Goal: Task Accomplishment & Management: Manage account settings

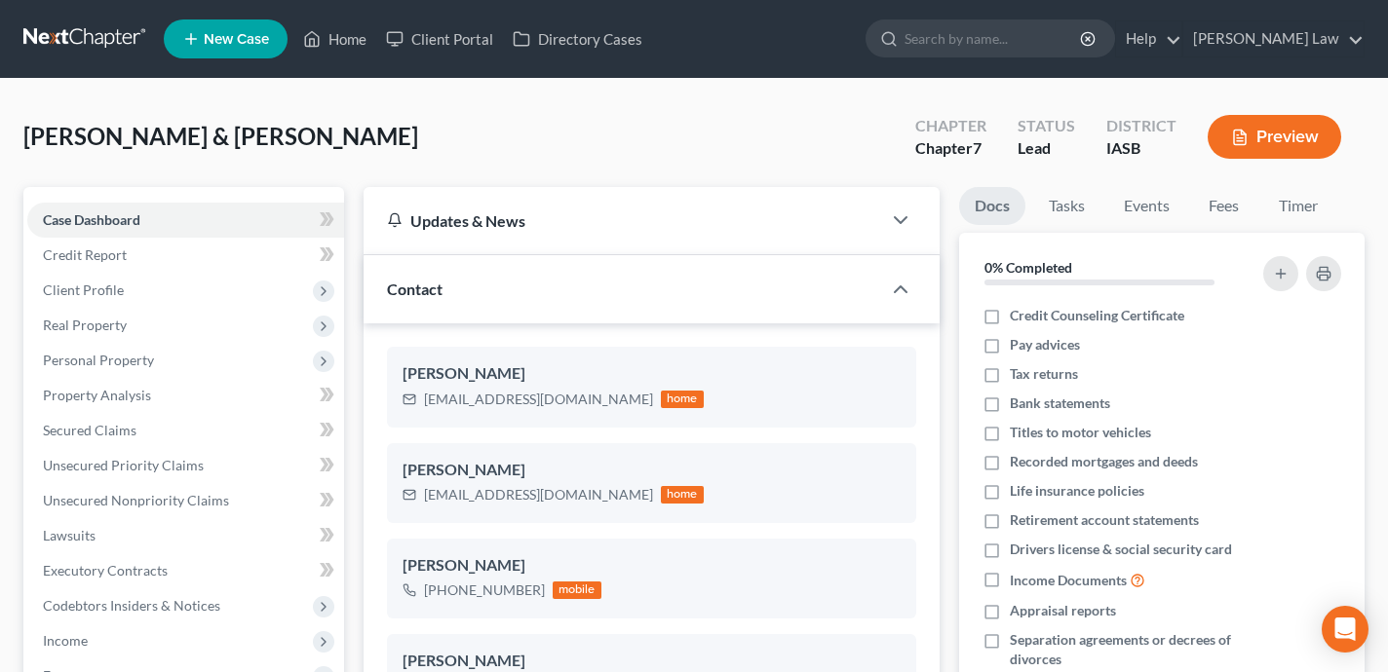
select select "0"
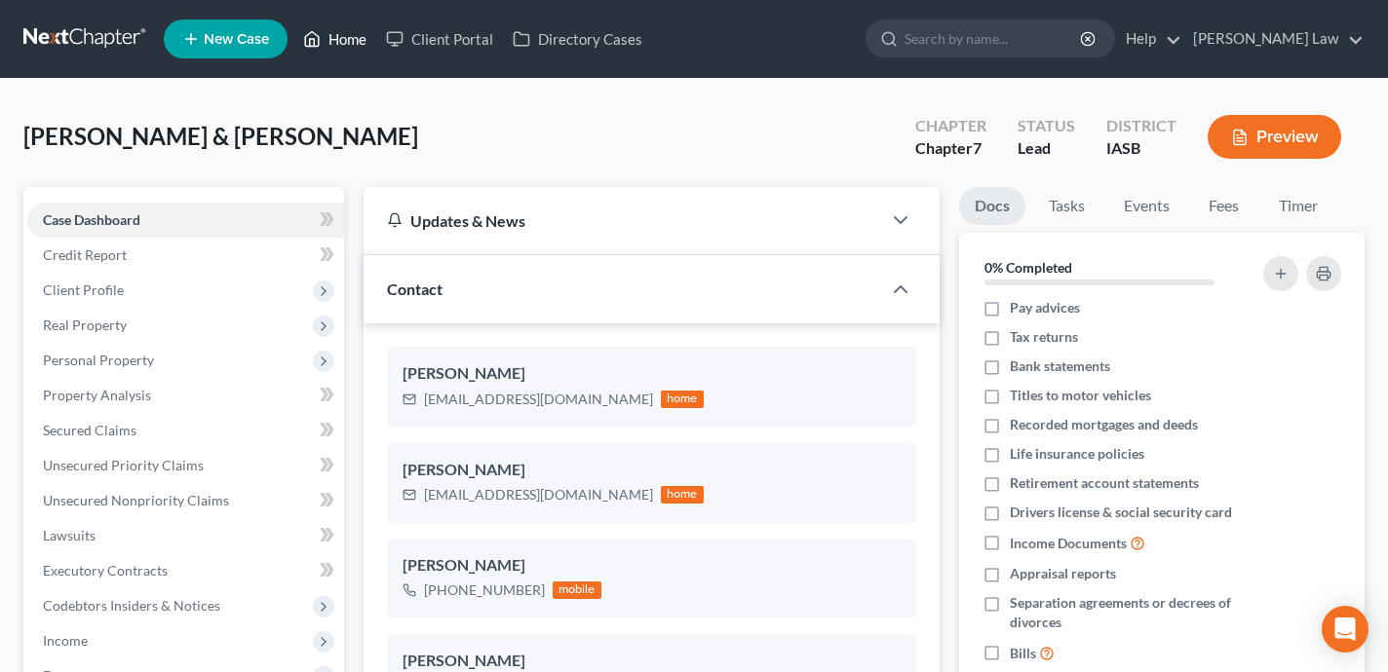
click at [359, 43] on link "Home" at bounding box center [334, 38] width 83 height 35
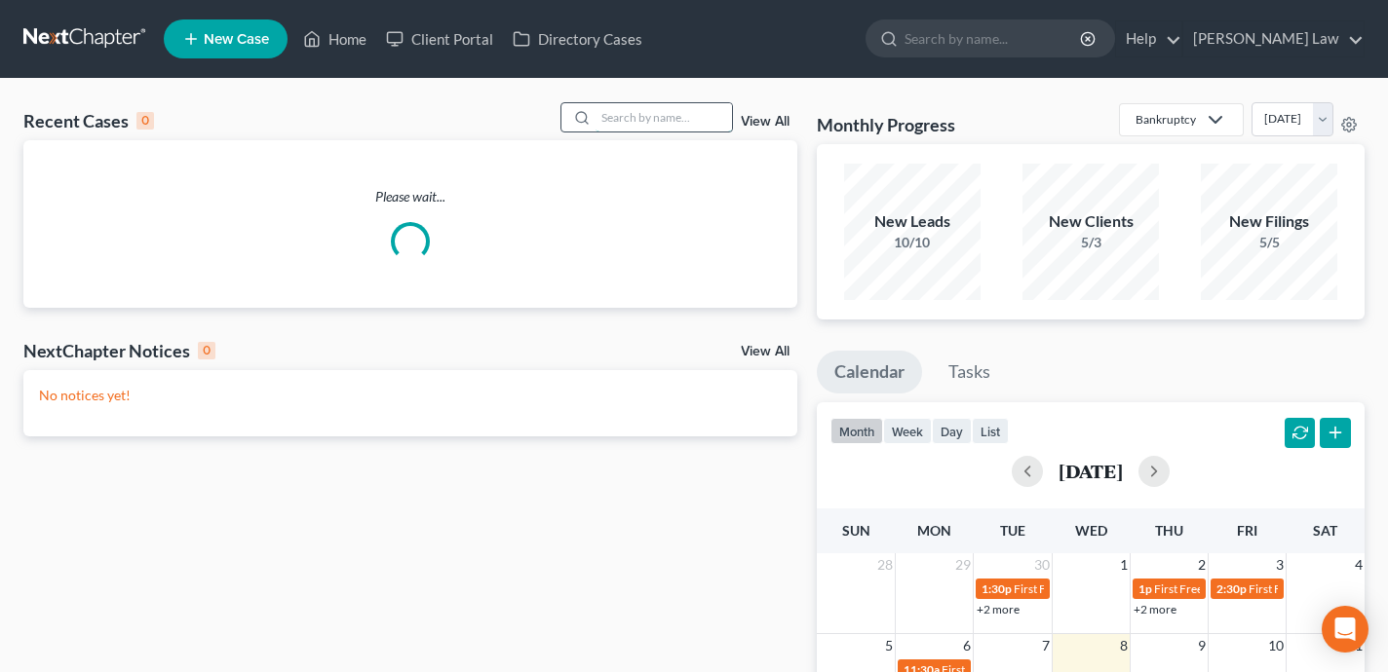
click at [699, 119] on input "search" at bounding box center [663, 117] width 136 height 28
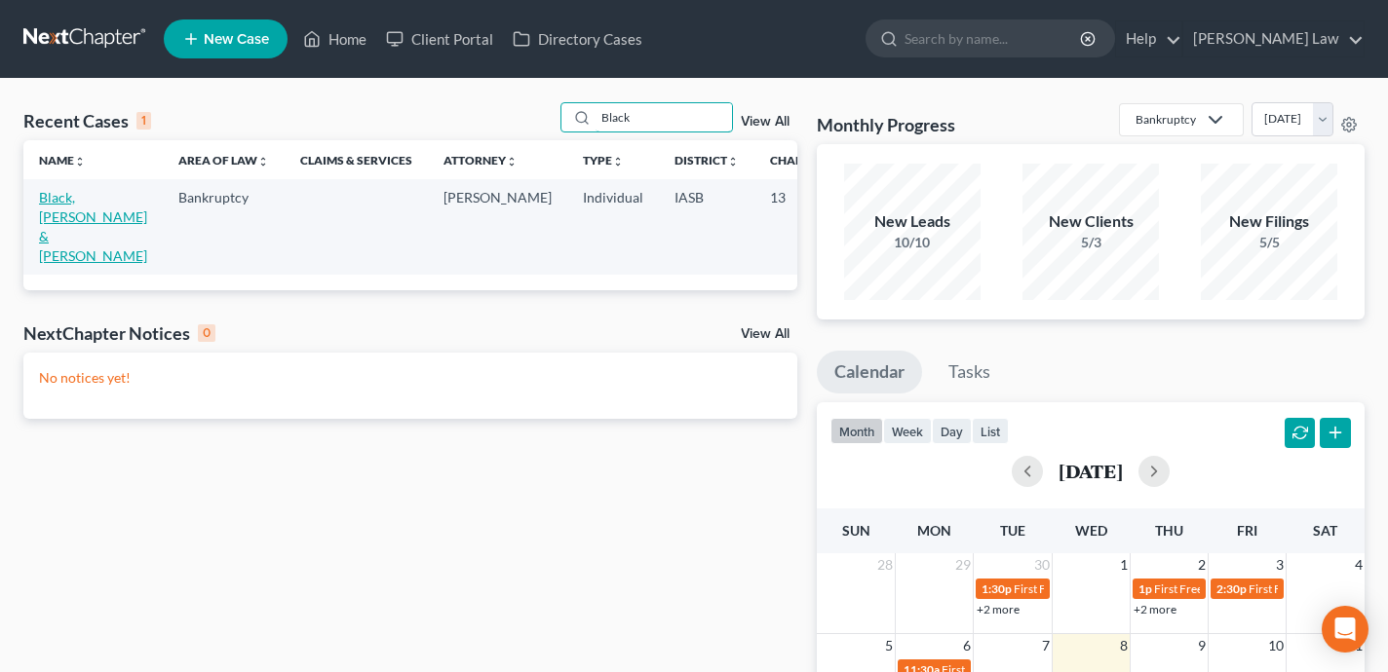
type input "Black"
click at [49, 219] on link "Black, Zeb & Briana" at bounding box center [93, 226] width 108 height 75
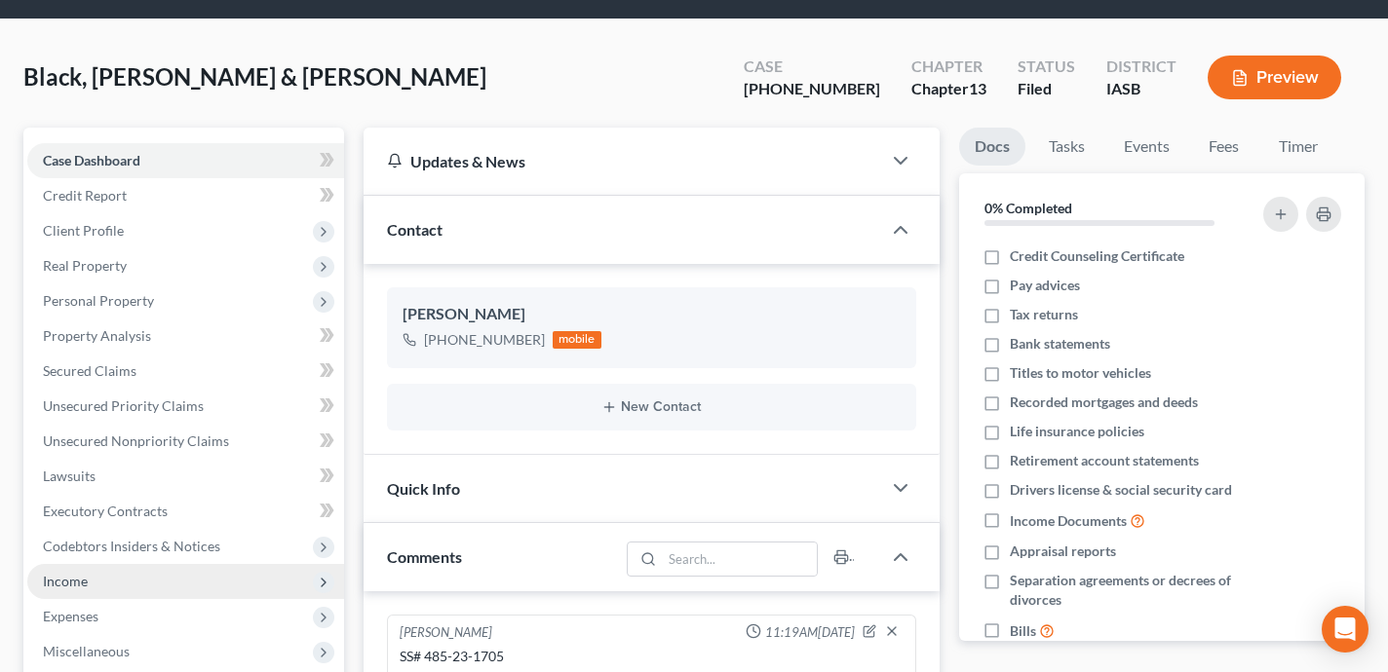
scroll to position [19810, 0]
click at [214, 584] on span "Income" at bounding box center [185, 581] width 317 height 35
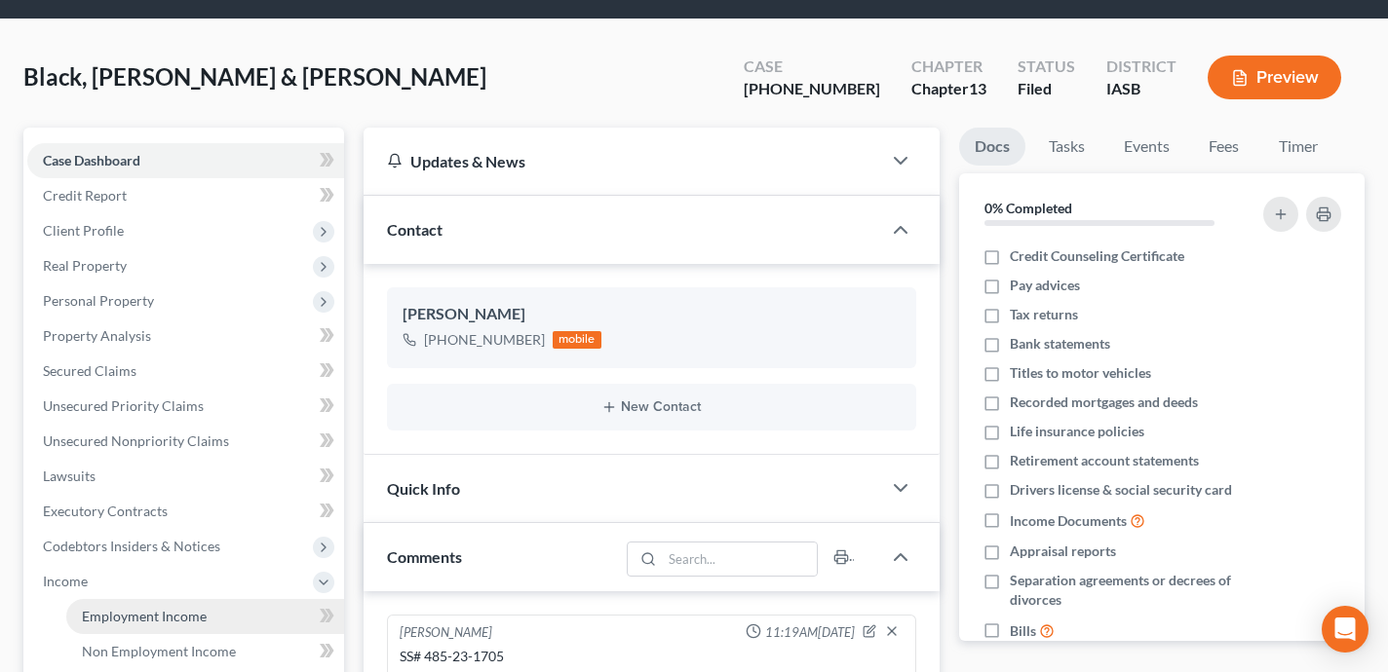
click at [217, 605] on link "Employment Income" at bounding box center [205, 616] width 278 height 35
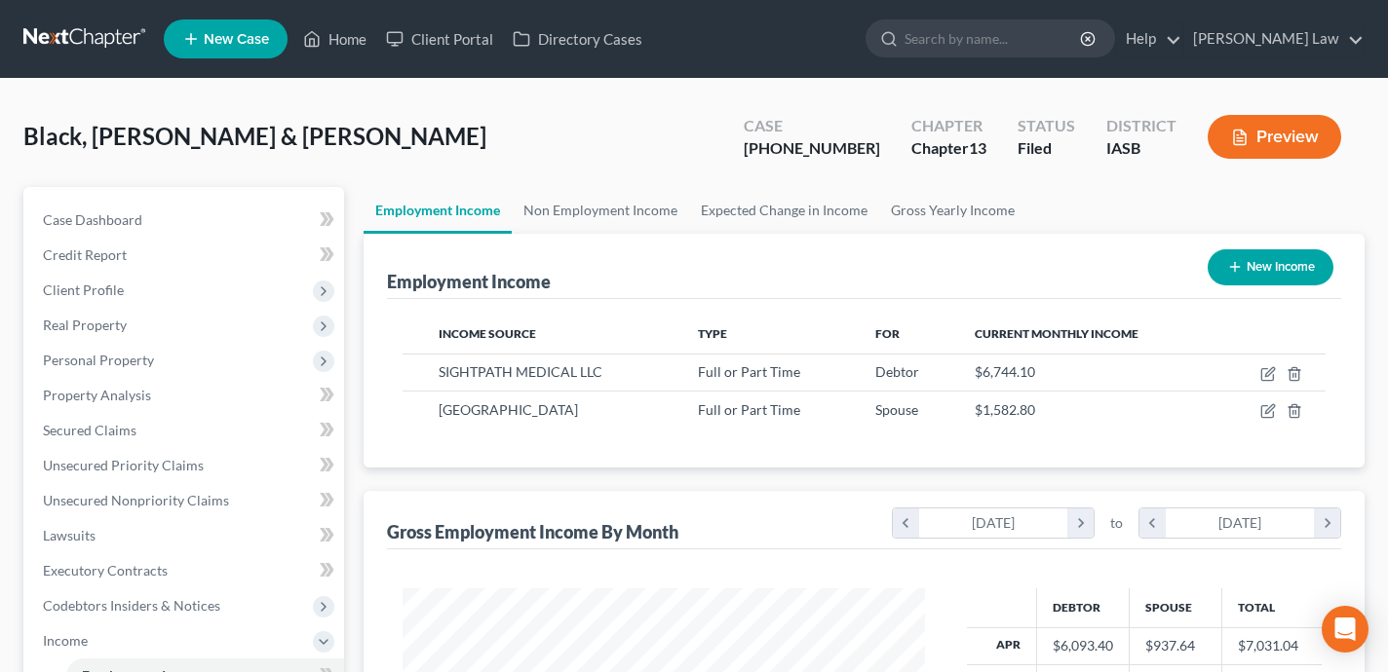
scroll to position [349, 560]
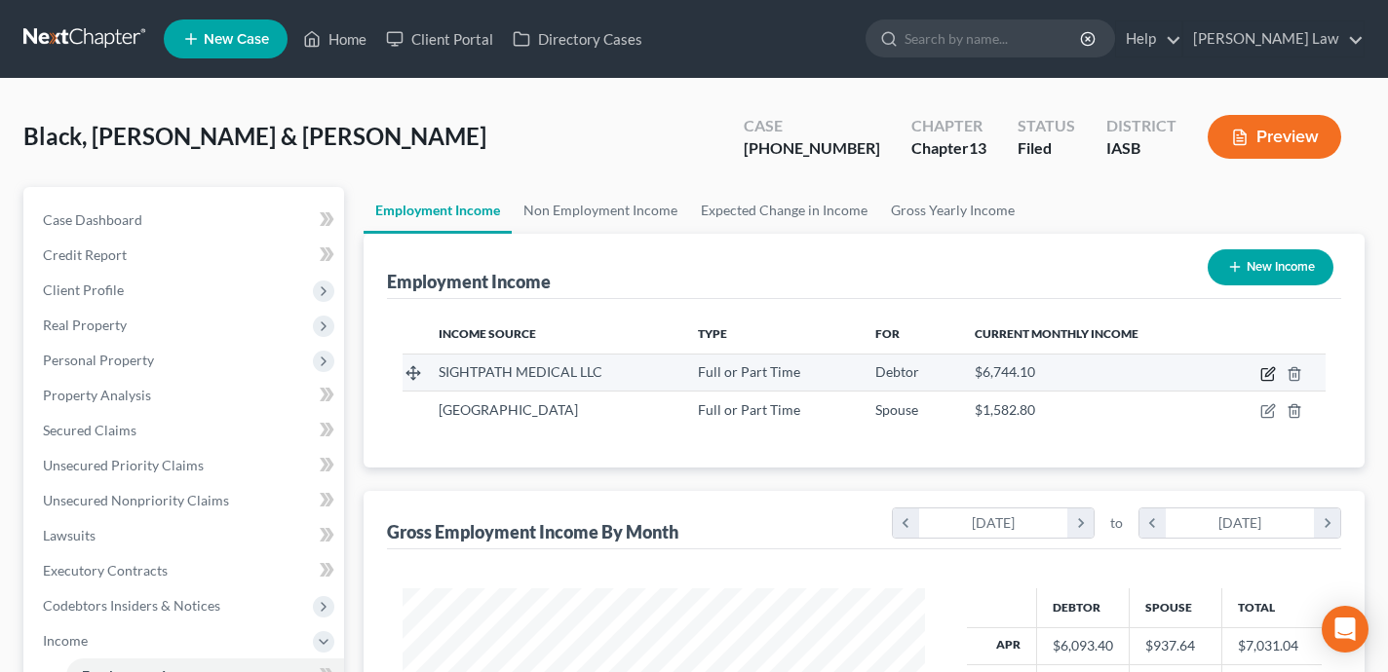
click at [1260, 375] on icon "button" at bounding box center [1268, 374] width 16 height 16
select select "0"
select select "24"
select select "2"
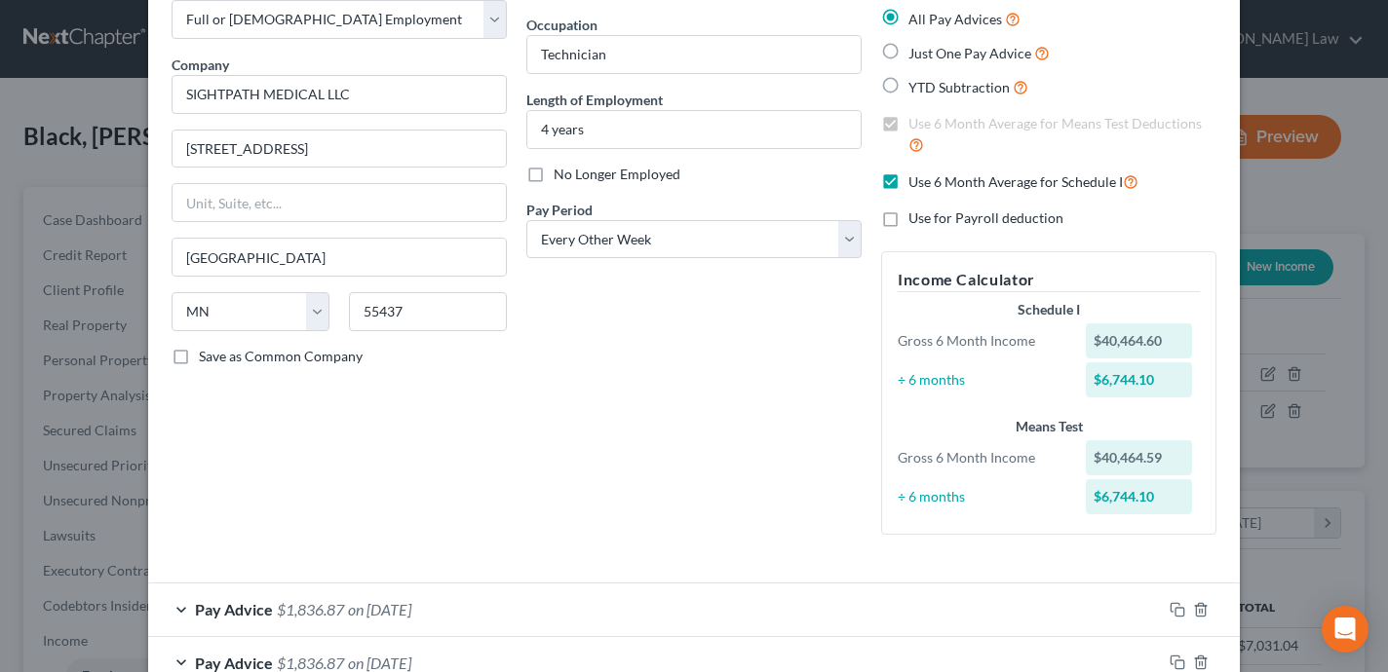
scroll to position [0, 0]
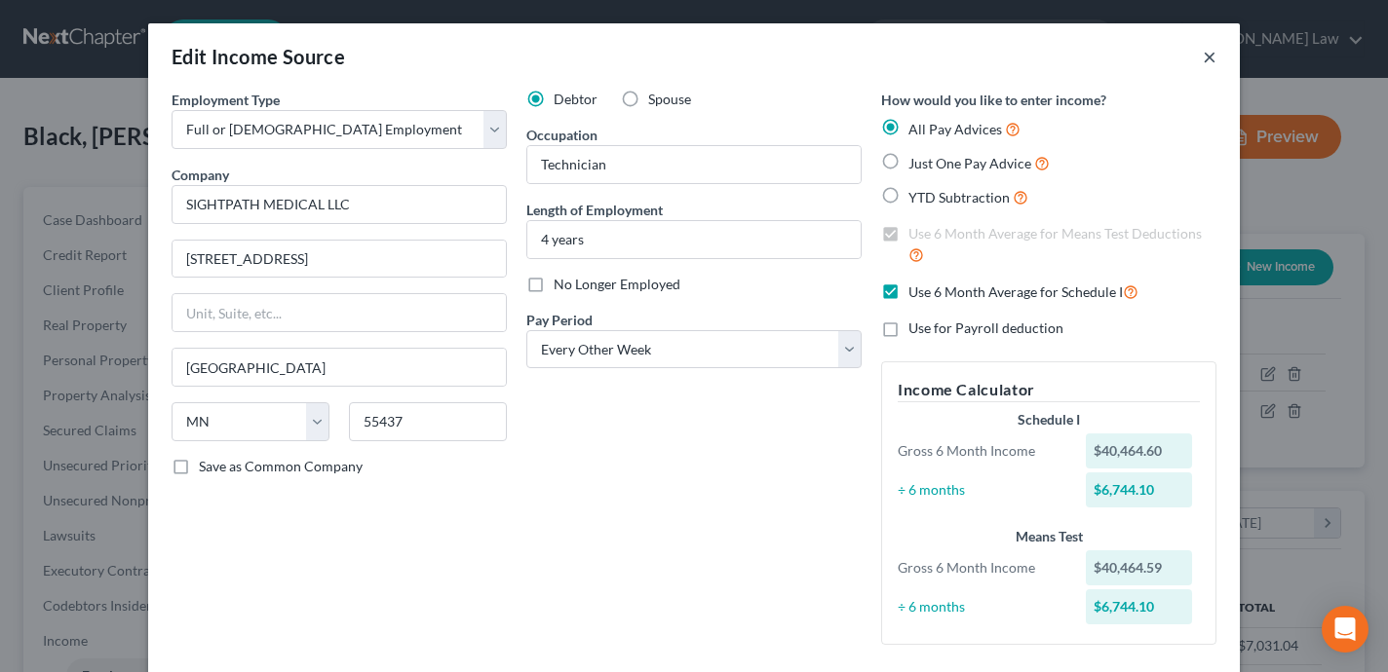
click at [1209, 68] on button "×" at bounding box center [1210, 56] width 14 height 23
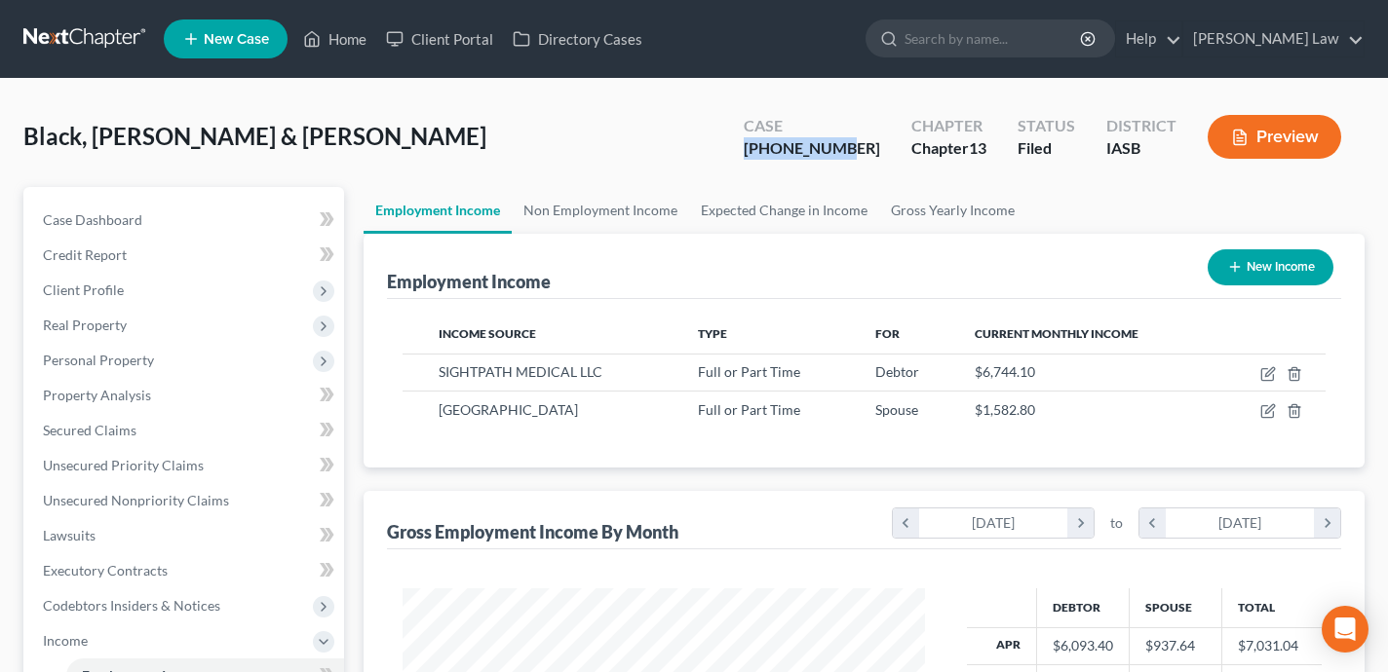
drag, startPoint x: 885, startPoint y: 145, endPoint x: 788, endPoint y: 149, distance: 96.6
click at [788, 149] on div "Case 24-01563-13" at bounding box center [812, 138] width 168 height 57
copy div "24-01563-13"
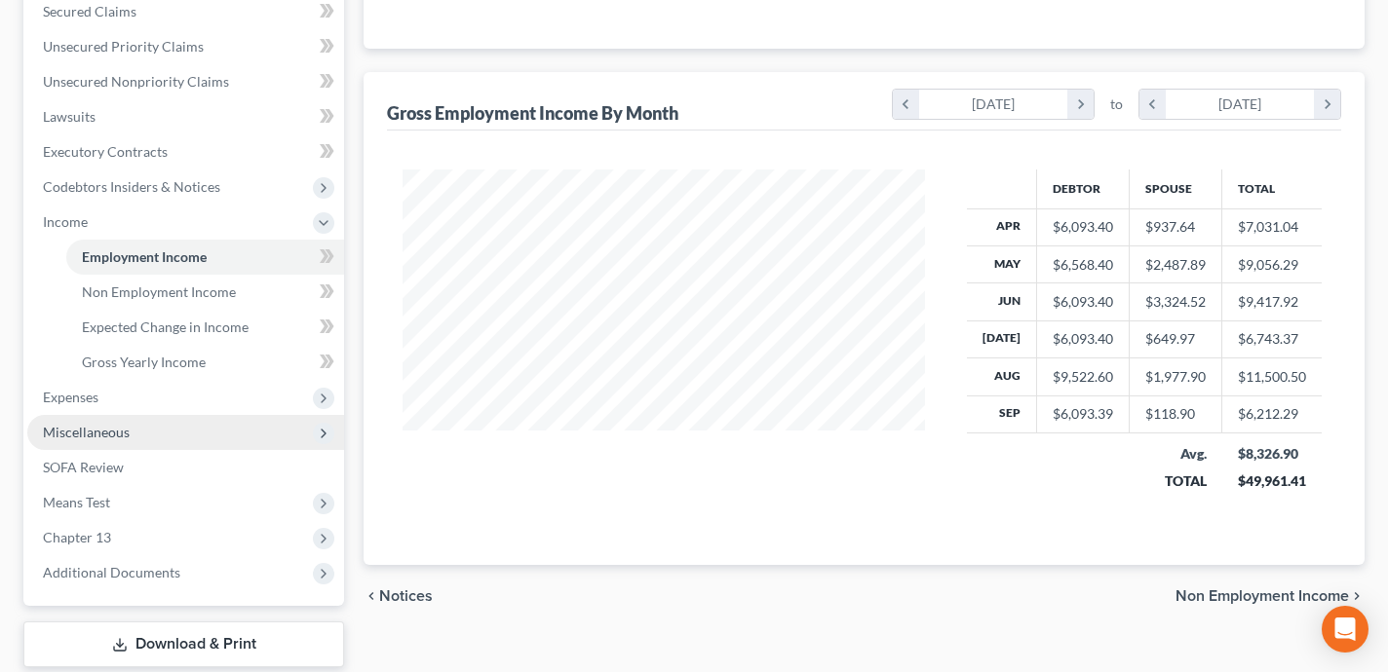
scroll to position [448, 0]
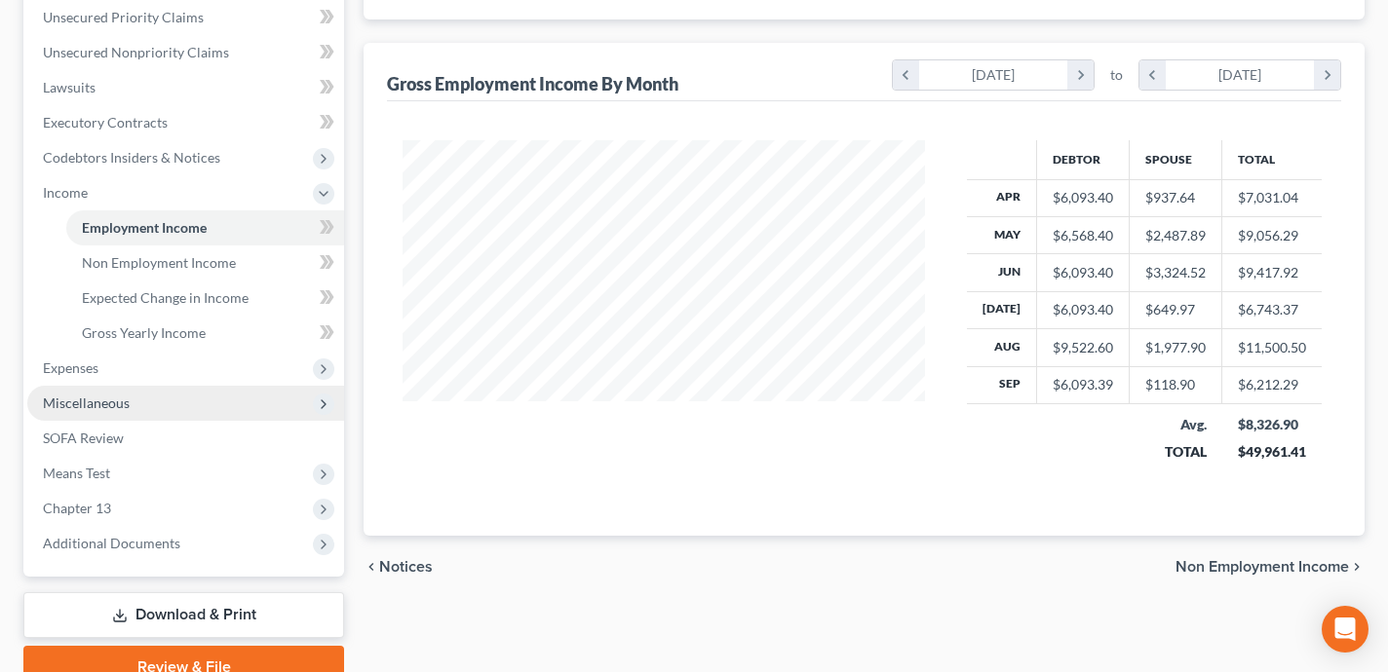
drag, startPoint x: 150, startPoint y: 373, endPoint x: 156, endPoint y: 414, distance: 41.3
click at [150, 372] on span "Expenses" at bounding box center [185, 368] width 317 height 35
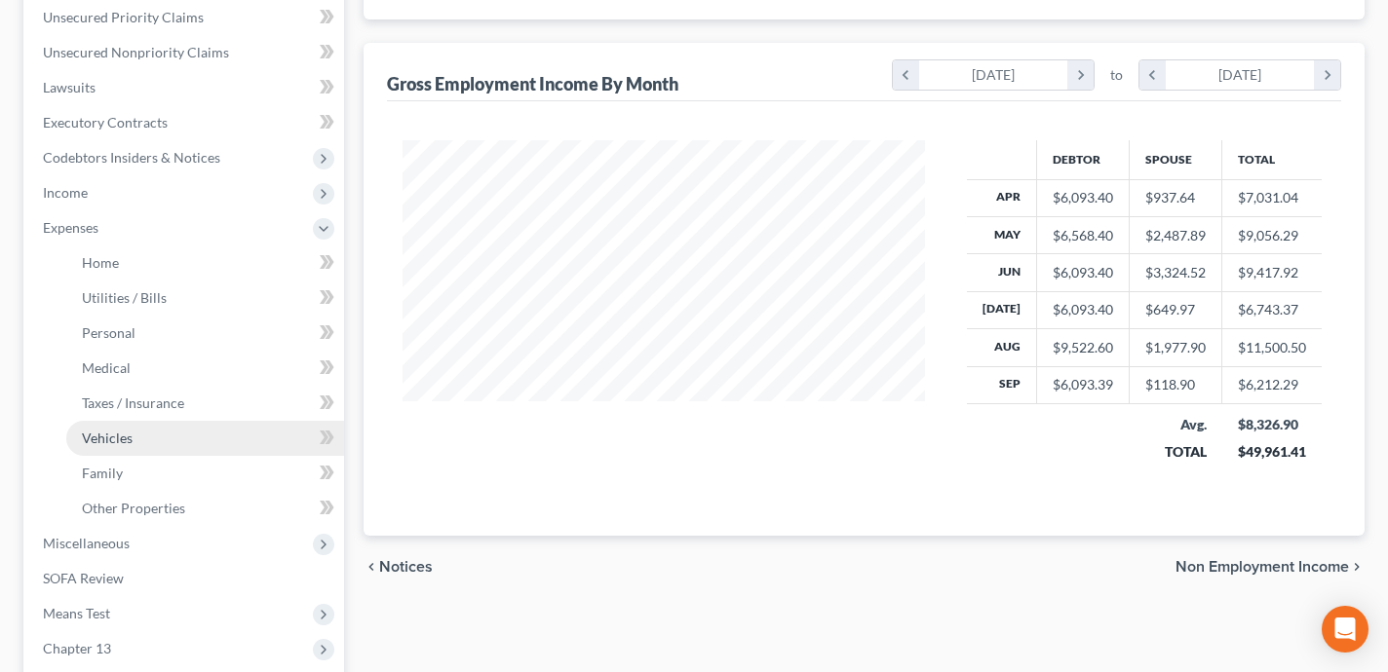
click at [173, 447] on link "Vehicles" at bounding box center [205, 438] width 278 height 35
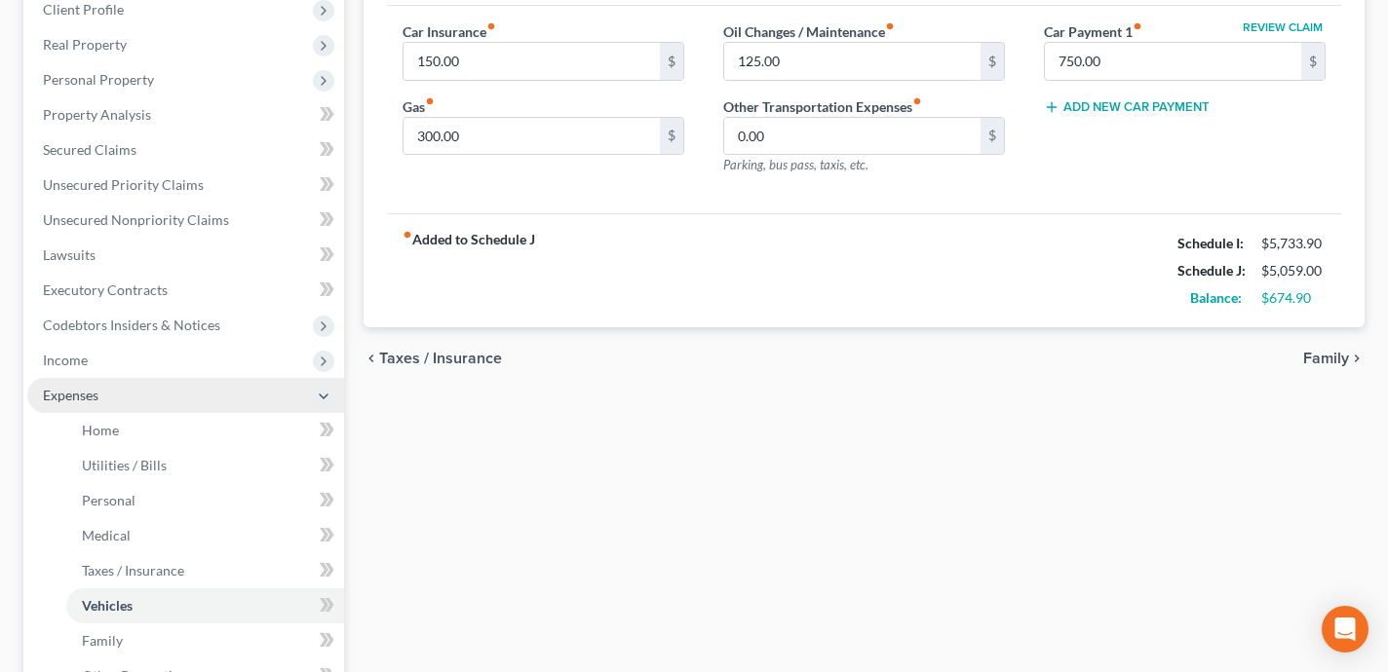
scroll to position [232, 0]
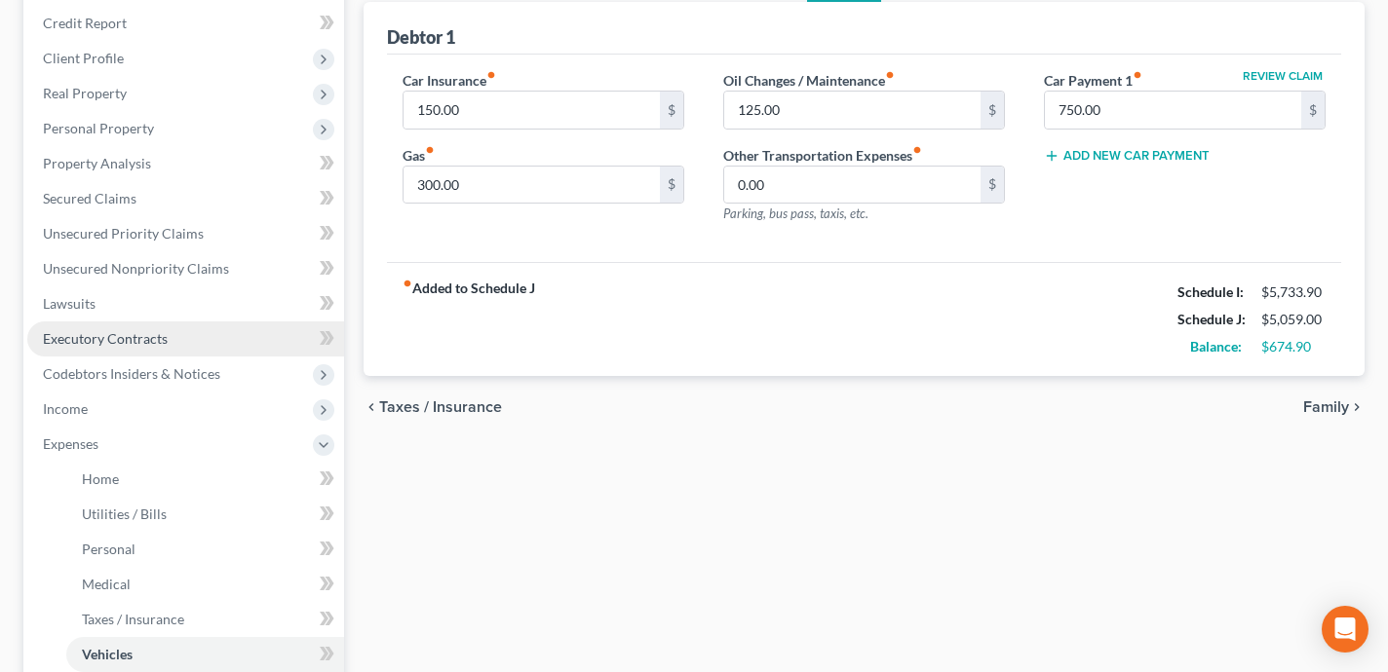
click at [205, 335] on link "Executory Contracts" at bounding box center [185, 339] width 317 height 35
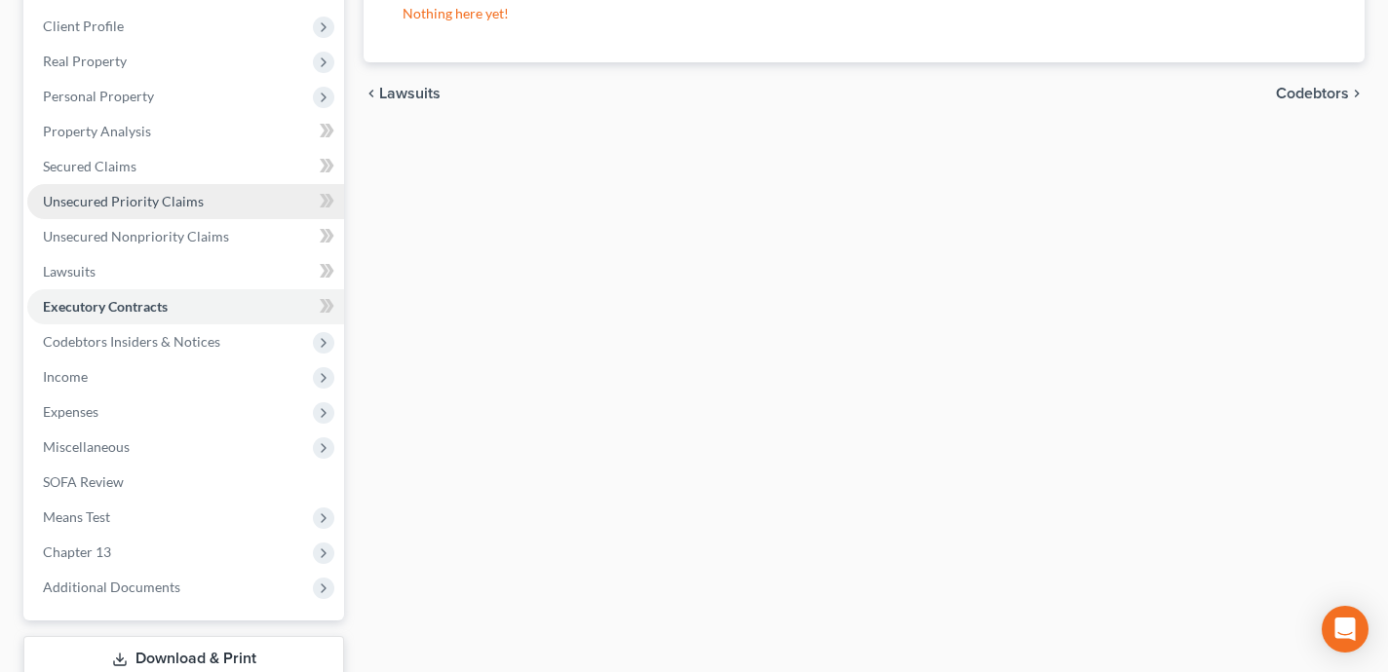
scroll to position [252, 0]
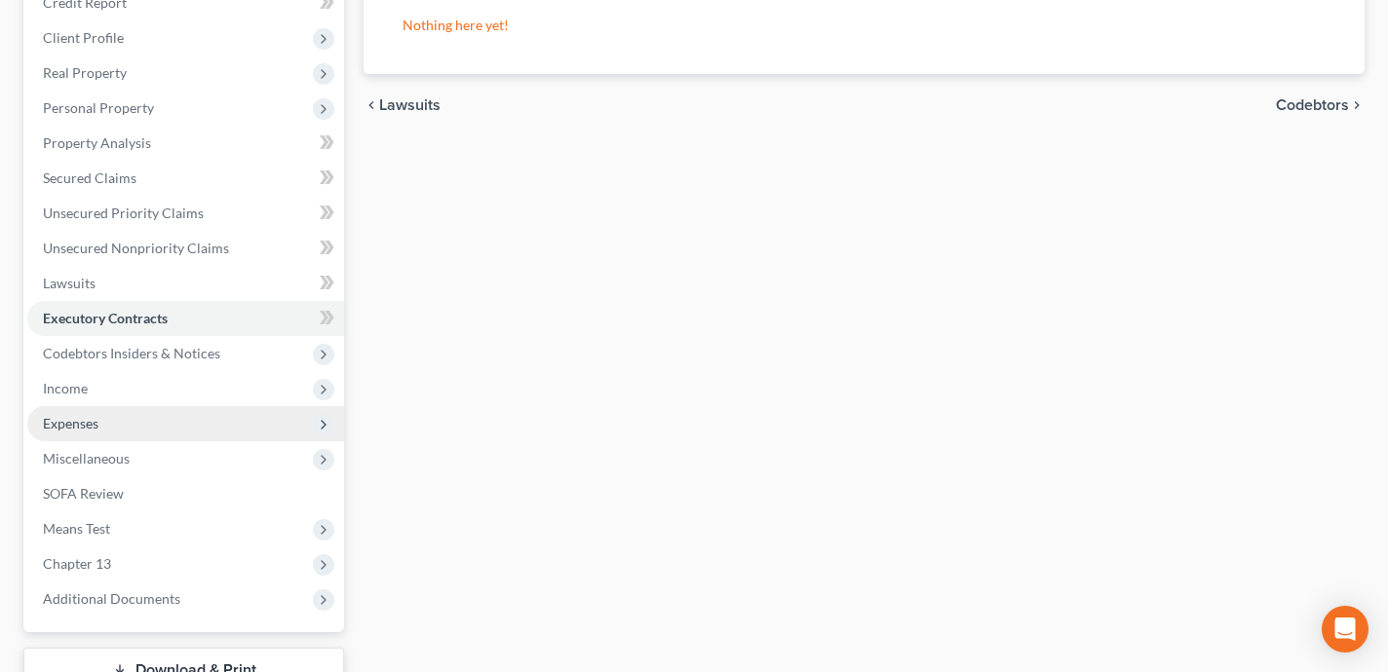
click at [227, 419] on span "Expenses" at bounding box center [185, 423] width 317 height 35
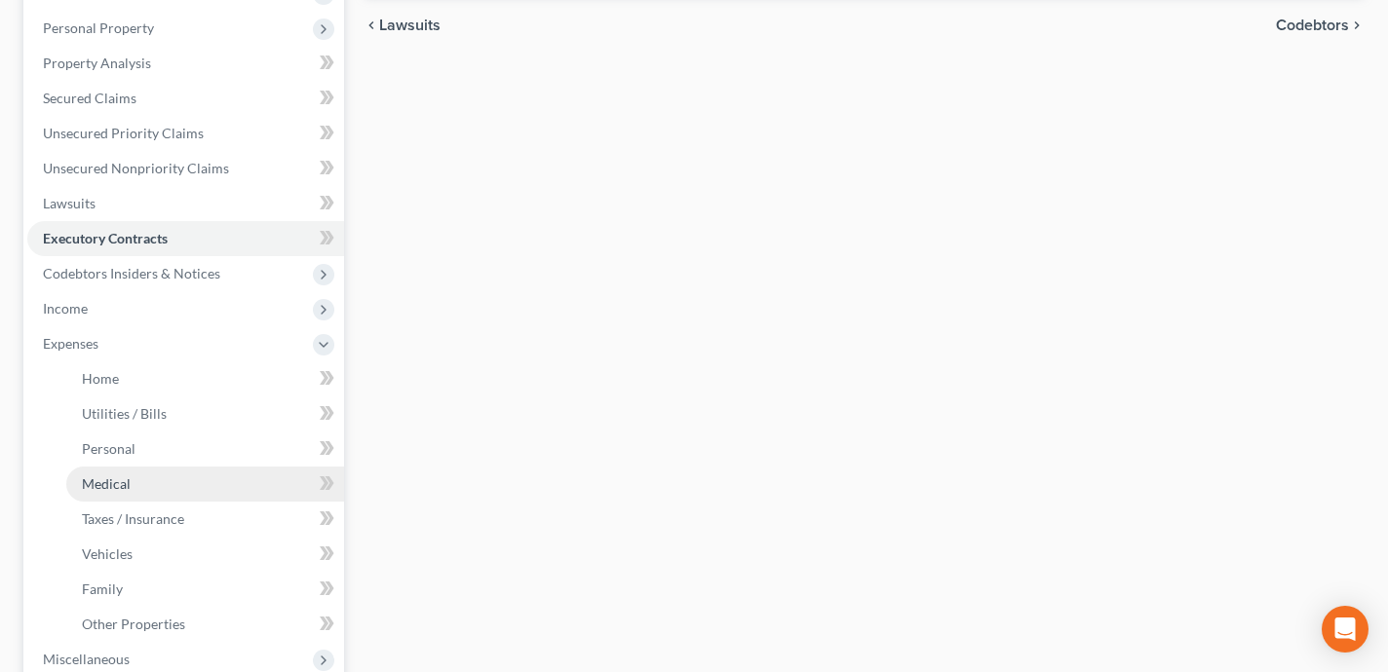
scroll to position [338, 0]
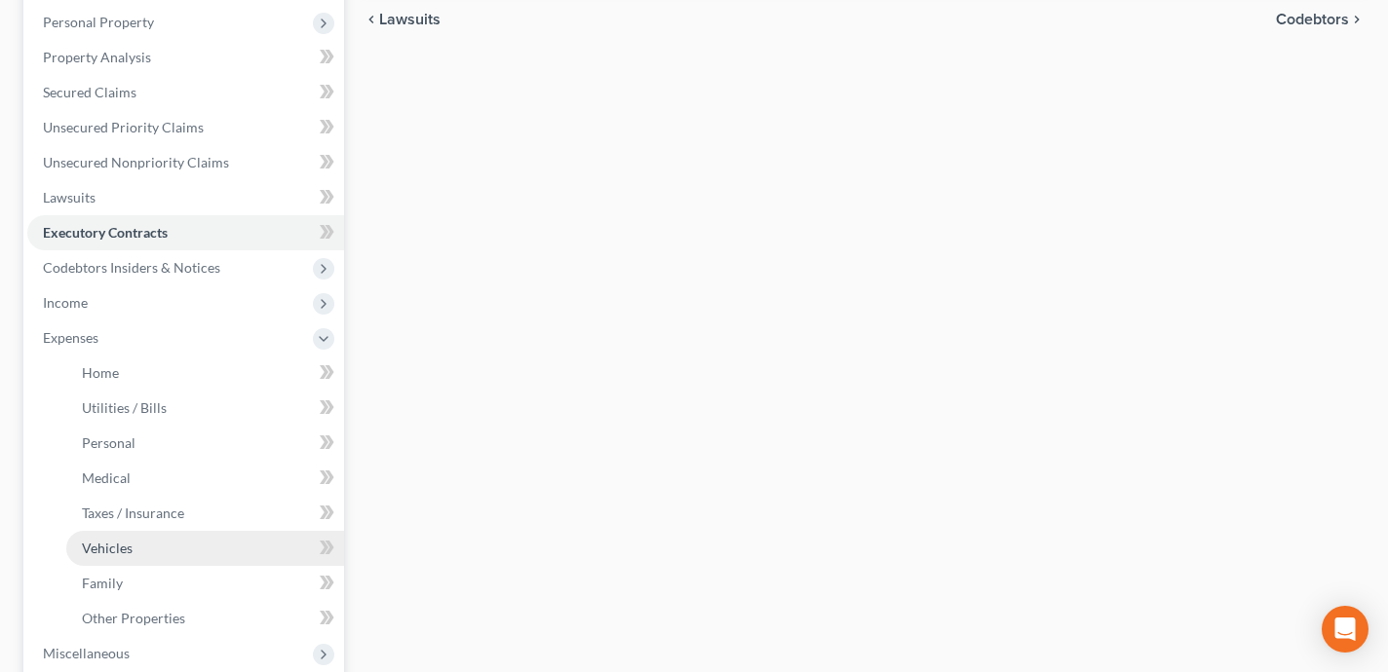
click at [205, 548] on link "Vehicles" at bounding box center [205, 548] width 278 height 35
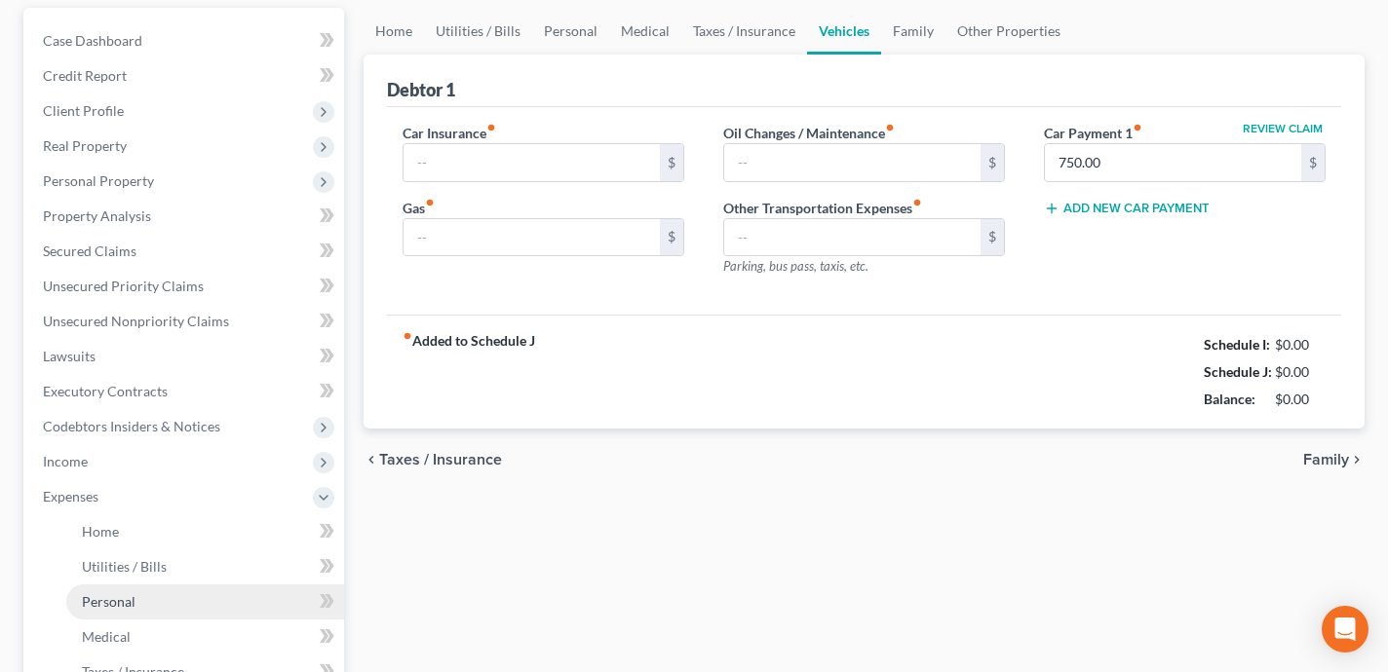
type input "150.00"
type input "300.00"
type input "125.00"
type input "0.00"
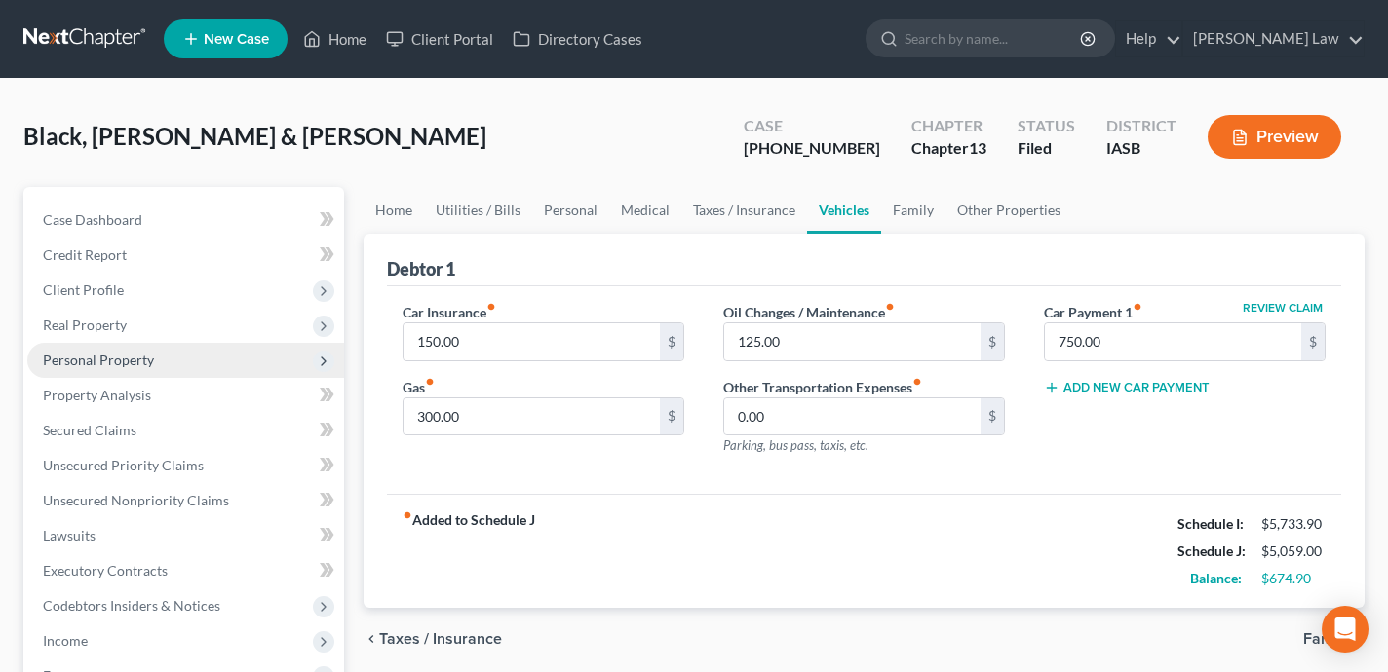
click at [223, 351] on span "Personal Property" at bounding box center [185, 360] width 317 height 35
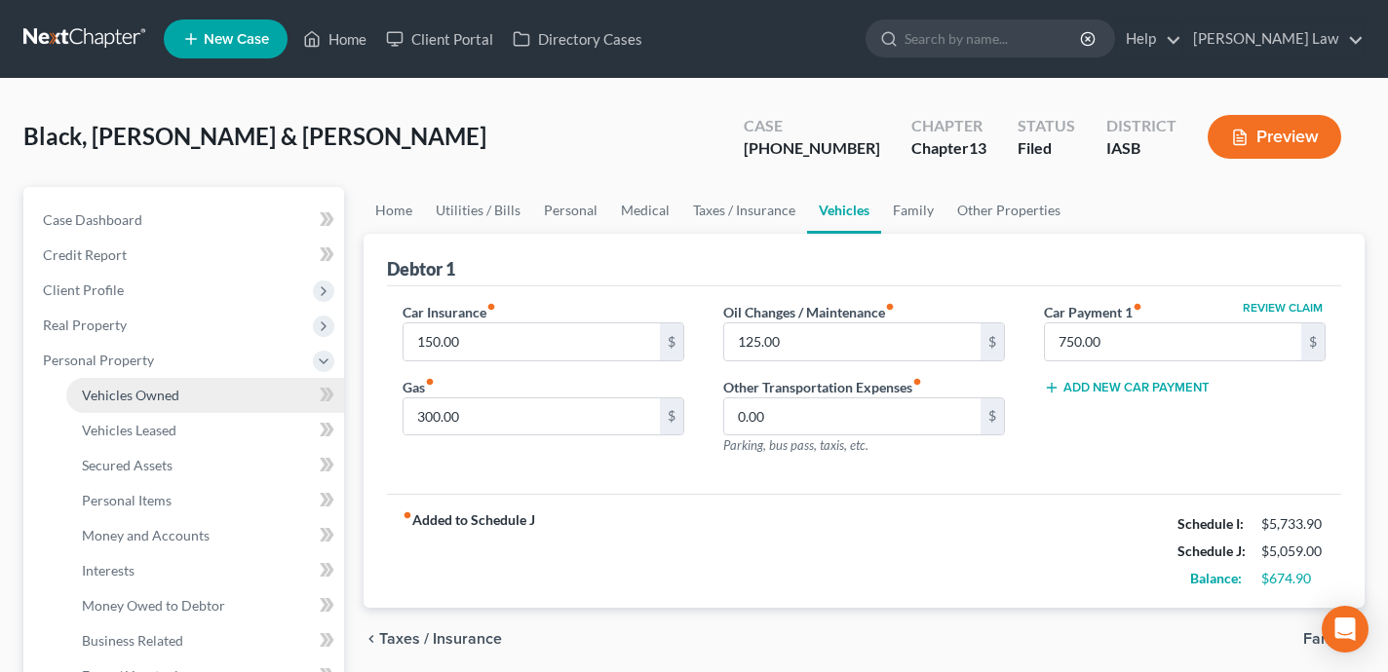
click at [223, 393] on link "Vehicles Owned" at bounding box center [205, 395] width 278 height 35
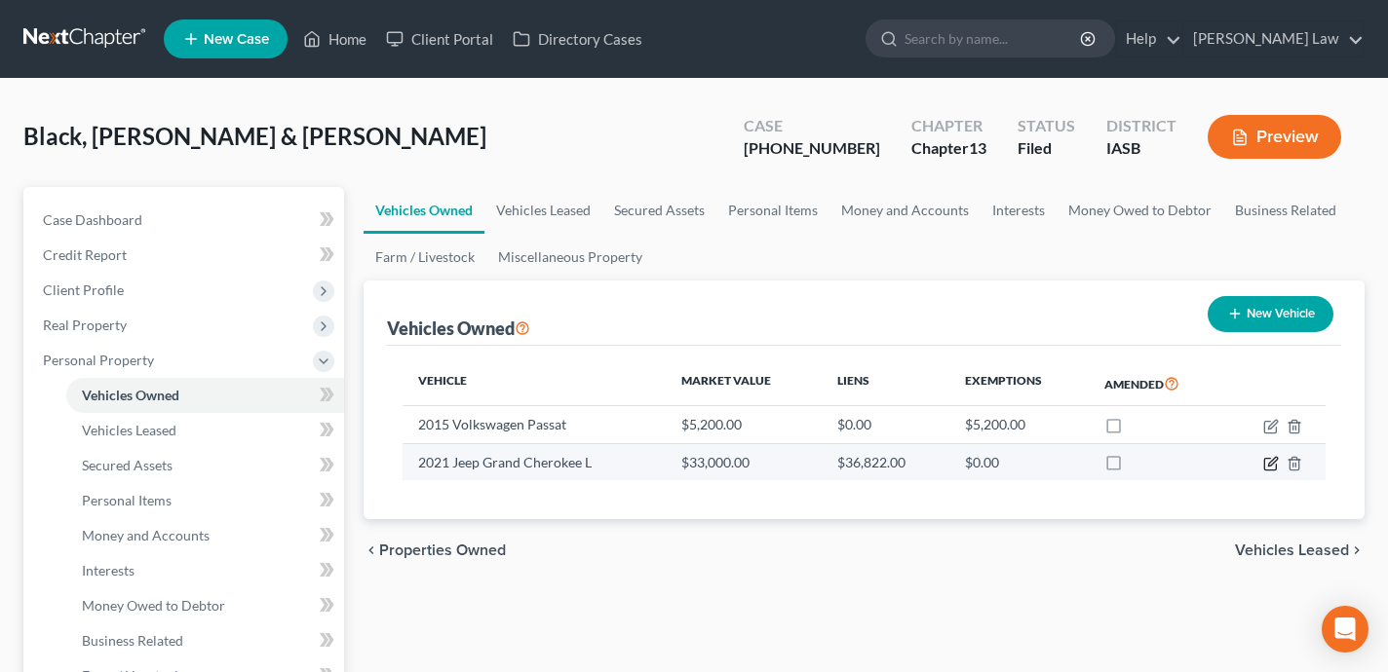
click at [1271, 462] on icon "button" at bounding box center [1271, 464] width 16 height 16
select select "0"
select select "5"
select select "1"
select select "2"
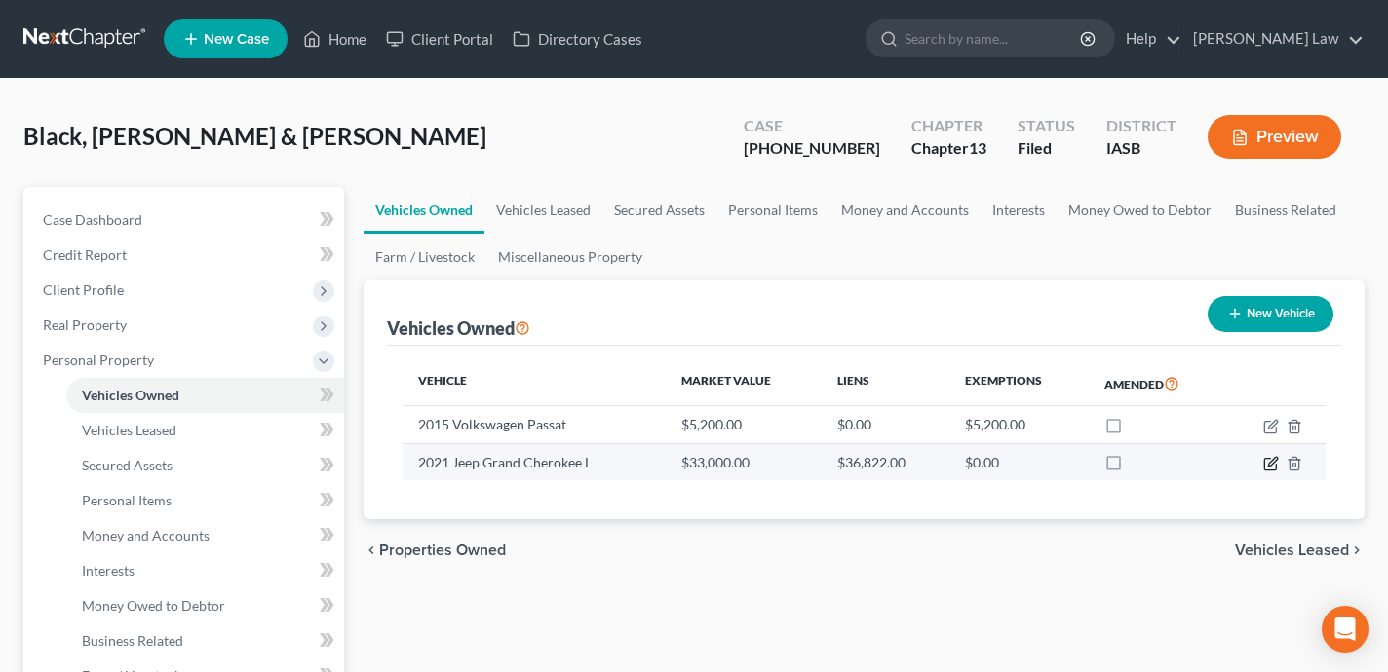
select select "36"
select select "2"
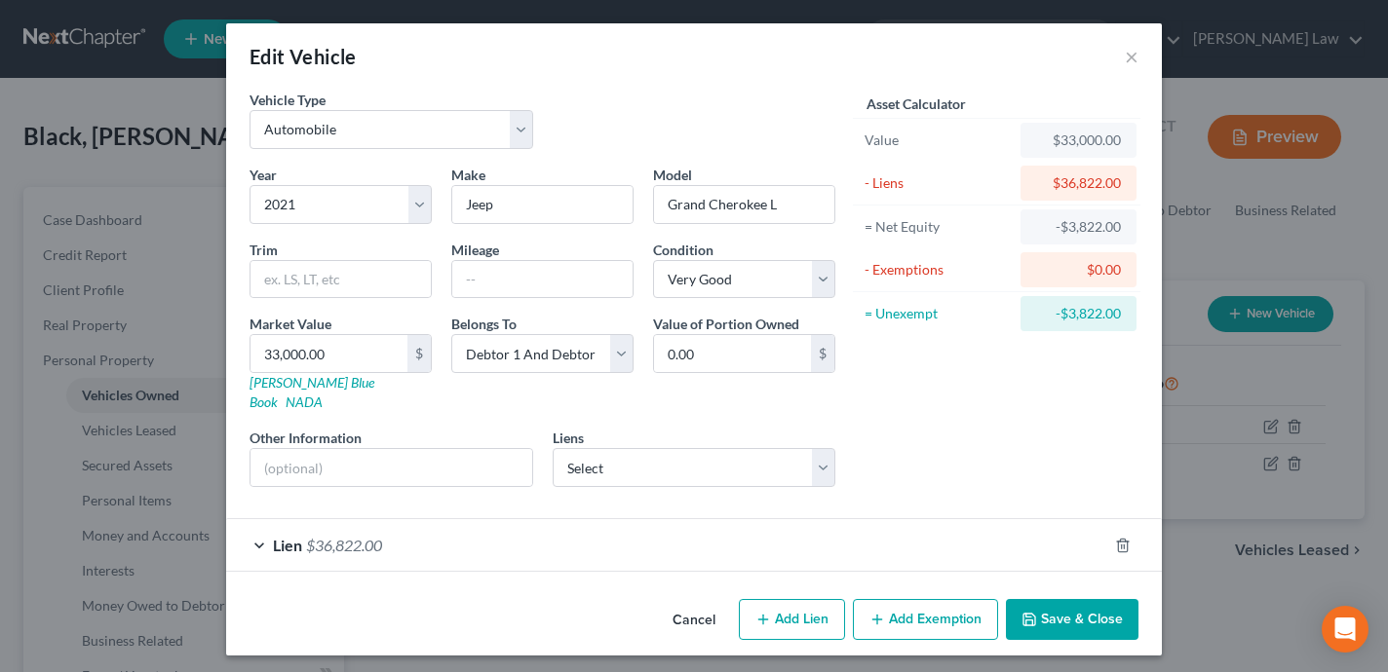
click at [959, 534] on div "Lien $36,822.00" at bounding box center [666, 545] width 881 height 52
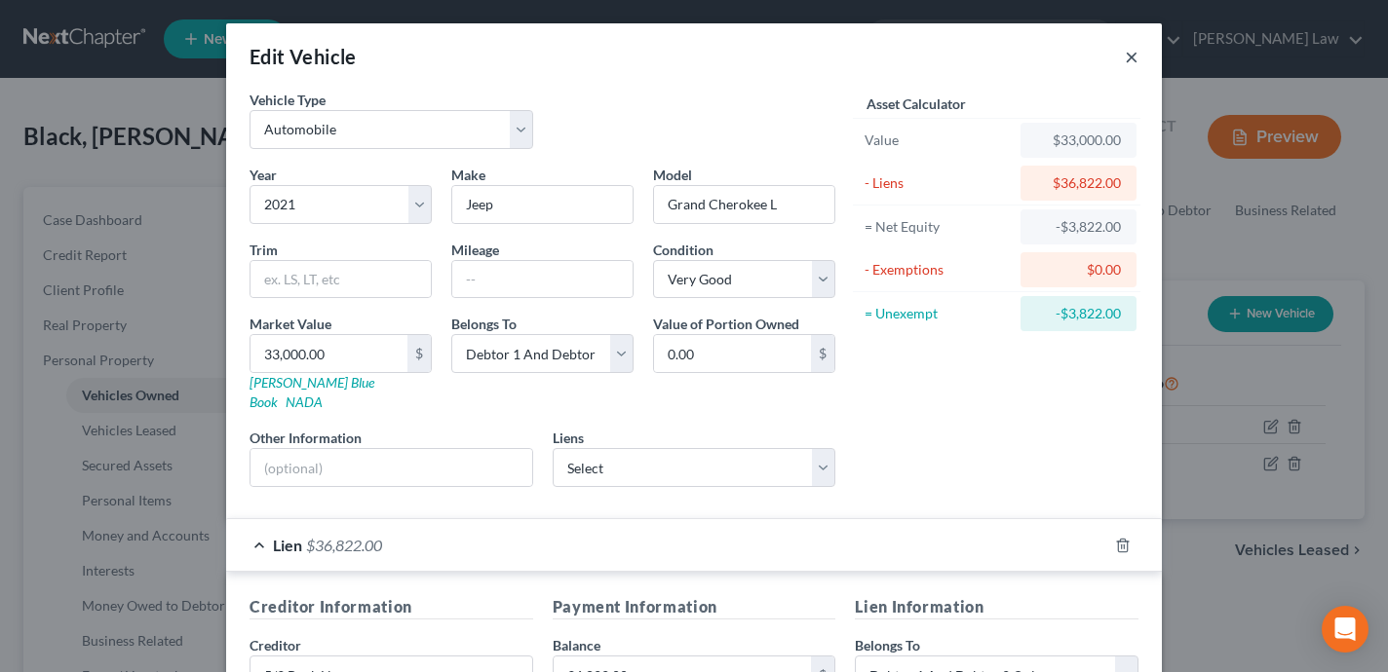
click at [1137, 51] on button "×" at bounding box center [1132, 56] width 14 height 23
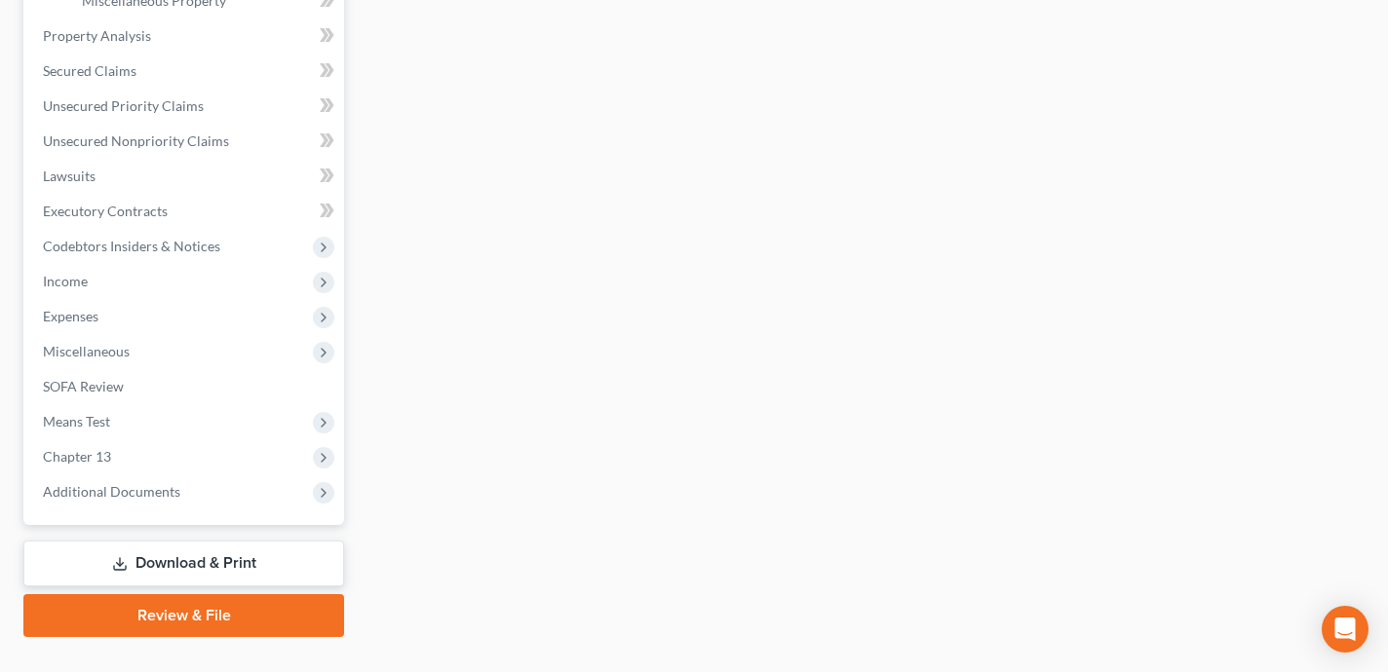
scroll to position [747, 0]
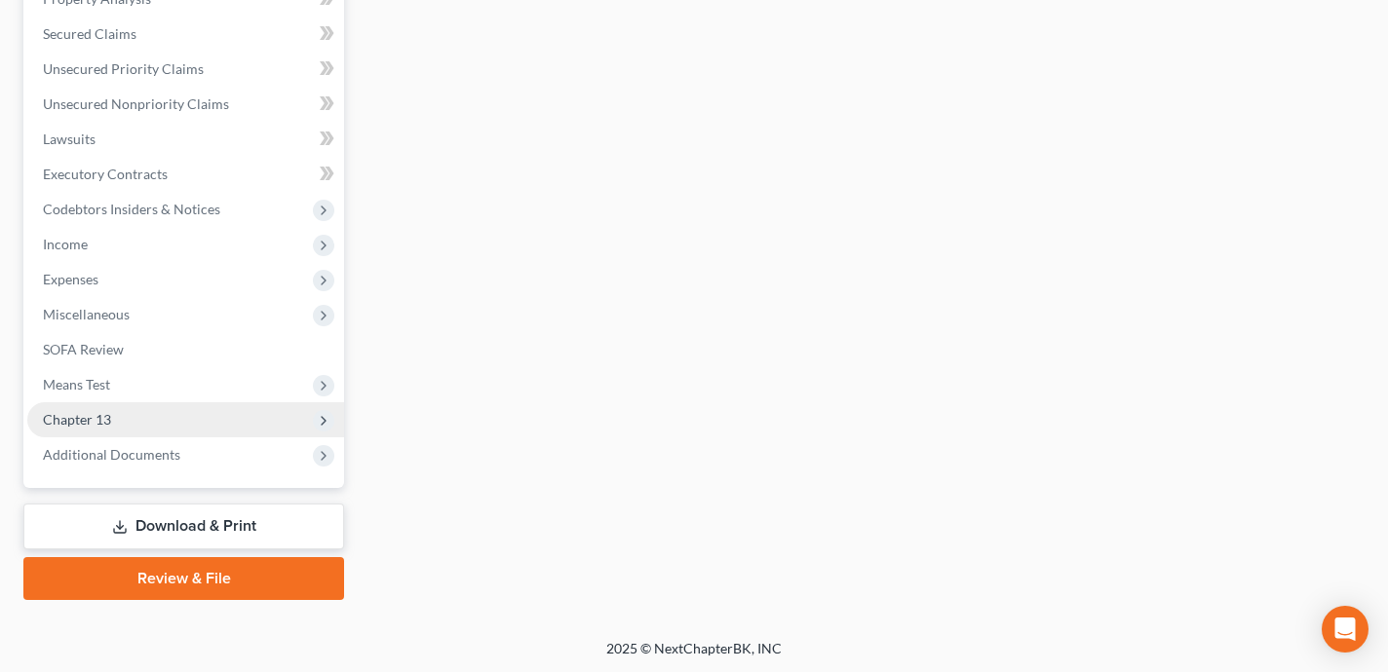
click at [185, 419] on span "Chapter 13" at bounding box center [185, 419] width 317 height 35
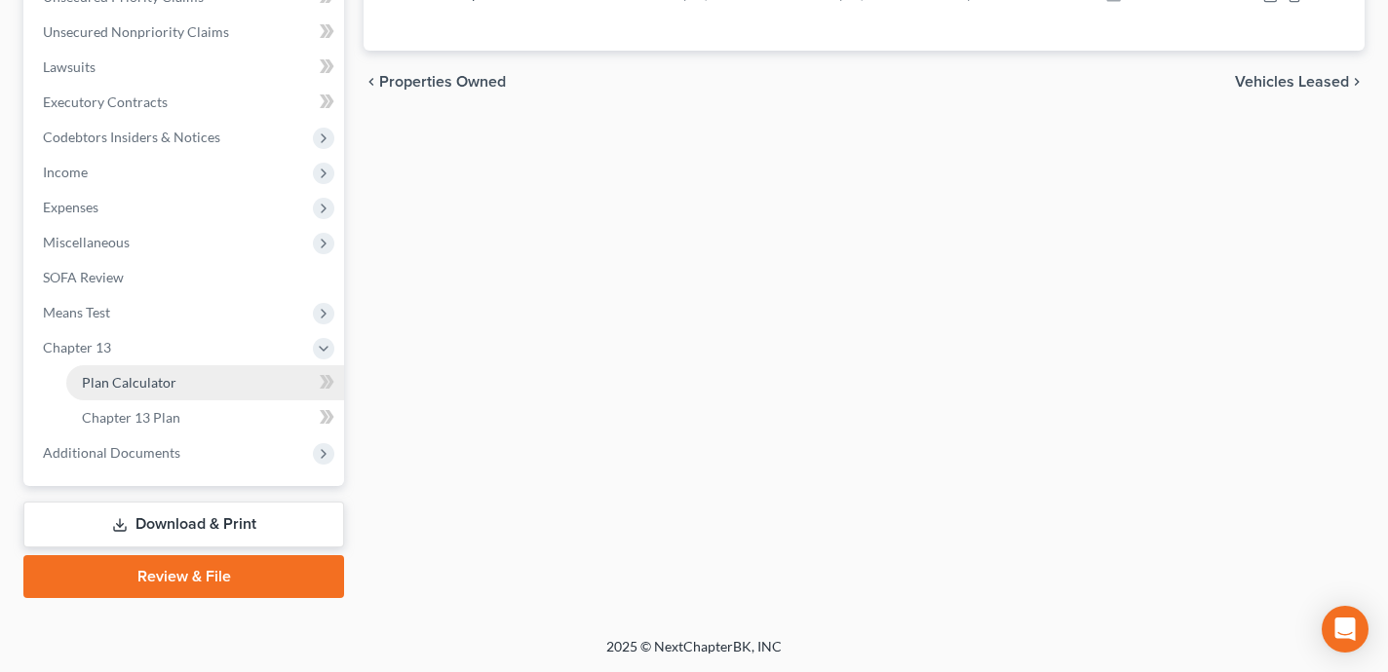
scroll to position [397, 0]
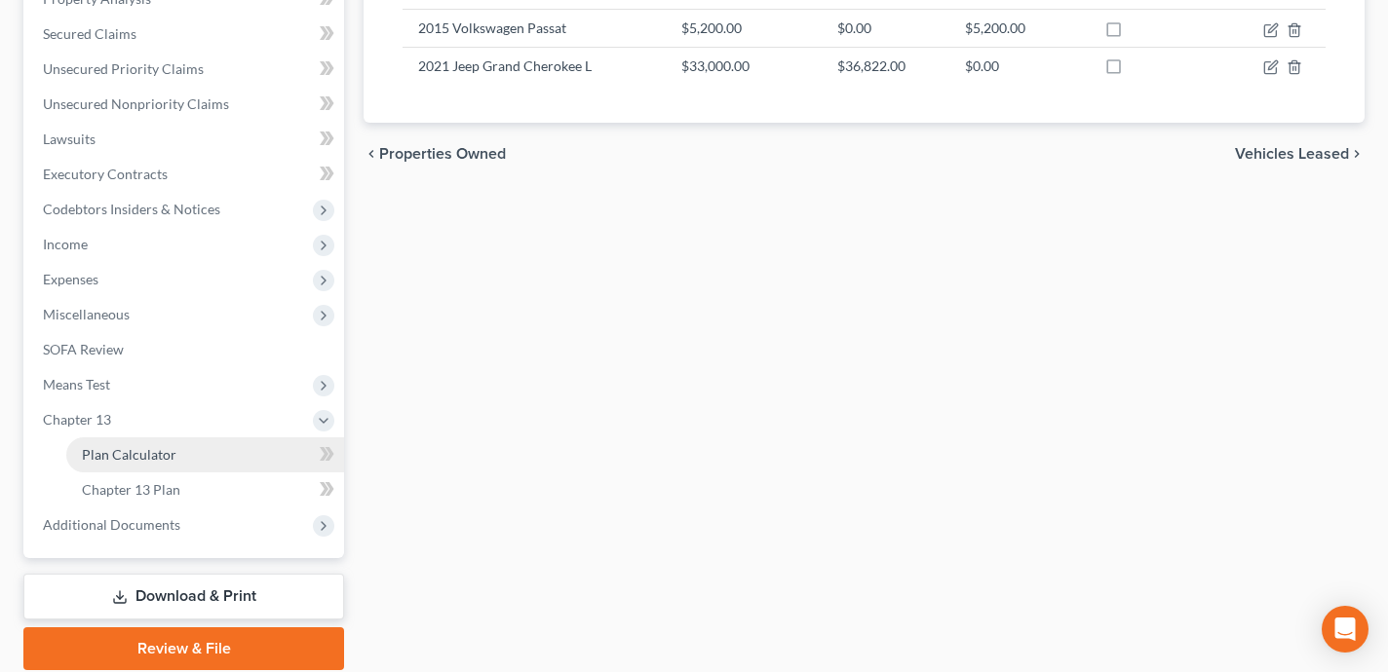
click at [167, 455] on span "Plan Calculator" at bounding box center [129, 454] width 95 height 17
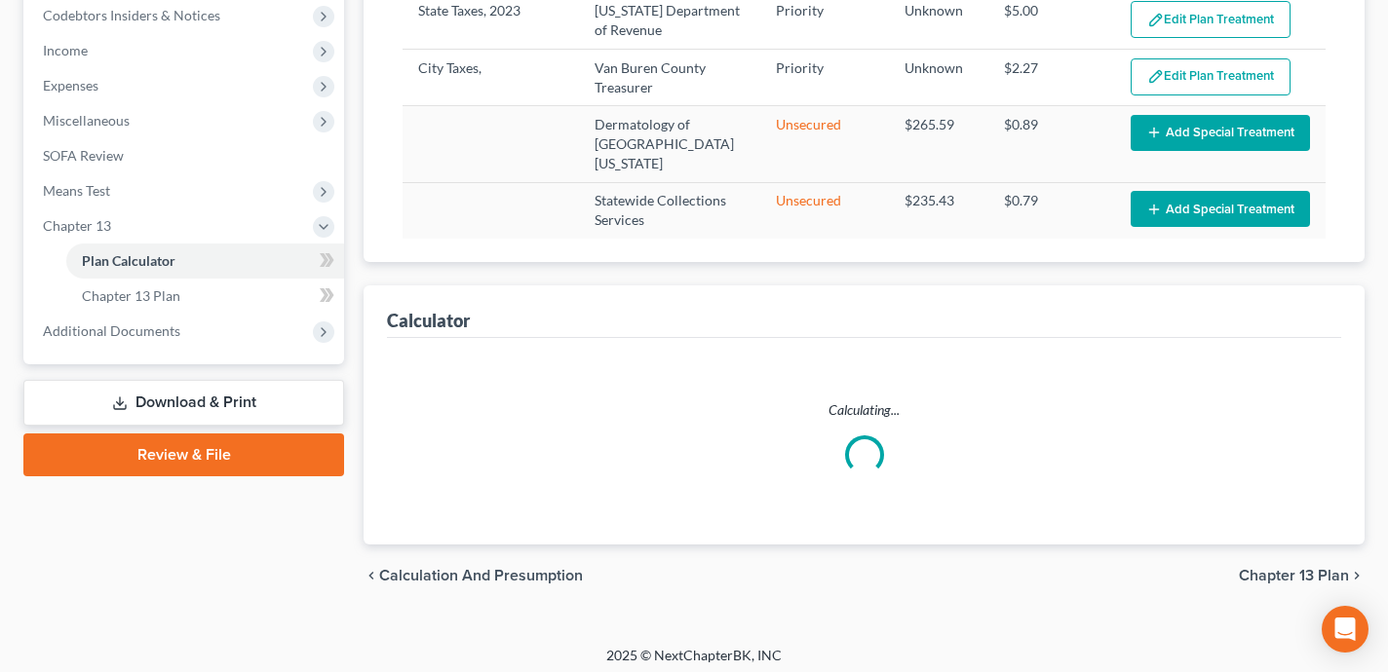
scroll to position [598, 0]
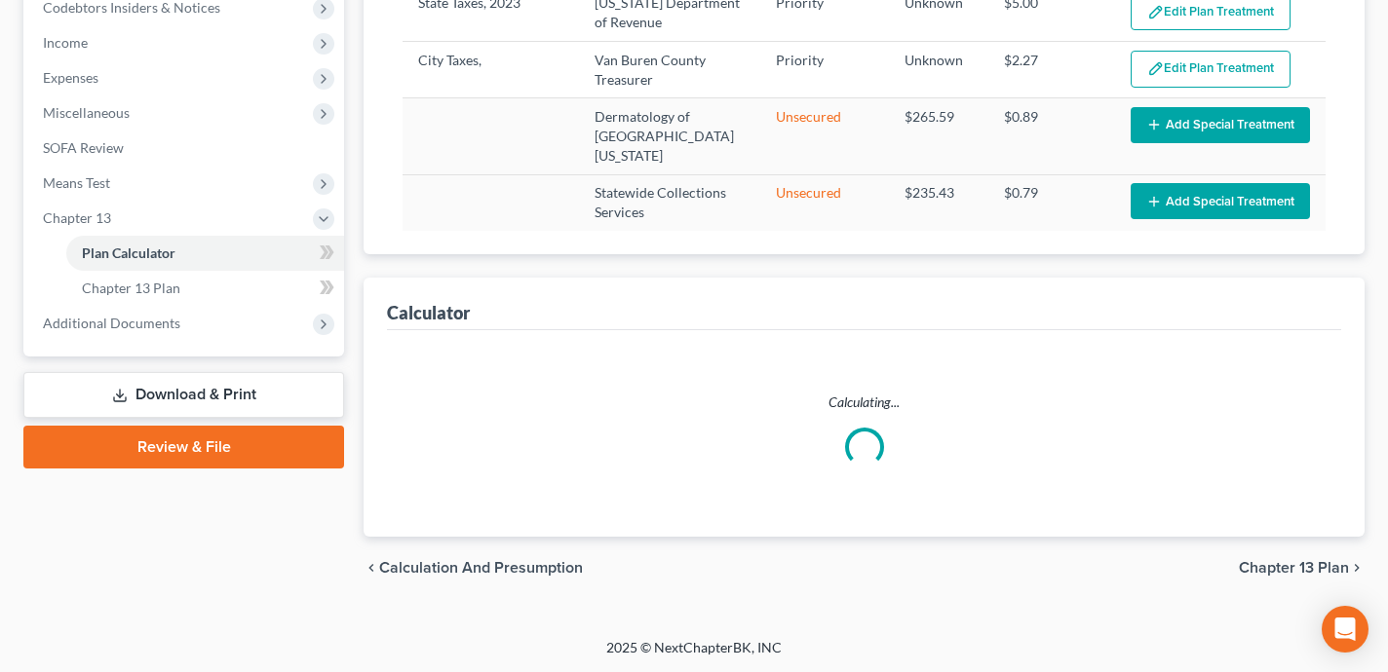
select select "59"
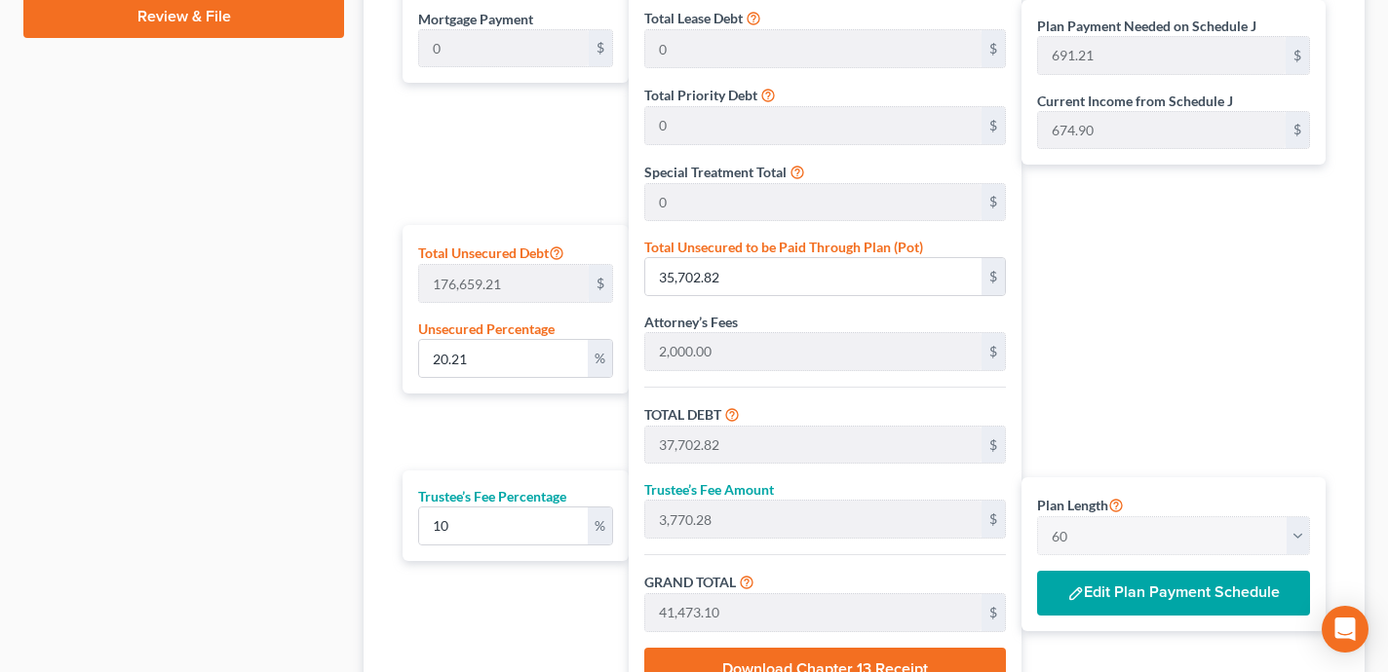
scroll to position [1222, 0]
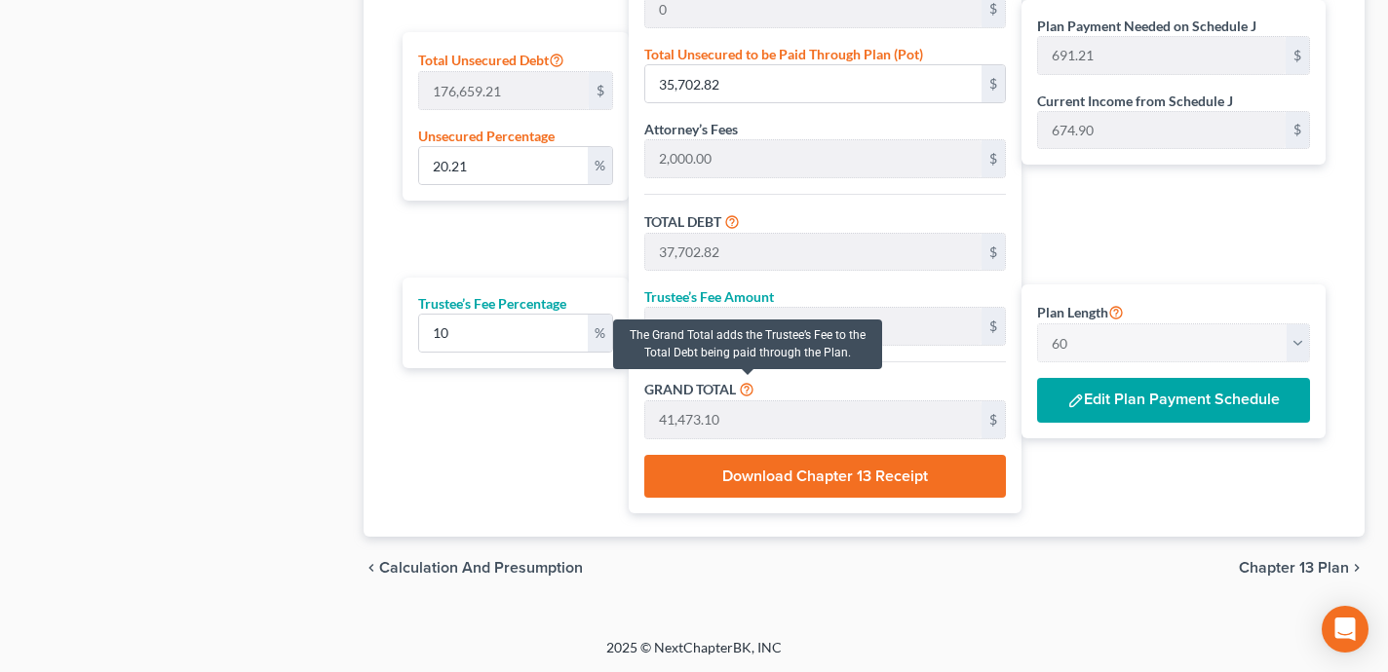
click at [748, 390] on icon at bounding box center [747, 388] width 16 height 19
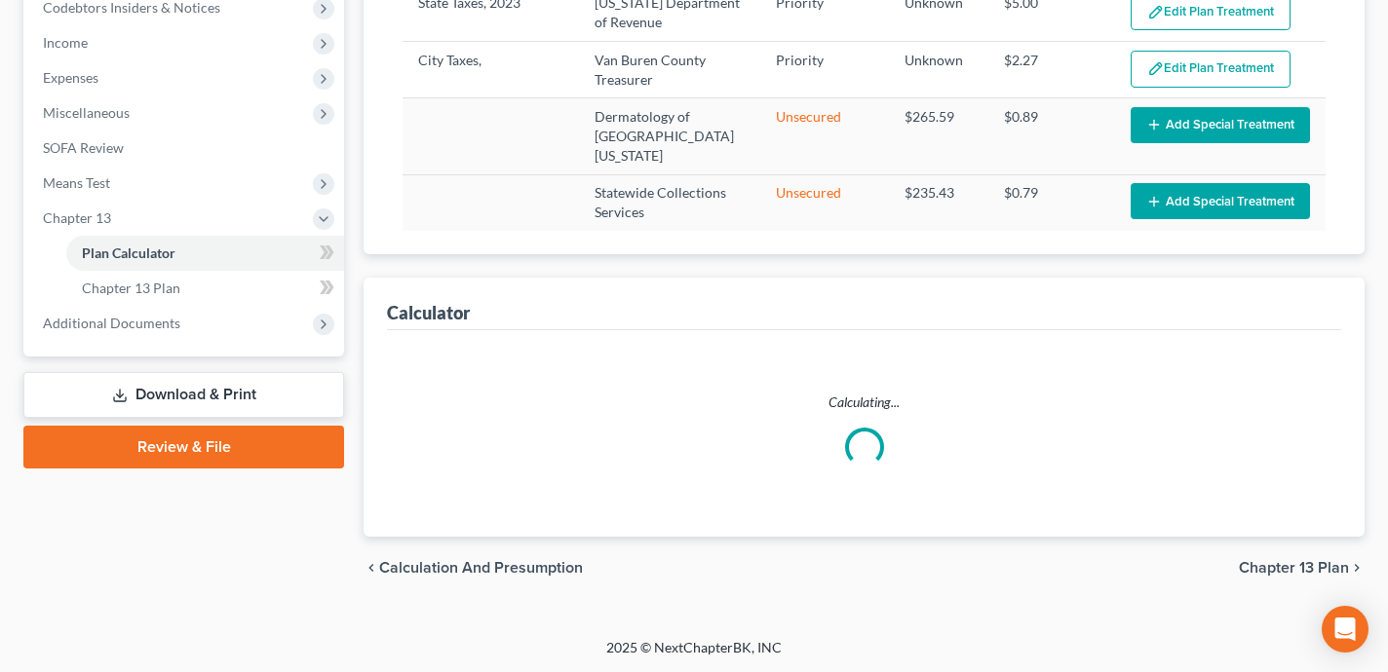
select select "59"
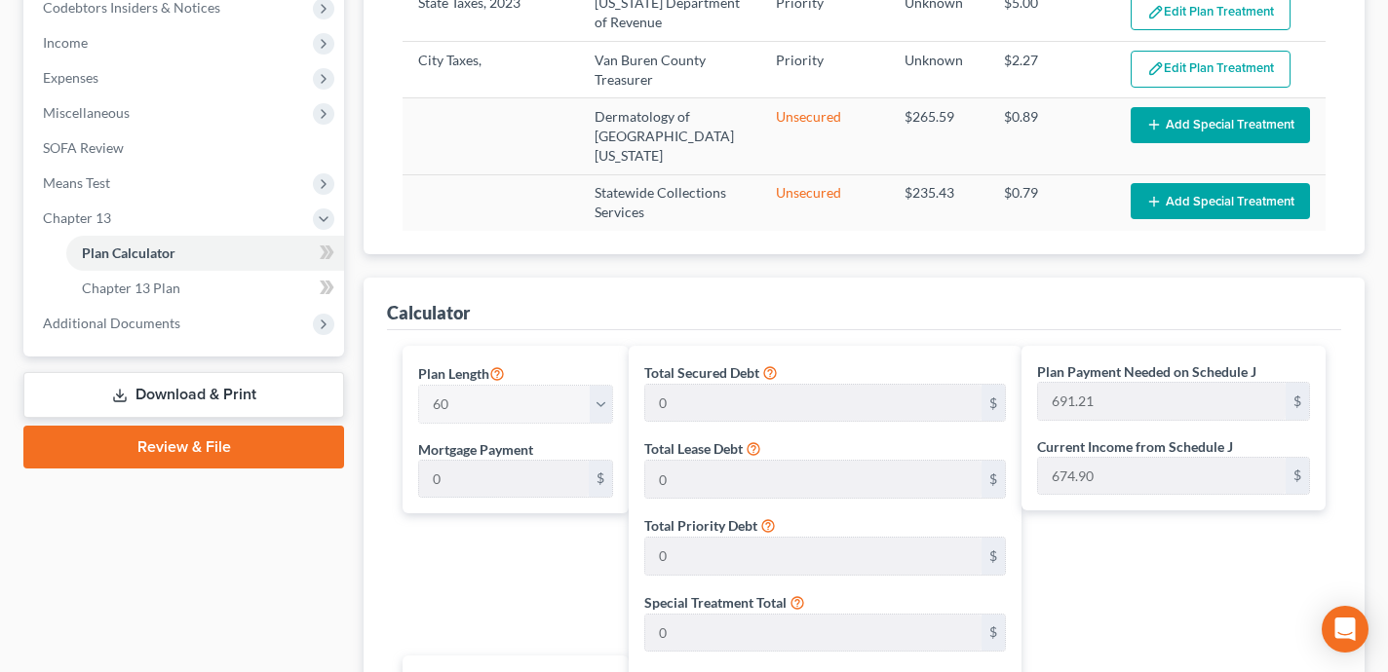
scroll to position [1222, 0]
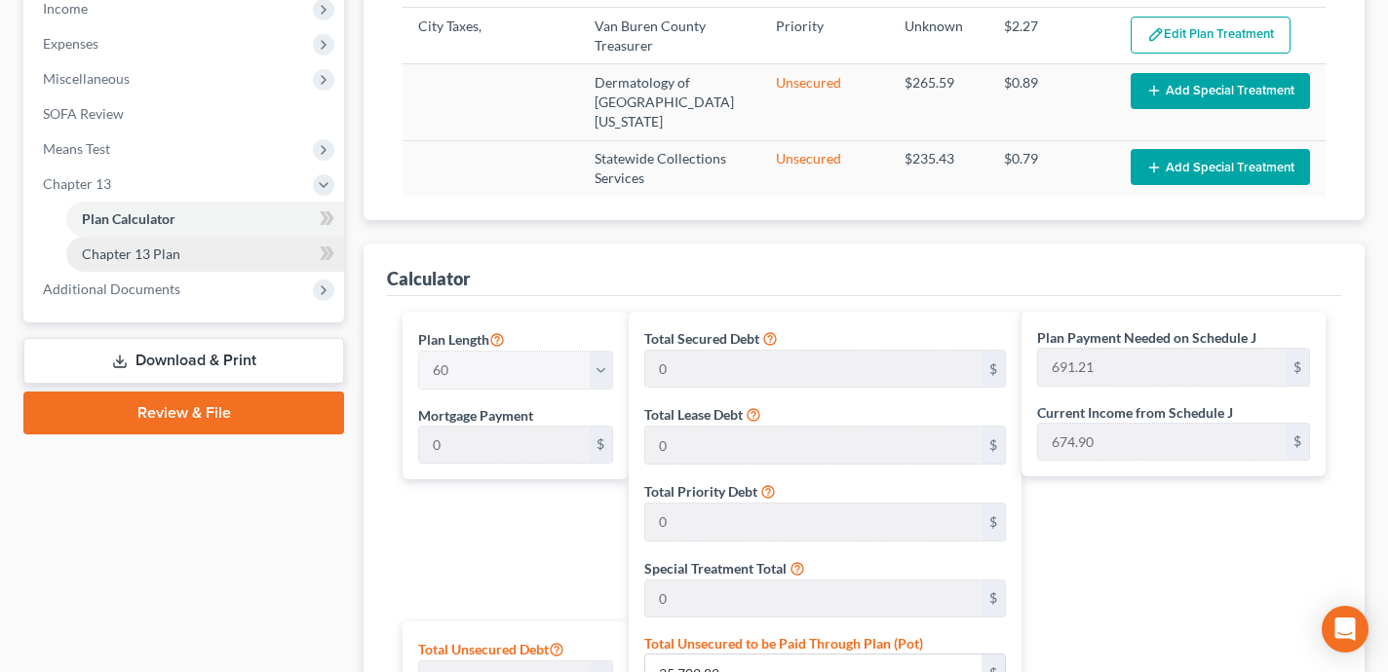
click at [205, 256] on link "Chapter 13 Plan" at bounding box center [205, 254] width 278 height 35
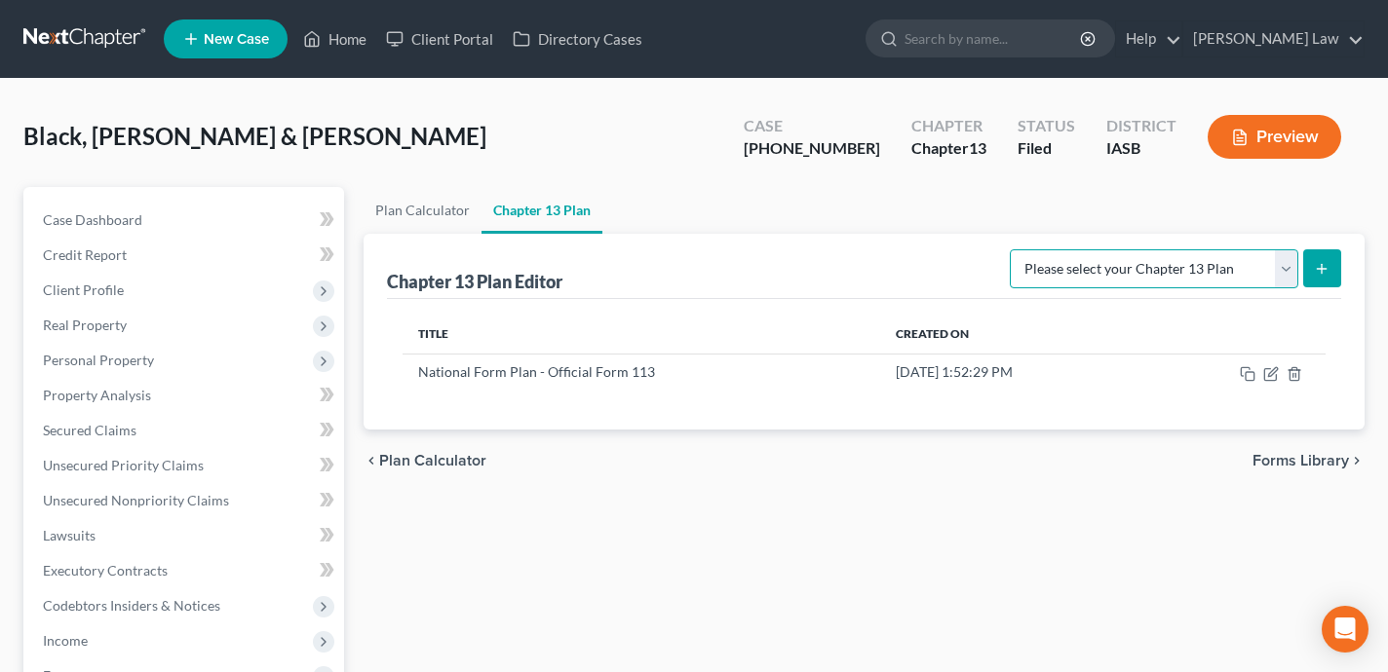
click at [1231, 261] on select "Please select your Chapter 13 Plan National Form Plan - Official Form 113" at bounding box center [1154, 268] width 288 height 39
select select "0"
click at [1016, 249] on select "Please select your Chapter 13 Plan National Form Plan - Official Form 113" at bounding box center [1154, 268] width 288 height 39
click at [1317, 273] on icon "submit" at bounding box center [1322, 269] width 16 height 16
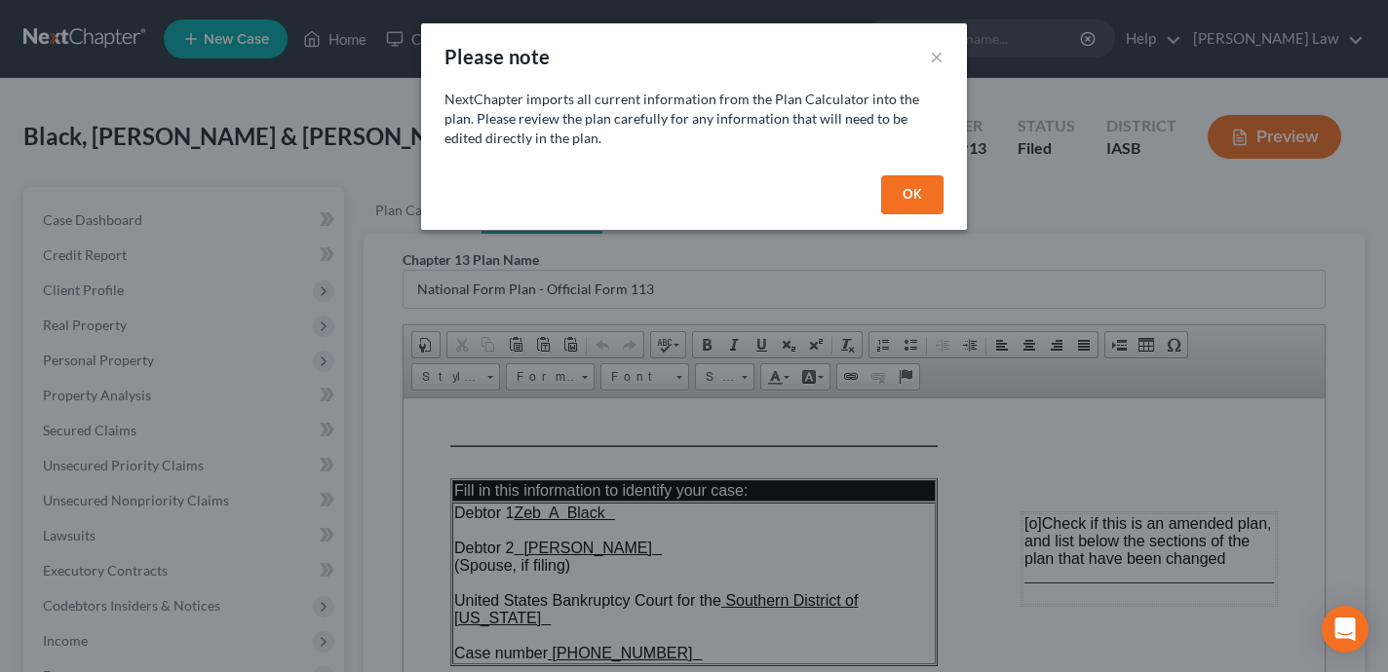
click at [934, 181] on button "OK" at bounding box center [912, 194] width 62 height 39
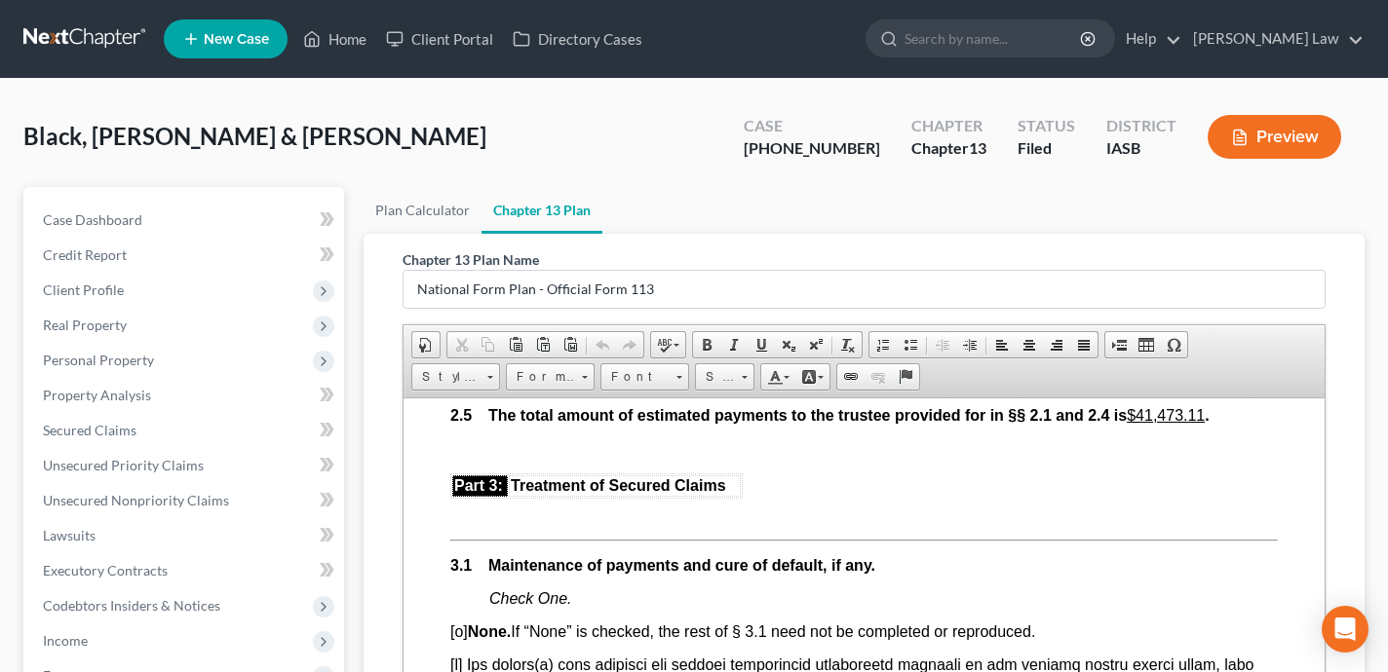
scroll to position [1963, 3]
click at [306, 201] on div "Case Dashboard Payments Invoices Payments Payments Credit Report Client Profile…" at bounding box center [183, 571] width 321 height 768
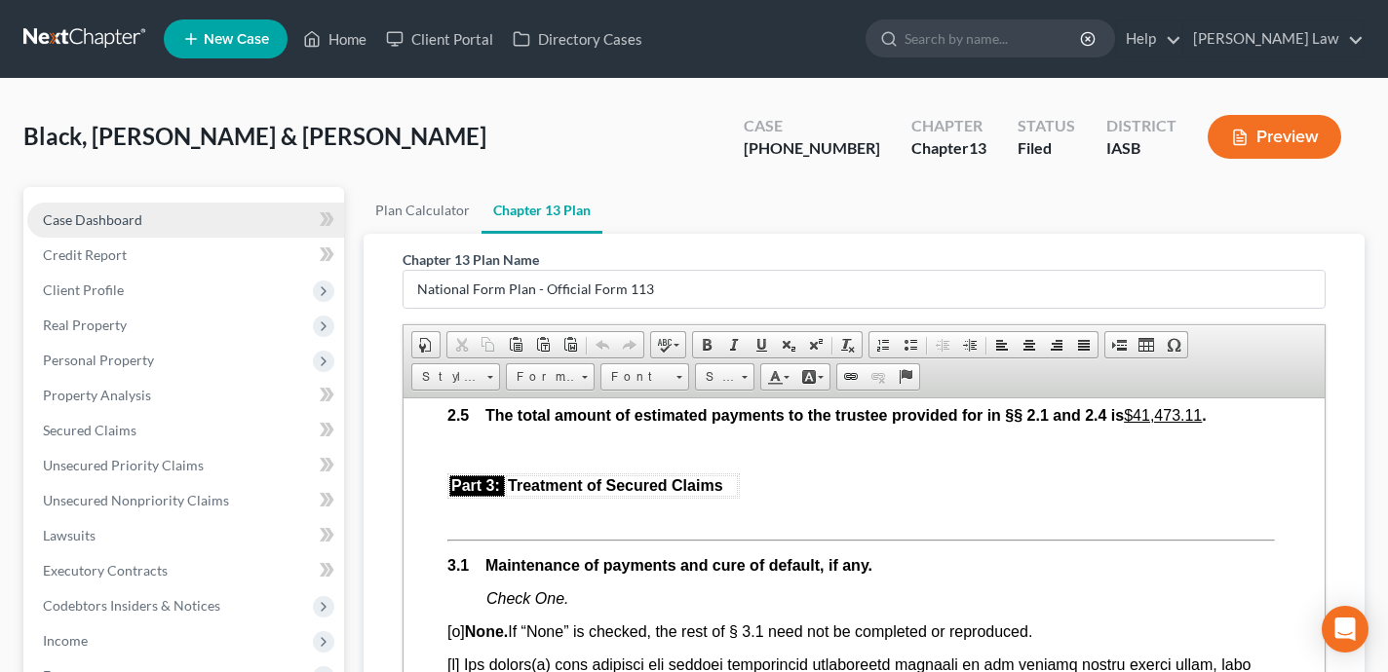
click at [300, 208] on link "Case Dashboard" at bounding box center [185, 220] width 317 height 35
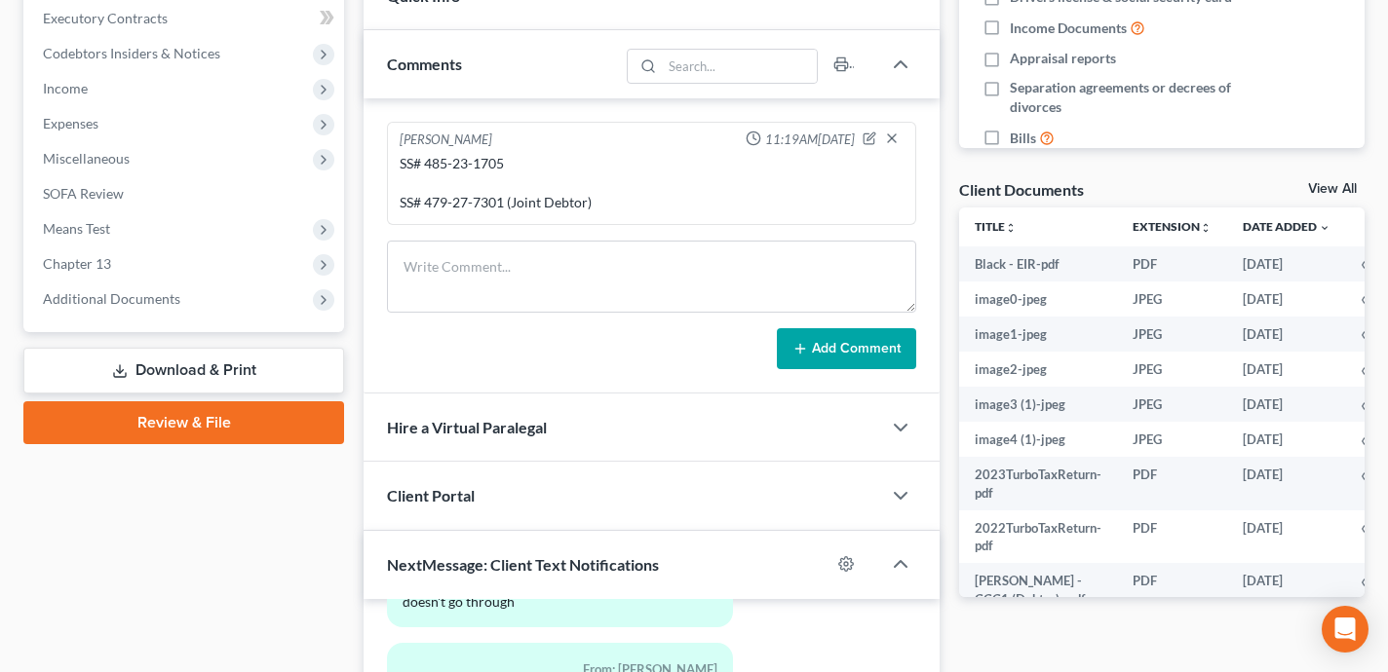
scroll to position [484, 0]
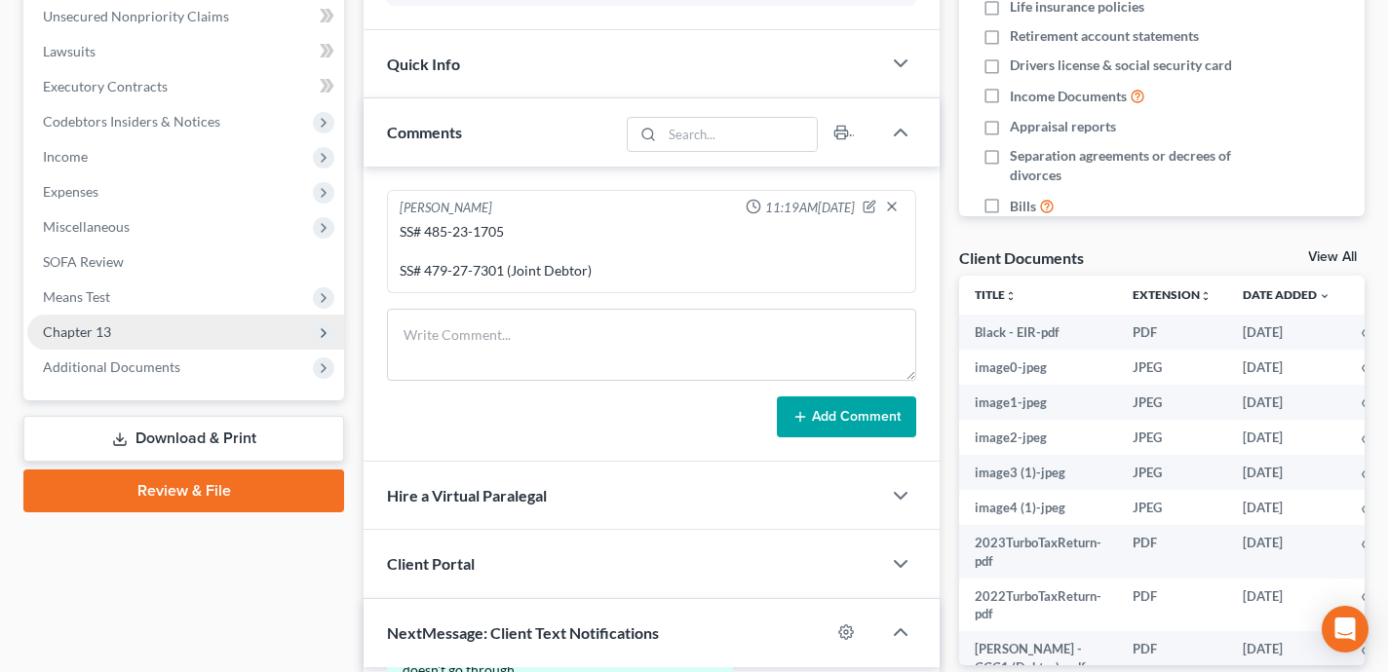
click at [161, 333] on span "Chapter 13" at bounding box center [185, 332] width 317 height 35
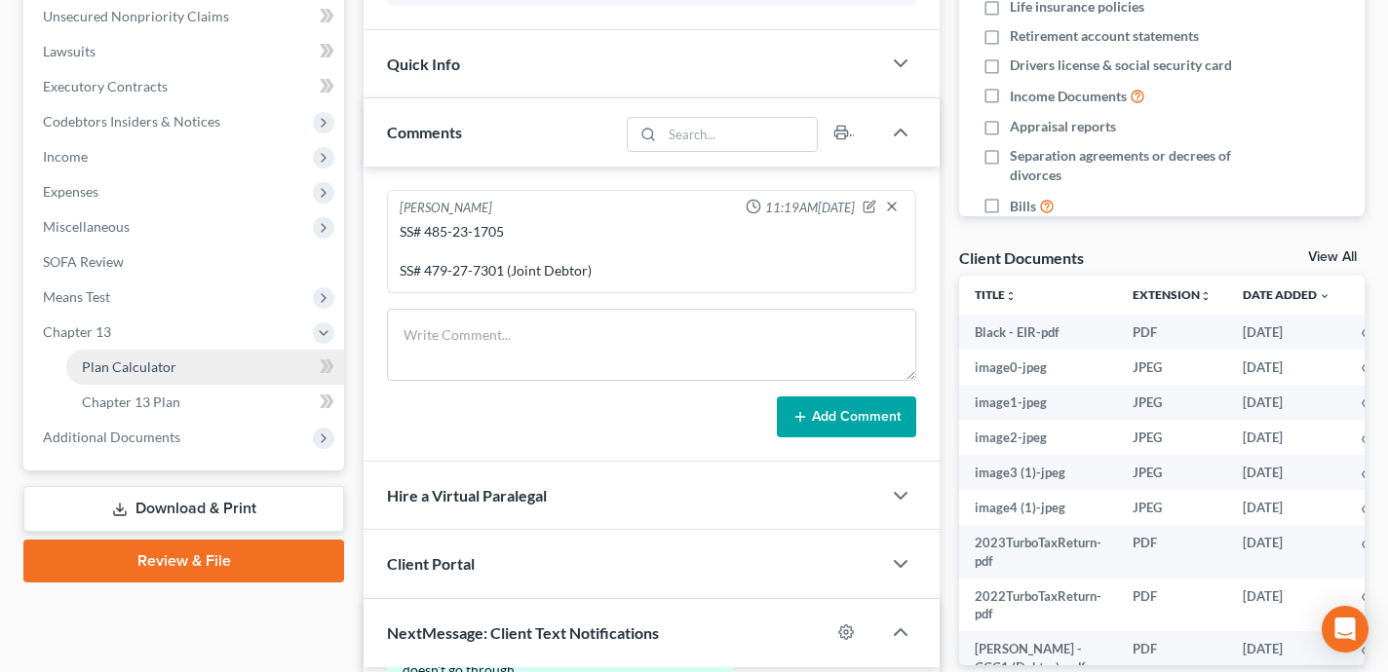
click at [125, 364] on span "Plan Calculator" at bounding box center [129, 367] width 95 height 17
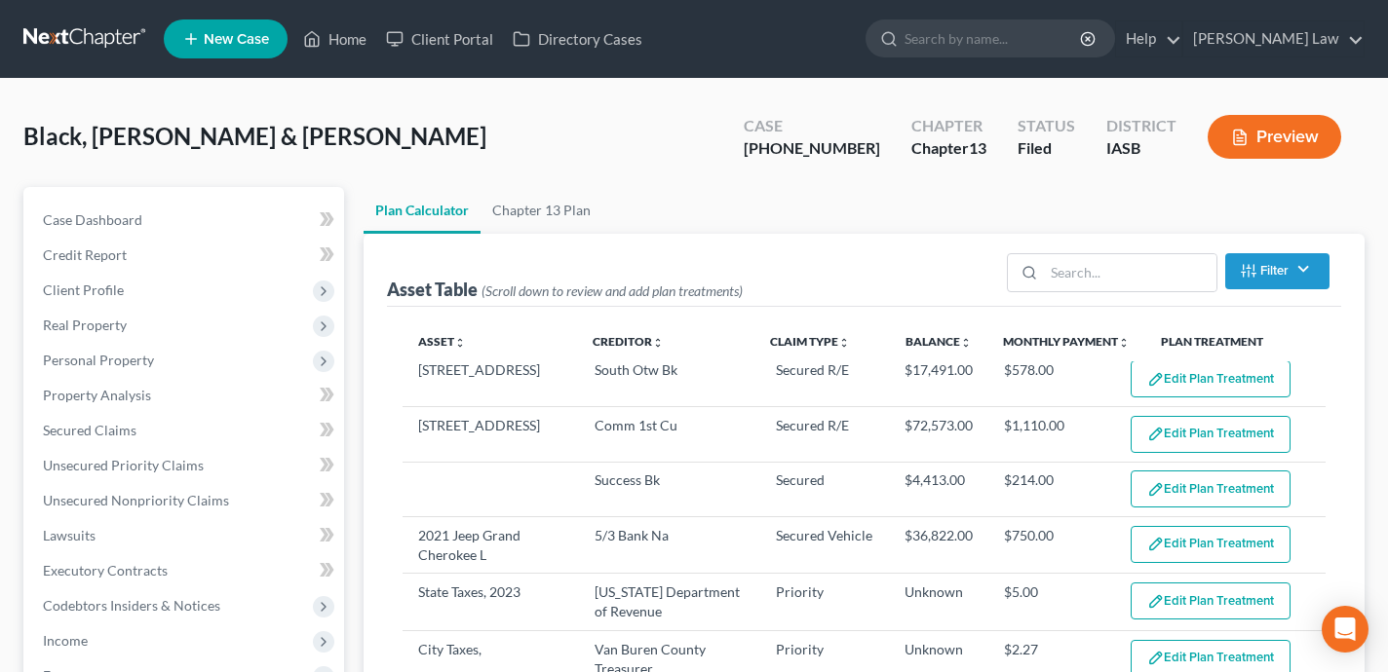
select select "59"
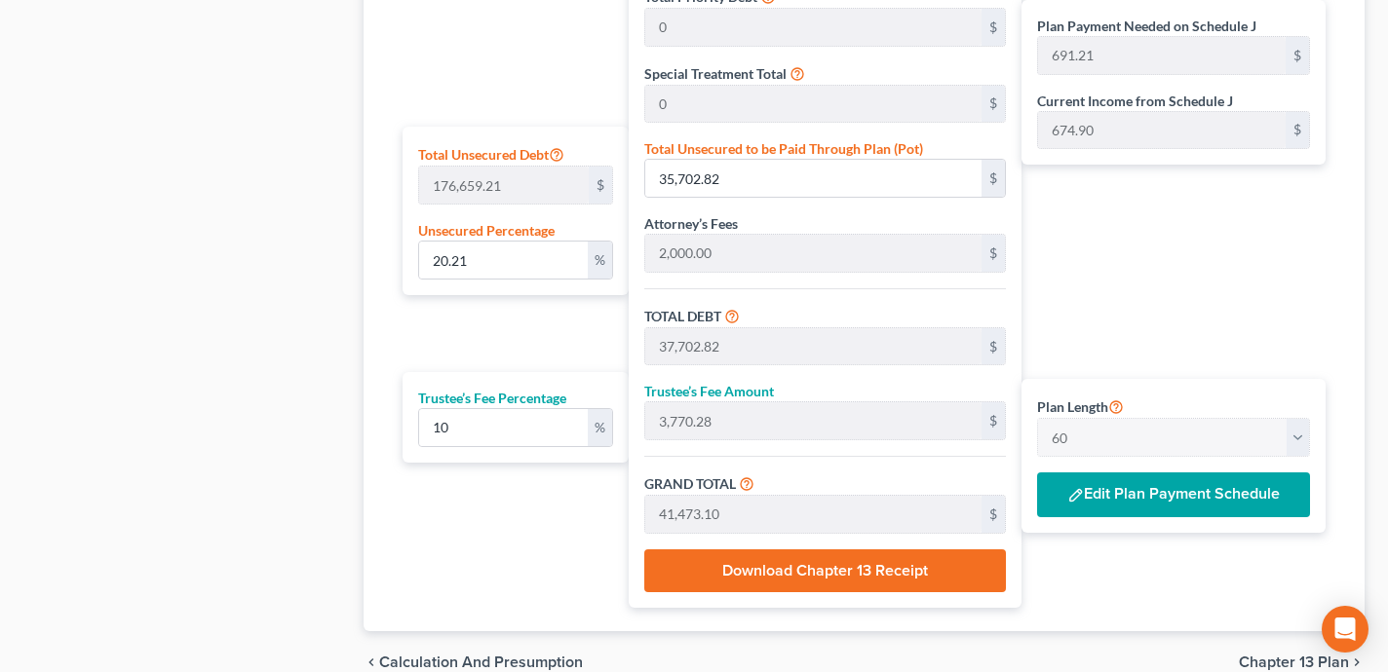
scroll to position [1222, 0]
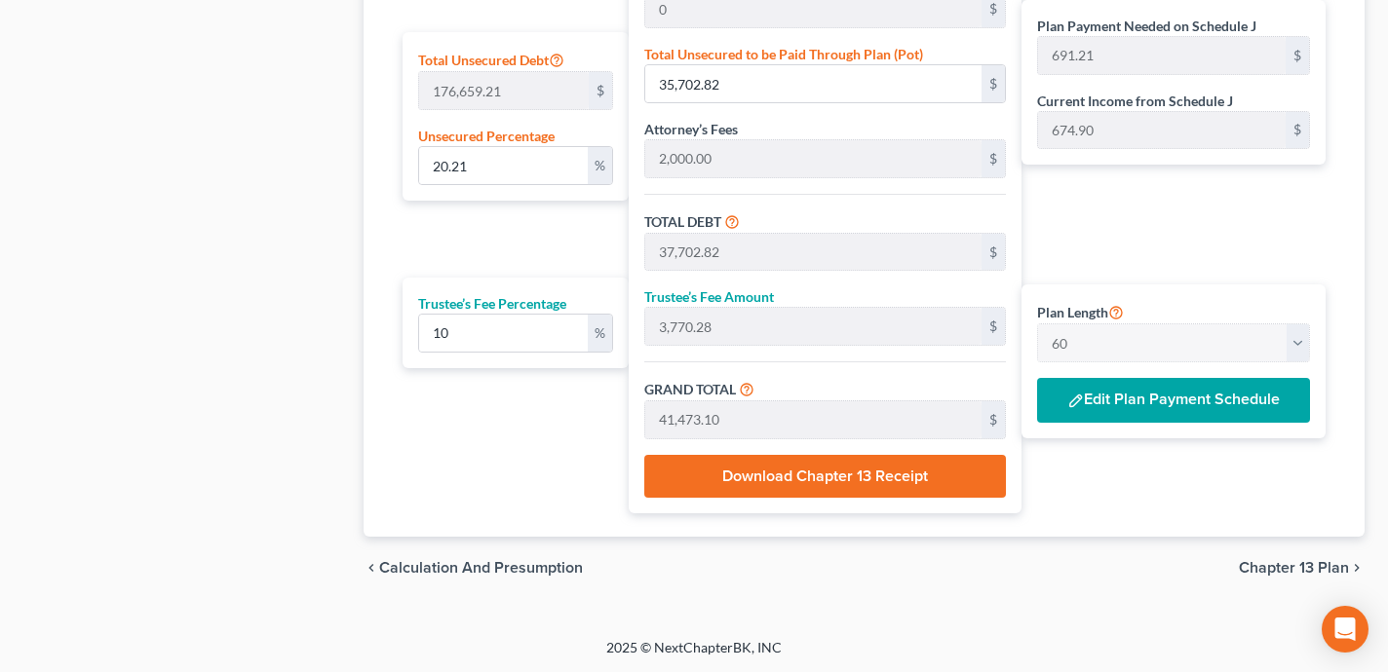
click at [1153, 410] on button "Edit Plan Payment Schedule" at bounding box center [1173, 400] width 273 height 45
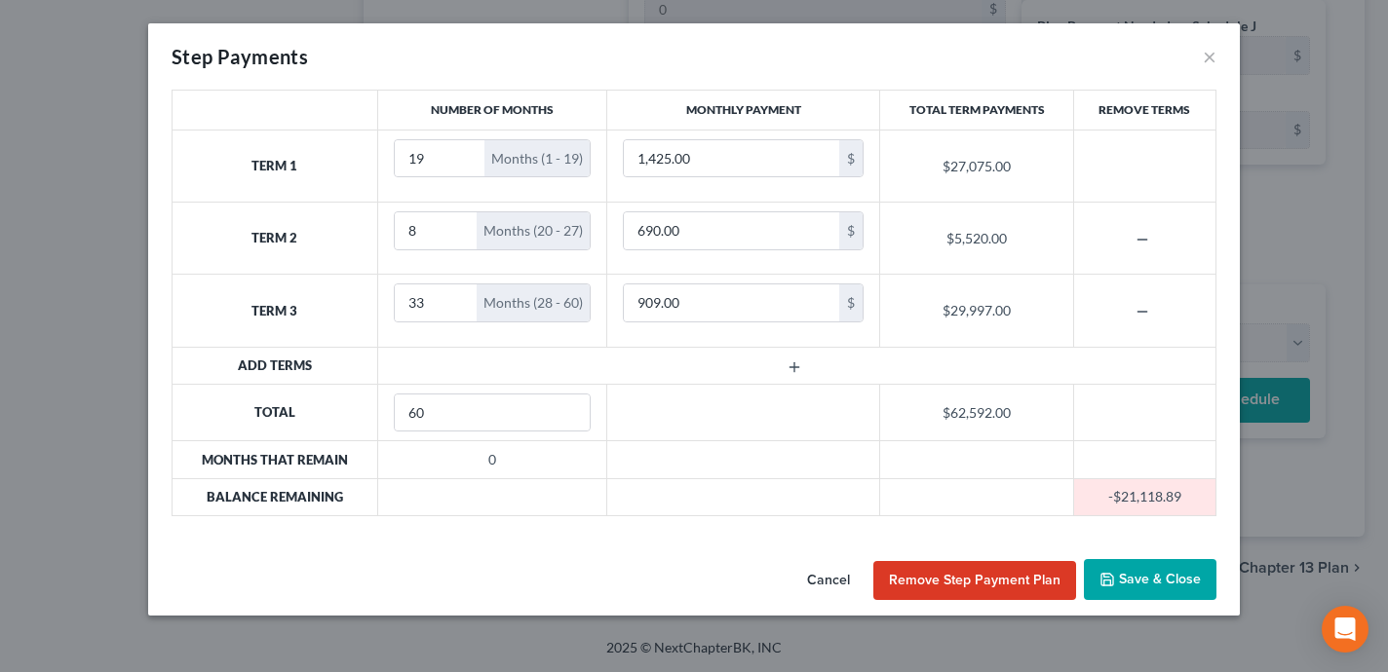
click at [1129, 595] on button "Save & Close" at bounding box center [1150, 579] width 133 height 41
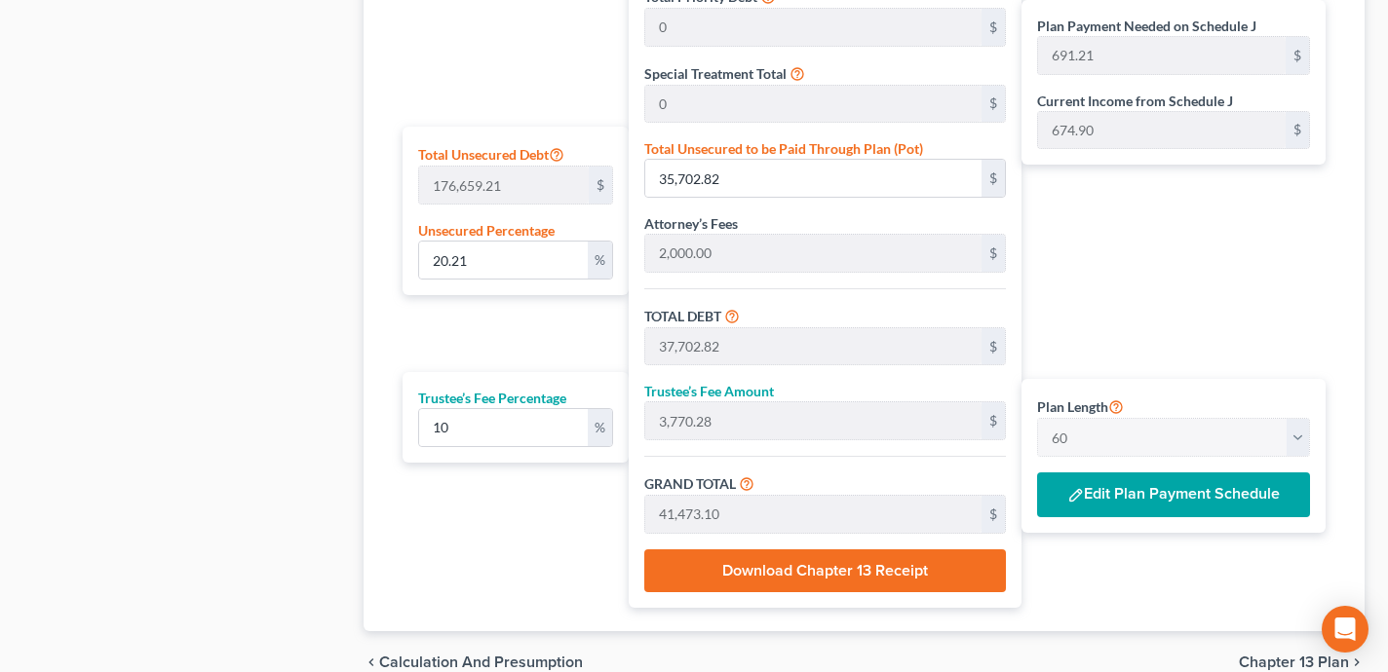
scroll to position [1108, 0]
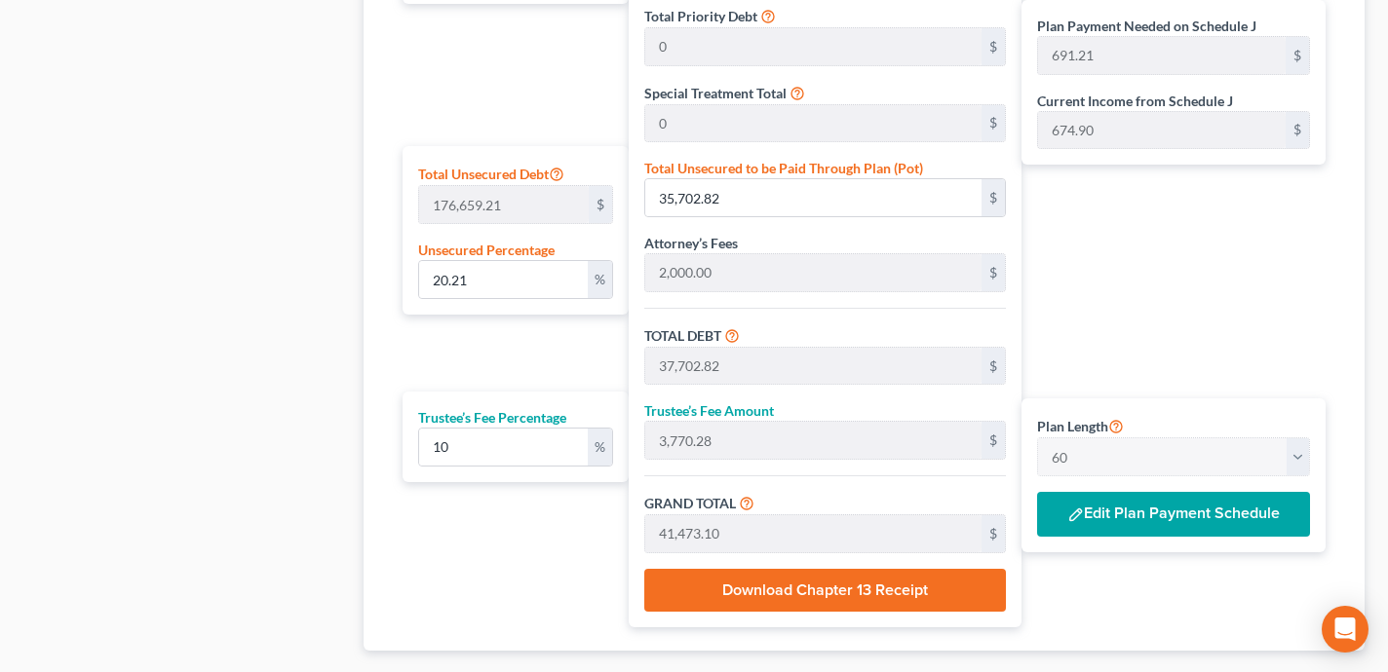
click at [1162, 515] on button "Edit Plan Payment Schedule" at bounding box center [1173, 514] width 273 height 45
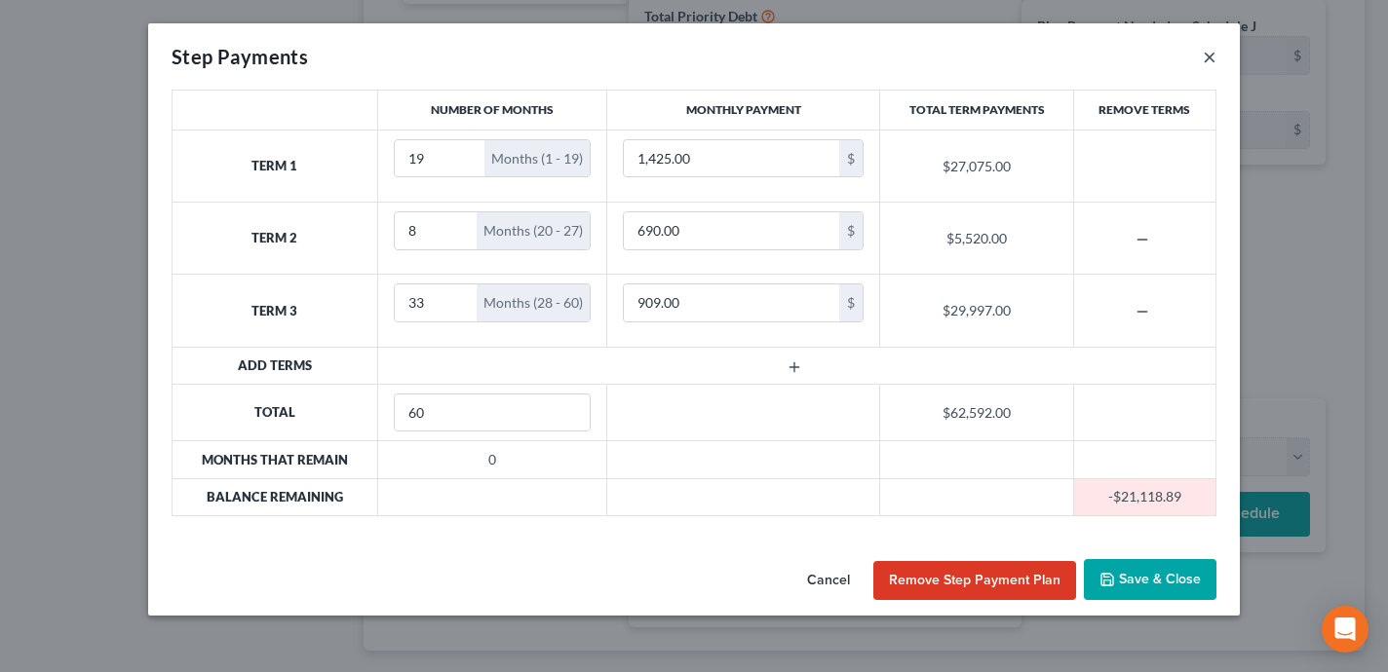
click at [1212, 56] on button "×" at bounding box center [1210, 56] width 14 height 23
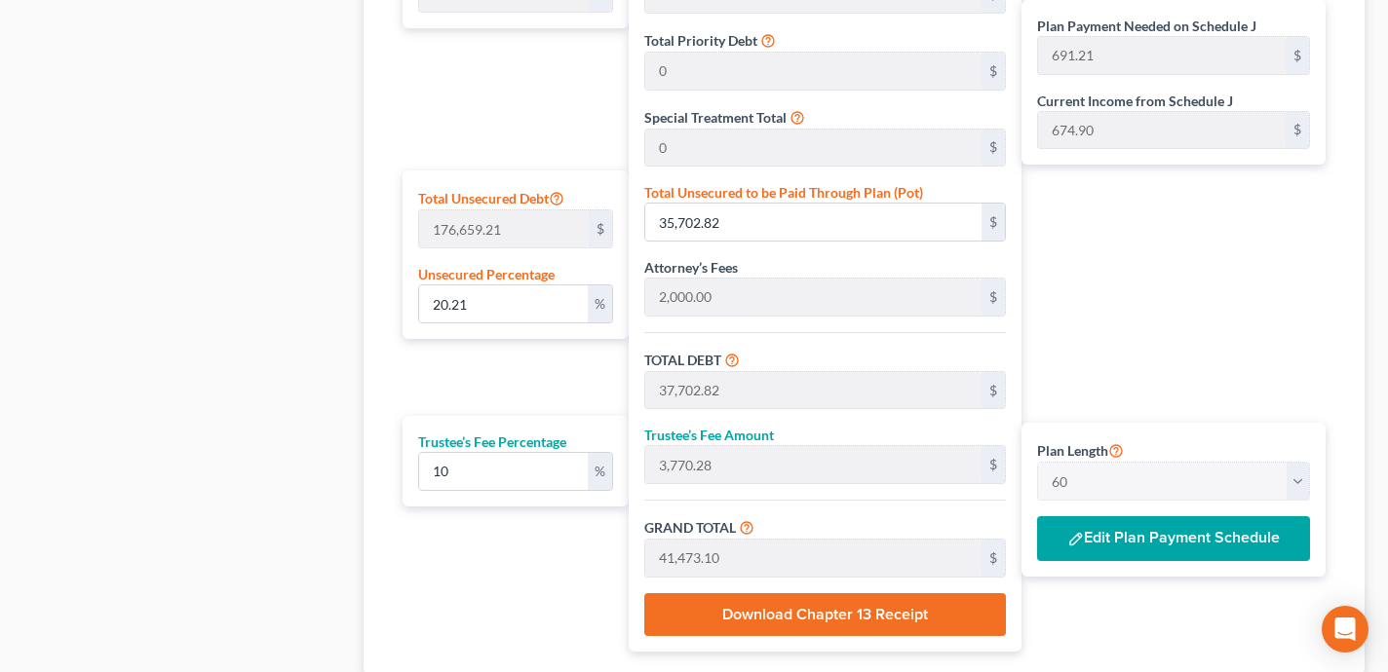
scroll to position [1119, 0]
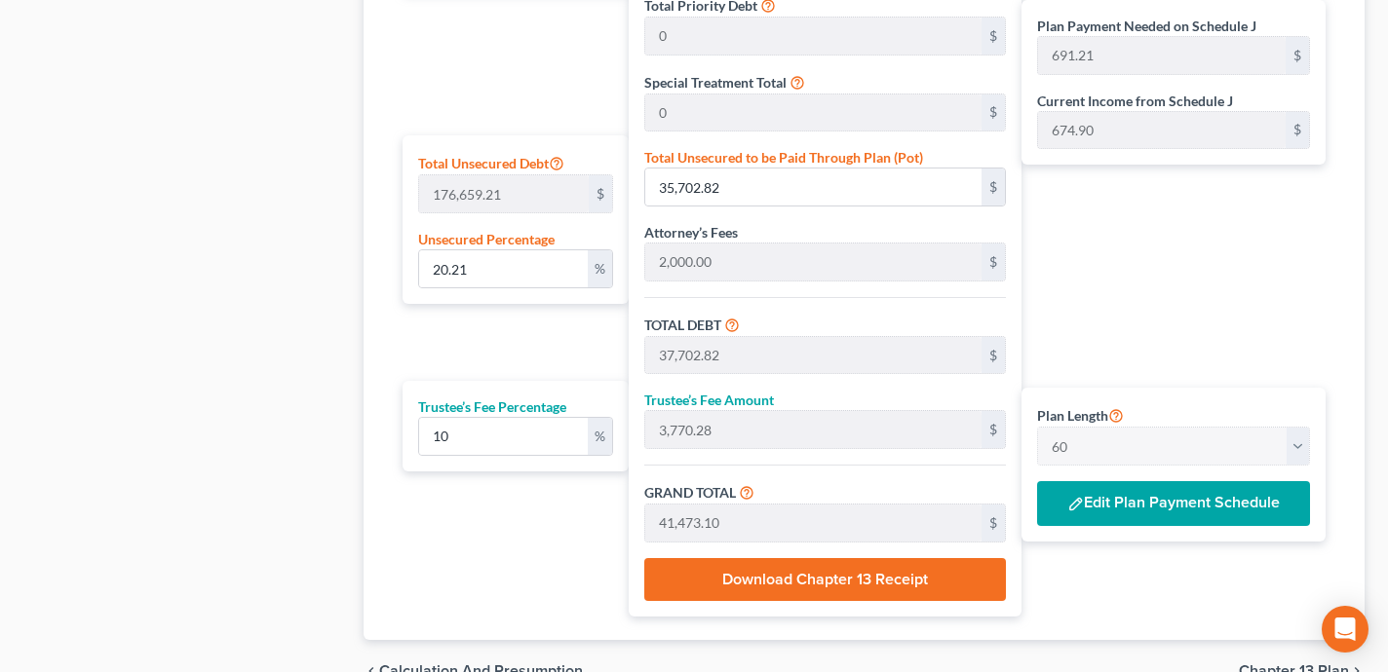
click at [1138, 519] on button "Edit Plan Payment Schedule" at bounding box center [1173, 503] width 273 height 45
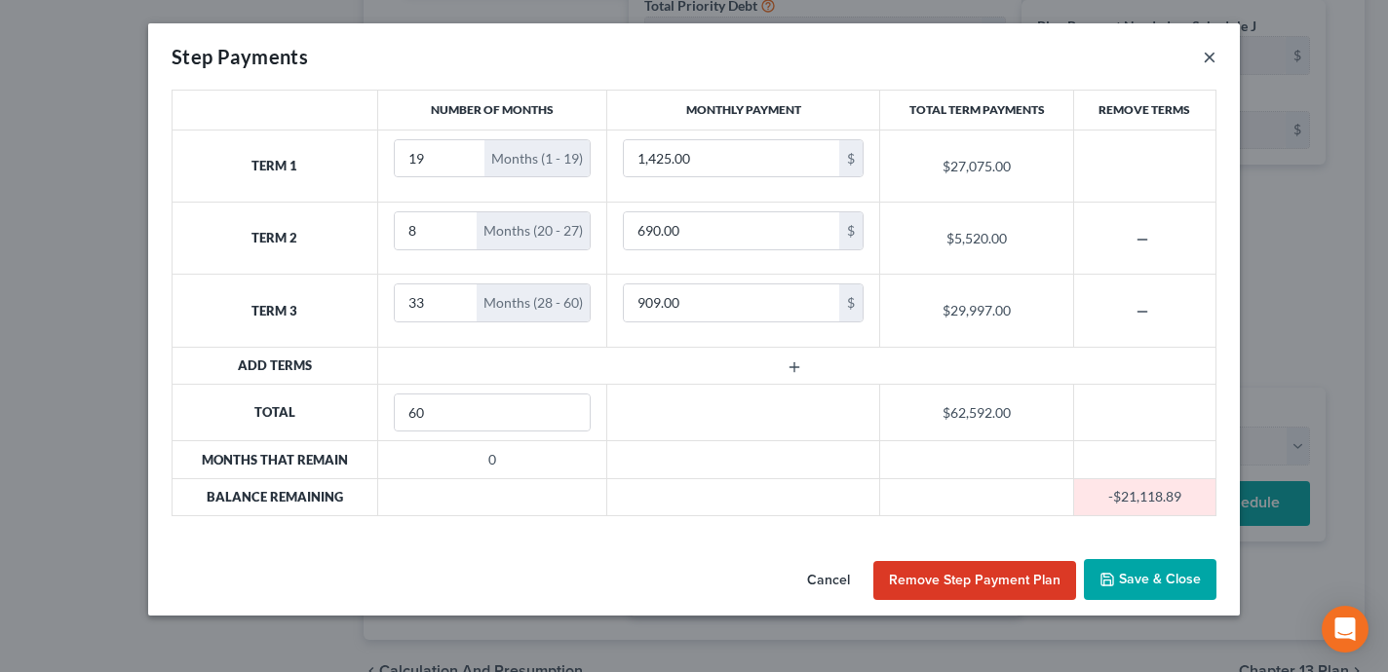
click at [1210, 61] on button "×" at bounding box center [1210, 56] width 14 height 23
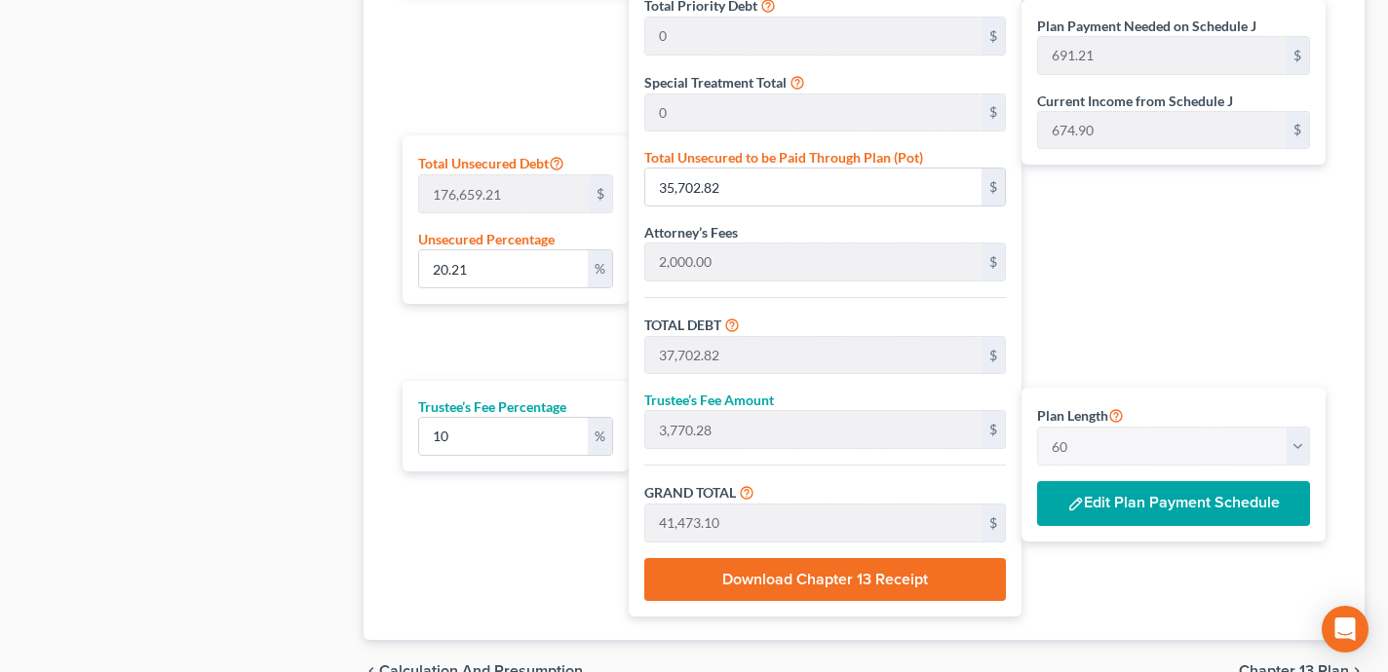
click at [1112, 499] on button "Edit Plan Payment Schedule" at bounding box center [1173, 503] width 273 height 45
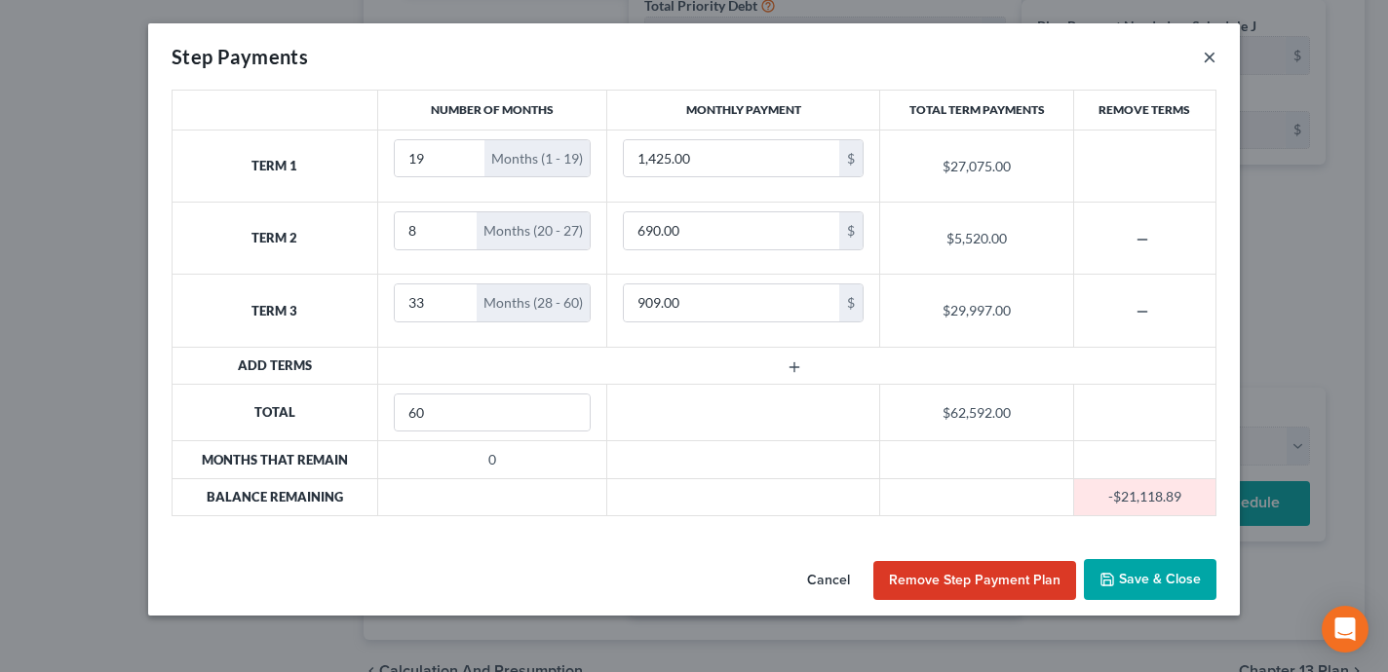
click at [1211, 66] on button "×" at bounding box center [1210, 56] width 14 height 23
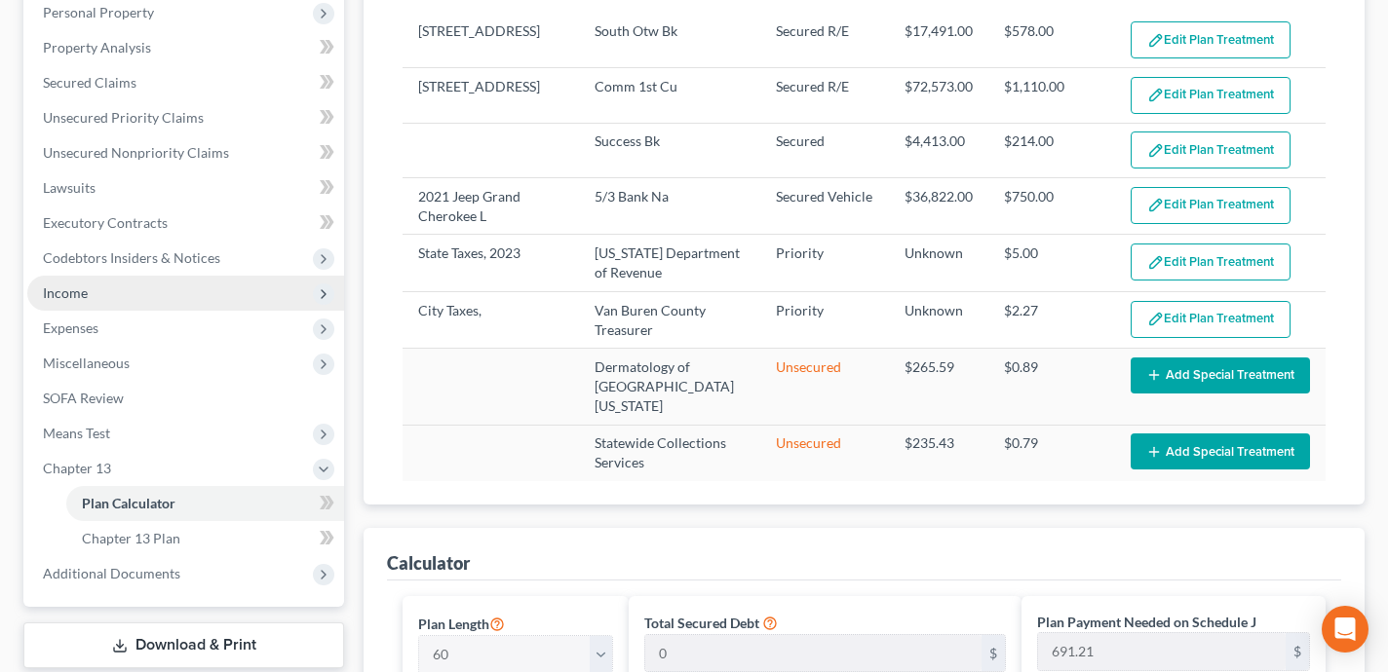
scroll to position [0, 0]
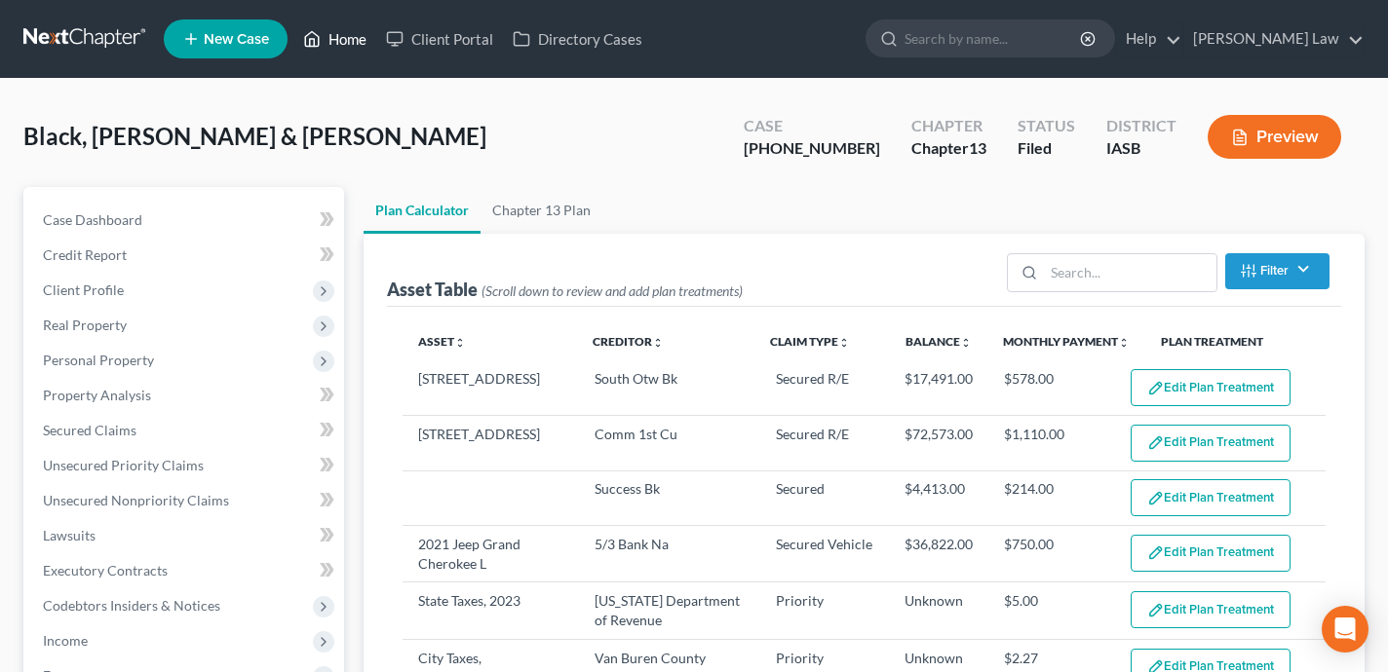
click at [345, 40] on link "Home" at bounding box center [334, 38] width 83 height 35
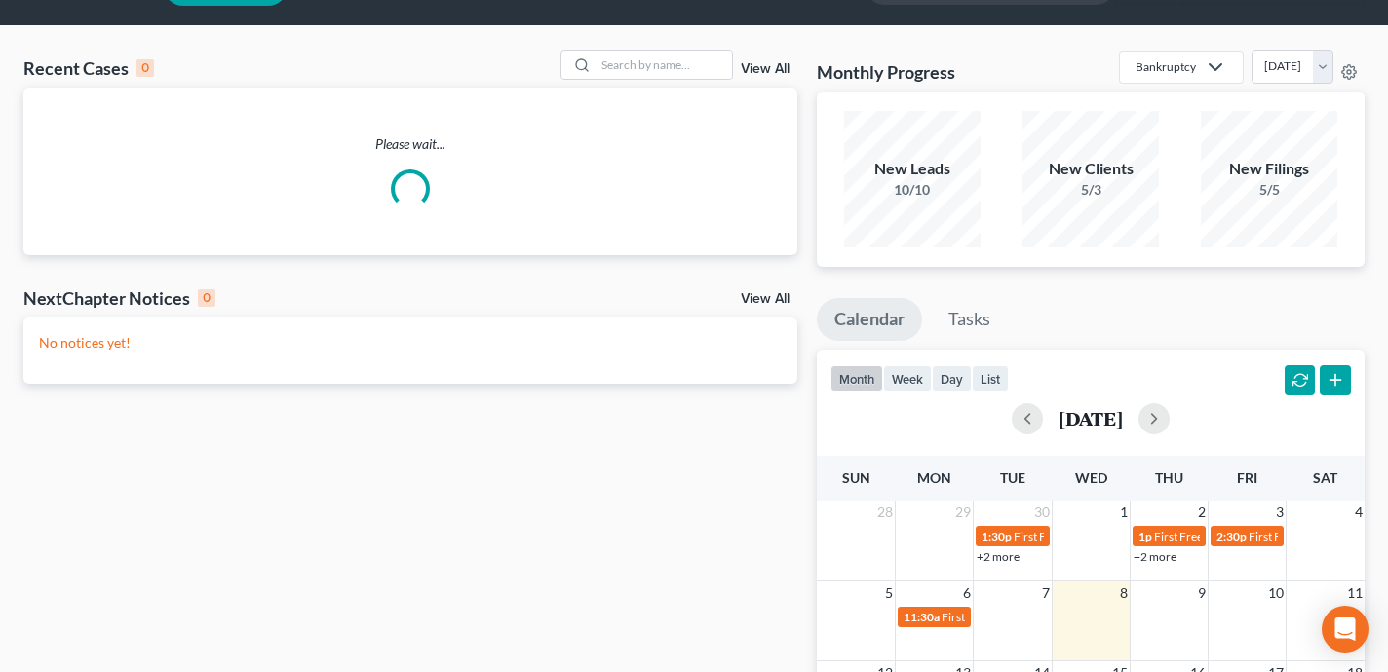
scroll to position [24, 0]
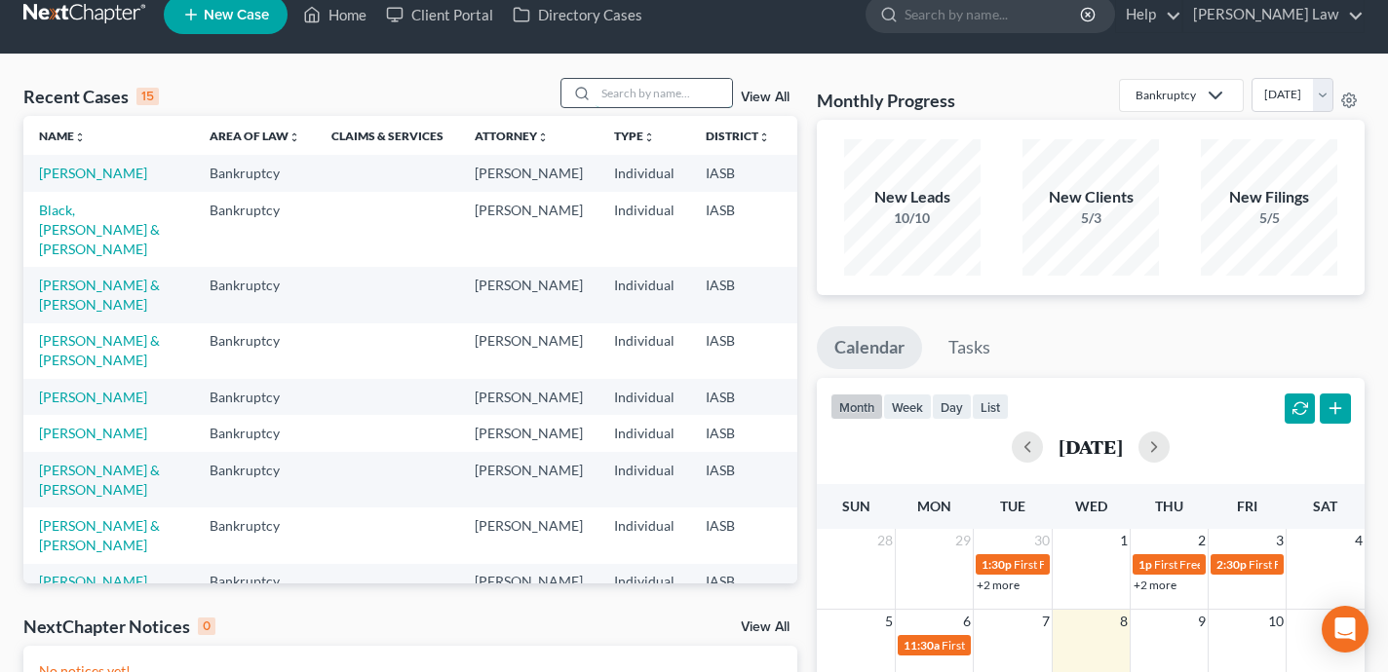
click at [635, 88] on input "search" at bounding box center [663, 93] width 136 height 28
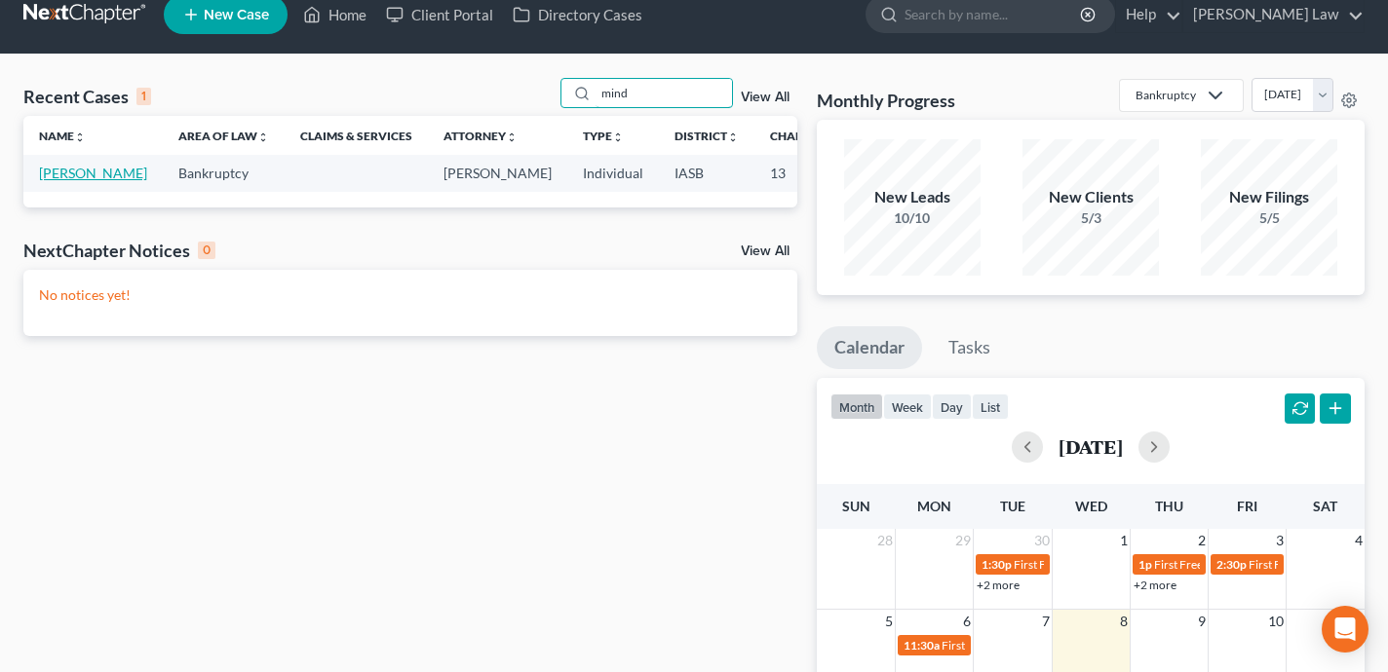
type input "mind"
click at [63, 175] on link "Campbell, Mindy" at bounding box center [93, 173] width 108 height 17
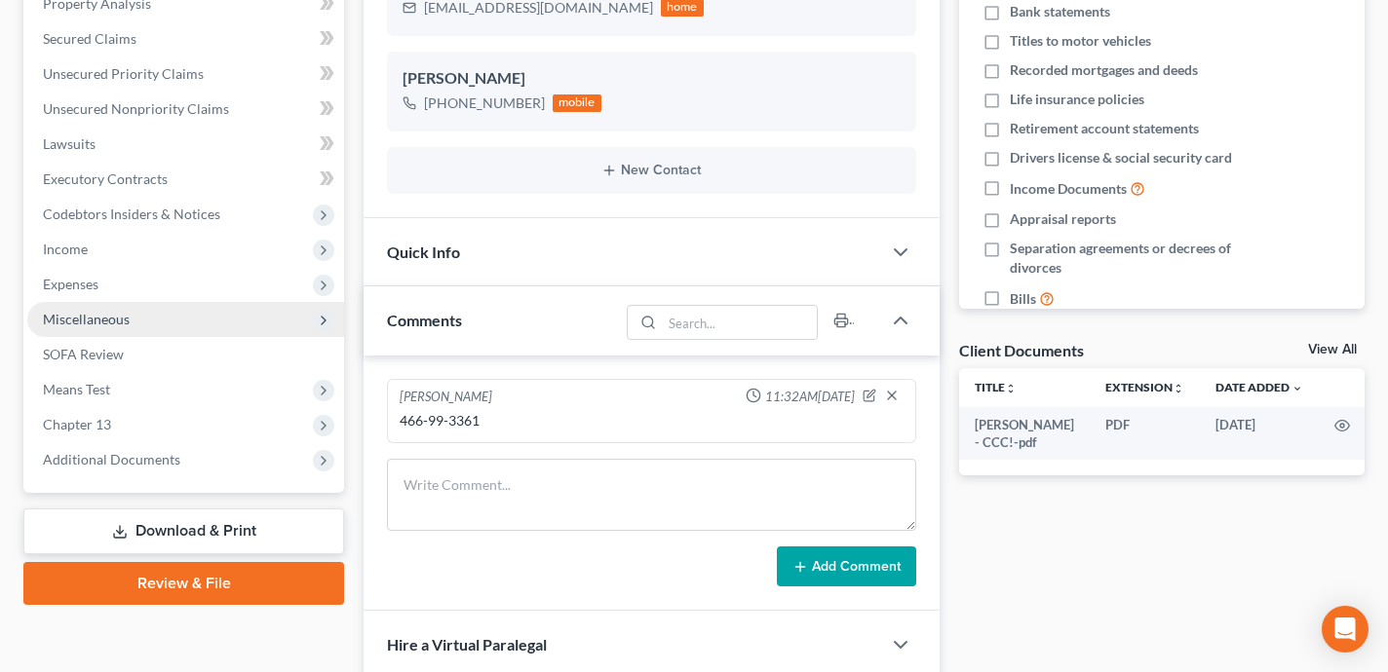
scroll to position [8940, 0]
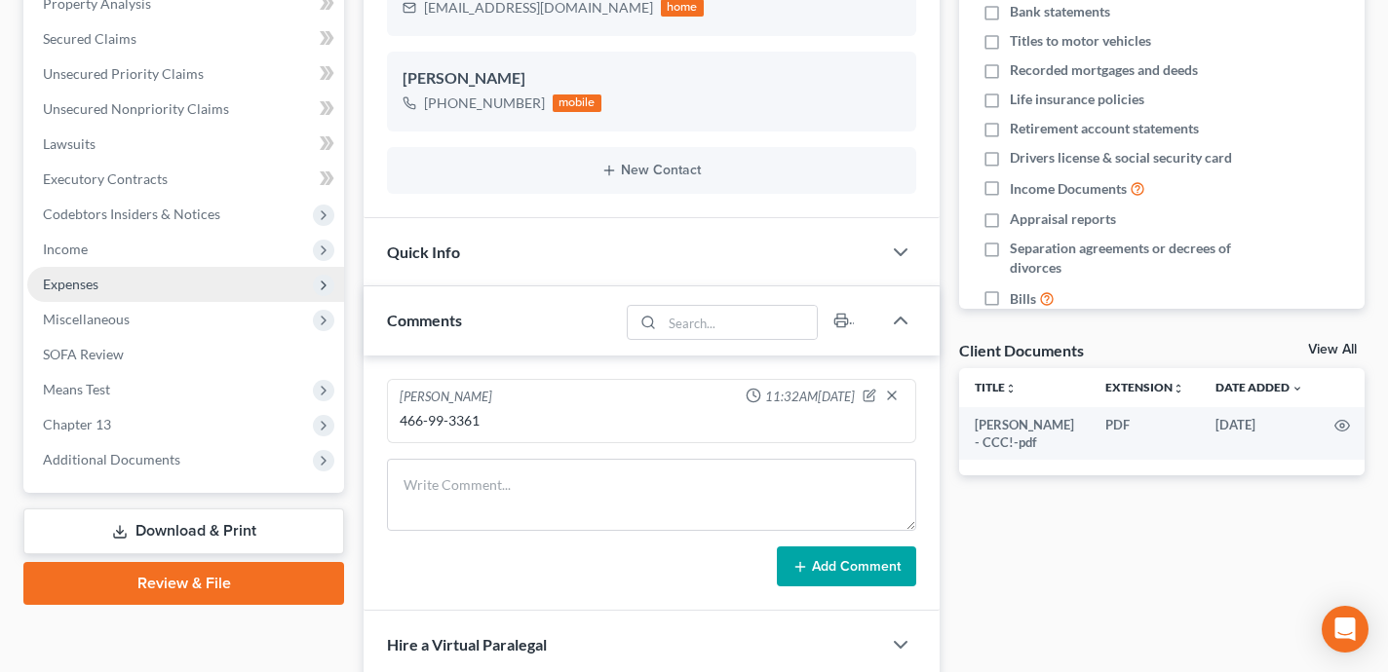
click at [134, 287] on span "Expenses" at bounding box center [185, 284] width 317 height 35
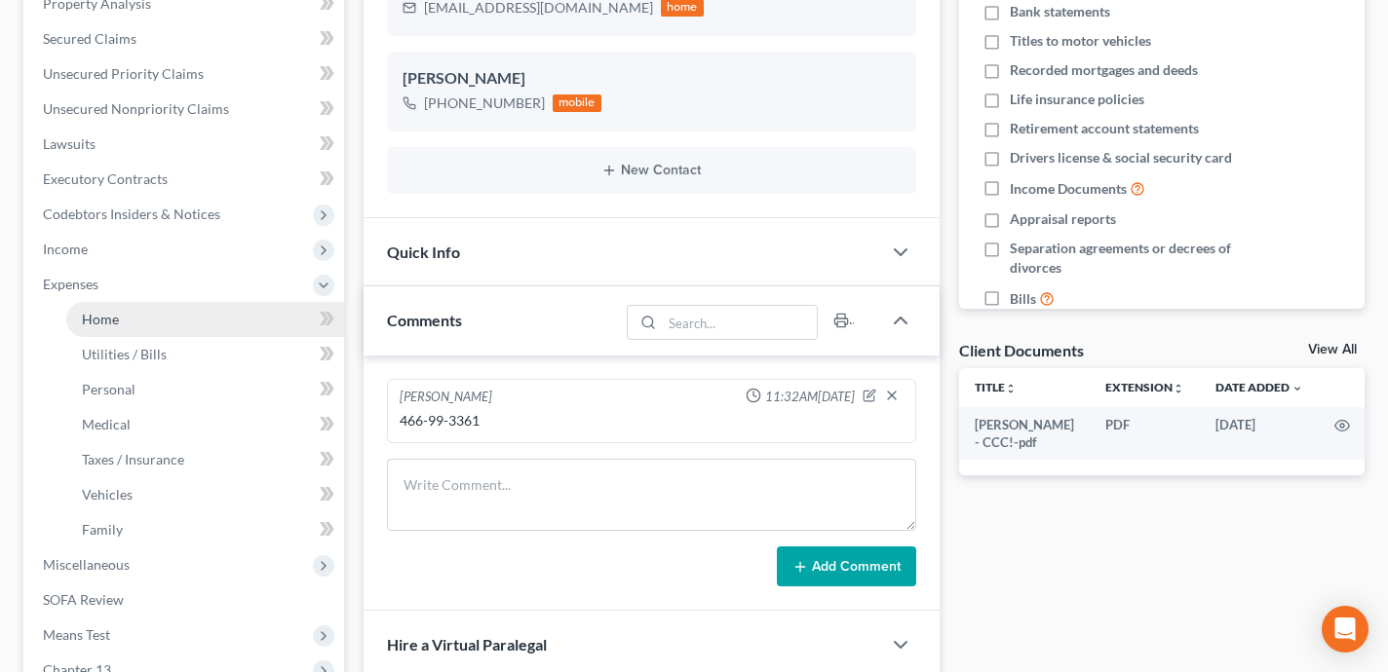
click at [150, 325] on link "Home" at bounding box center [205, 319] width 278 height 35
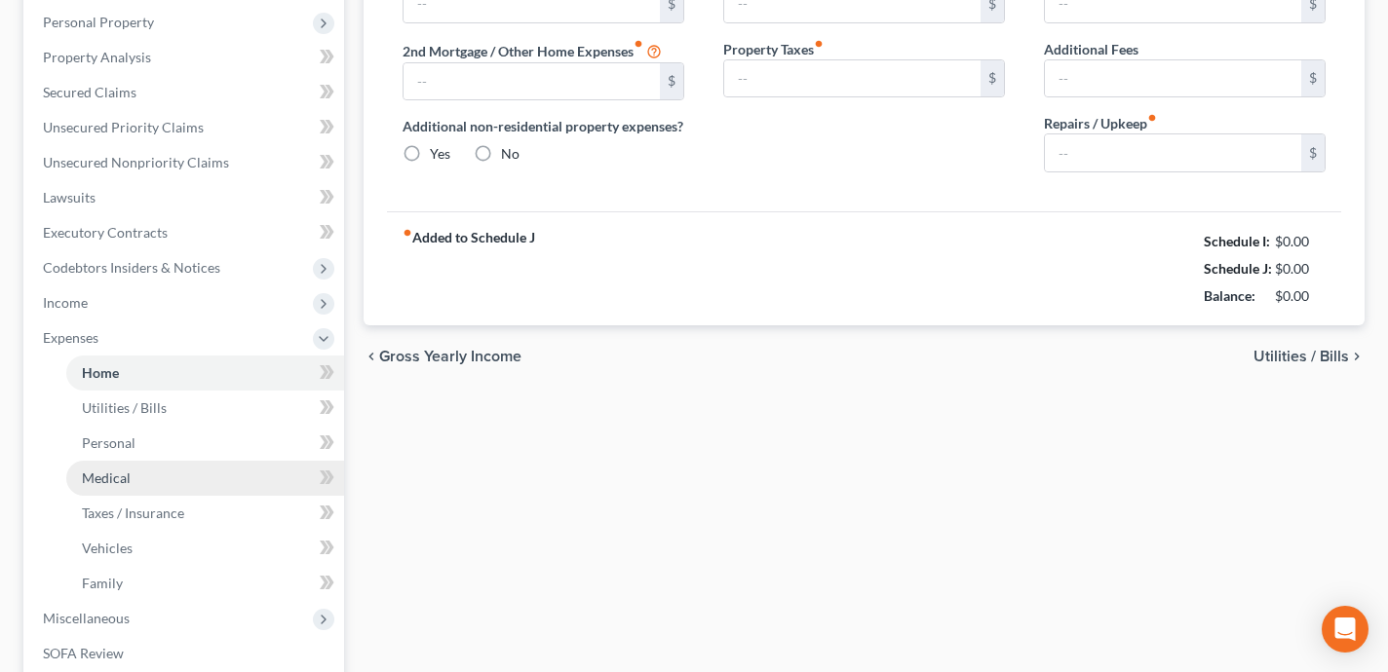
type input "1,039.24"
type input "0.00"
radio input "true"
type input "0.00"
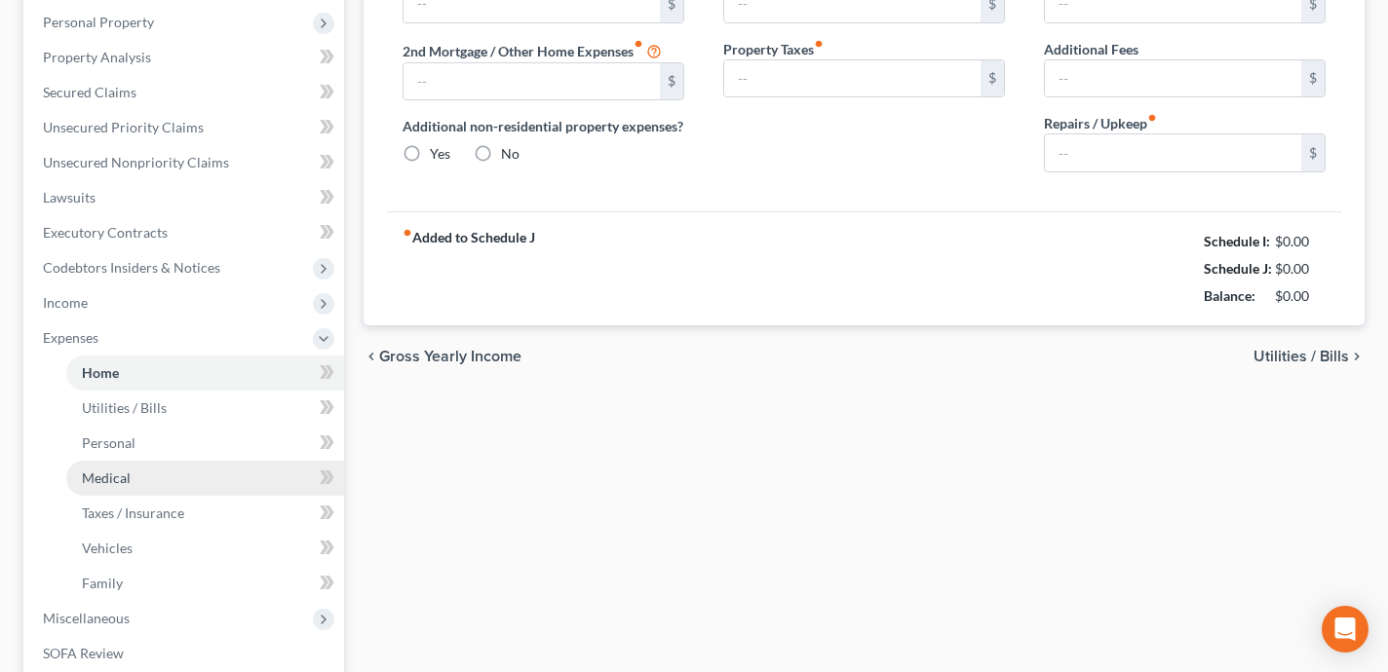
type input "0.00"
type input "125.00"
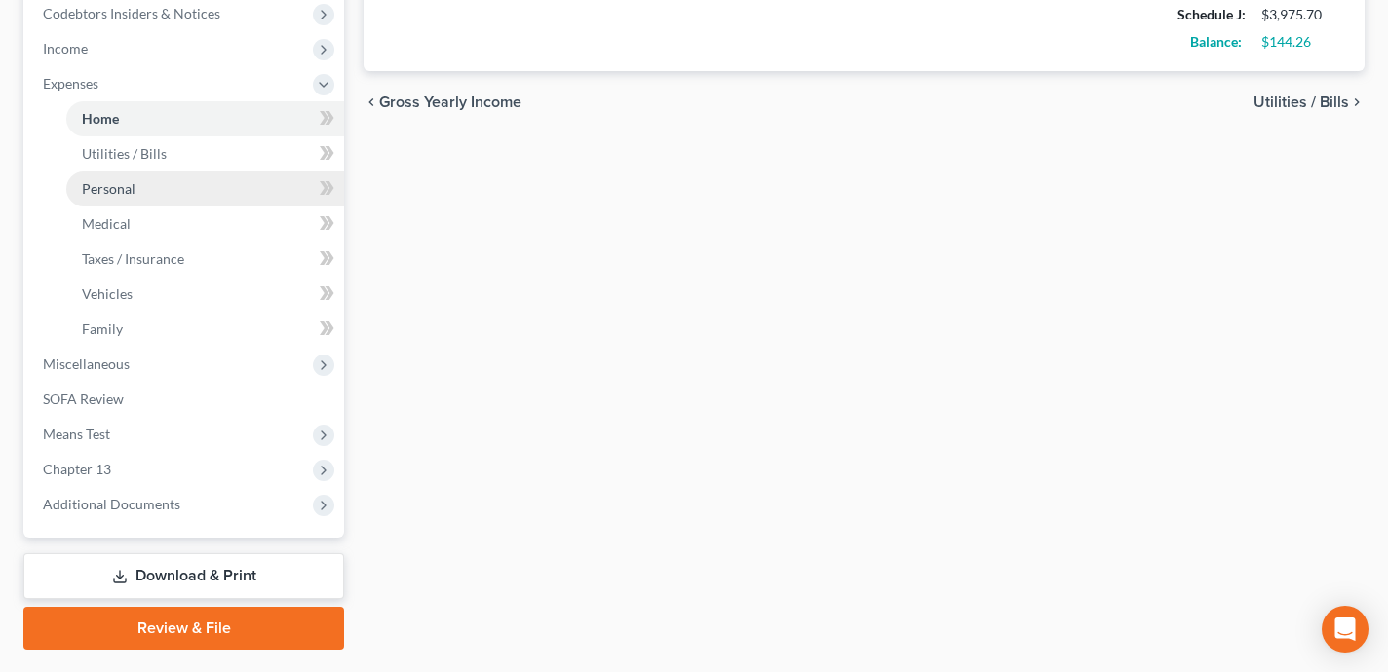
scroll to position [642, 0]
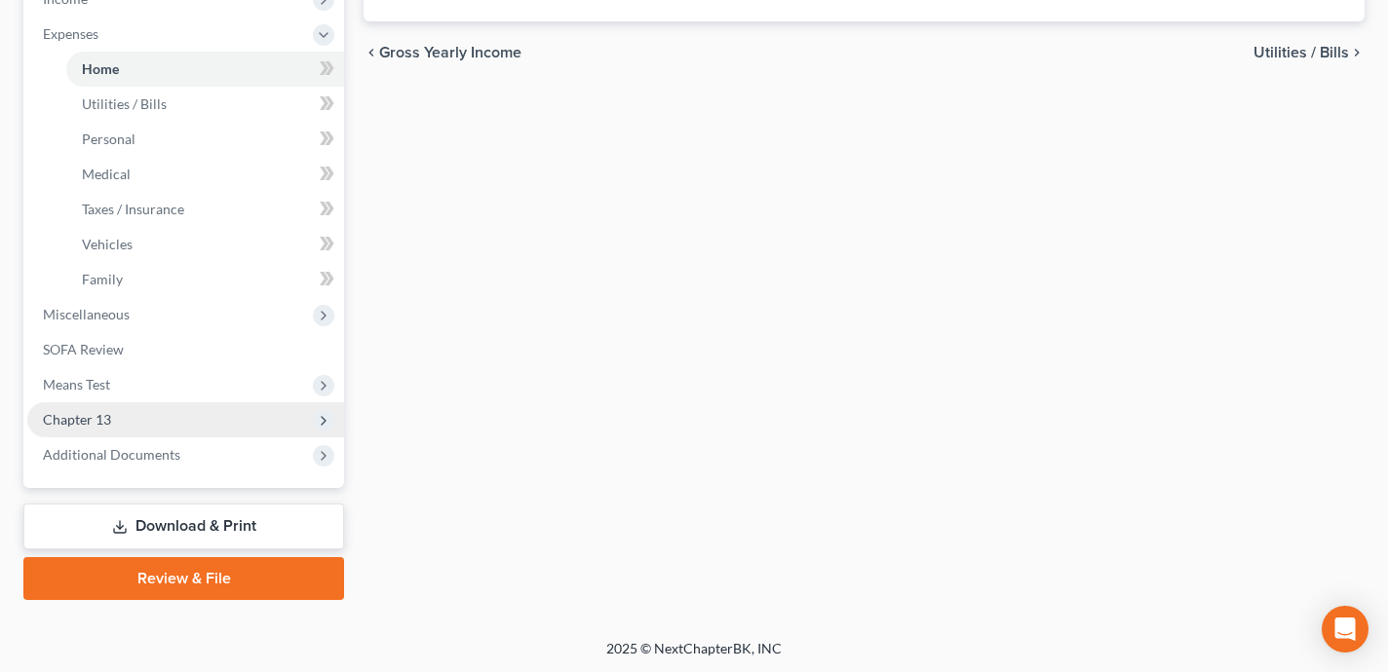
click at [161, 418] on span "Chapter 13" at bounding box center [185, 419] width 317 height 35
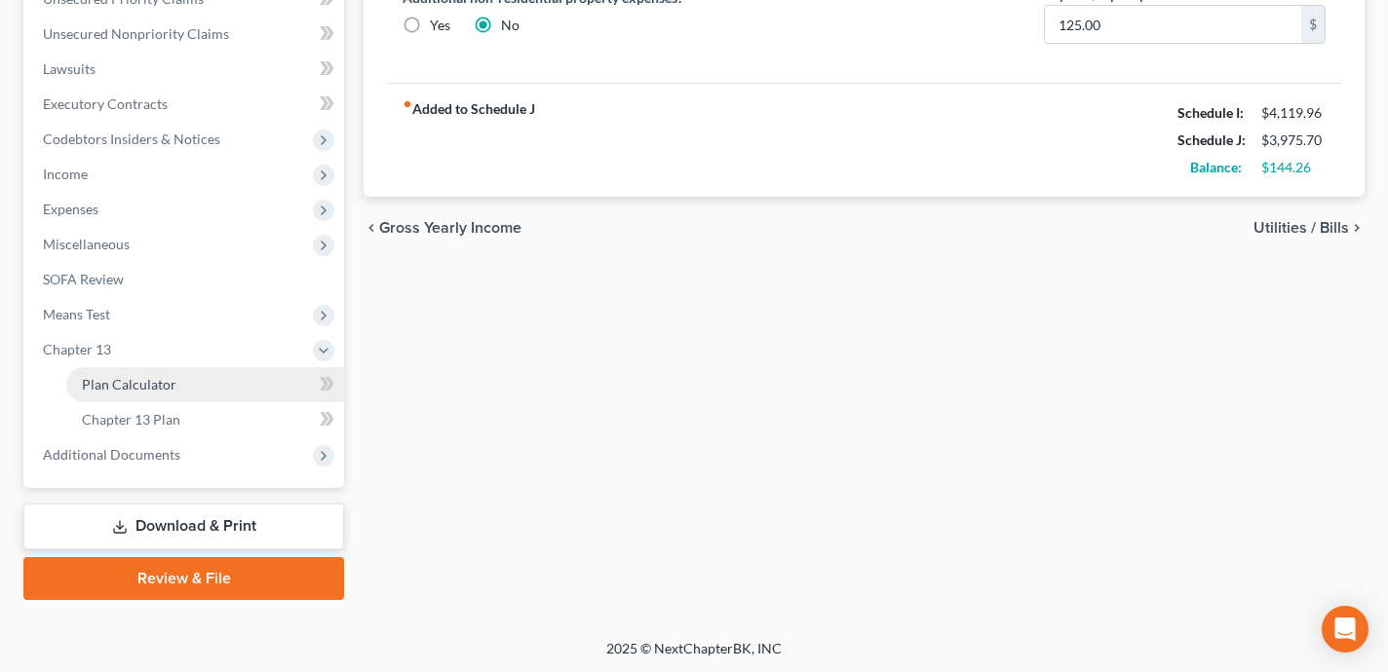
click at [163, 382] on span "Plan Calculator" at bounding box center [129, 384] width 95 height 17
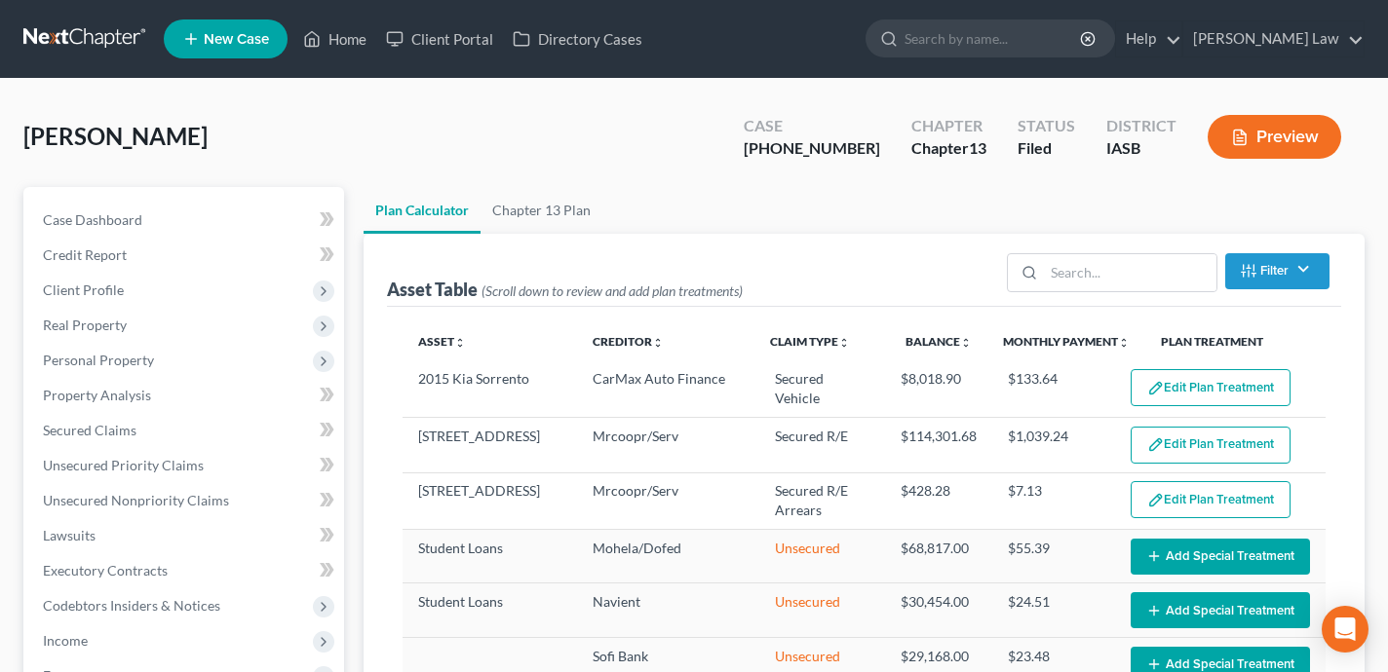
select select "59"
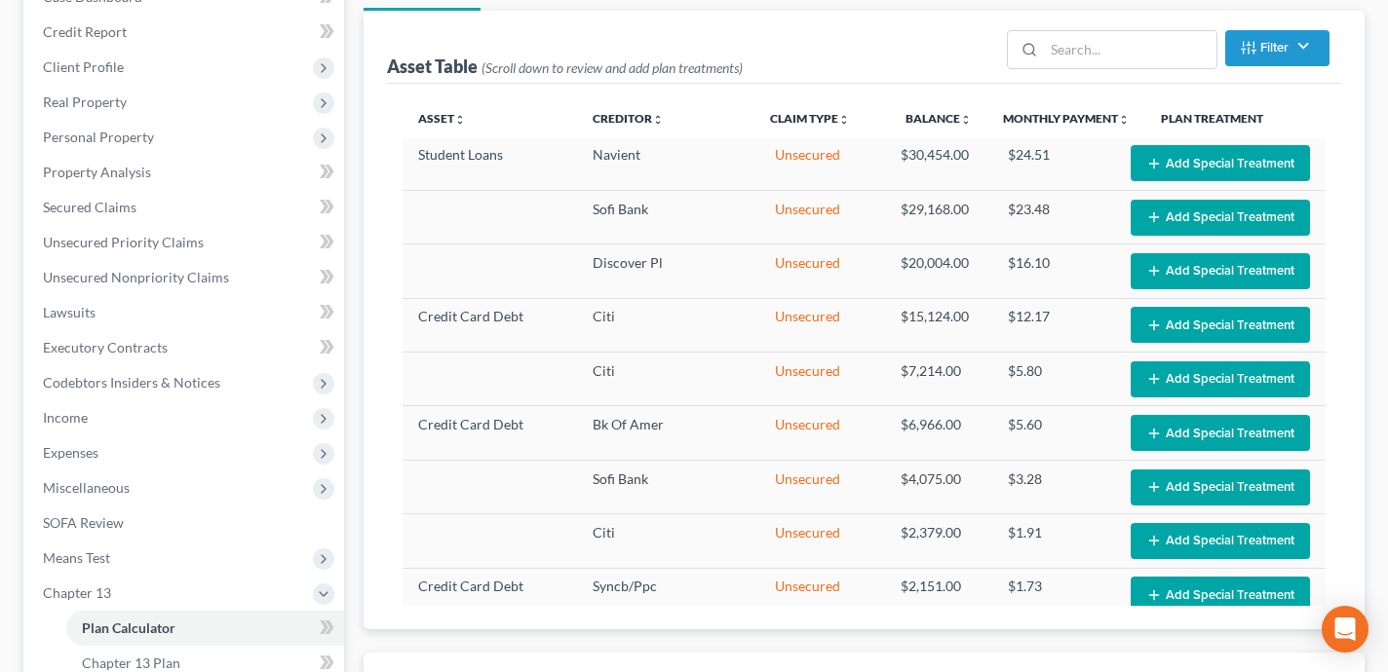
scroll to position [301, 0]
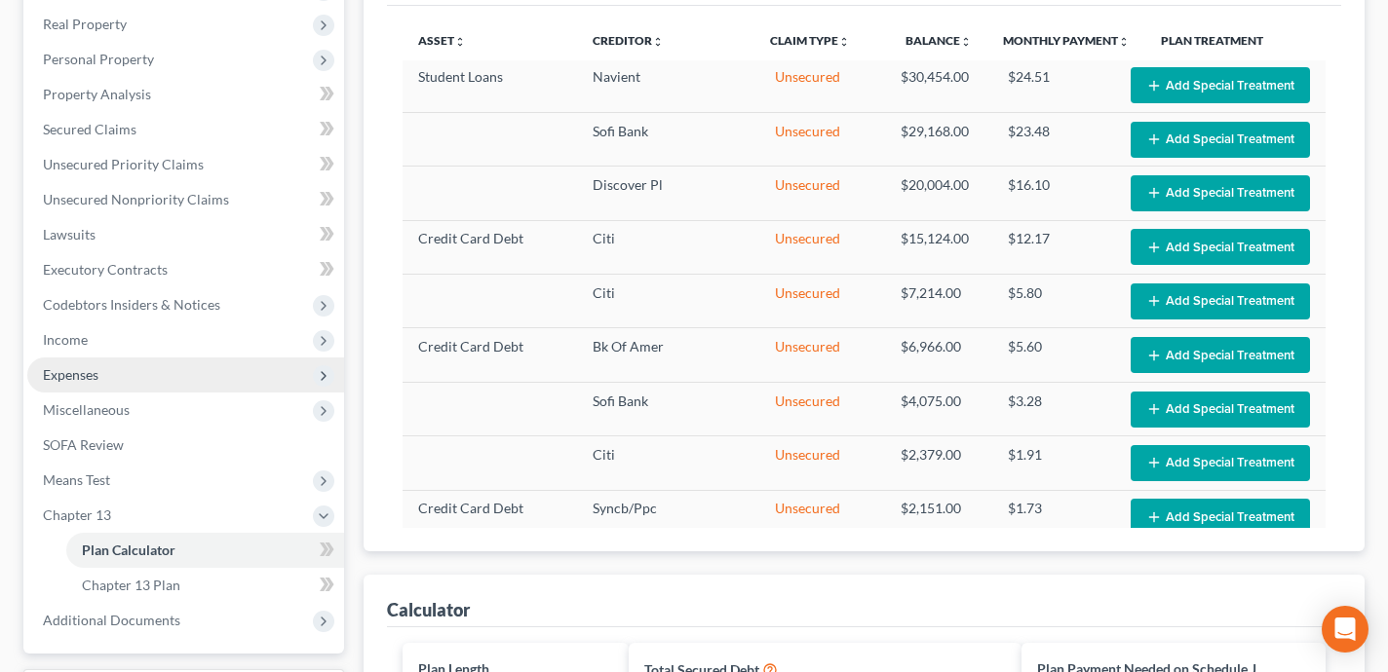
click at [198, 368] on span "Expenses" at bounding box center [185, 375] width 317 height 35
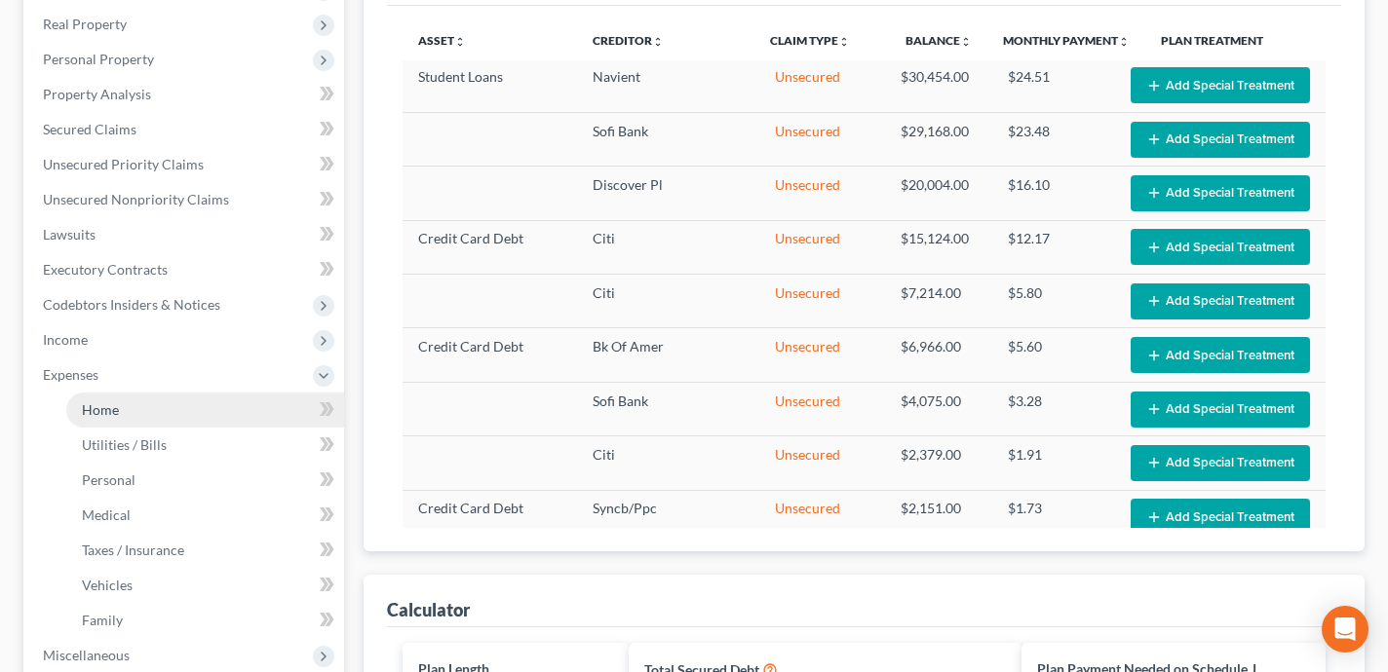
click at [187, 403] on link "Home" at bounding box center [205, 410] width 278 height 35
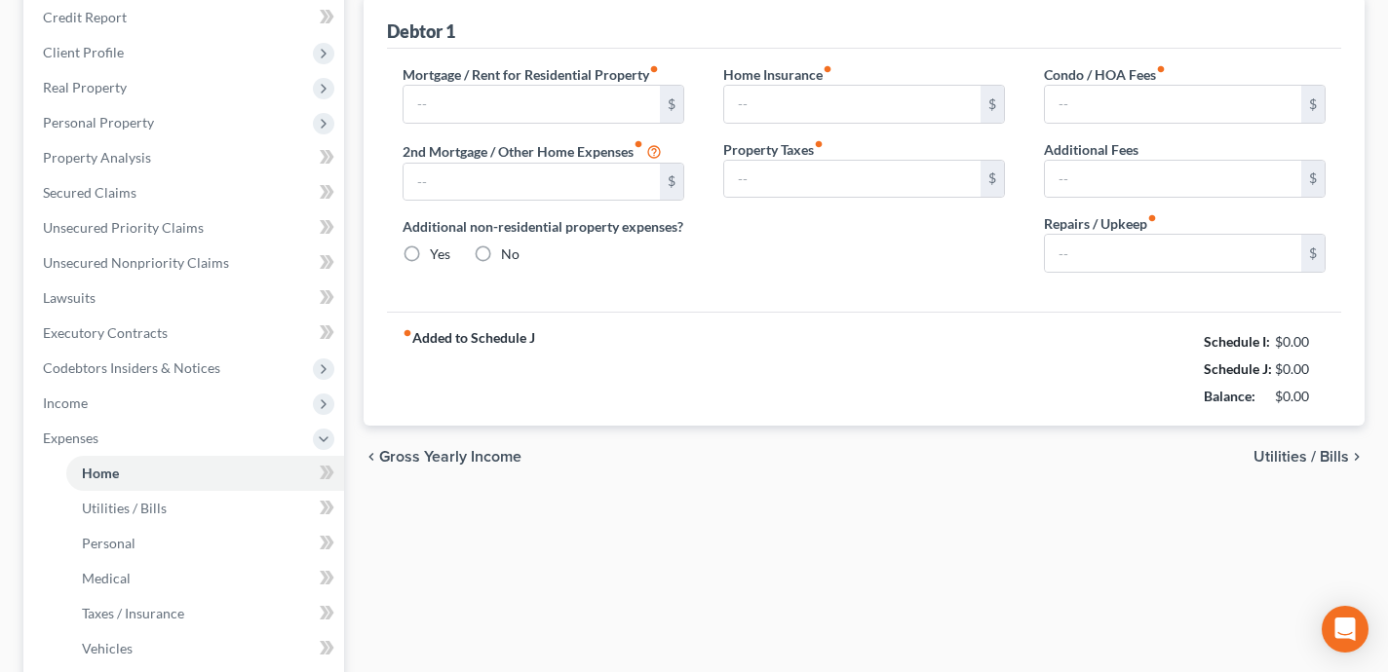
type input "1,039.24"
type input "0.00"
radio input "true"
type input "0.00"
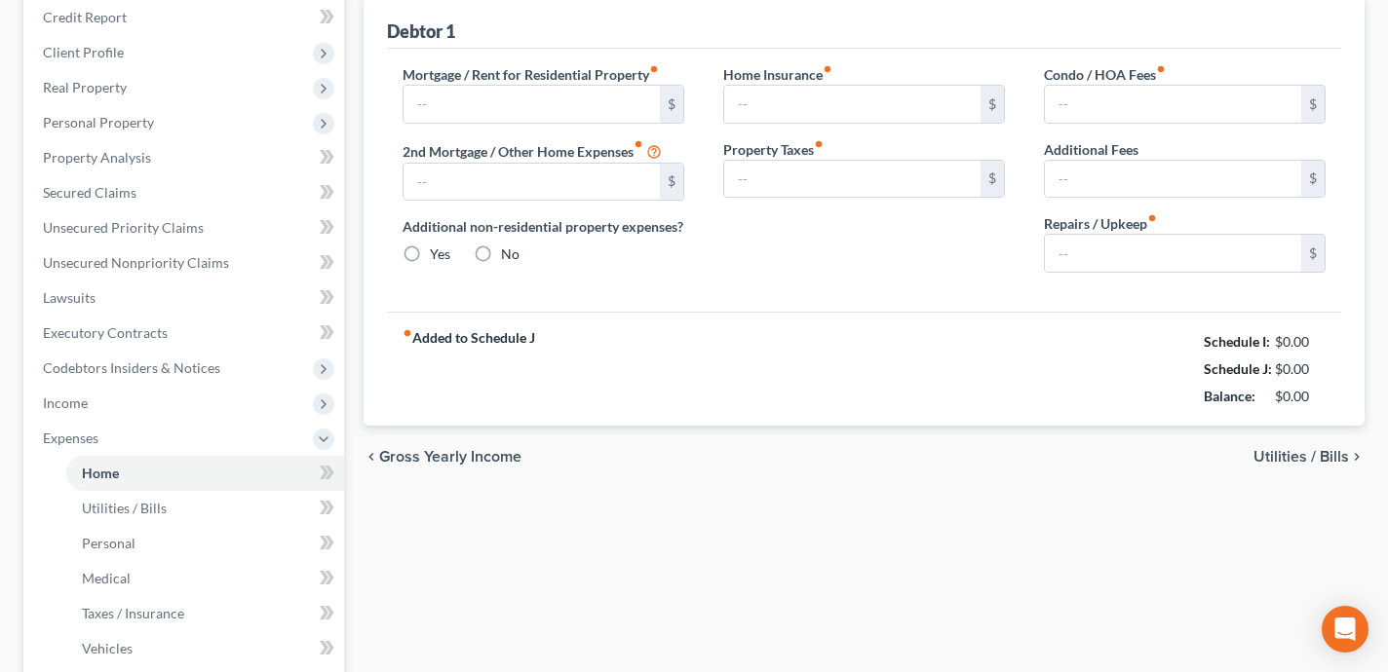
type input "0.00"
type input "125.00"
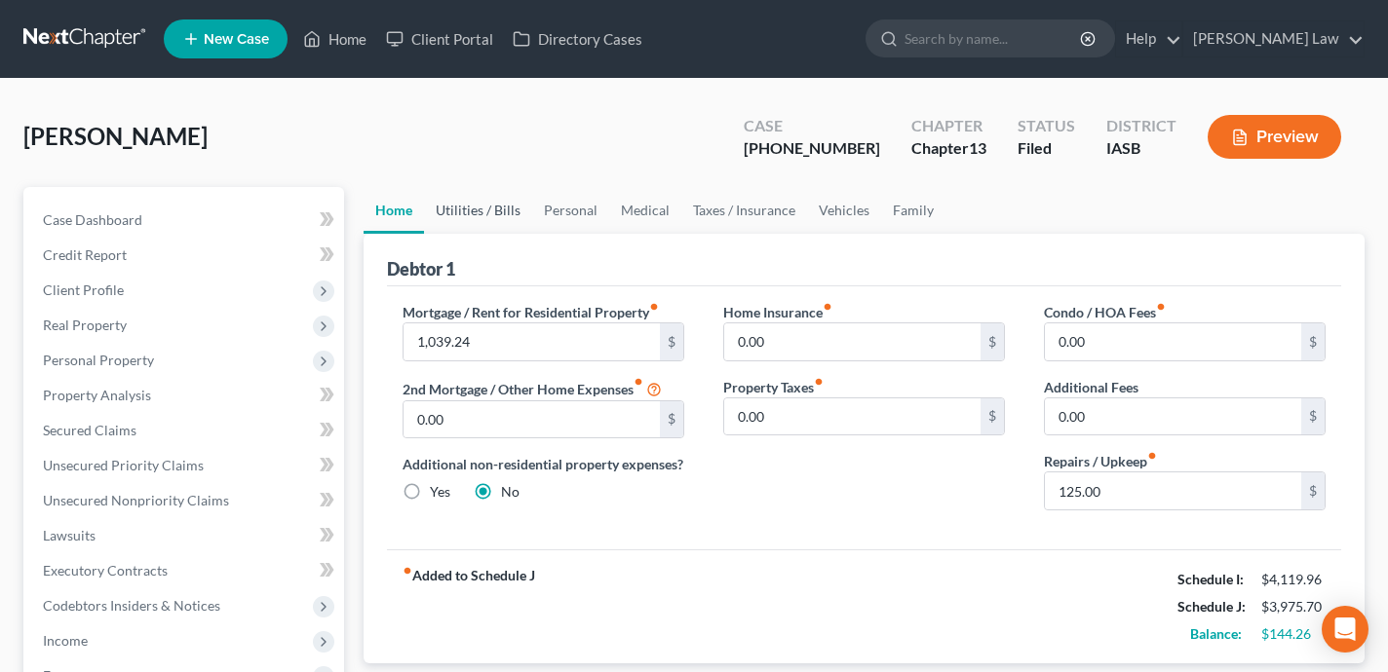
click at [470, 215] on link "Utilities / Bills" at bounding box center [478, 210] width 108 height 47
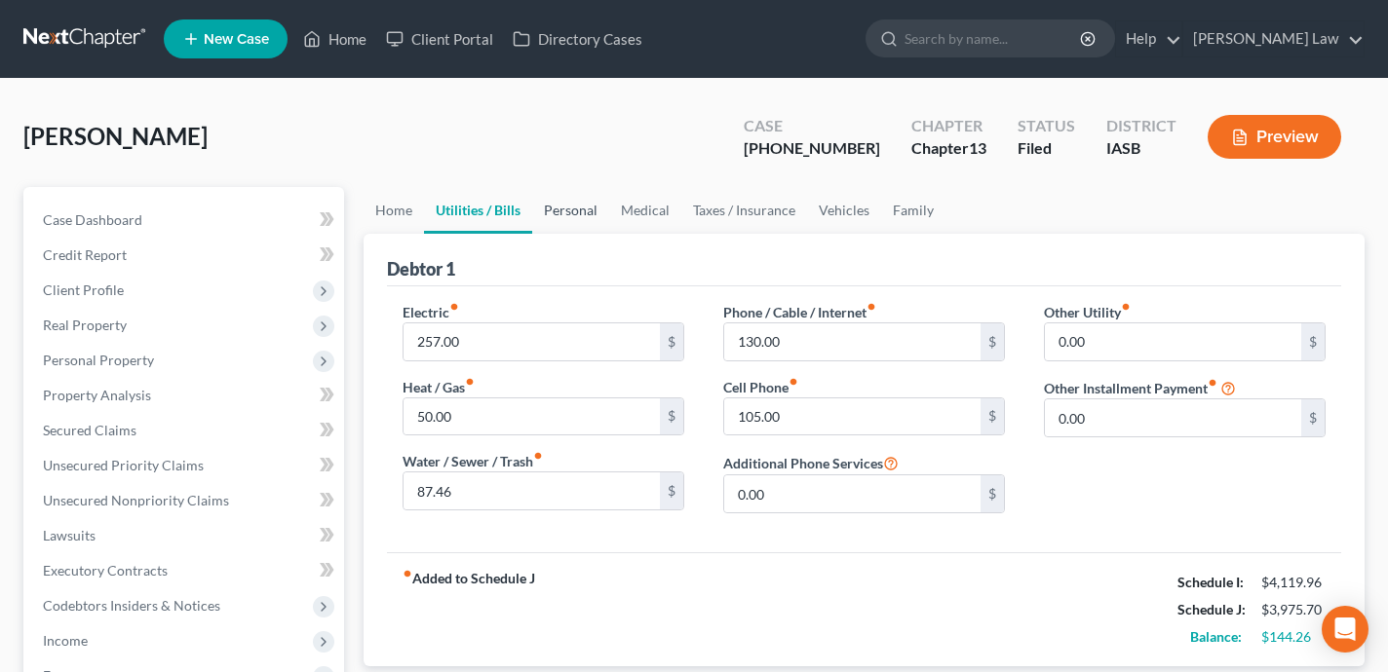
click at [580, 209] on link "Personal" at bounding box center [570, 210] width 77 height 47
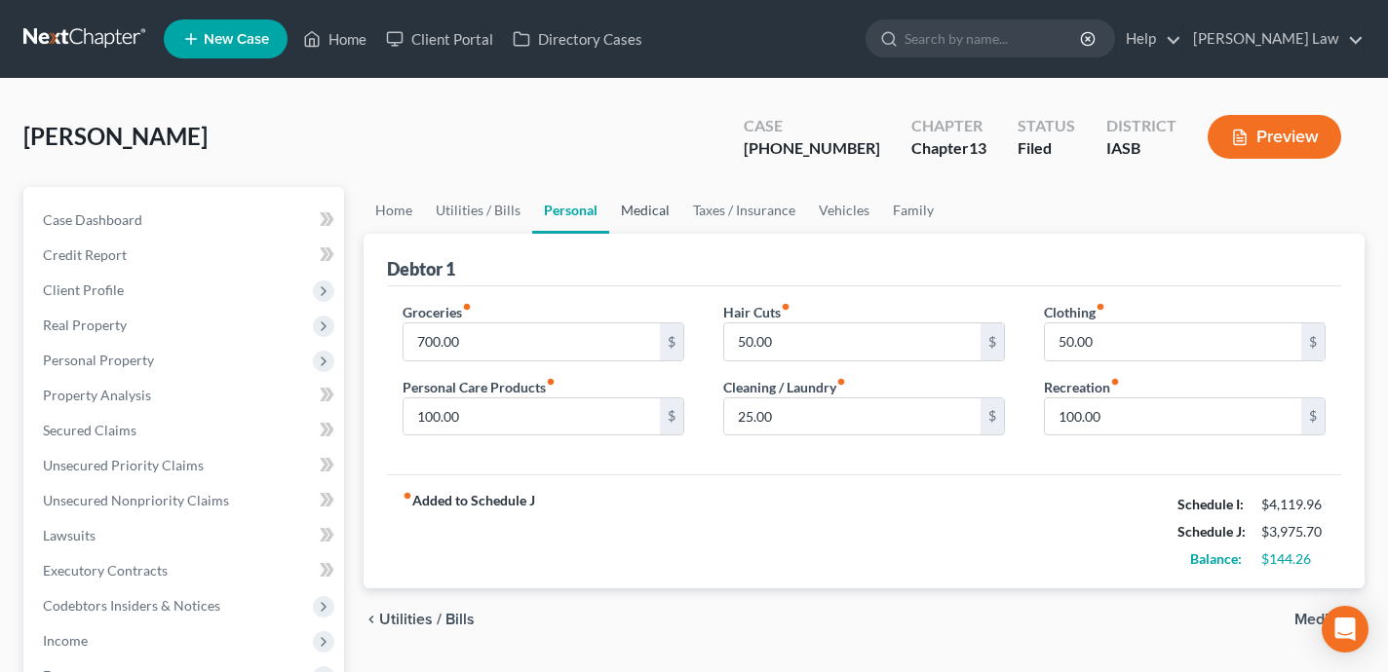
click at [656, 215] on link "Medical" at bounding box center [645, 210] width 72 height 47
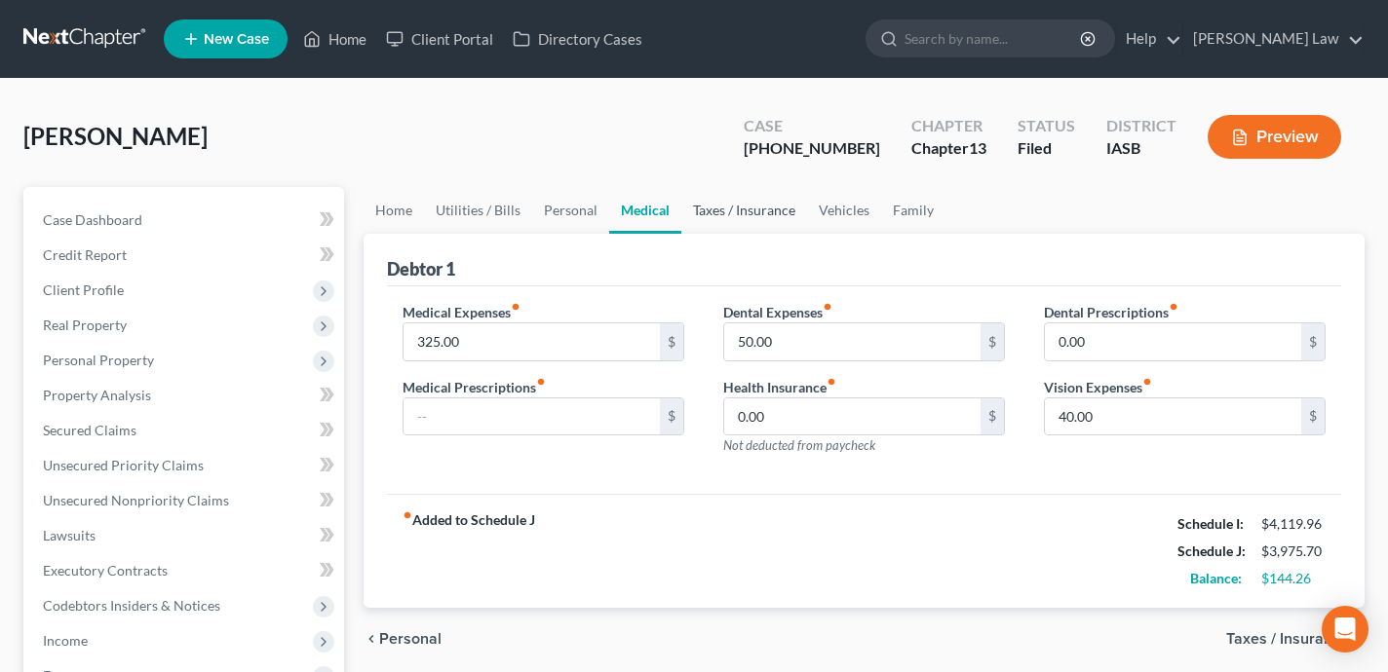
click at [744, 214] on link "Taxes / Insurance" at bounding box center [744, 210] width 126 height 47
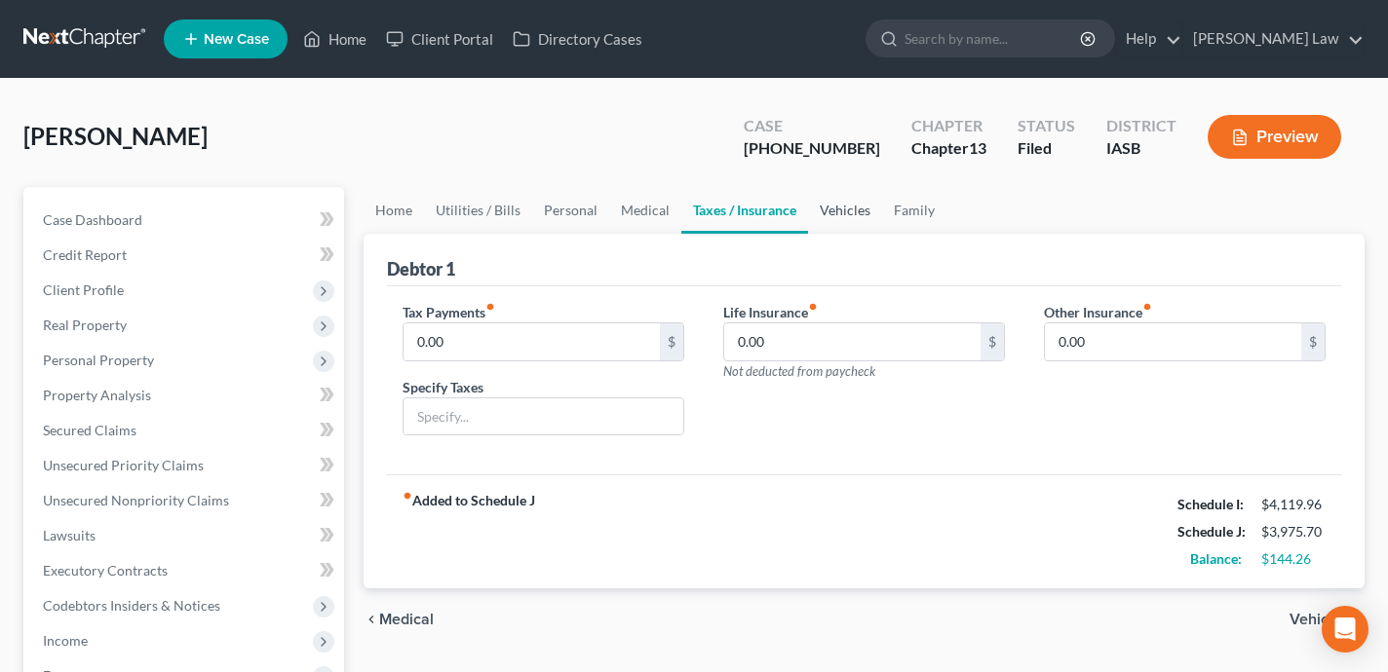
click at [822, 213] on link "Vehicles" at bounding box center [845, 210] width 74 height 47
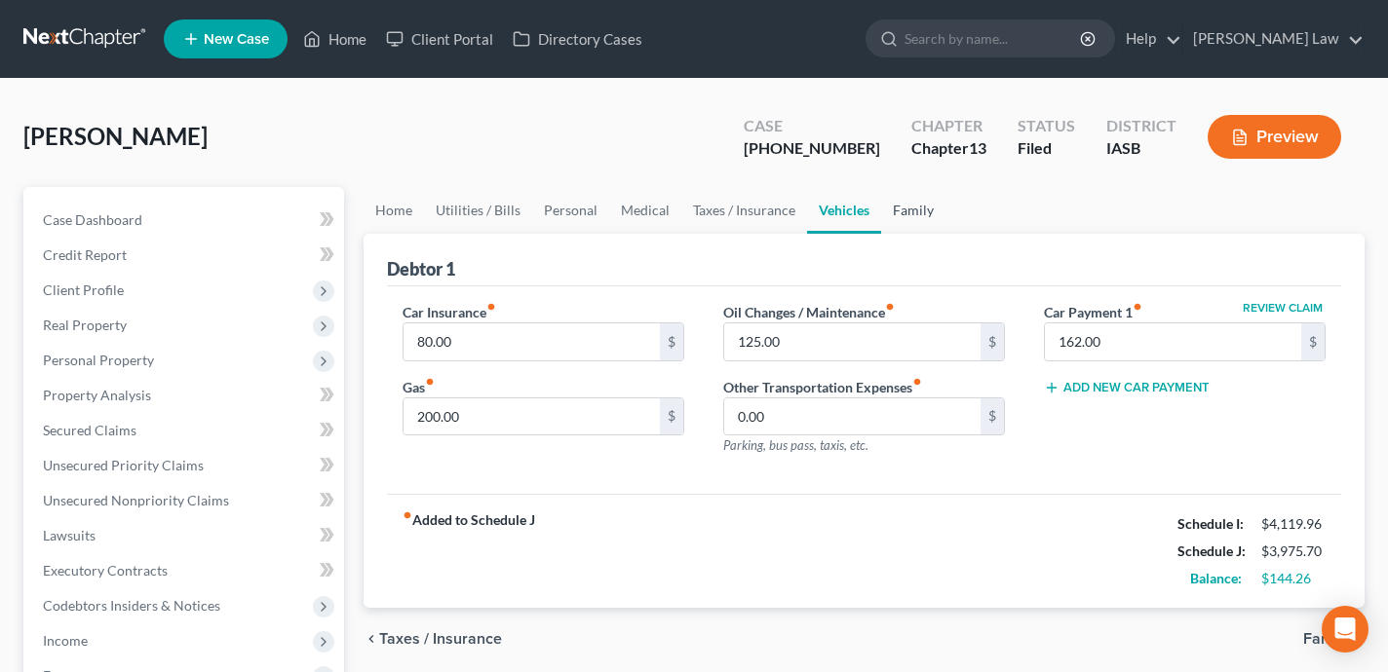
click at [930, 205] on link "Family" at bounding box center [913, 210] width 64 height 47
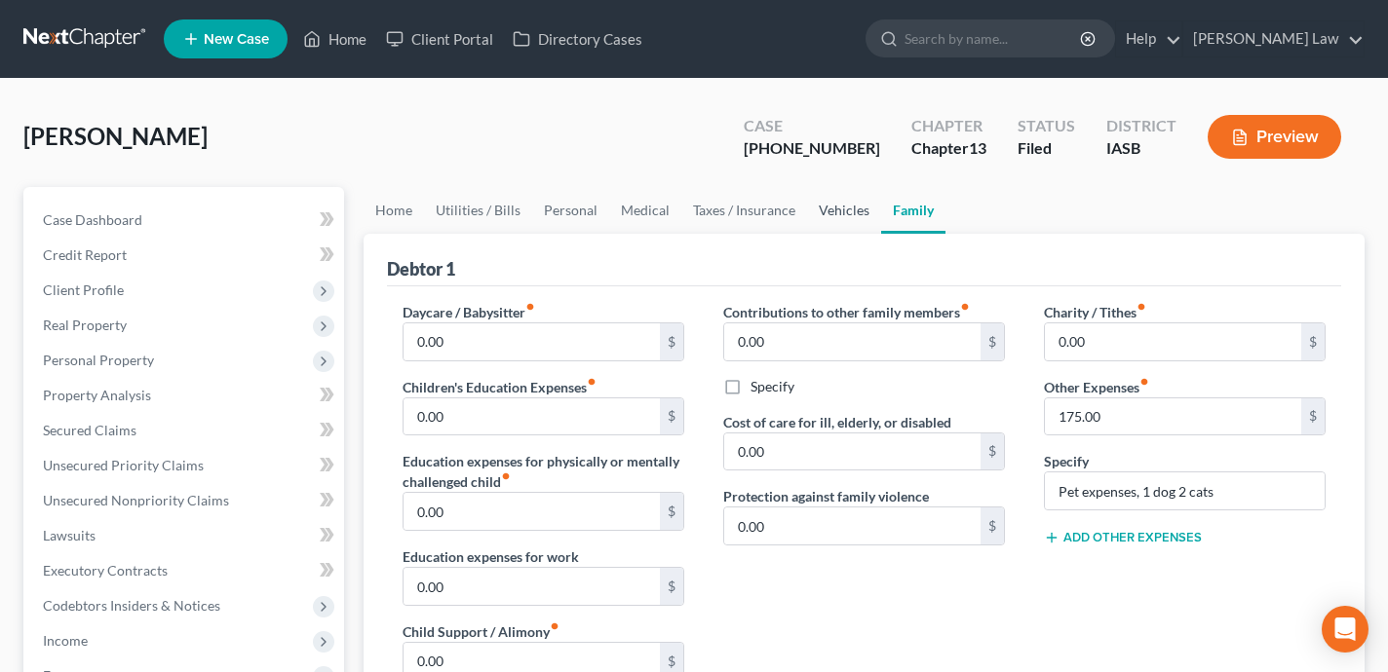
click at [837, 211] on link "Vehicles" at bounding box center [844, 210] width 74 height 47
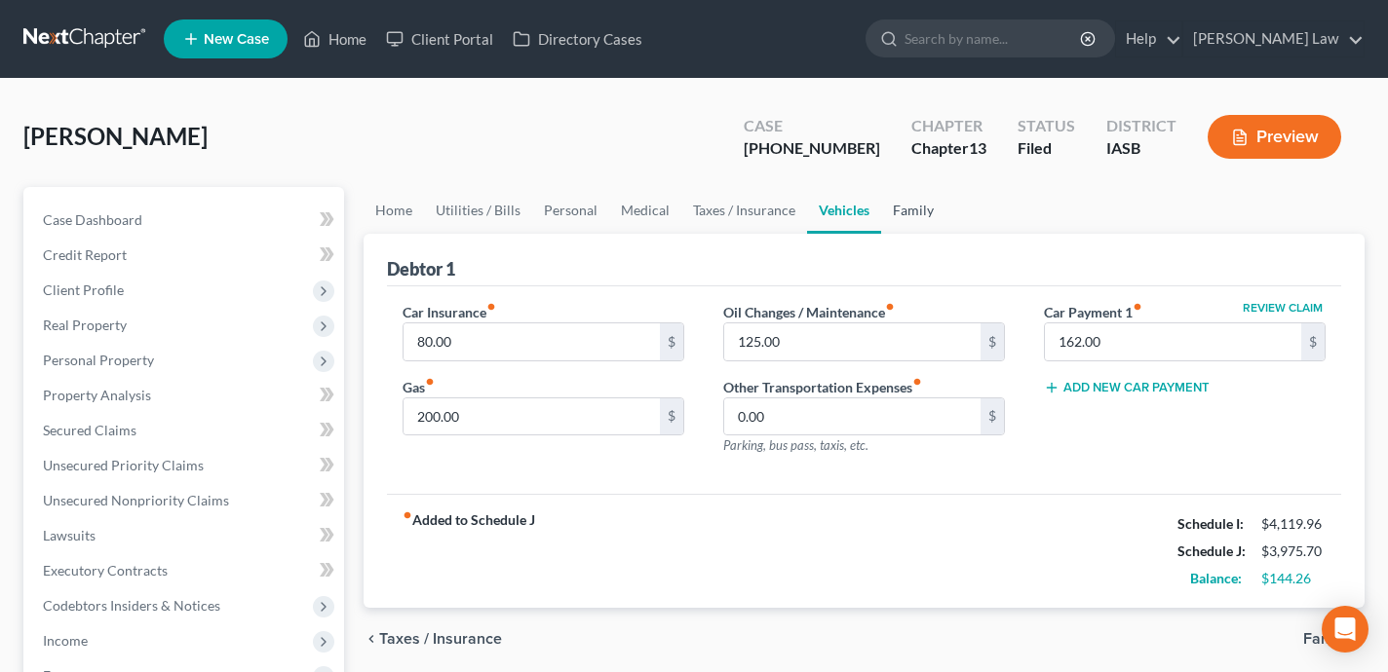
click at [899, 204] on link "Family" at bounding box center [913, 210] width 64 height 47
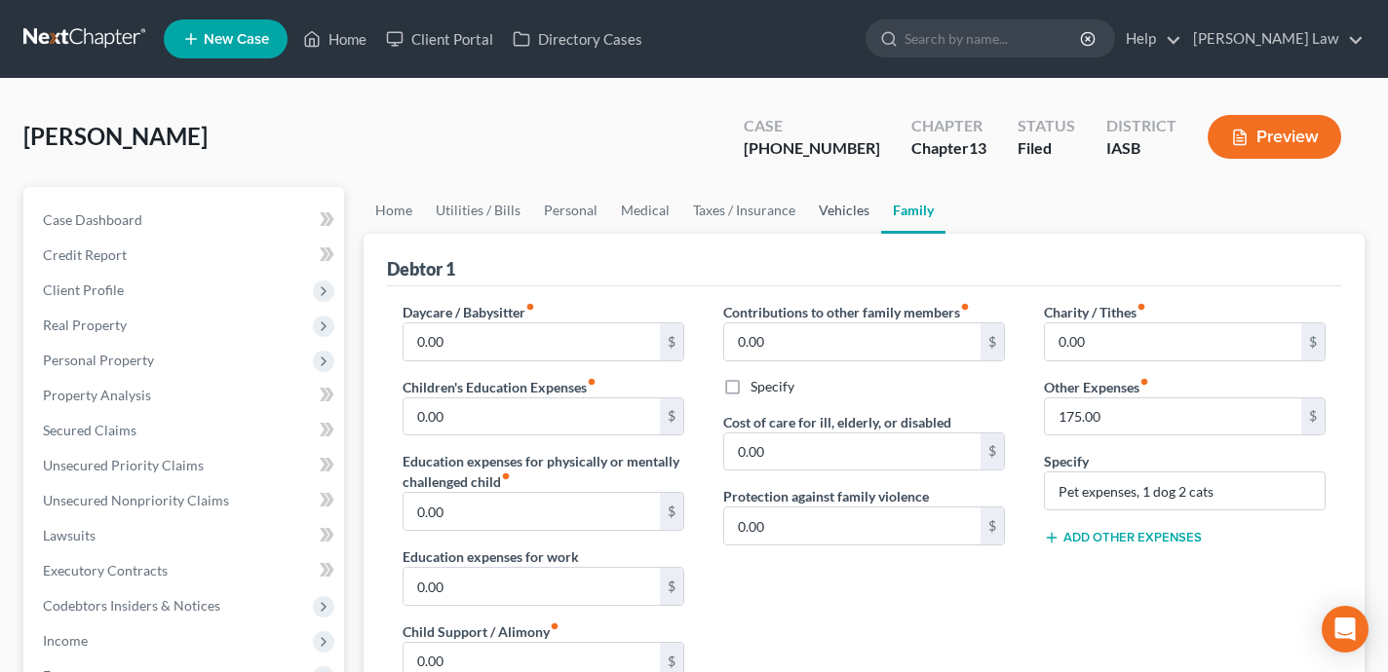
click at [848, 211] on link "Vehicles" at bounding box center [844, 210] width 74 height 47
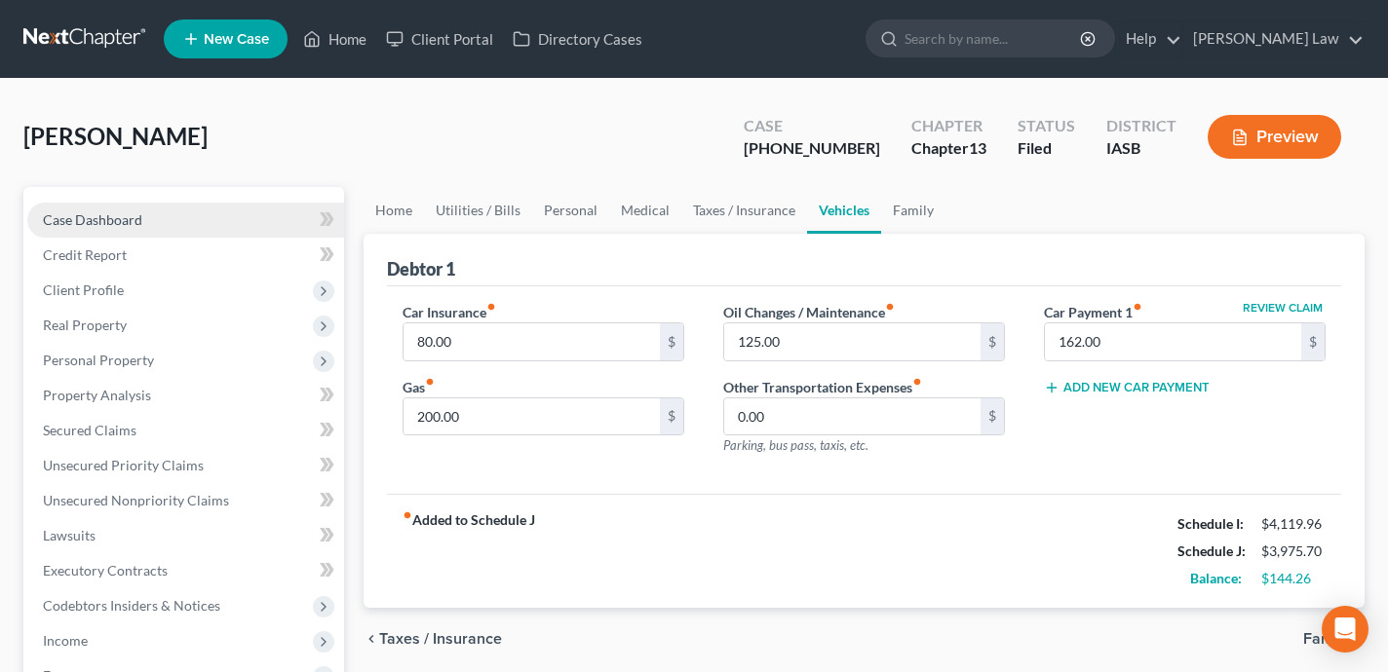
click at [233, 222] on link "Case Dashboard" at bounding box center [185, 220] width 317 height 35
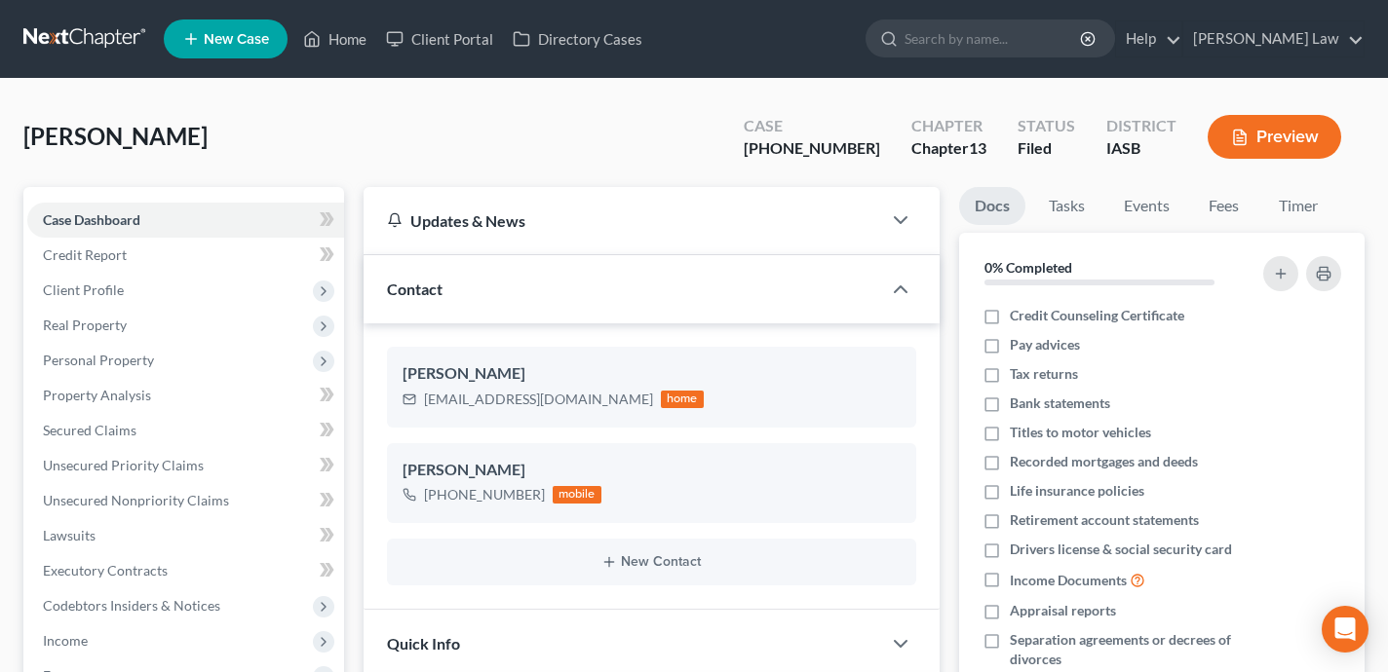
scroll to position [8940, 0]
click at [331, 35] on link "Home" at bounding box center [334, 38] width 83 height 35
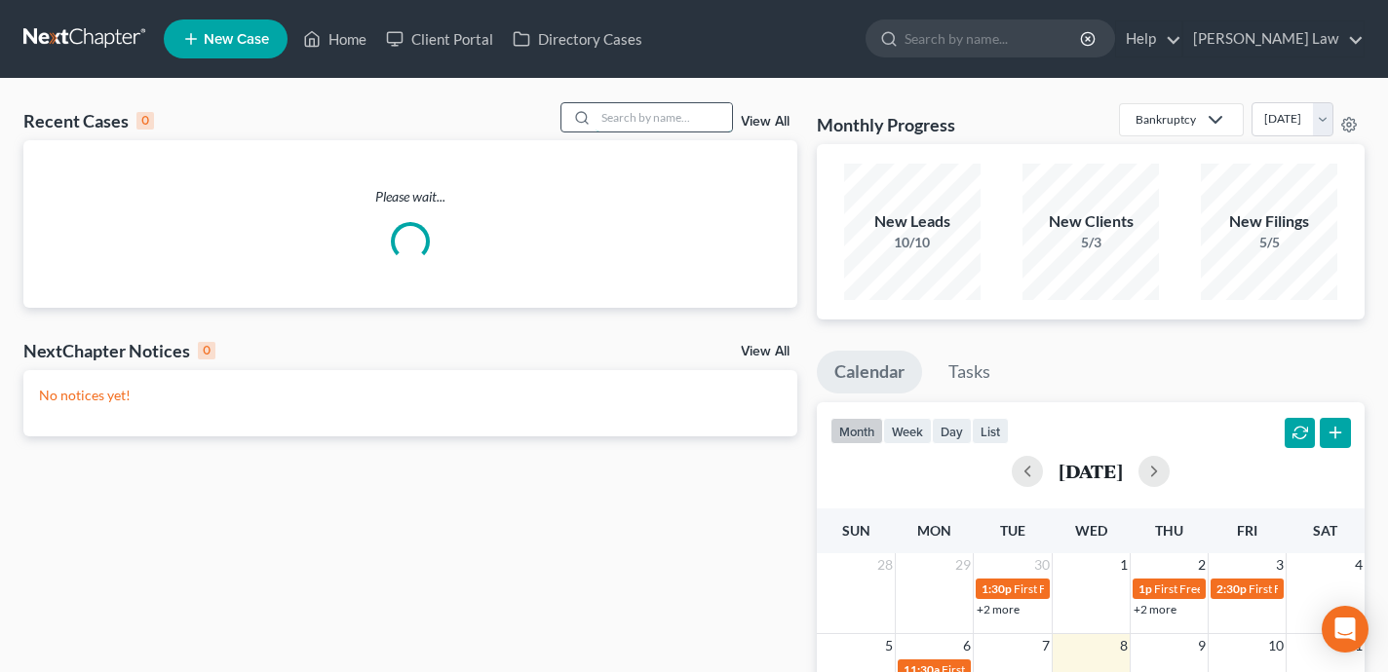
click at [631, 121] on input "search" at bounding box center [663, 117] width 136 height 28
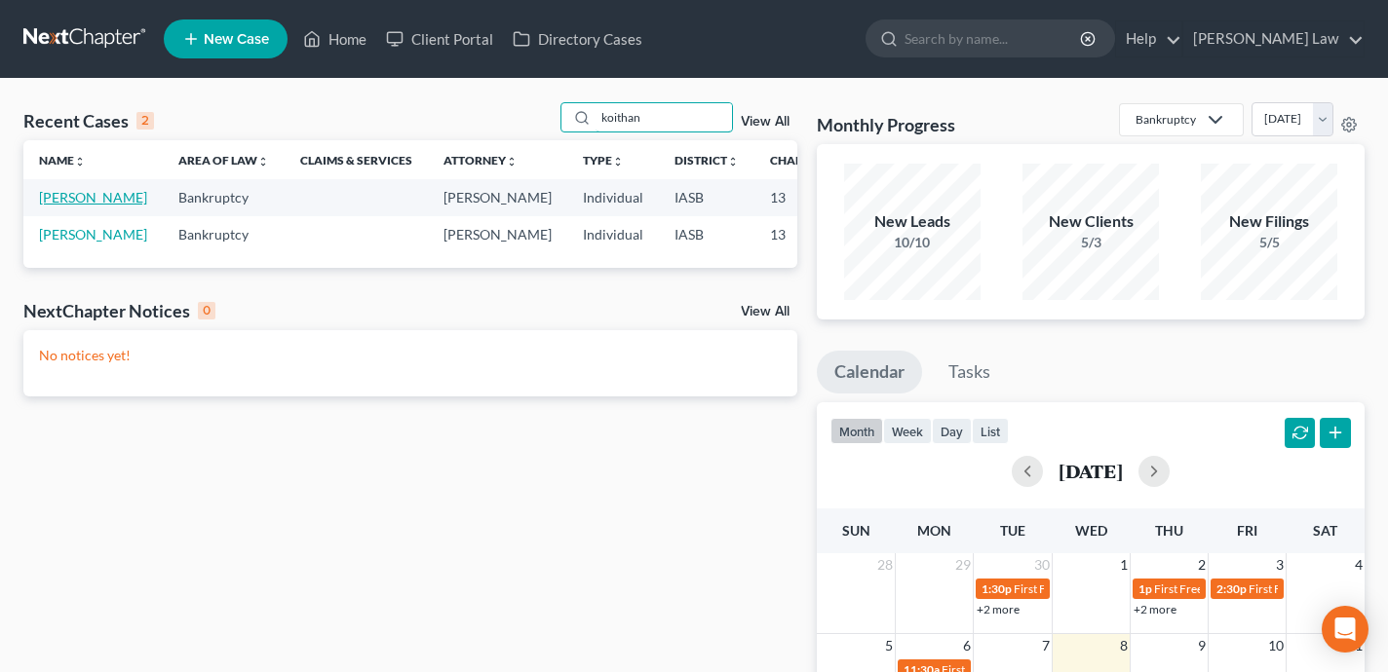
type input "koithan"
click at [58, 206] on link "Koithan, Stephen" at bounding box center [93, 197] width 108 height 17
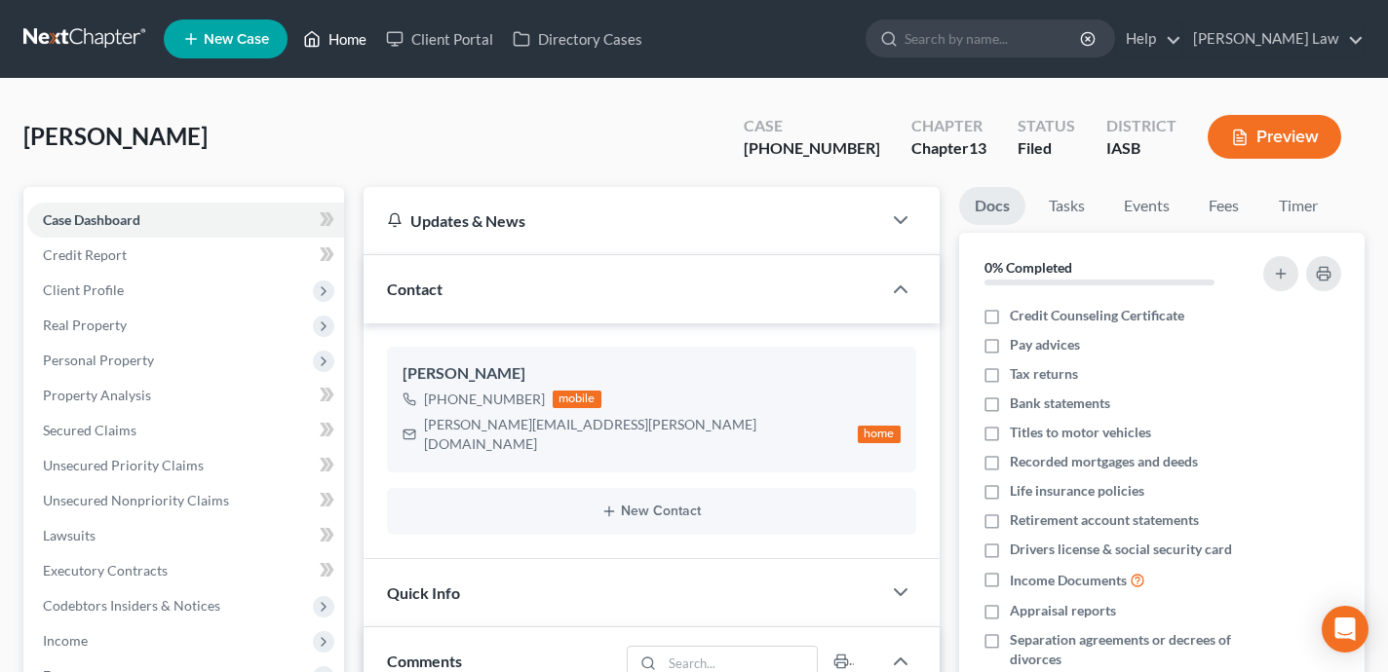
click at [340, 44] on link "Home" at bounding box center [334, 38] width 83 height 35
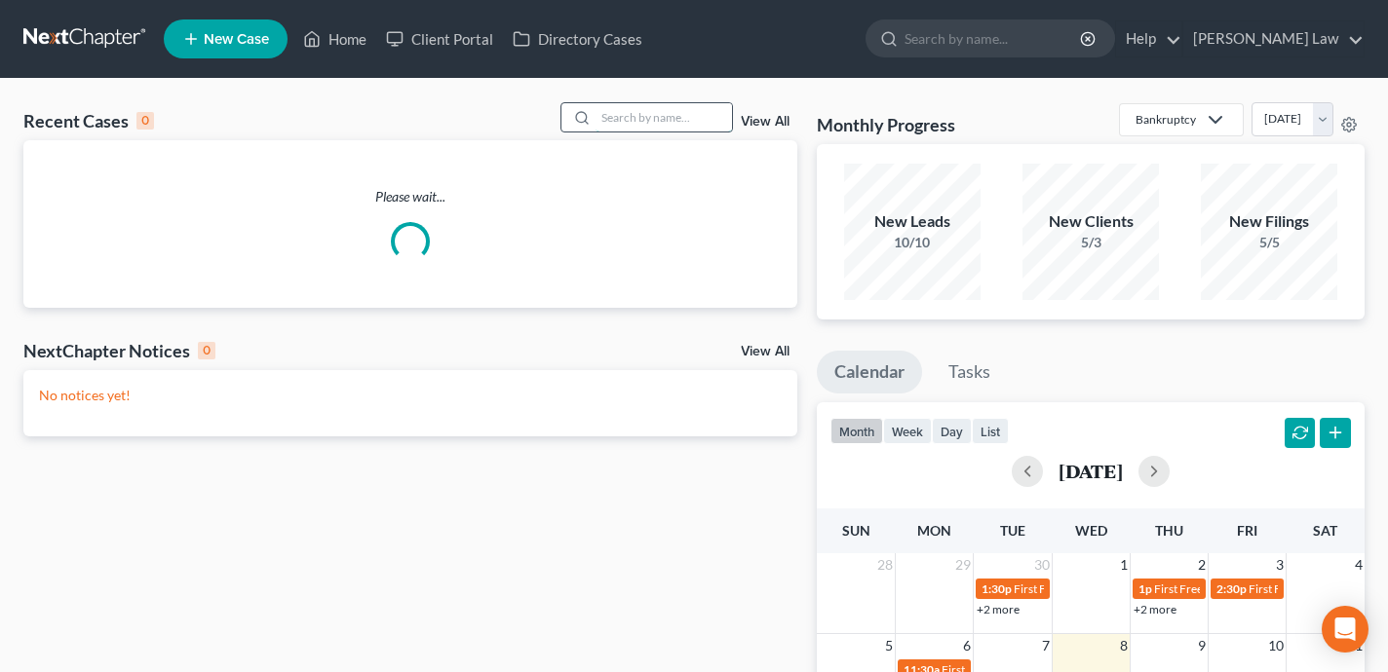
click at [633, 117] on input "search" at bounding box center [663, 117] width 136 height 28
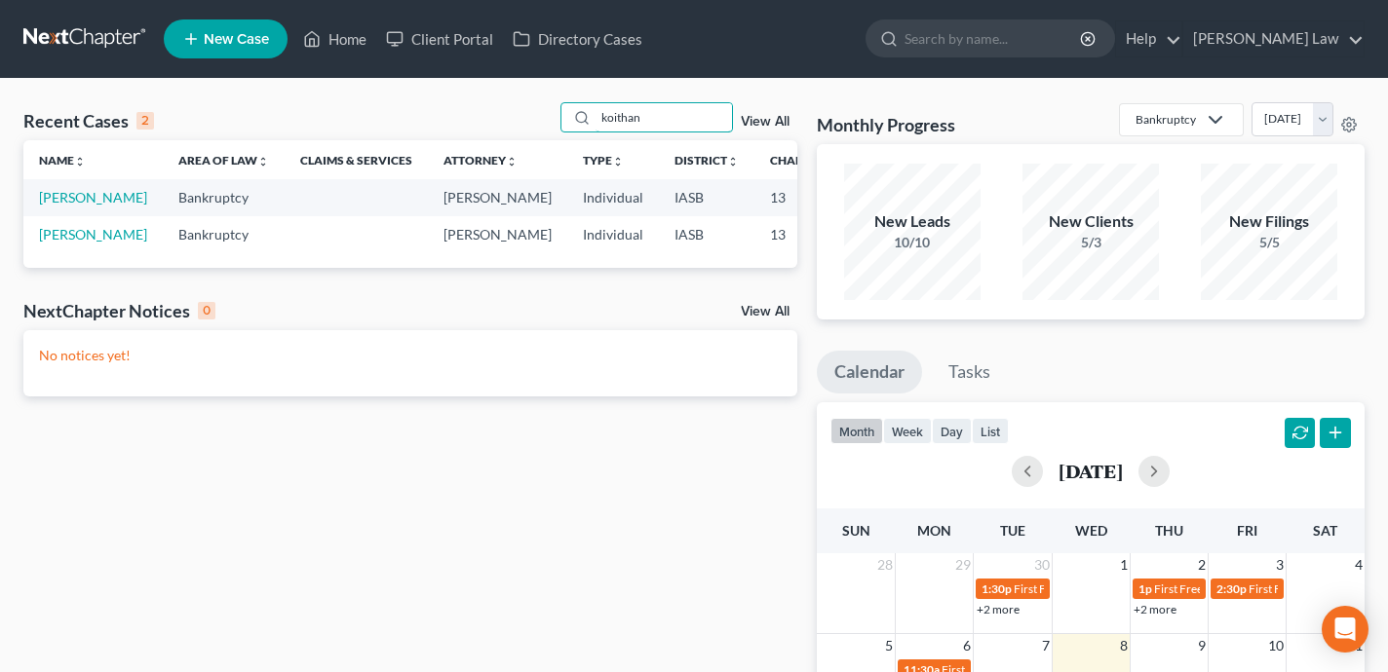
type input "koithan"
click at [1181, 41] on link "Help" at bounding box center [1148, 38] width 65 height 35
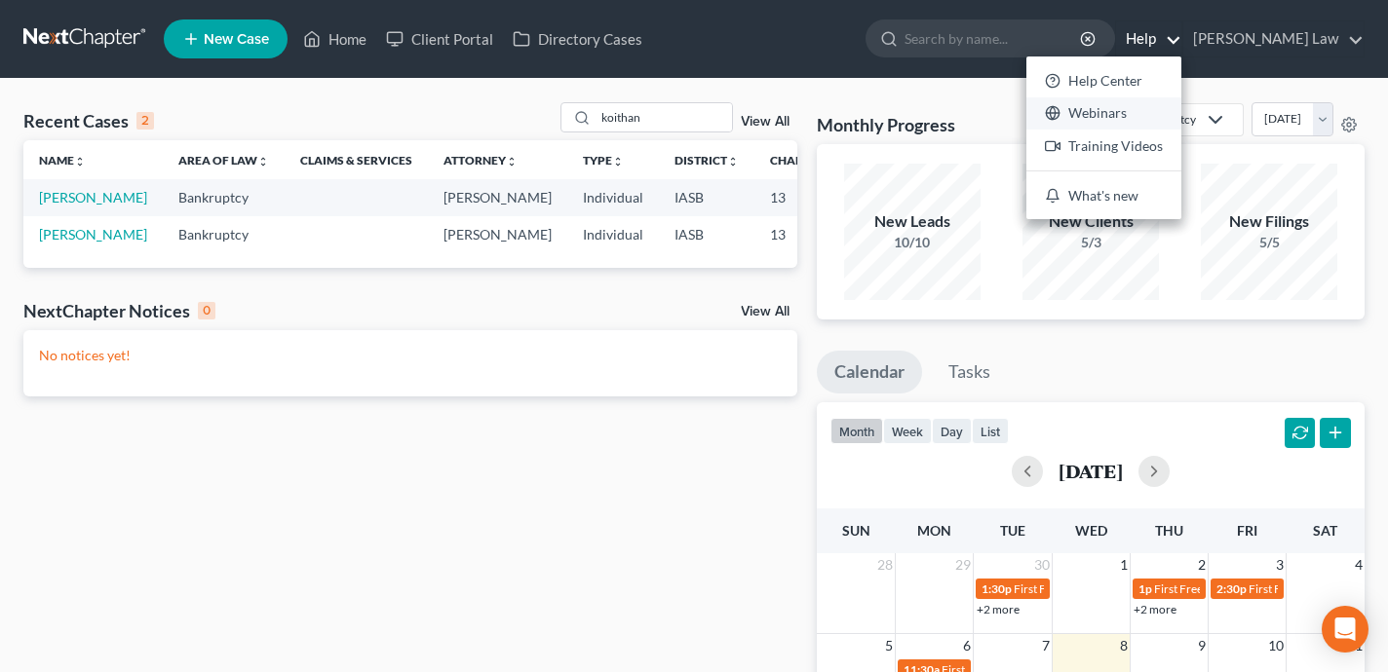
click at [1172, 113] on link "Webinars" at bounding box center [1103, 113] width 155 height 33
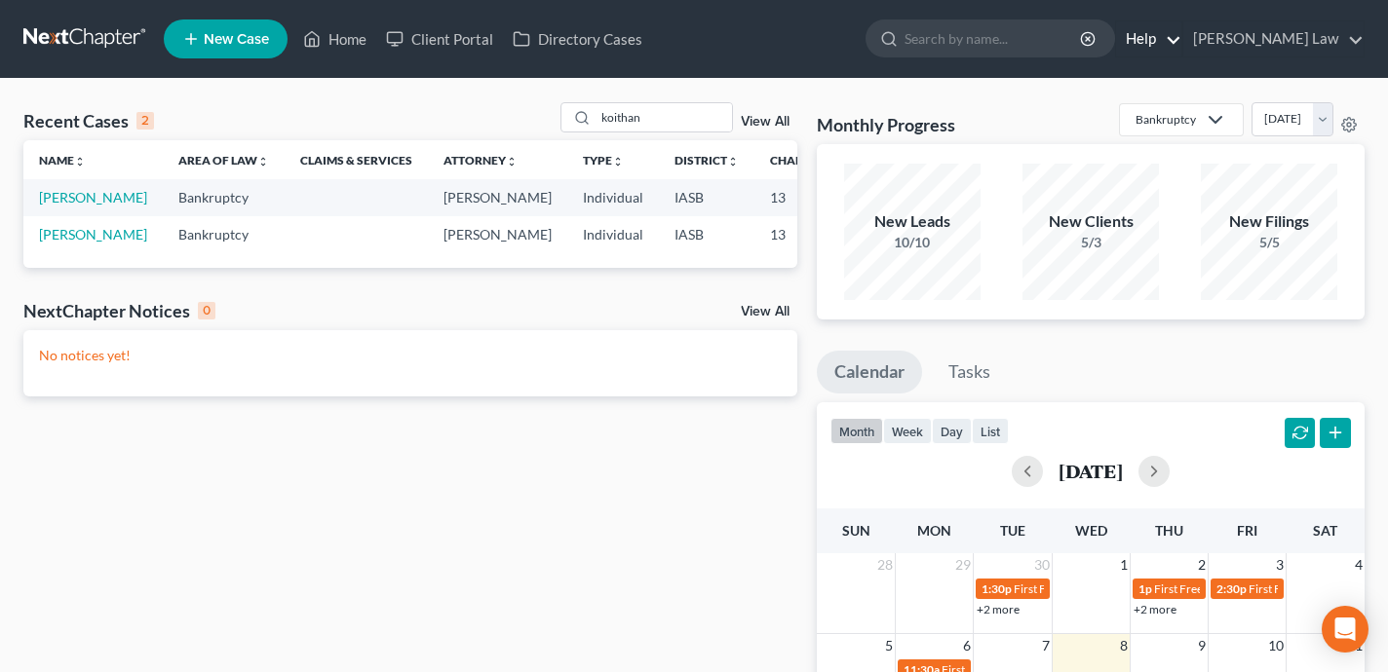
click at [1181, 36] on link "Help" at bounding box center [1148, 38] width 65 height 35
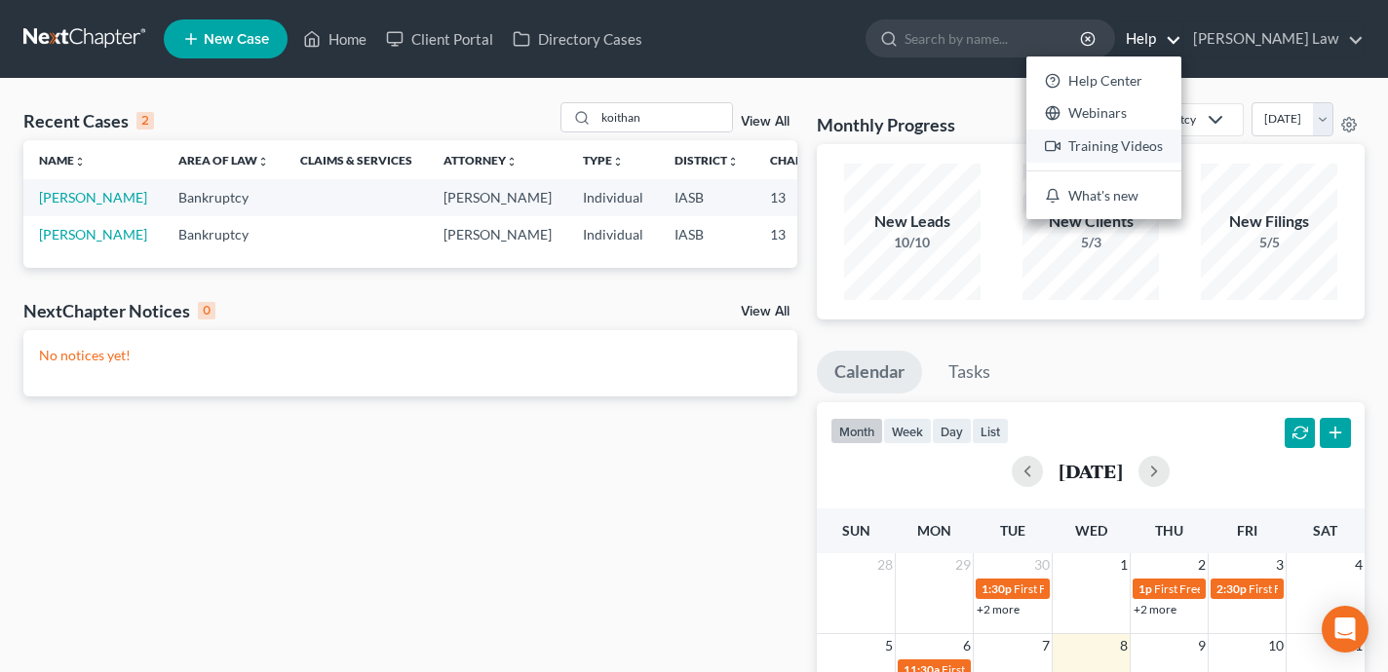
click at [1181, 154] on link "Training Videos" at bounding box center [1103, 146] width 155 height 33
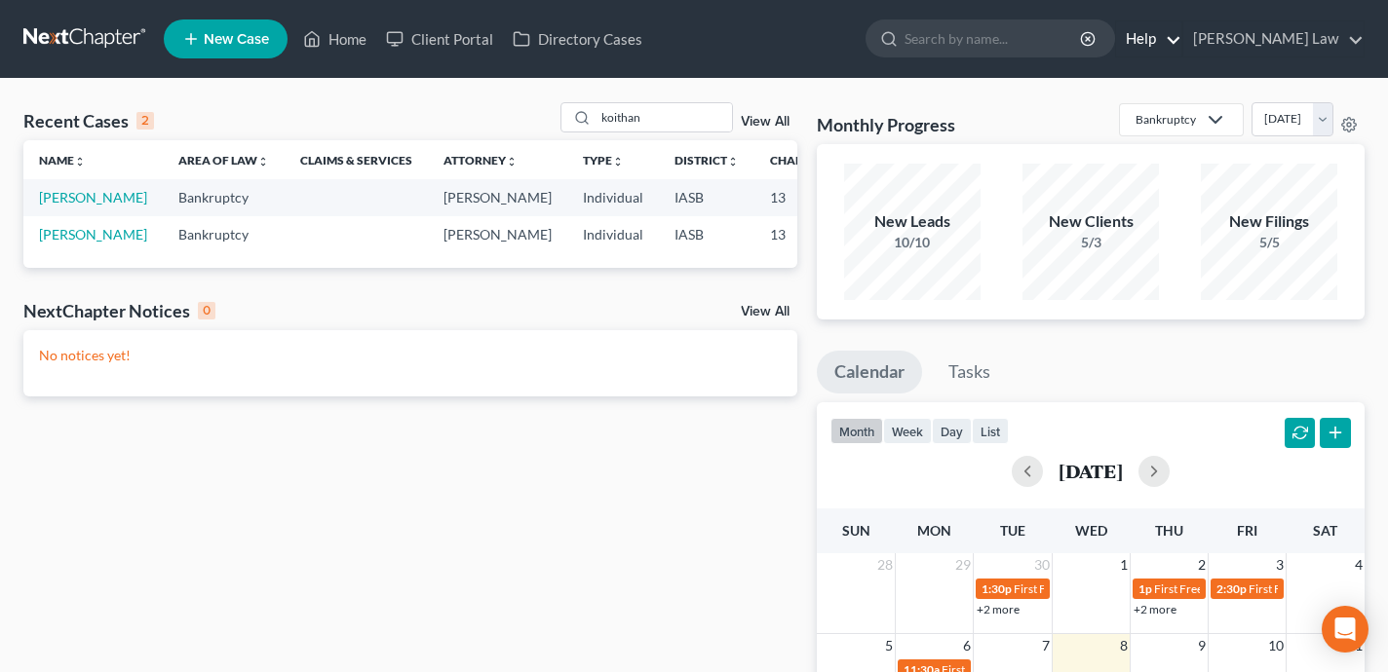
click at [1181, 45] on link "Help" at bounding box center [1148, 38] width 65 height 35
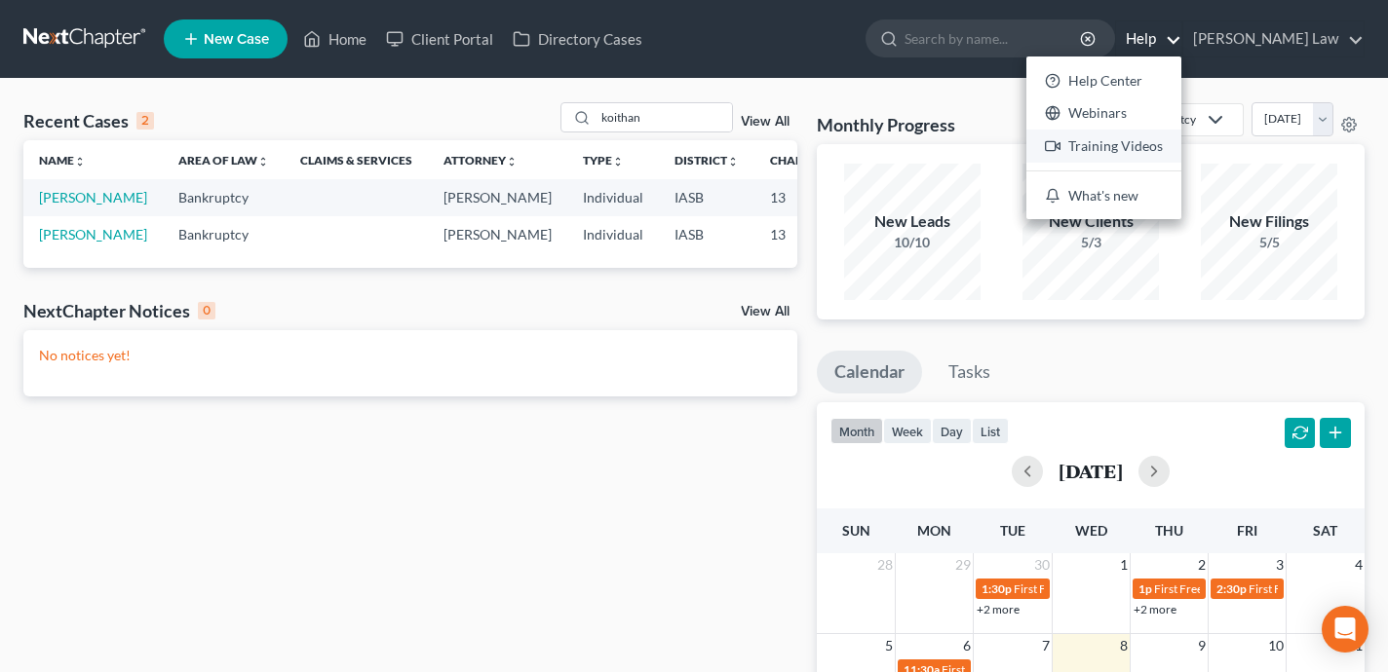
click at [1181, 149] on link "Training Videos" at bounding box center [1103, 146] width 155 height 33
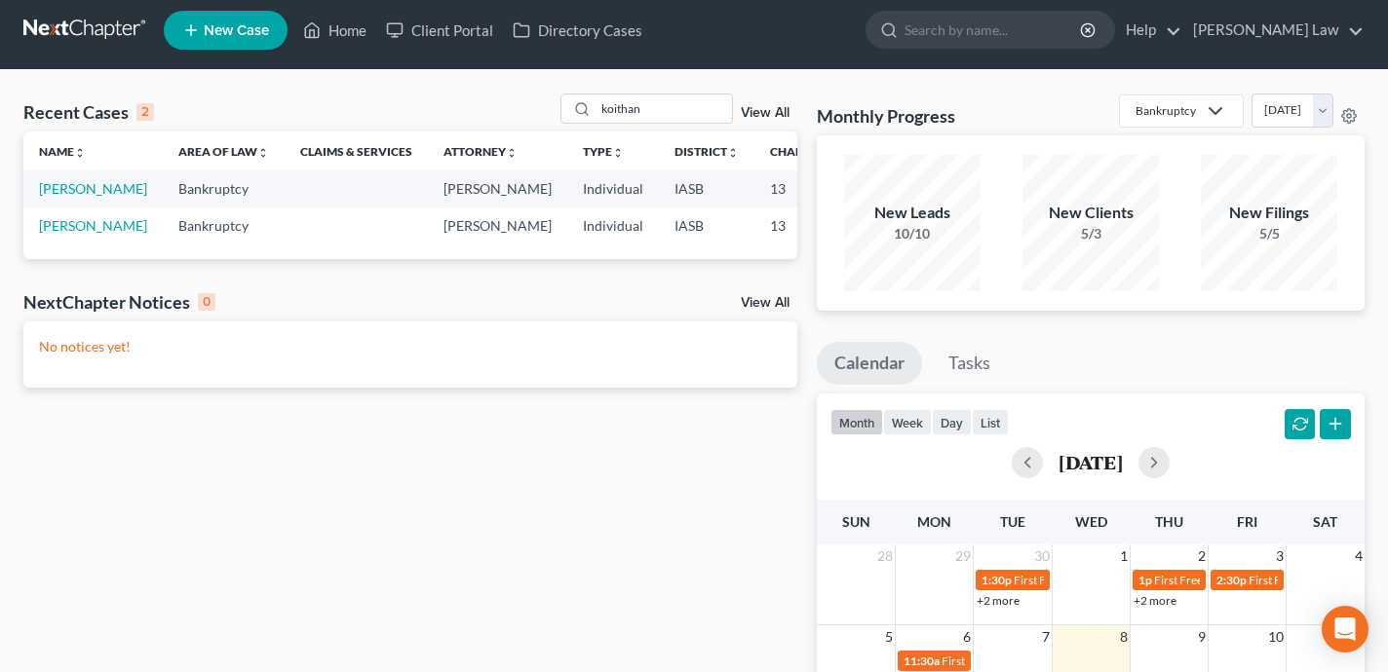
scroll to position [10, 0]
click at [354, 33] on link "Home" at bounding box center [334, 29] width 83 height 35
click at [361, 31] on link "Home" at bounding box center [334, 29] width 83 height 35
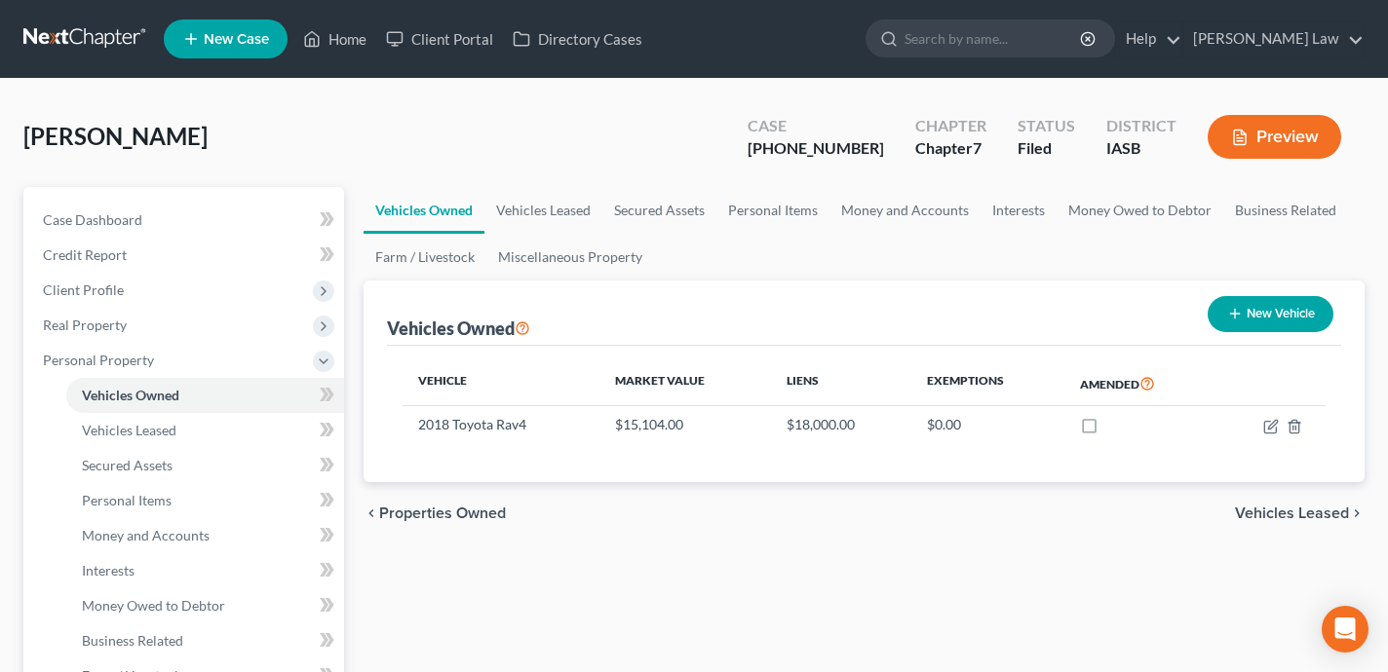
scroll to position [203, 0]
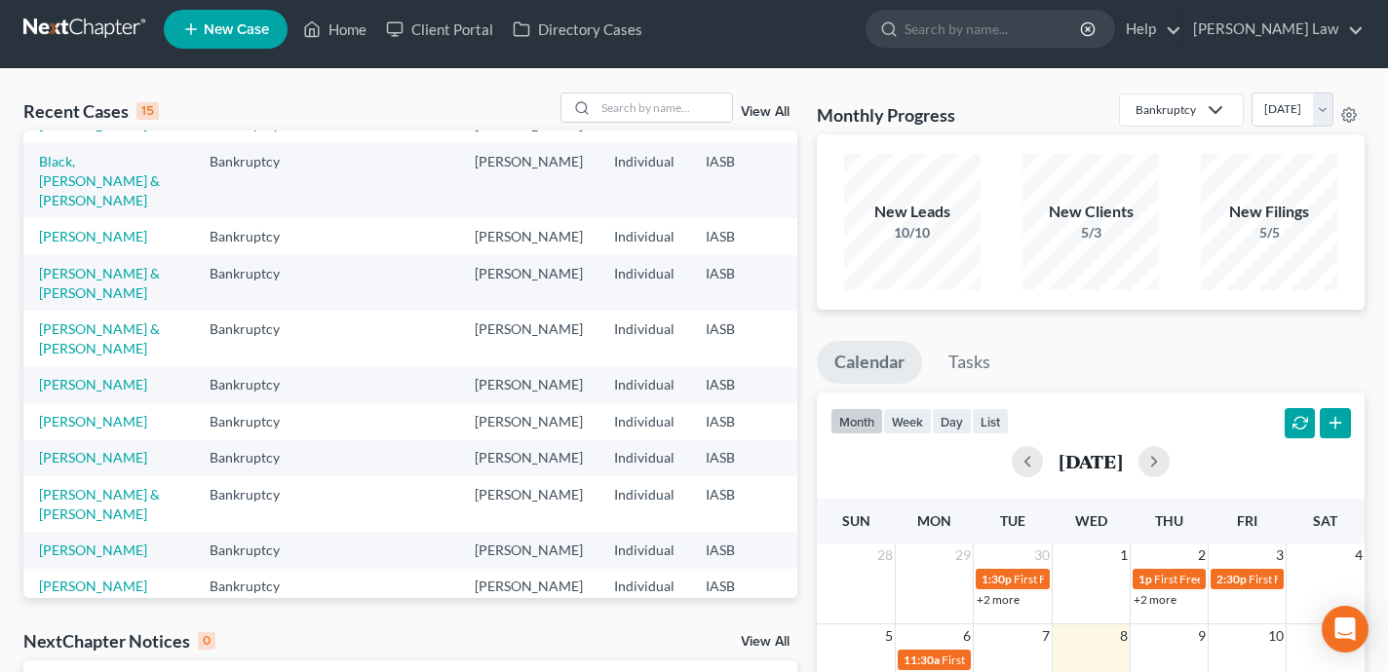
scroll to position [218, 0]
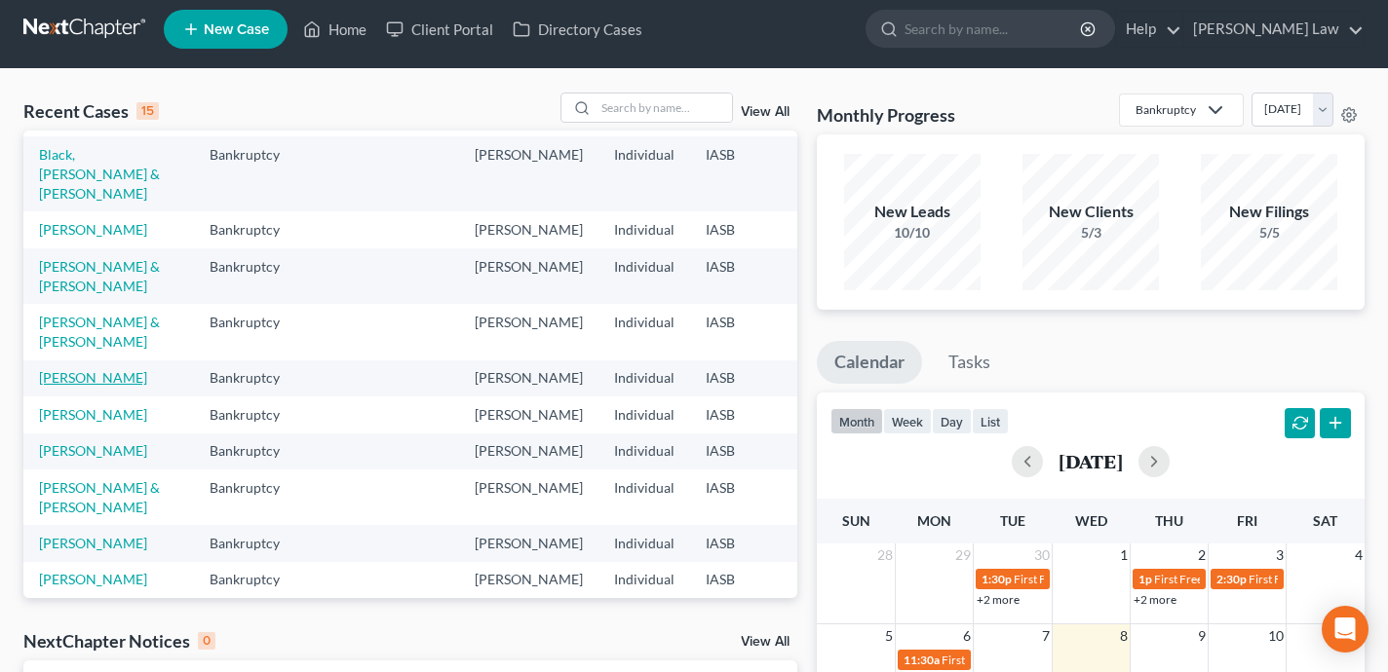
click at [57, 386] on link "Gladson, Michael" at bounding box center [93, 377] width 108 height 17
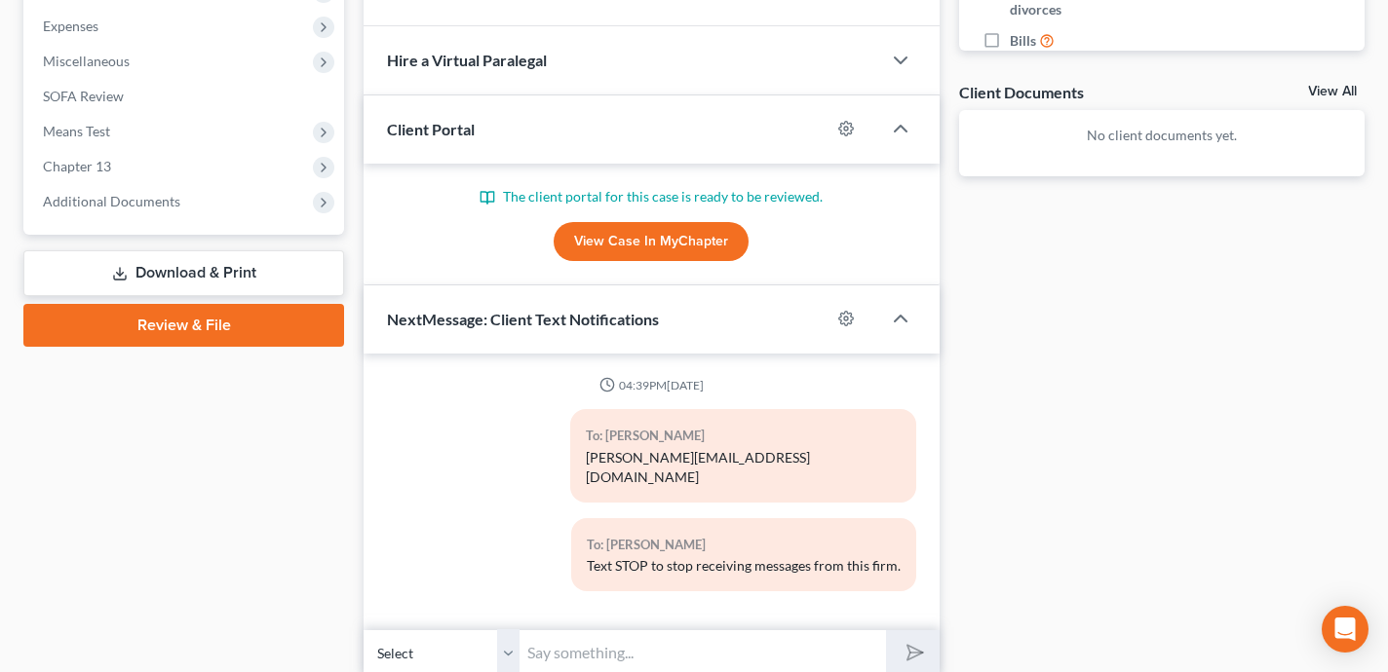
scroll to position [621, 0]
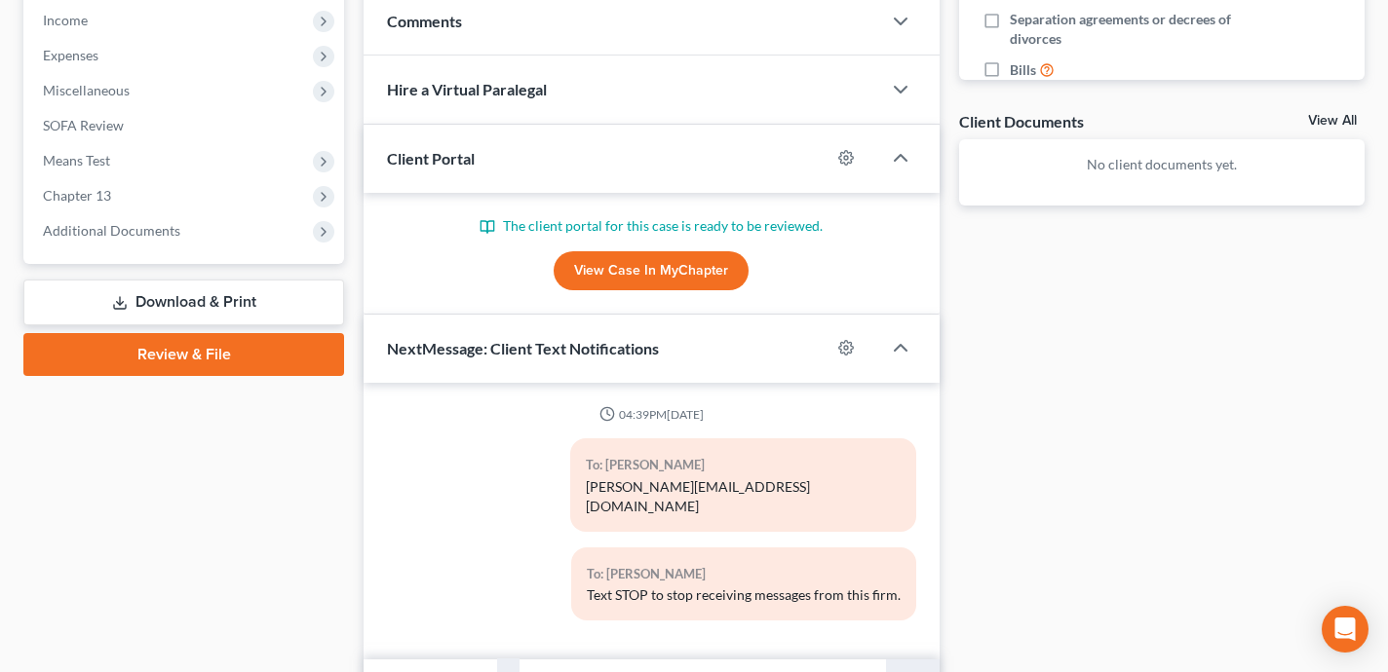
click at [664, 279] on link "View Case in MyChapter" at bounding box center [651, 270] width 195 height 39
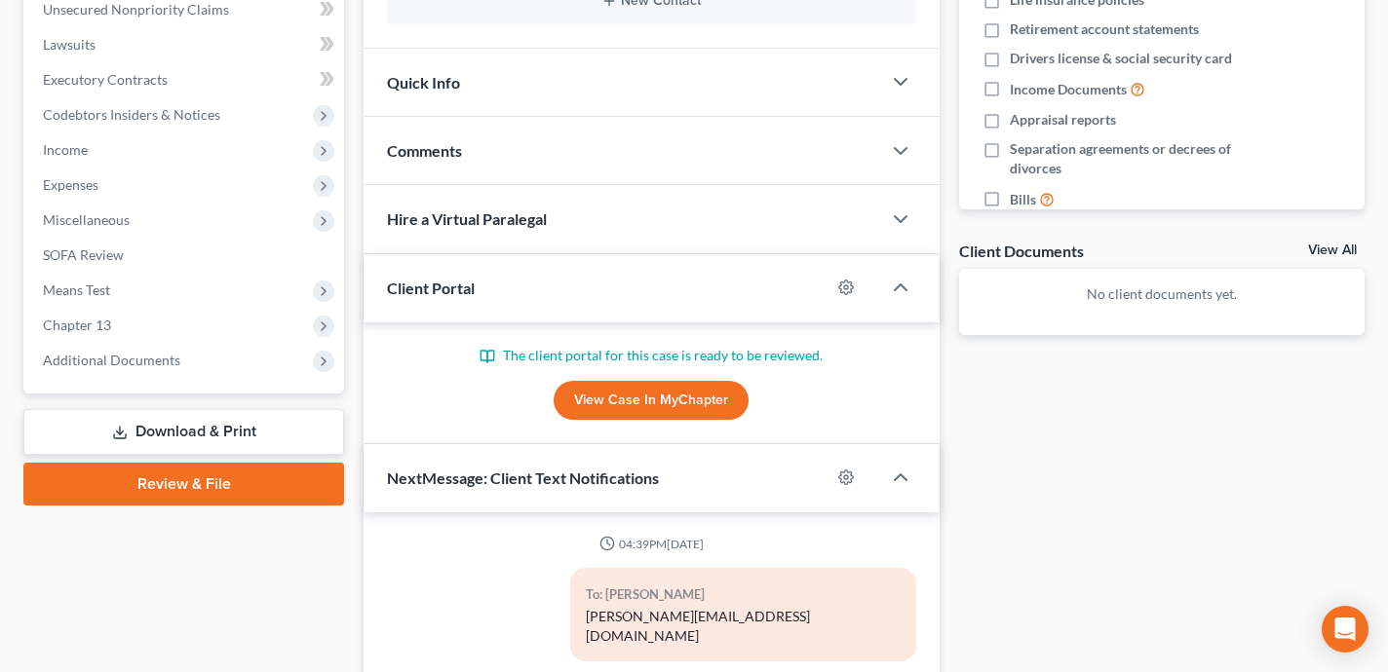
scroll to position [492, 0]
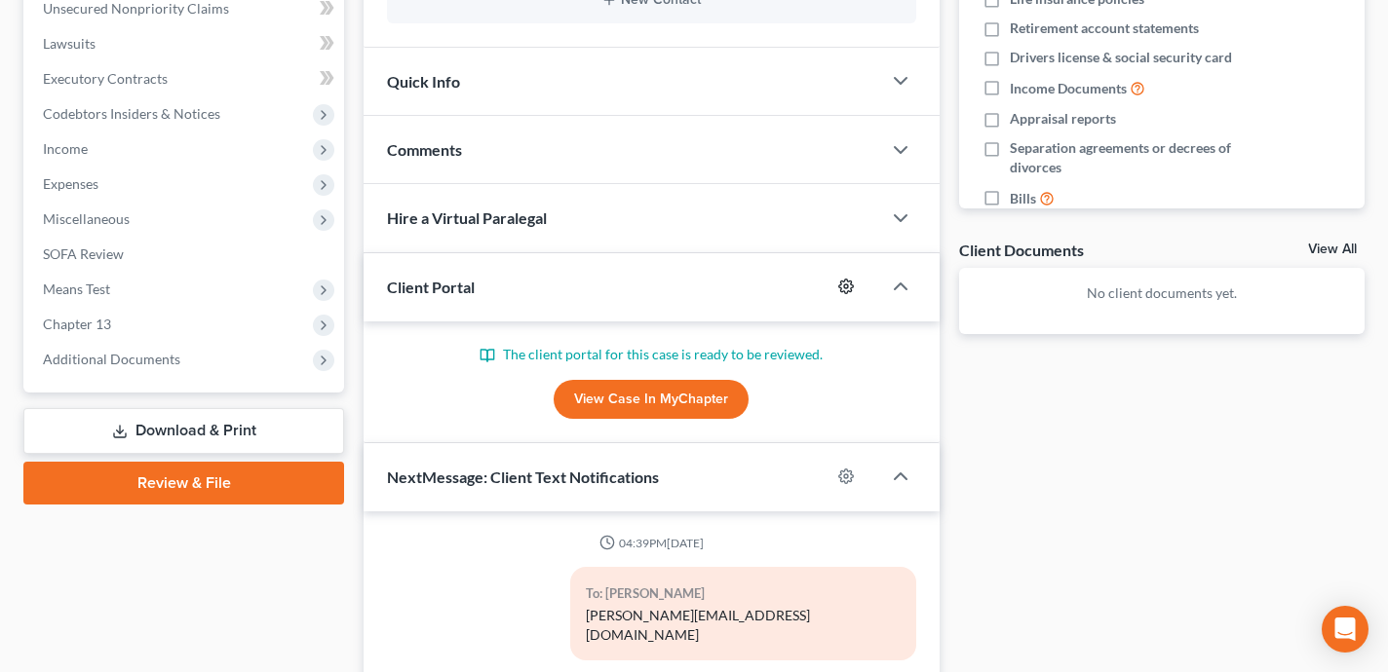
click at [847, 287] on icon "button" at bounding box center [846, 287] width 16 height 16
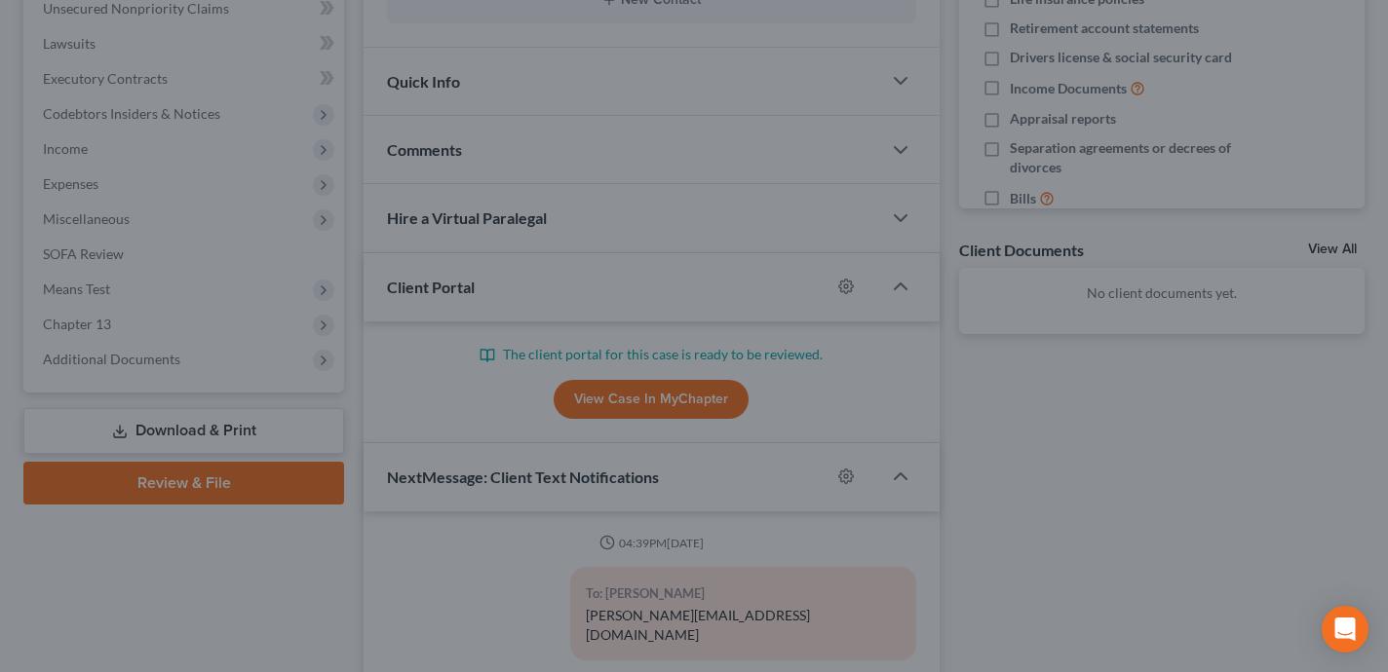
click at [1287, 252] on div "MyChapter Settings for Gladson, Michael If you would like to add custom instruc…" at bounding box center [694, 336] width 1388 height 672
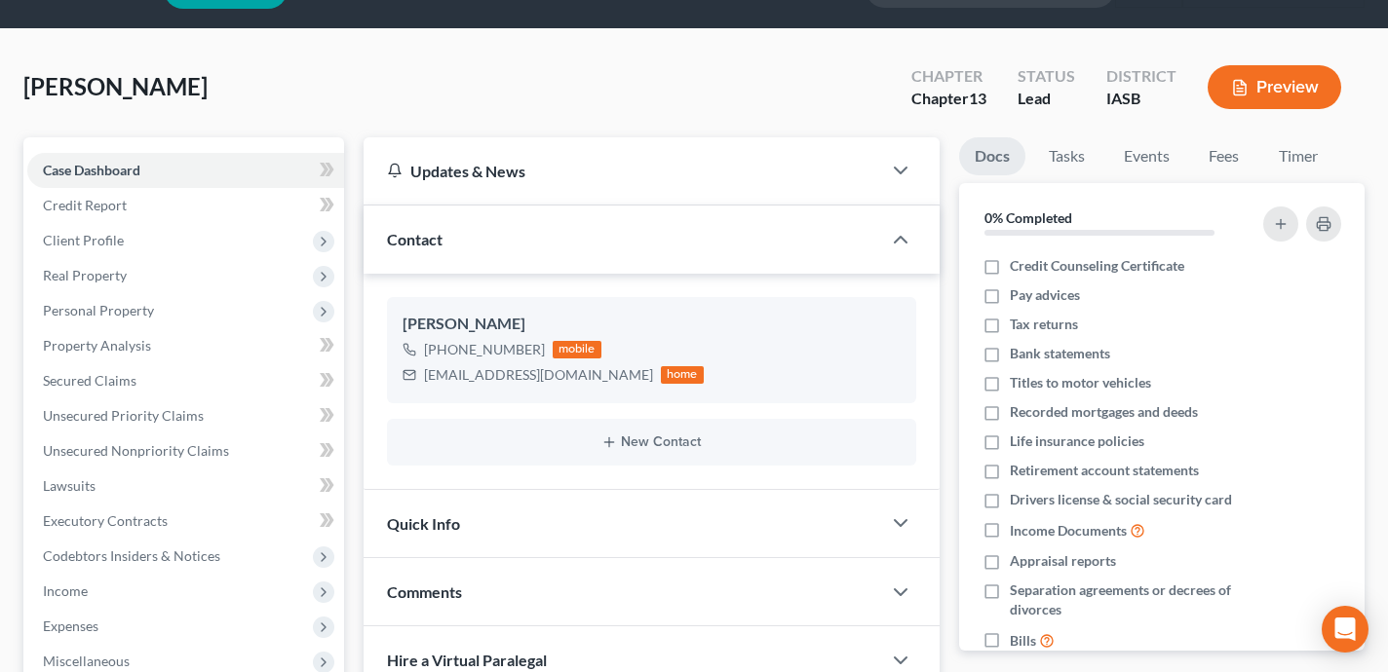
scroll to position [0, 0]
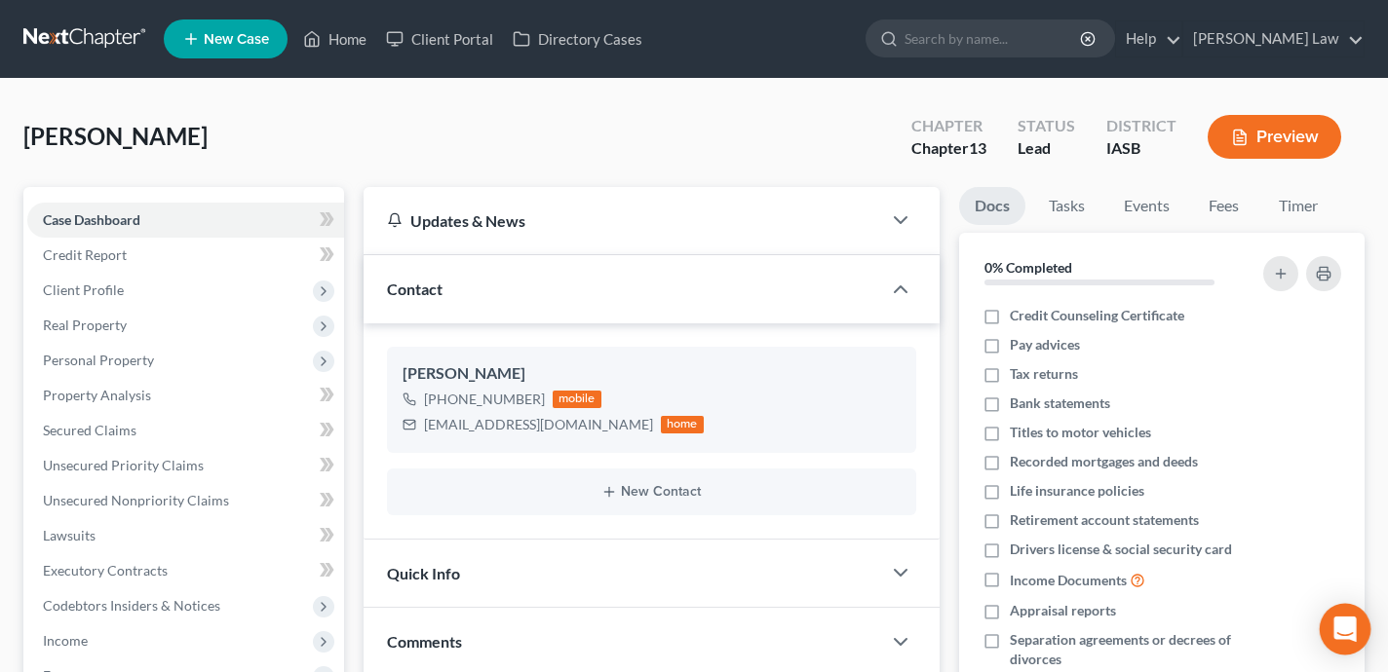
click at [1357, 623] on div "Open Intercom Messenger" at bounding box center [1346, 630] width 52 height 52
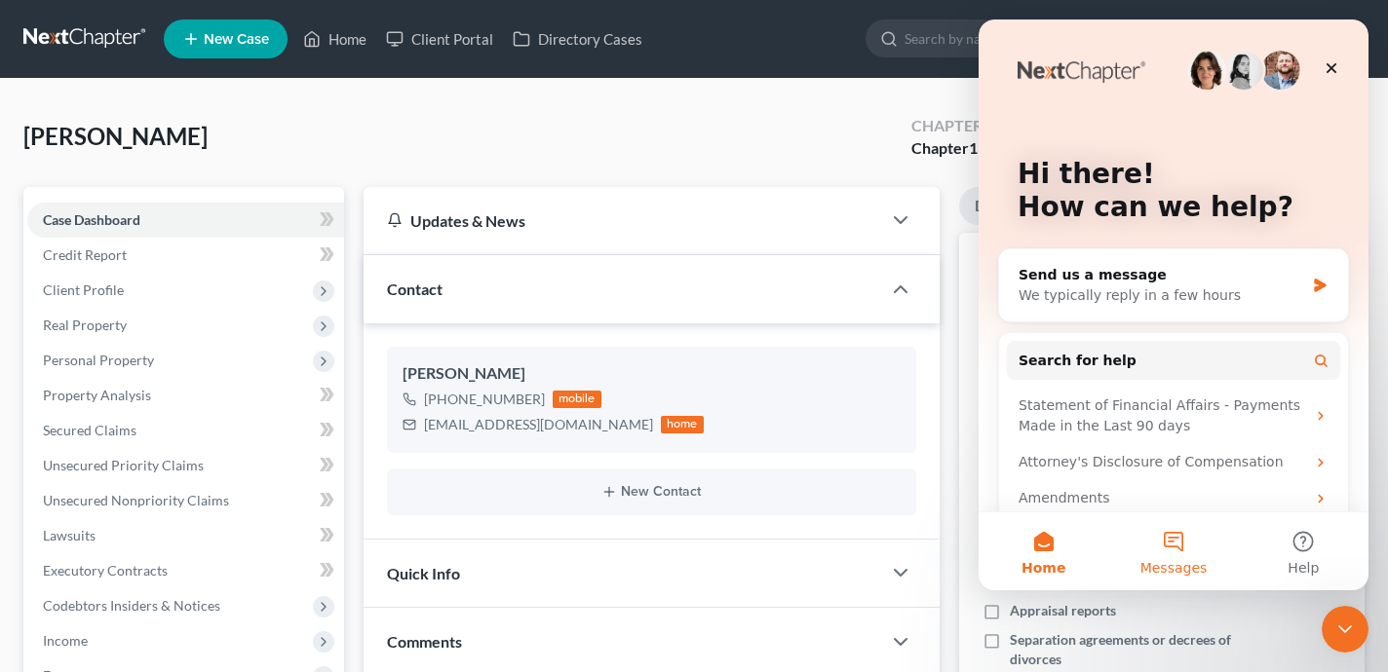
click at [1170, 548] on button "Messages" at bounding box center [1173, 552] width 130 height 78
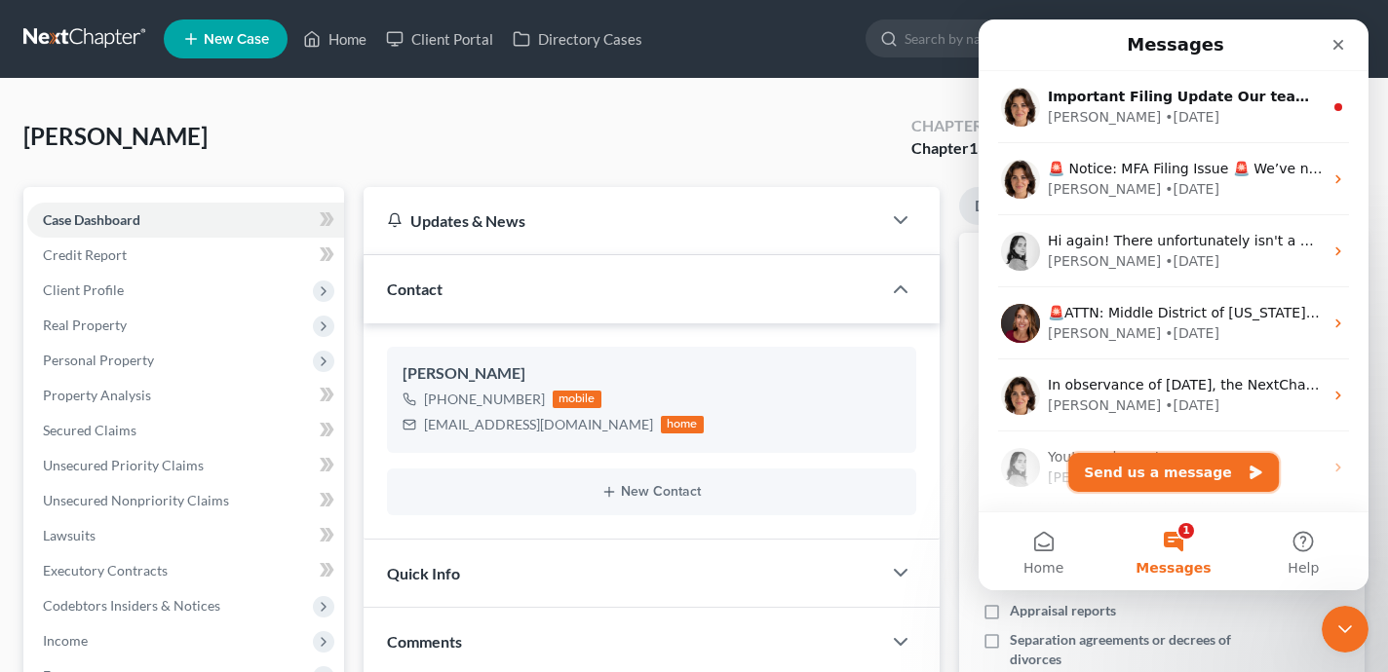
click at [1182, 476] on button "Send us a message" at bounding box center [1173, 472] width 211 height 39
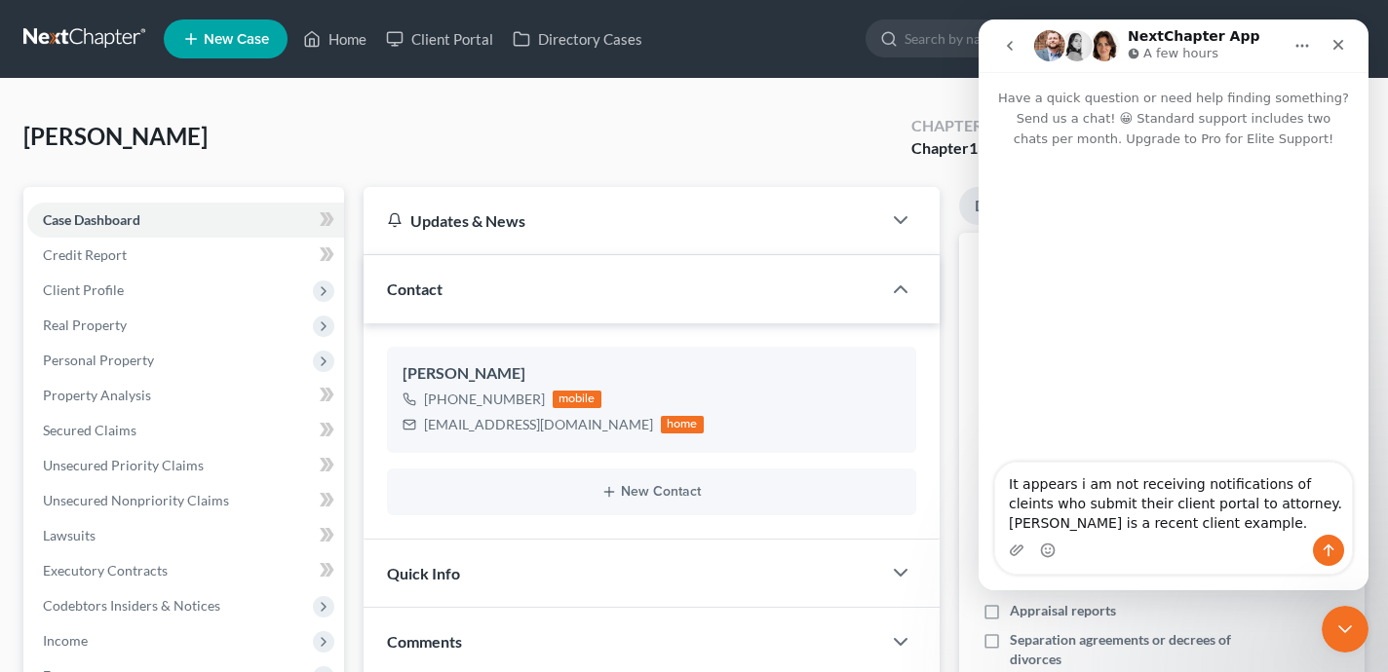
type textarea "It appears i am not receiving notifications of cleints who submit their client …"
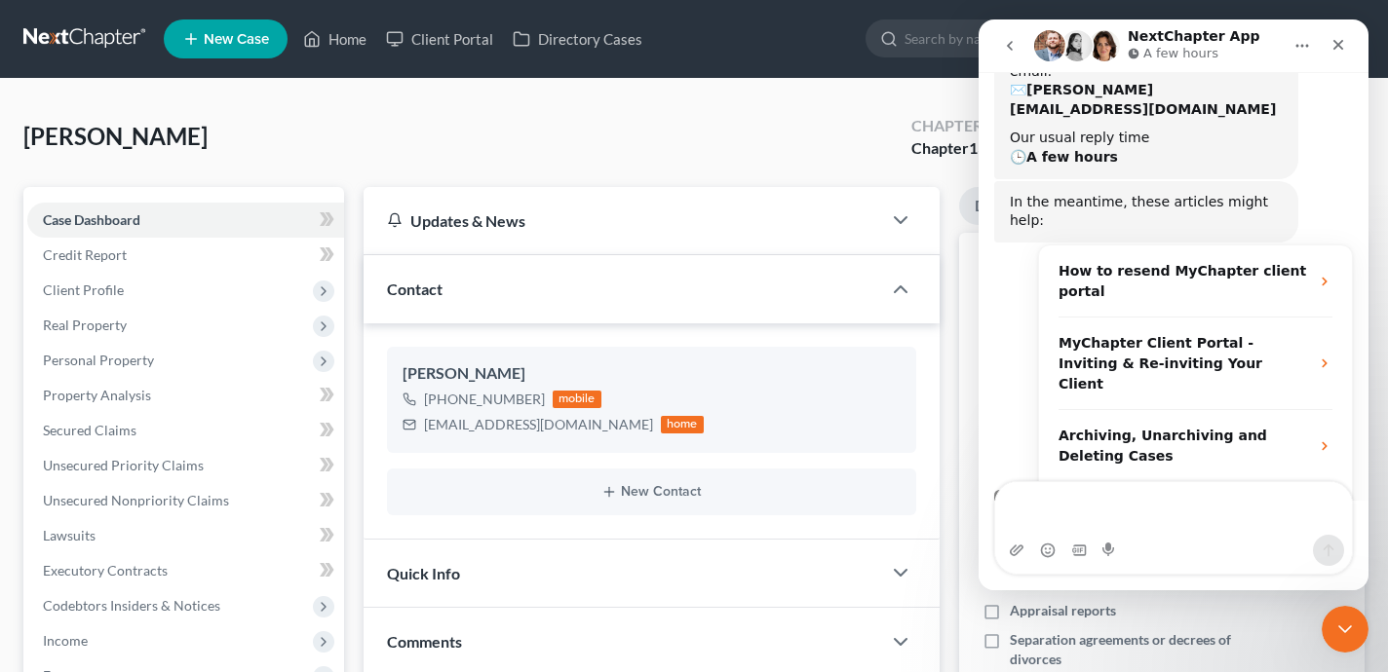
scroll to position [303, 0]
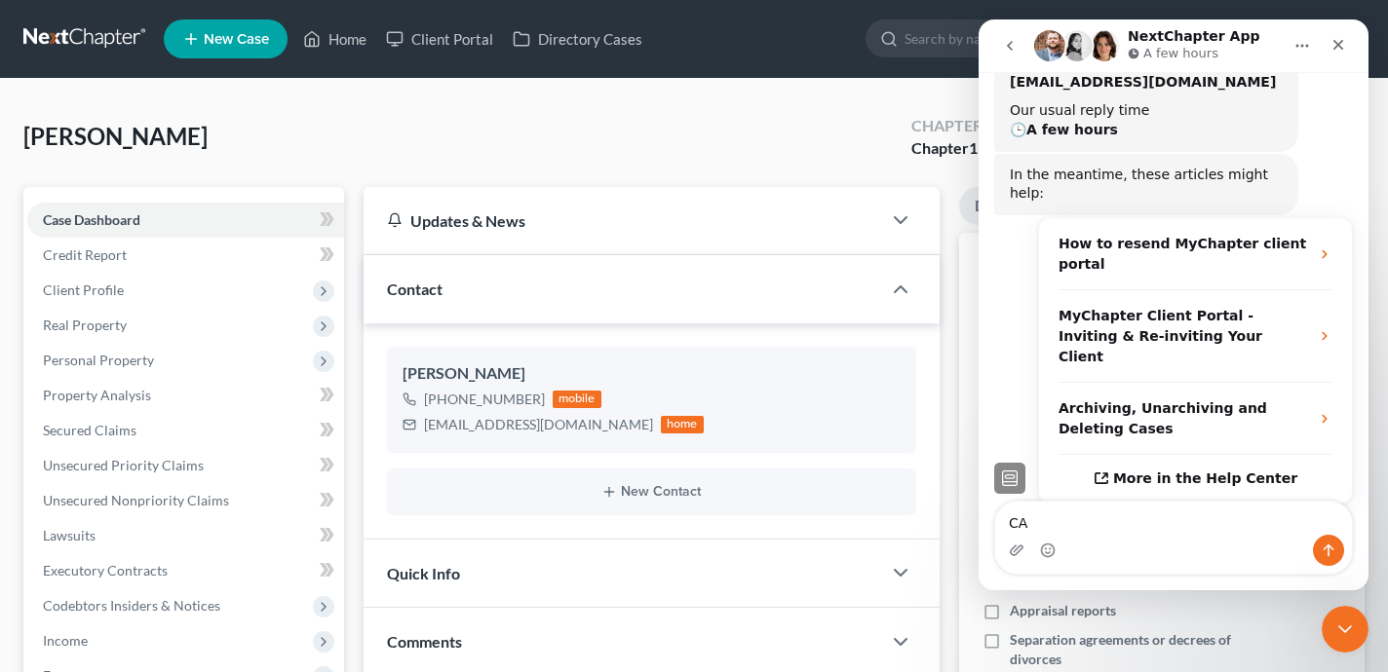
type textarea "C"
type textarea "I"
type textarea "P"
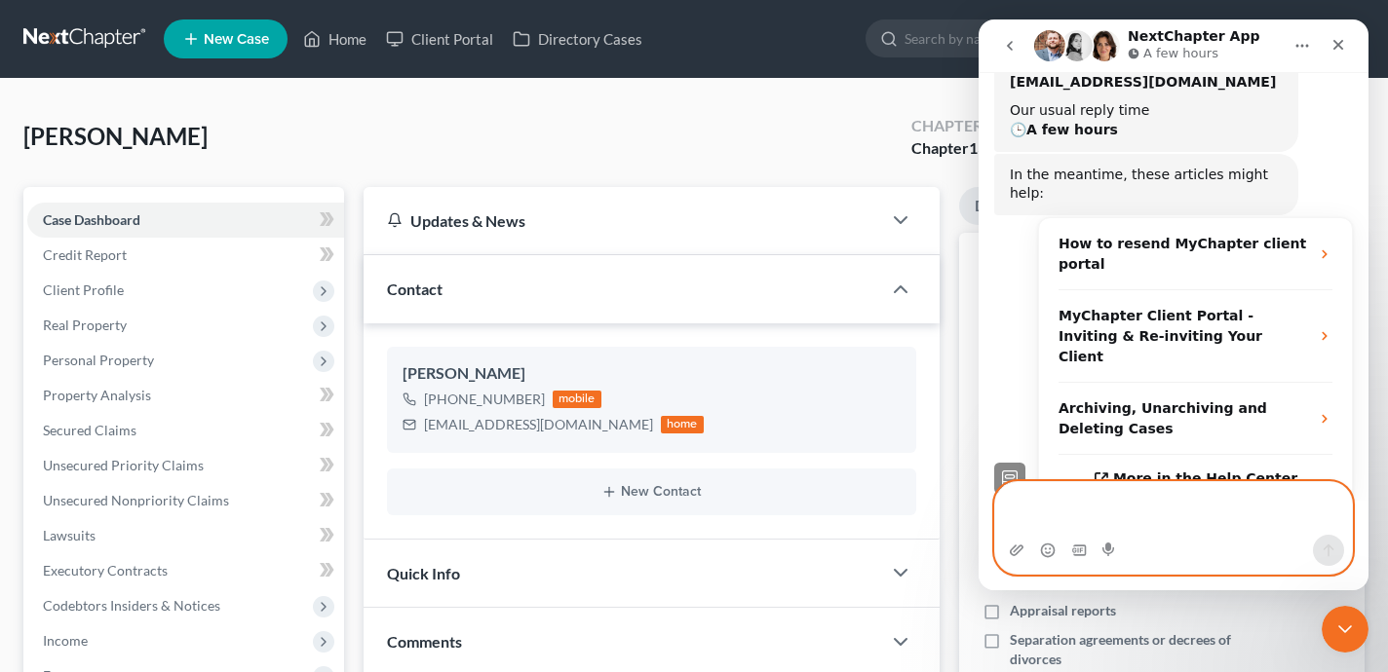
click at [1122, 515] on textarea "Message…" at bounding box center [1173, 508] width 357 height 53
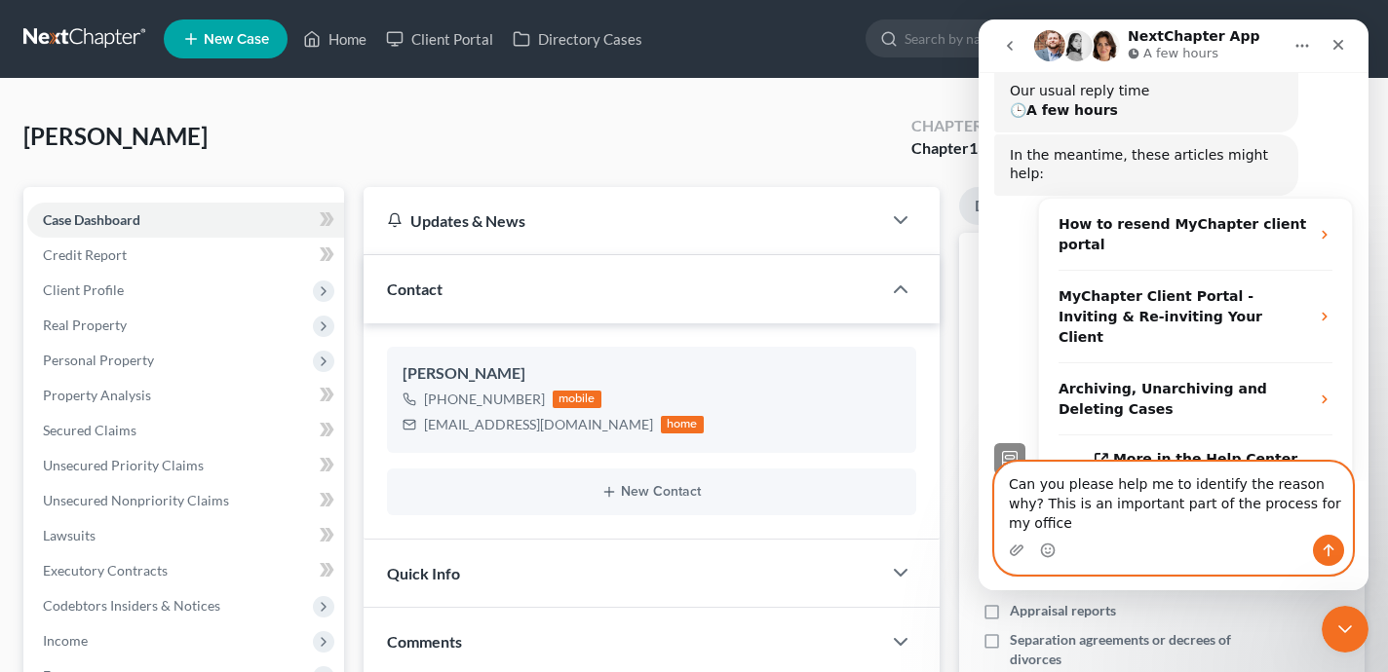
type textarea "Can you please help me to identify the reason why? This is an important part of…"
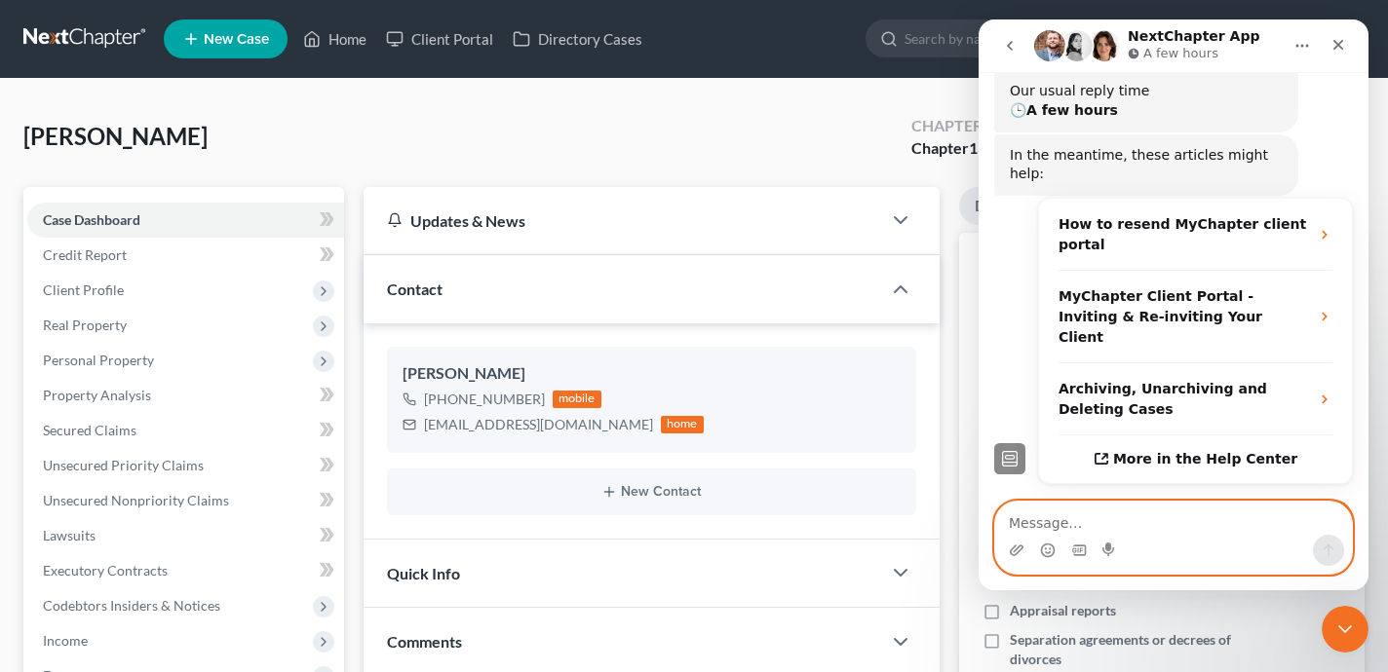
scroll to position [399, 0]
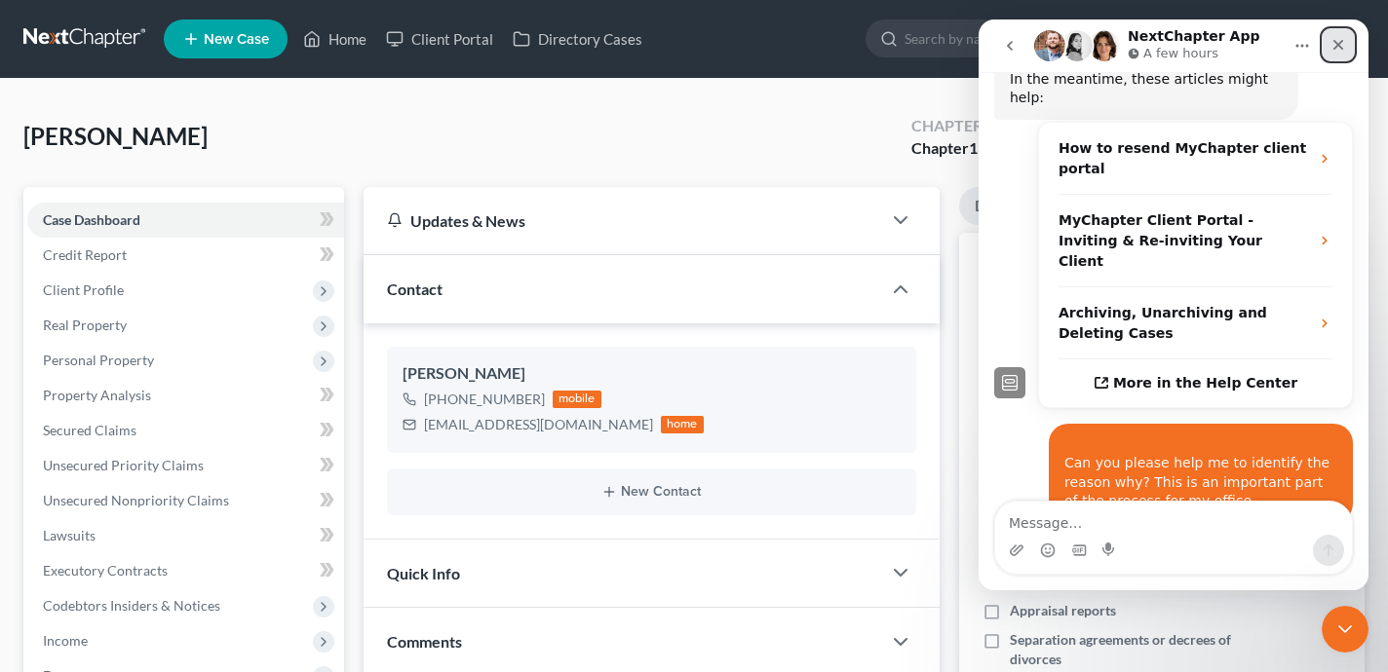
click at [1341, 47] on icon "Close" at bounding box center [1338, 45] width 16 height 16
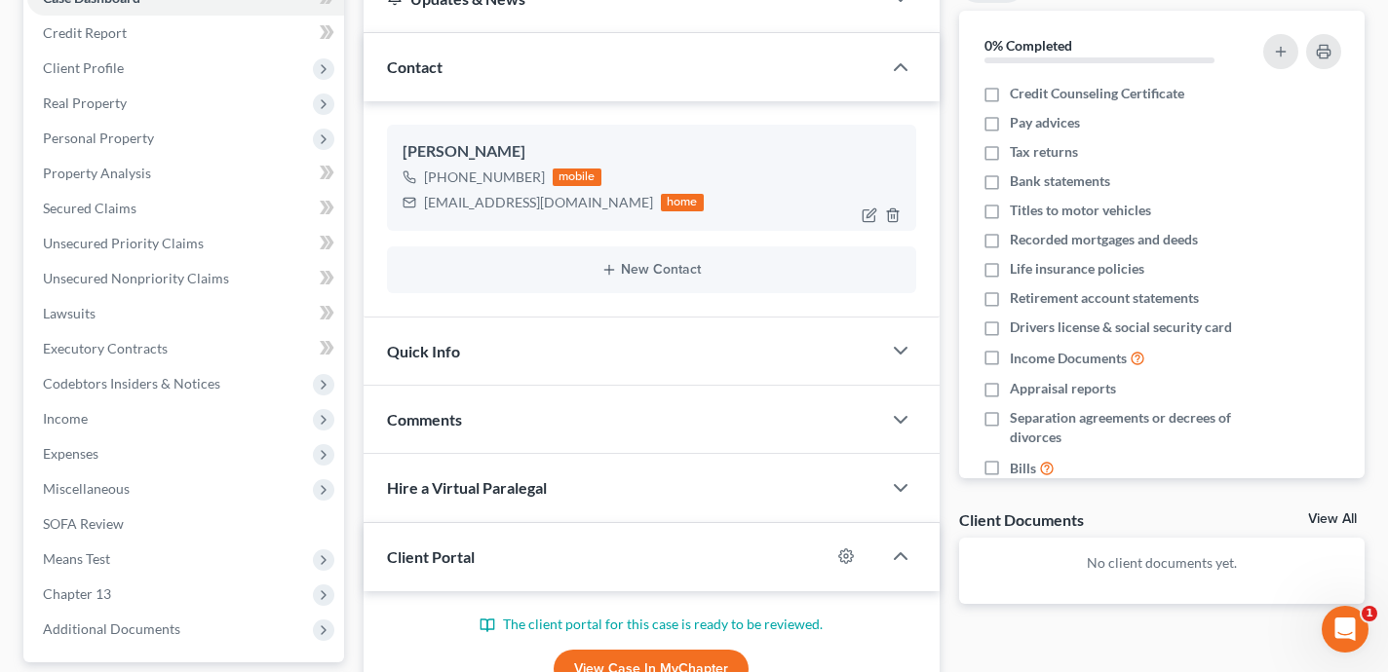
scroll to position [292, 0]
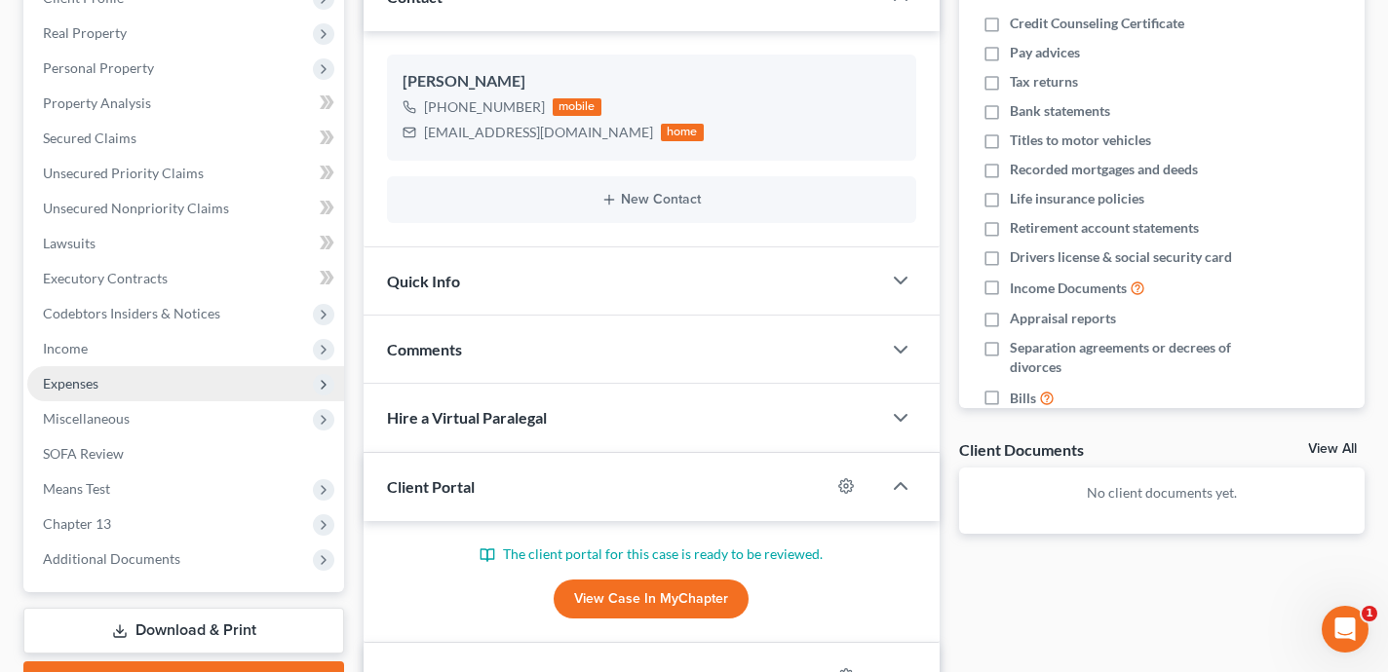
click at [209, 381] on span "Expenses" at bounding box center [185, 383] width 317 height 35
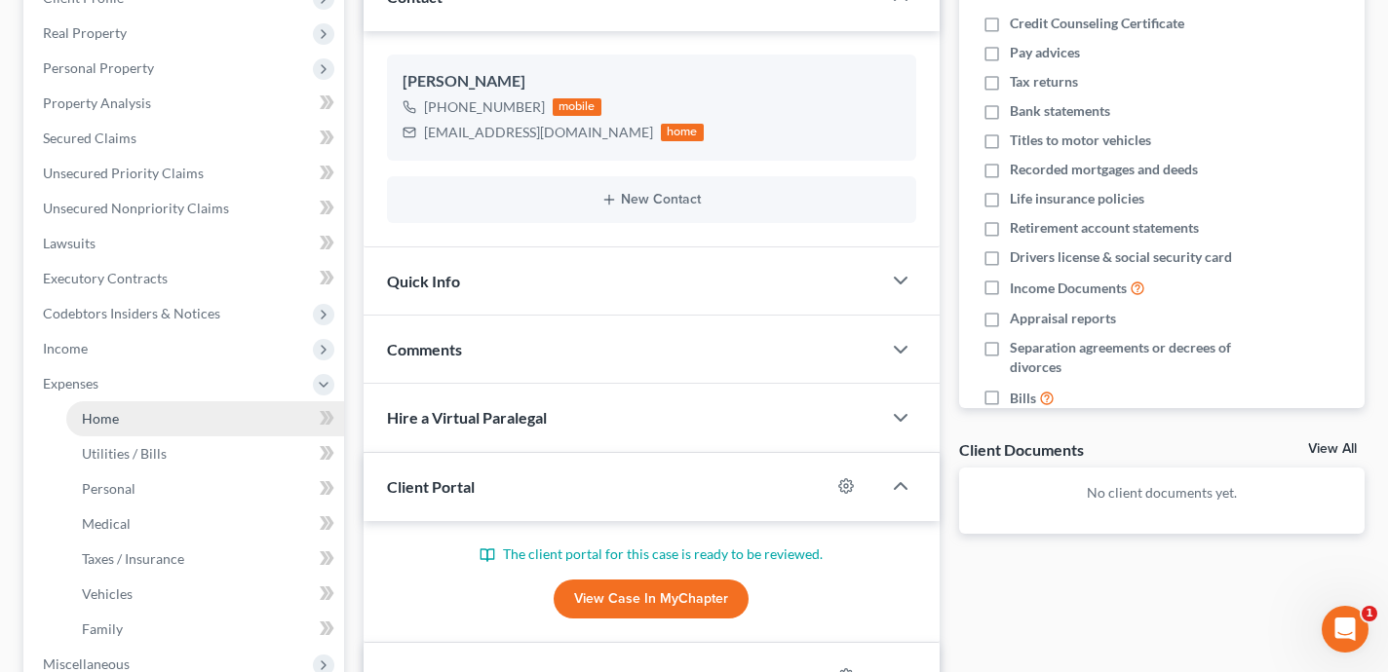
click at [179, 416] on link "Home" at bounding box center [205, 419] width 278 height 35
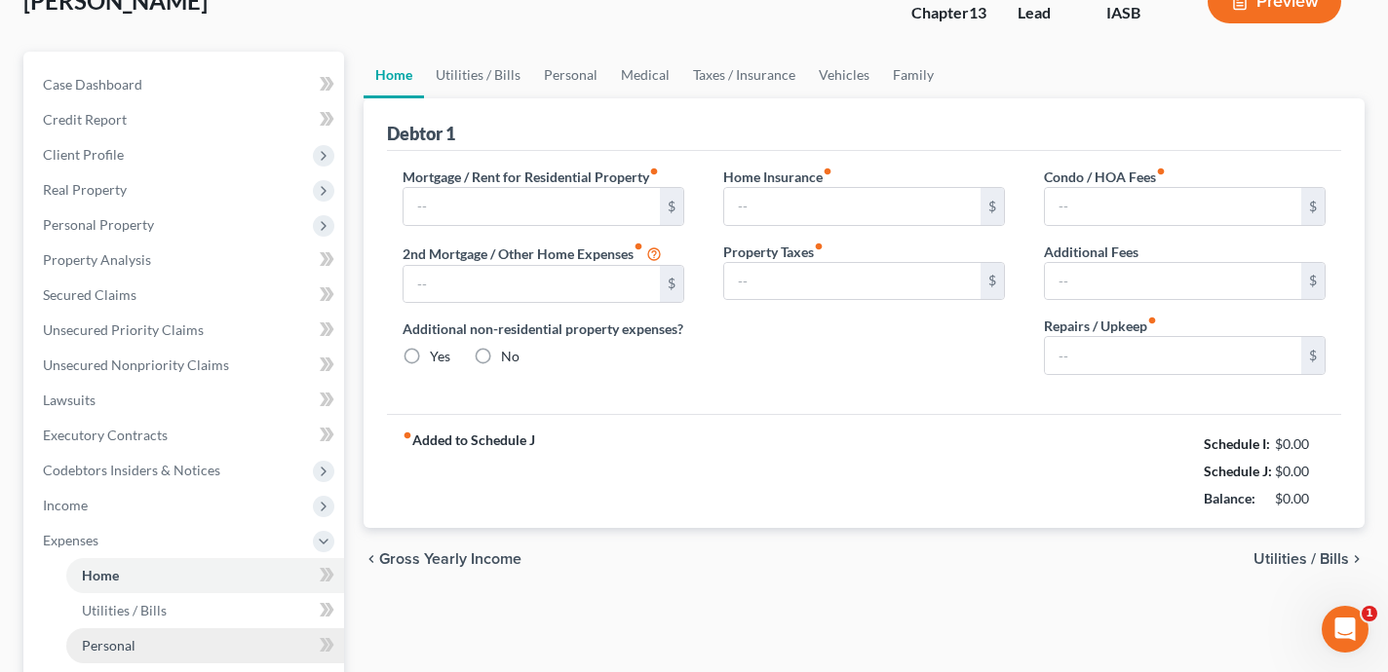
scroll to position [4, 0]
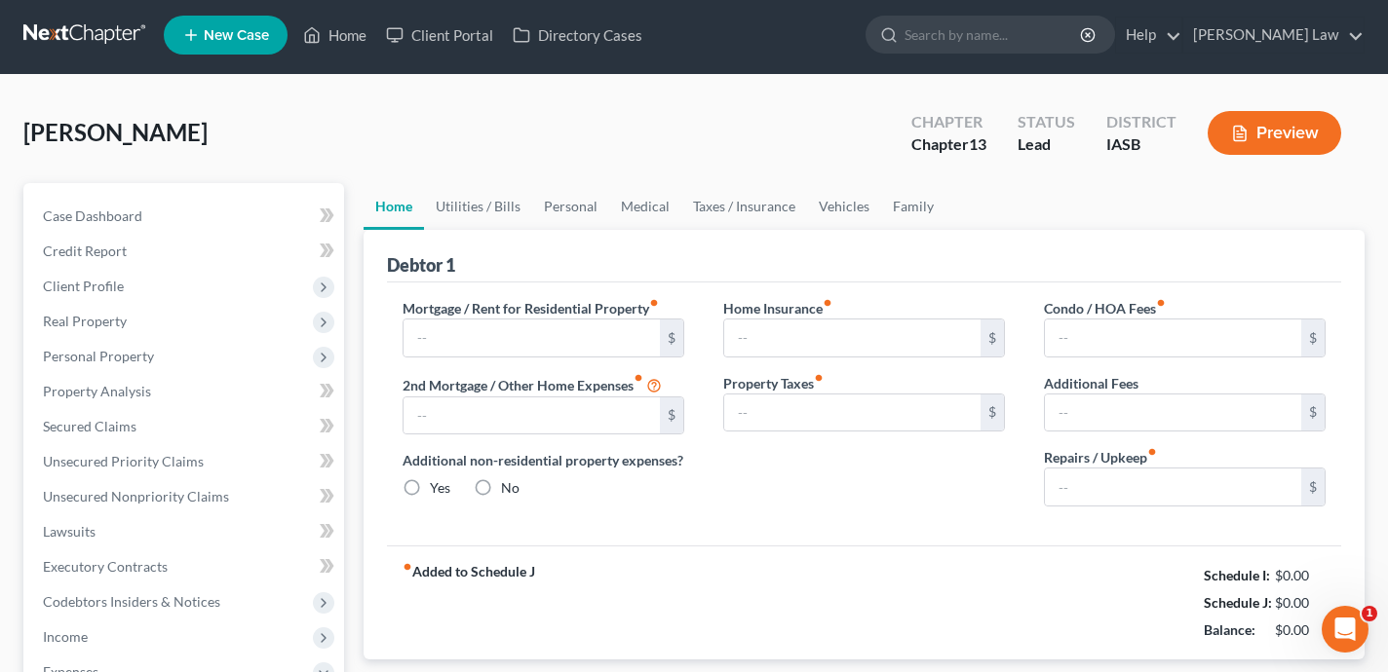
type input "0.00"
radio input "true"
type input "0.00"
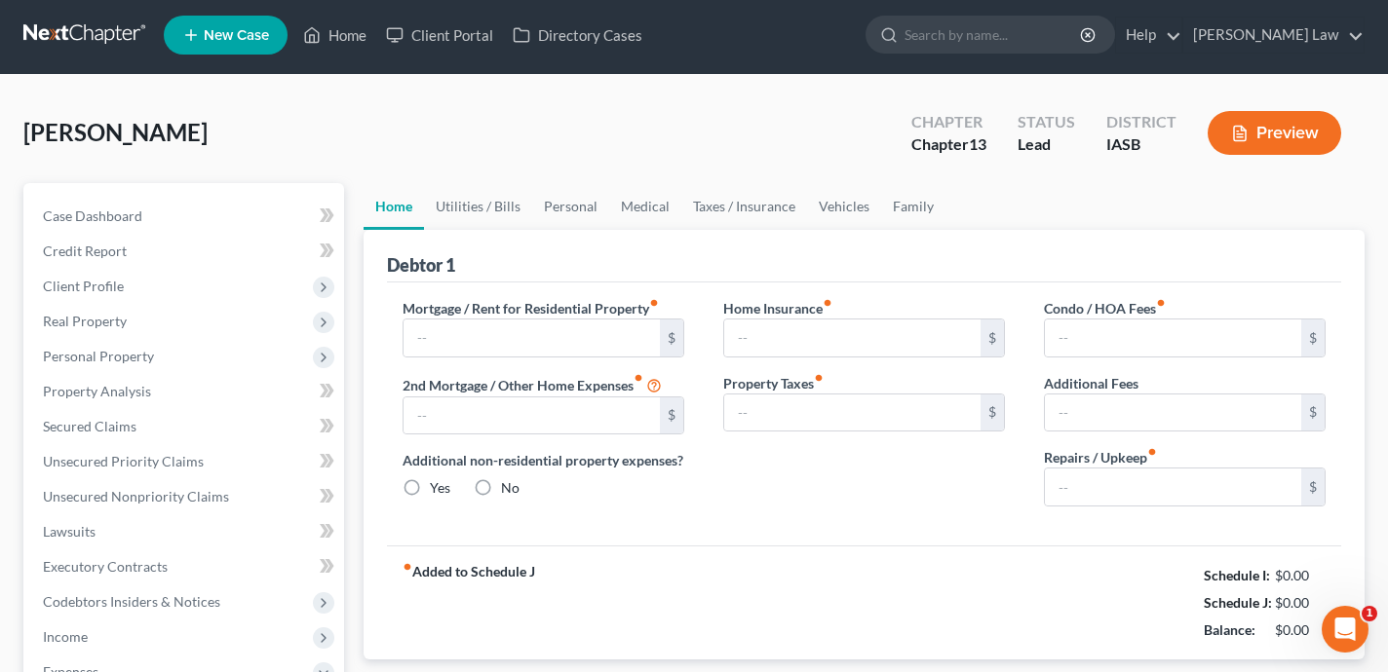
type input "0.00"
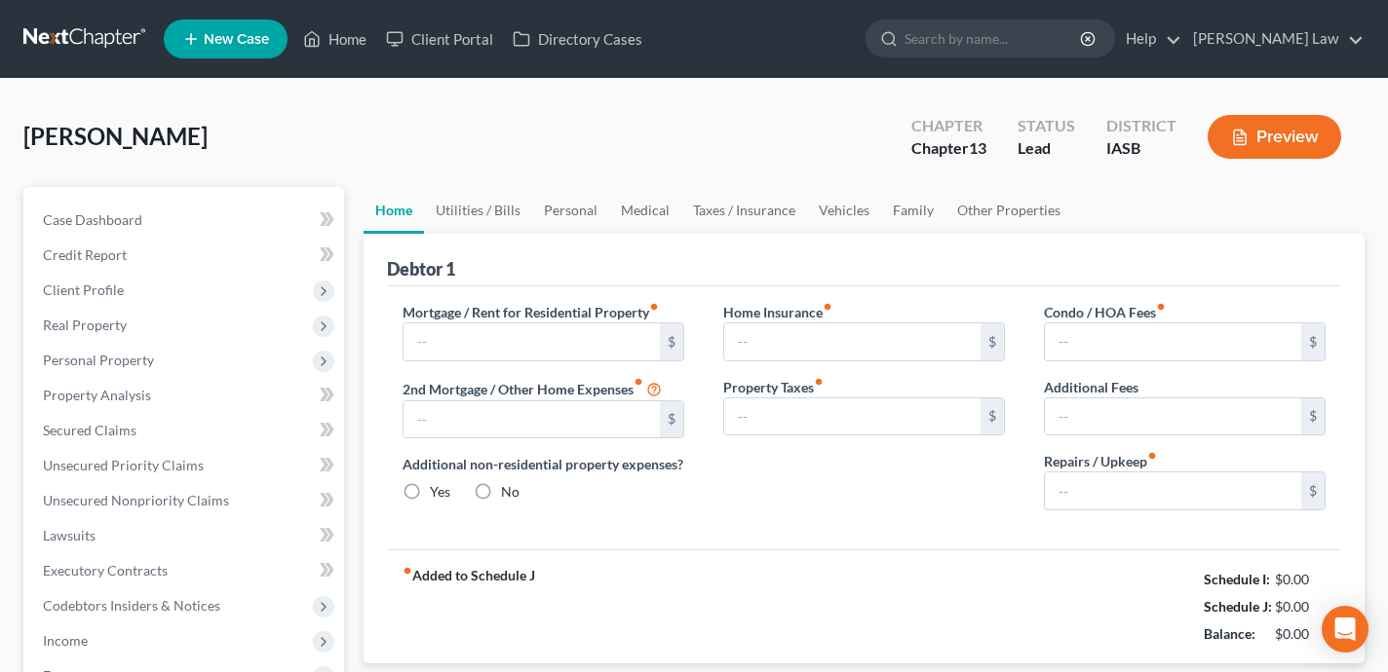
type input "0.00"
radio input "true"
type input "0.00"
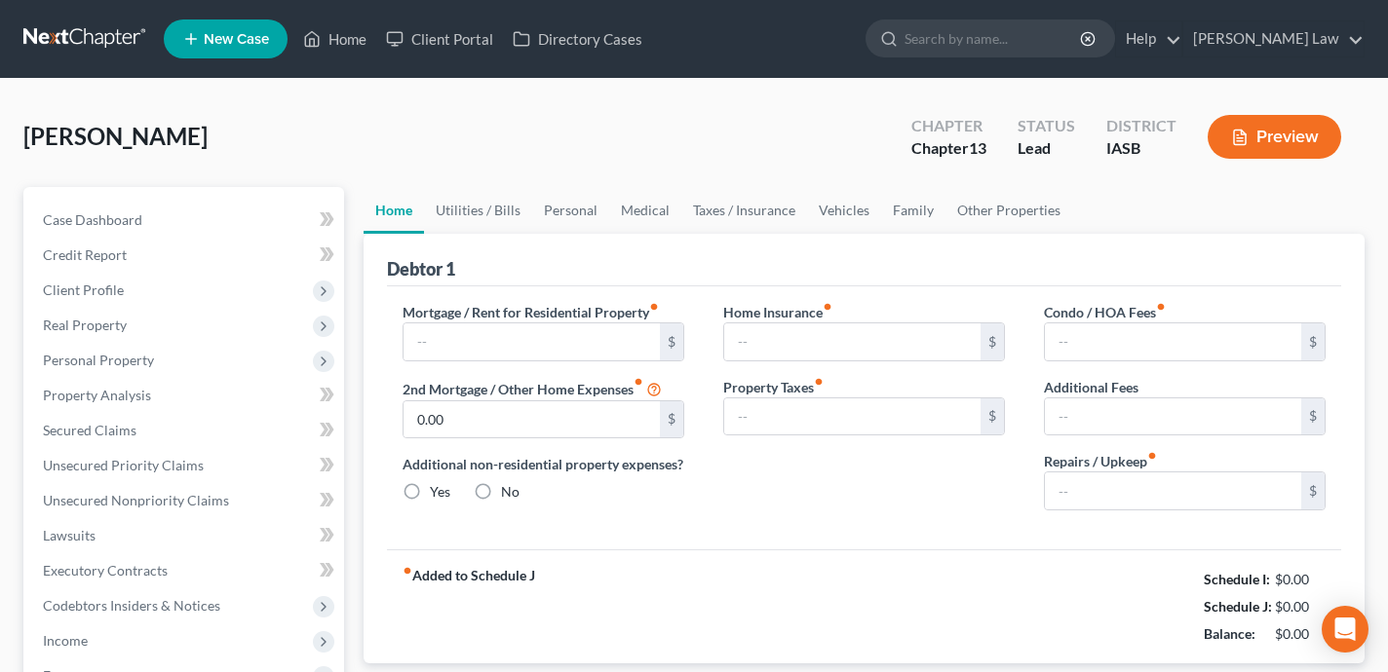
type input "0.00"
click at [459, 207] on link "Utilities / Bills" at bounding box center [478, 210] width 108 height 47
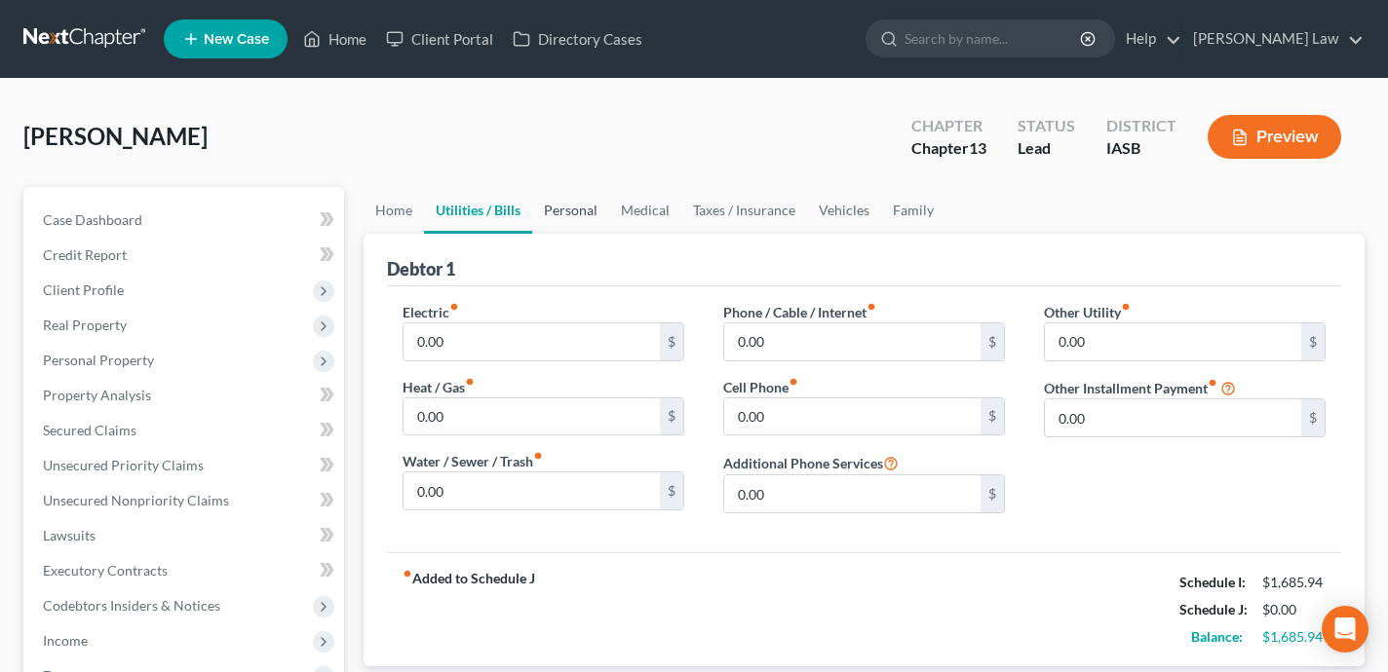
click at [592, 209] on link "Personal" at bounding box center [570, 210] width 77 height 47
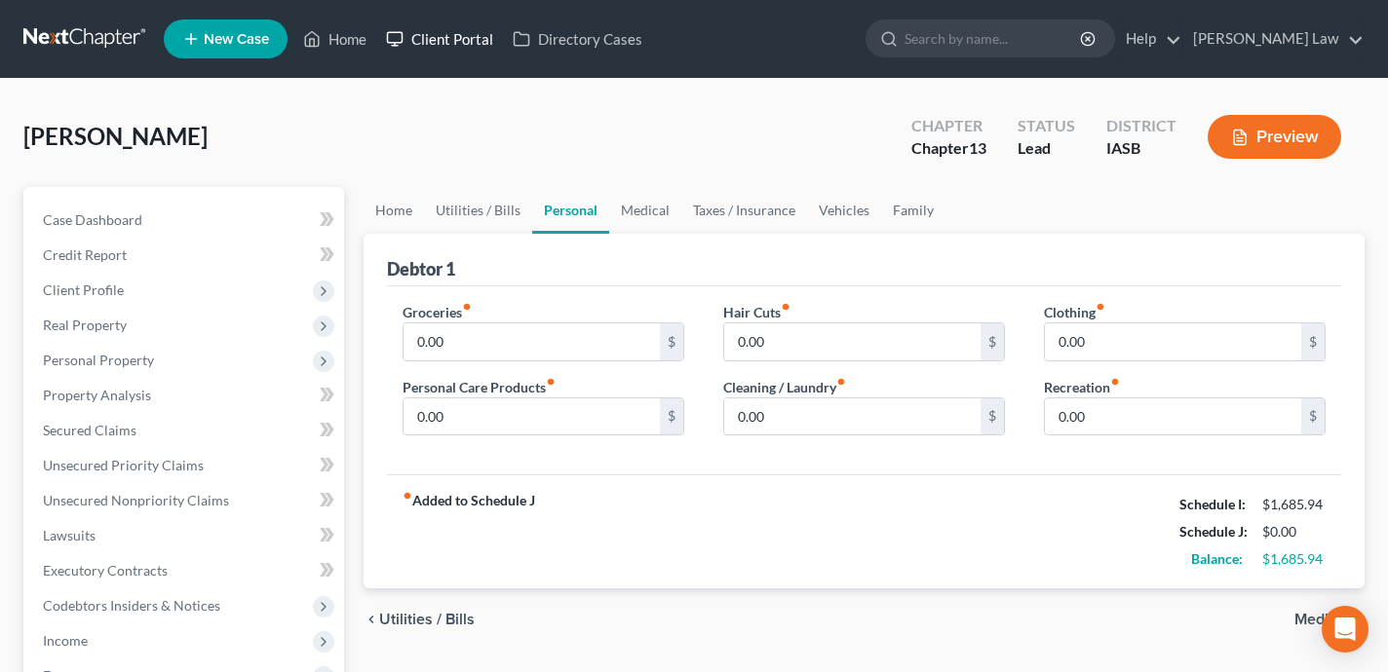
click at [430, 42] on link "Client Portal" at bounding box center [439, 38] width 127 height 35
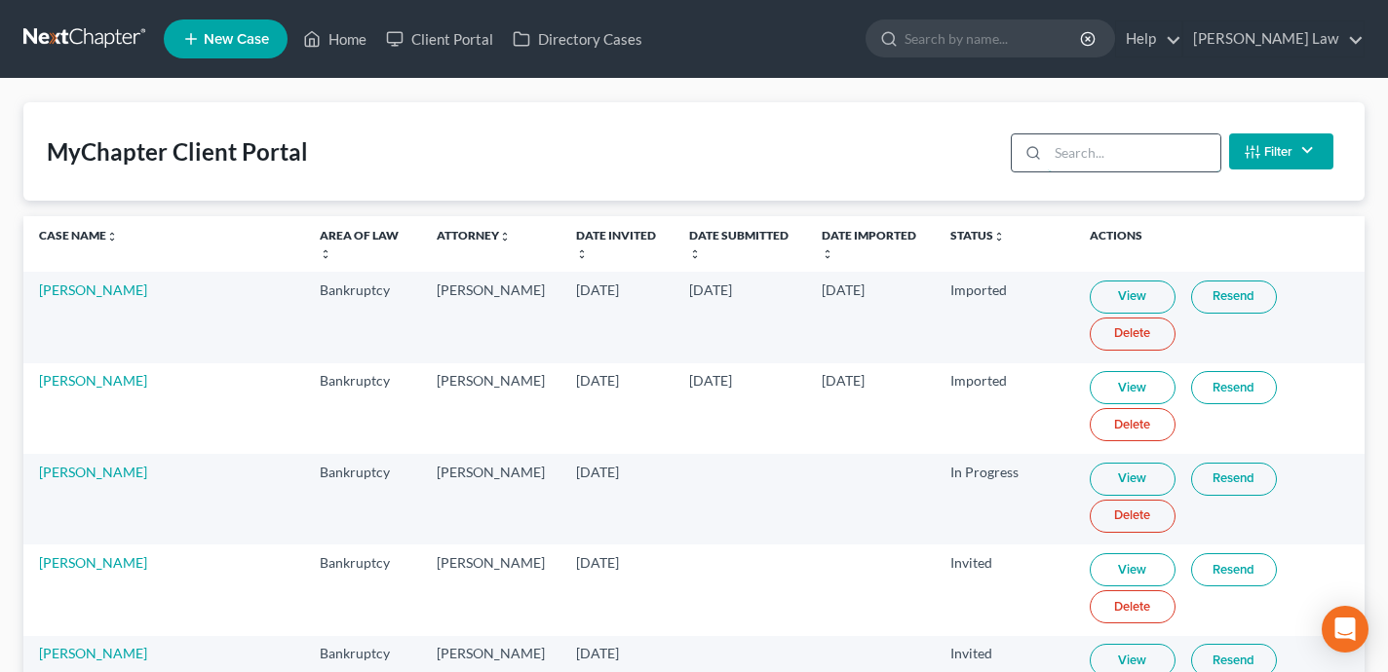
click at [1120, 147] on input "search" at bounding box center [1134, 152] width 172 height 37
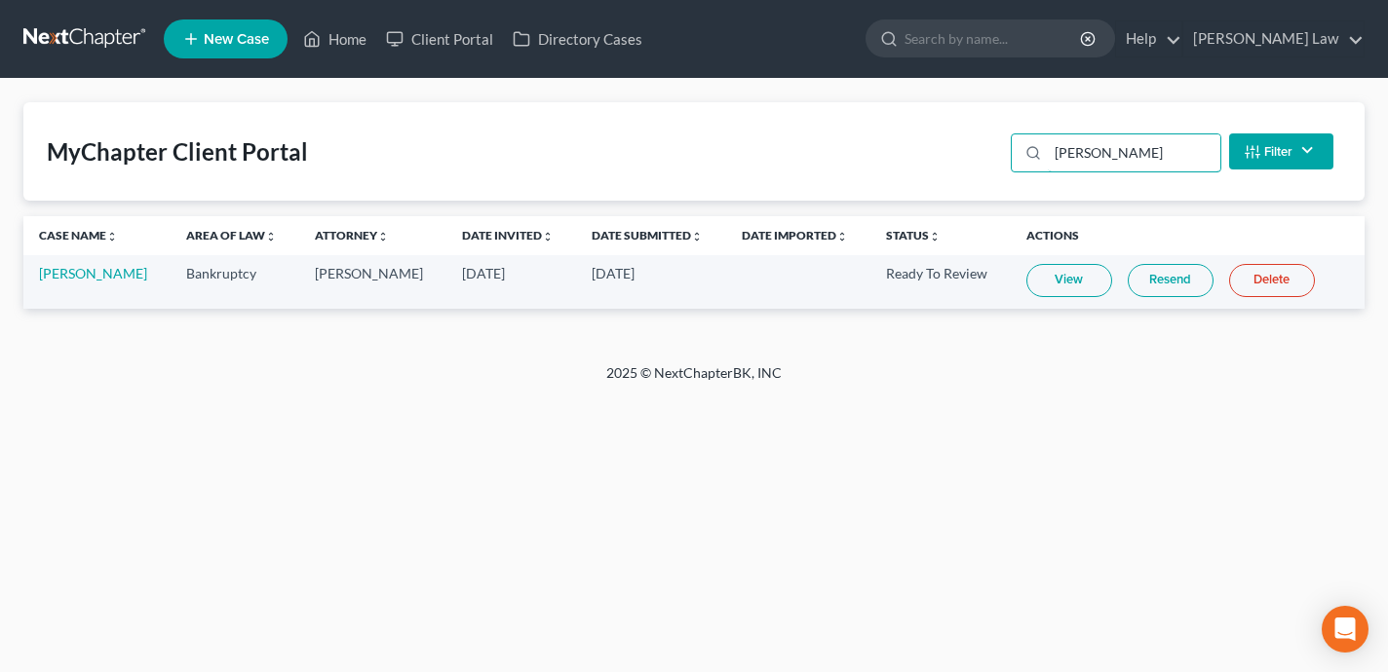
type input "[PERSON_NAME]"
click at [1059, 279] on link "View" at bounding box center [1069, 280] width 86 height 33
click at [96, 268] on link "[PERSON_NAME]" at bounding box center [93, 273] width 108 height 17
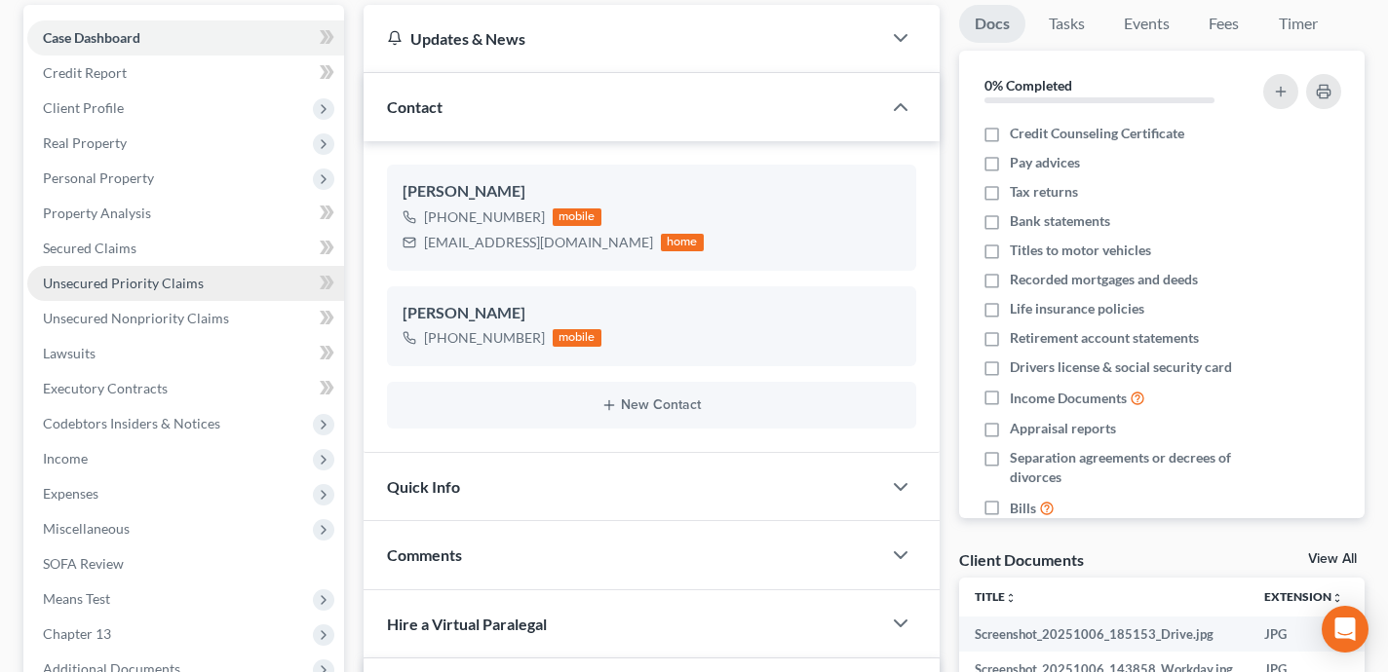
scroll to position [230, 0]
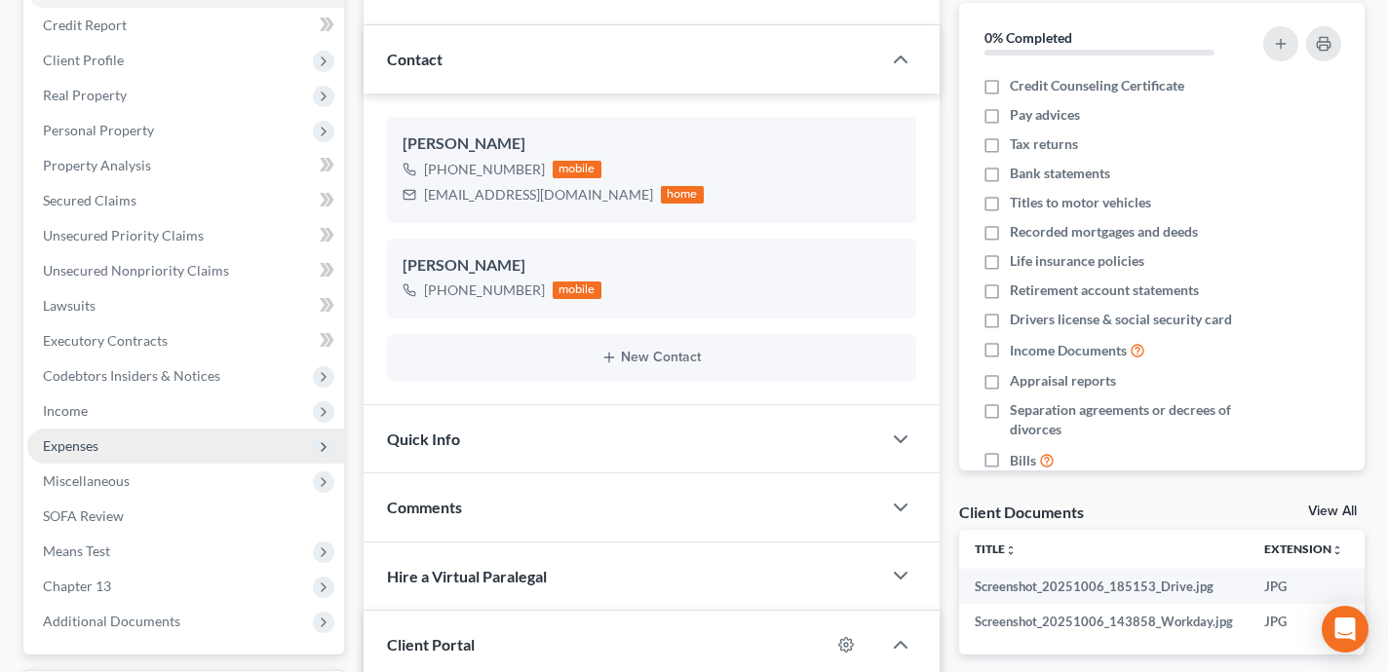
click at [149, 442] on span "Expenses" at bounding box center [185, 446] width 317 height 35
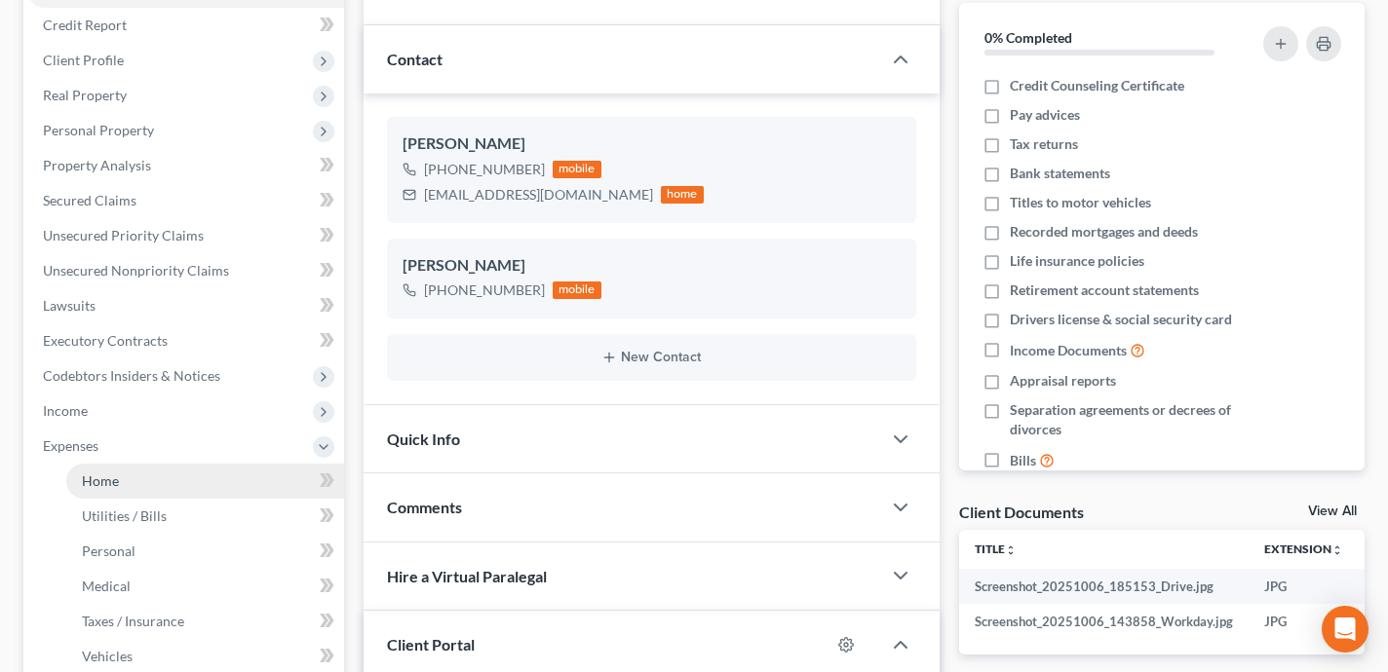
click at [146, 481] on link "Home" at bounding box center [205, 481] width 278 height 35
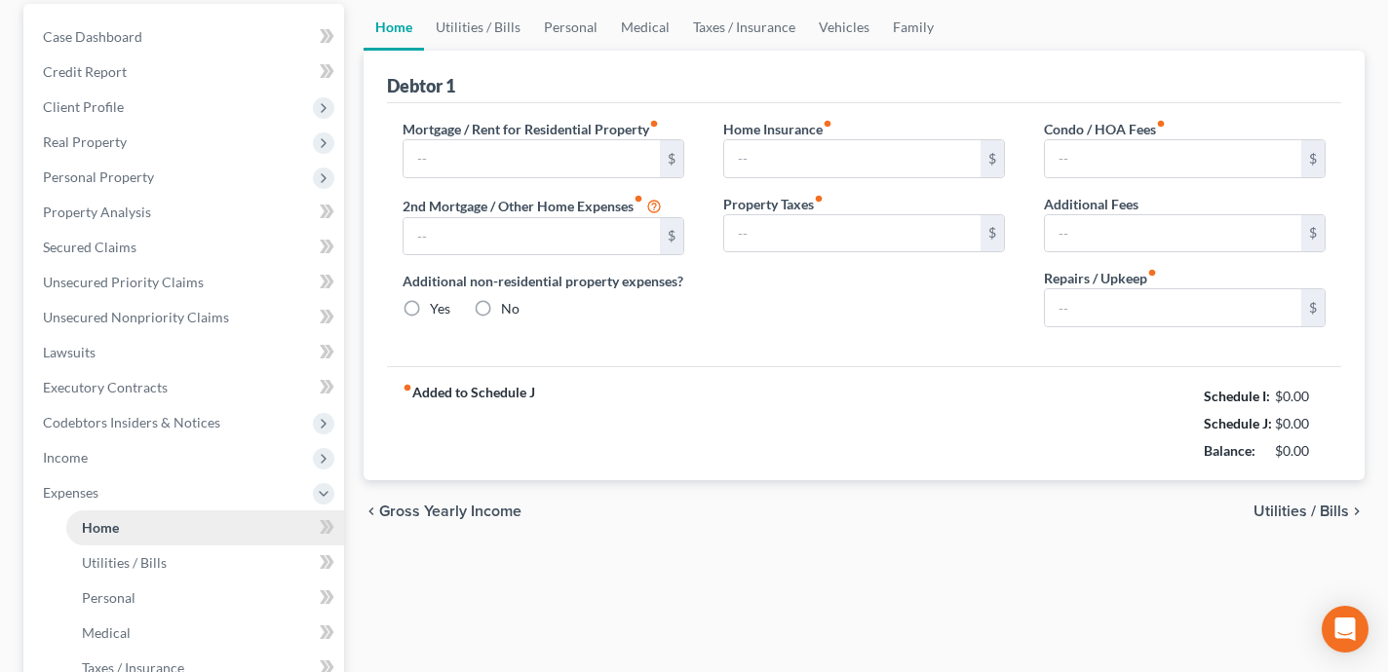
type input "950.00"
type input "0.00"
radio input "true"
type input "3,658.00"
type input "2,398.00"
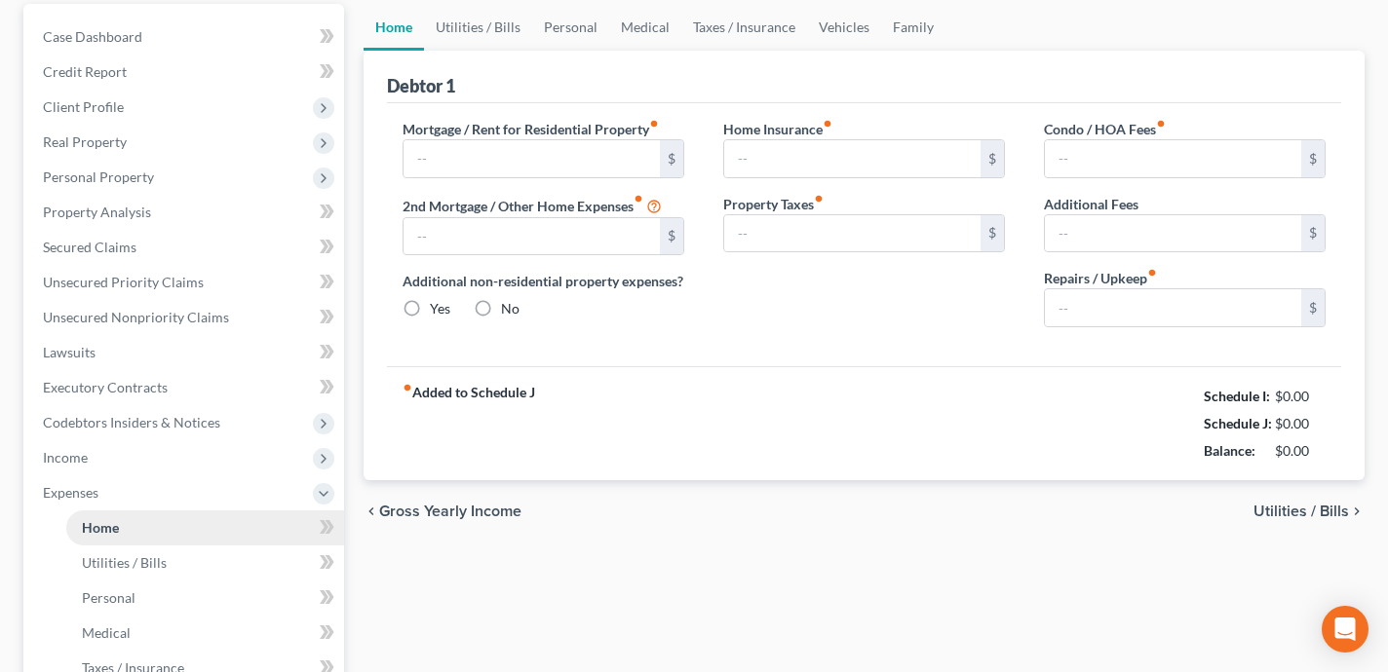
type input "0.00"
type input "100.00"
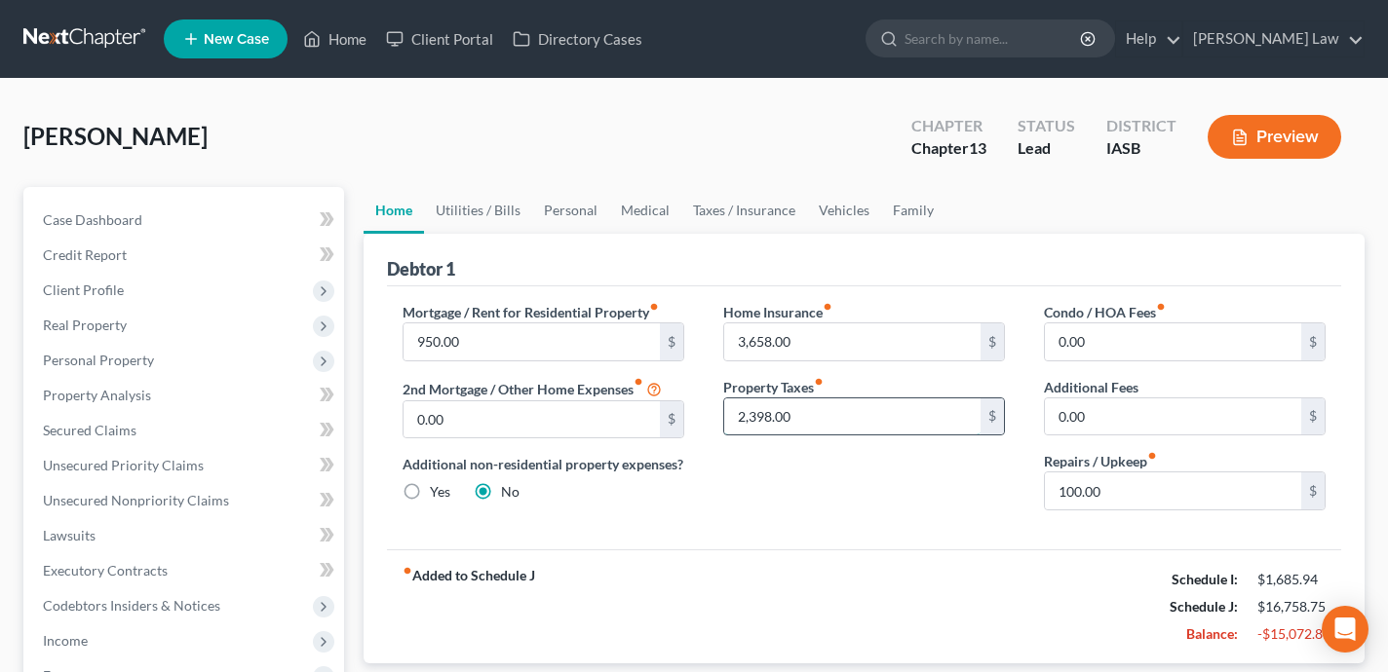
click at [843, 409] on input "2,398.00" at bounding box center [852, 417] width 256 height 37
type input "239"
click at [880, 334] on input "3,658.00" at bounding box center [852, 342] width 256 height 37
type input "365"
click at [873, 511] on div "Home Insurance fiber_manual_record 365 $ Property Taxes fiber_manual_record 239…" at bounding box center [864, 414] width 321 height 224
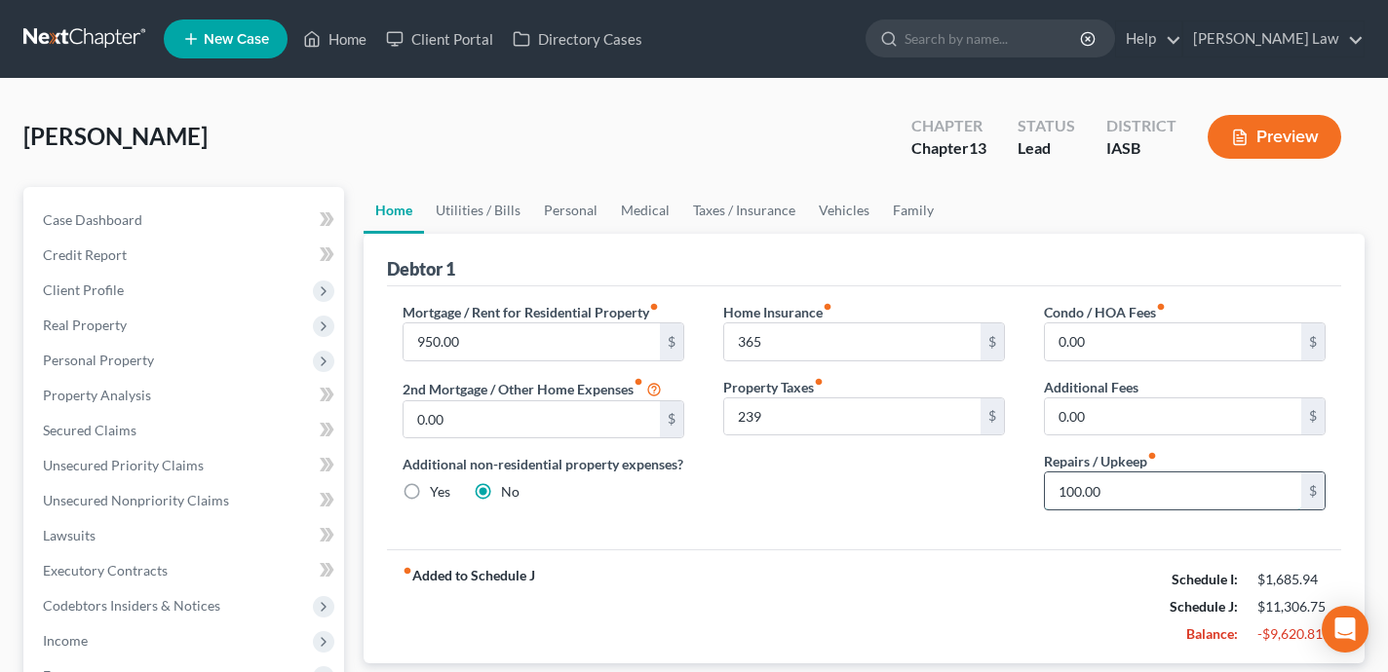
click at [1176, 488] on input "100.00" at bounding box center [1173, 491] width 256 height 37
type input "150"
click at [974, 495] on div "Home Insurance fiber_manual_record 365 $ Property Taxes fiber_manual_record 239…" at bounding box center [864, 414] width 321 height 224
click at [461, 212] on link "Utilities / Bills" at bounding box center [478, 210] width 108 height 47
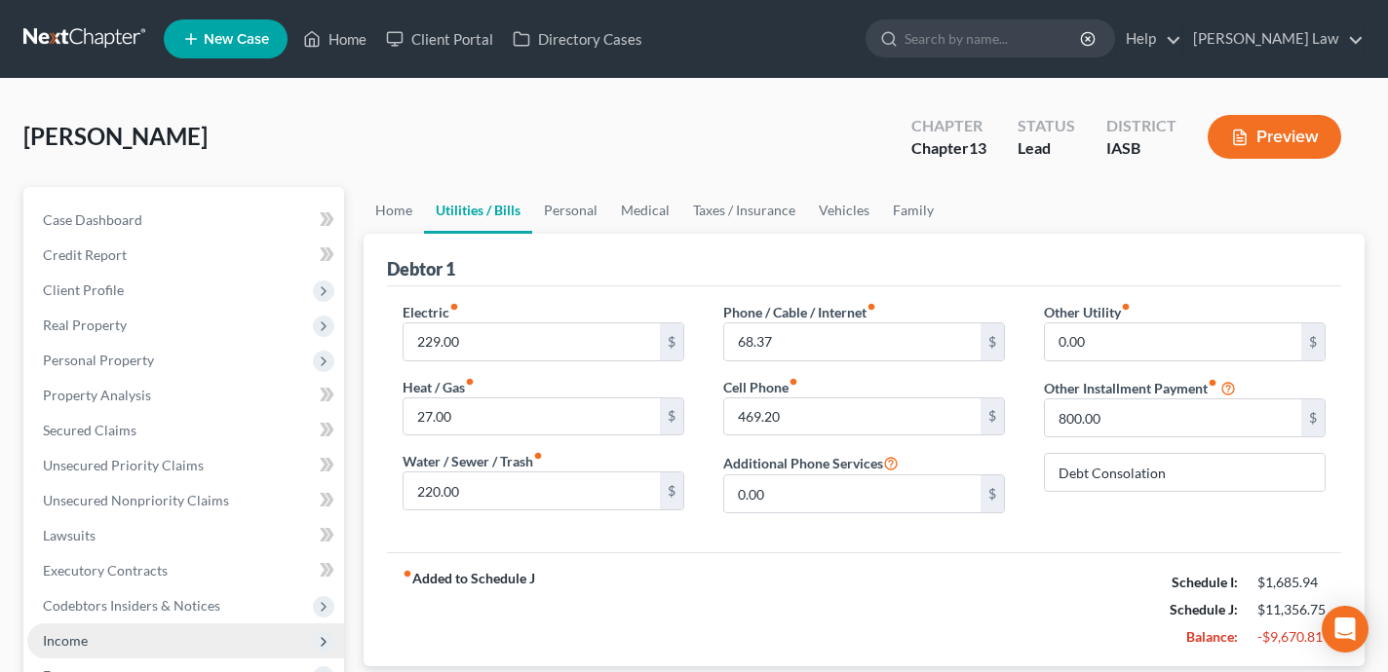
click at [226, 625] on span "Income" at bounding box center [185, 641] width 317 height 35
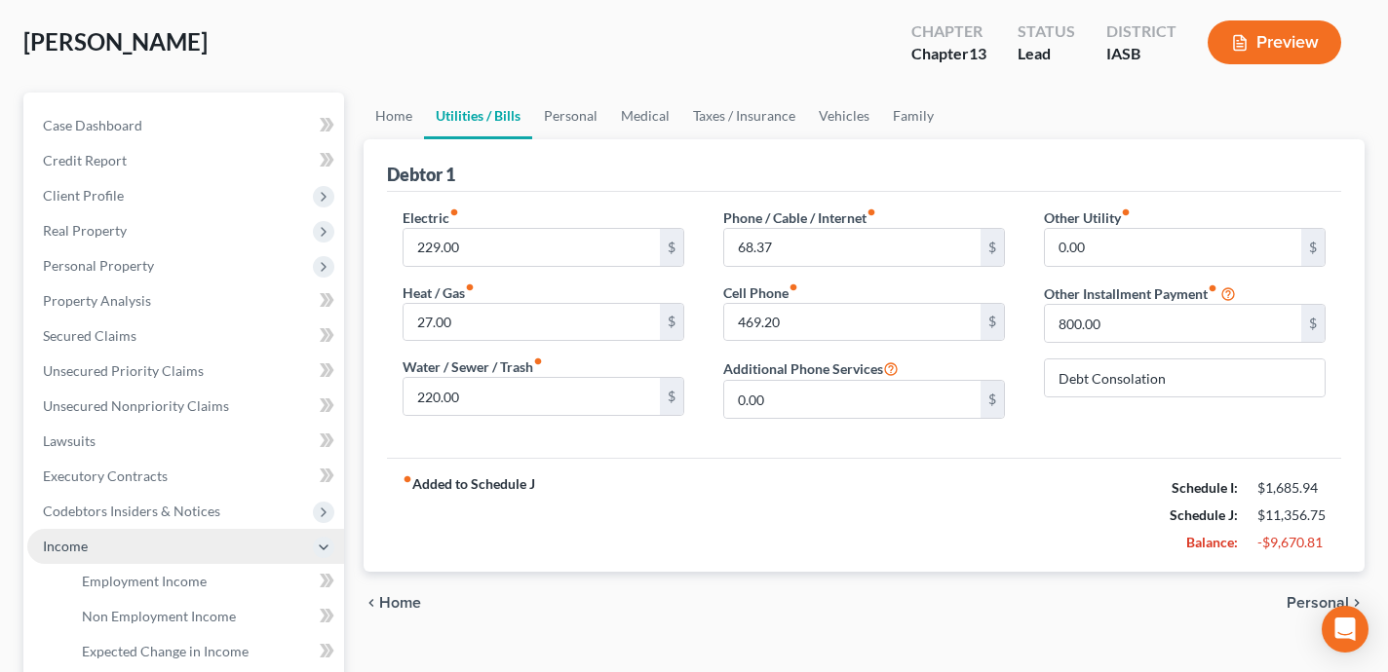
scroll to position [151, 0]
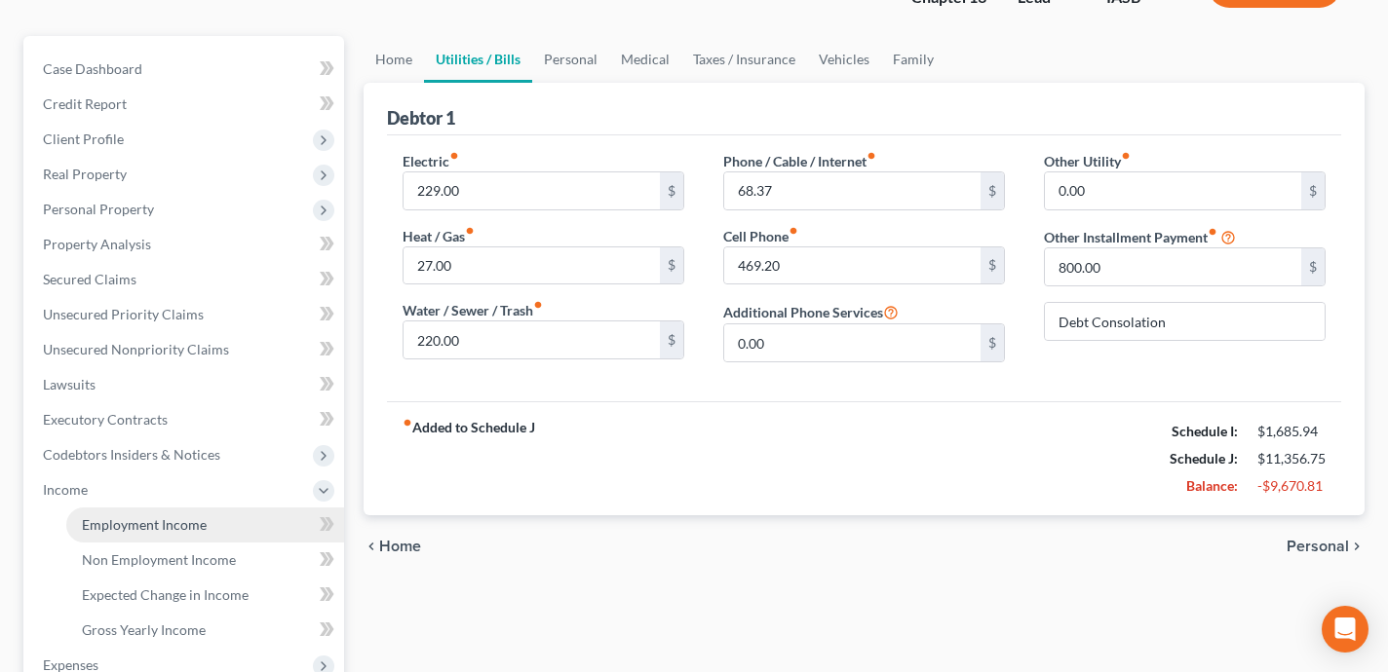
click at [188, 523] on span "Employment Income" at bounding box center [144, 525] width 125 height 17
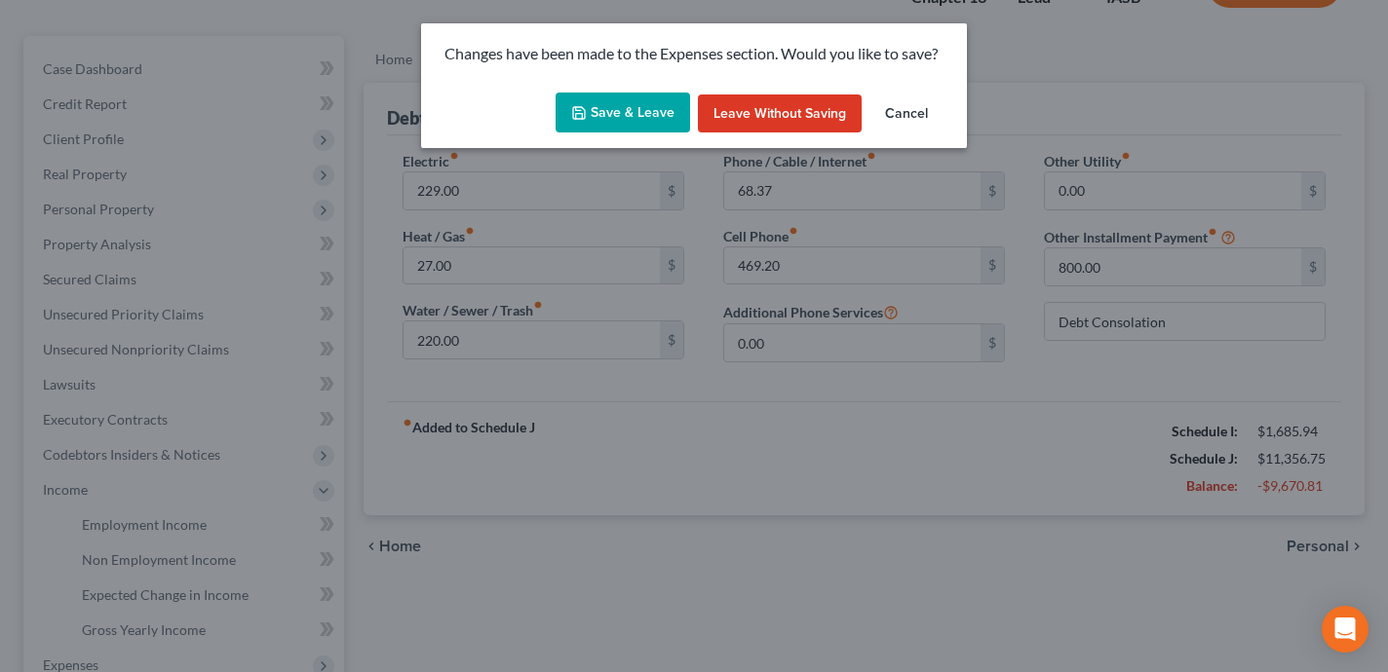
click at [623, 117] on button "Save & Leave" at bounding box center [622, 113] width 134 height 41
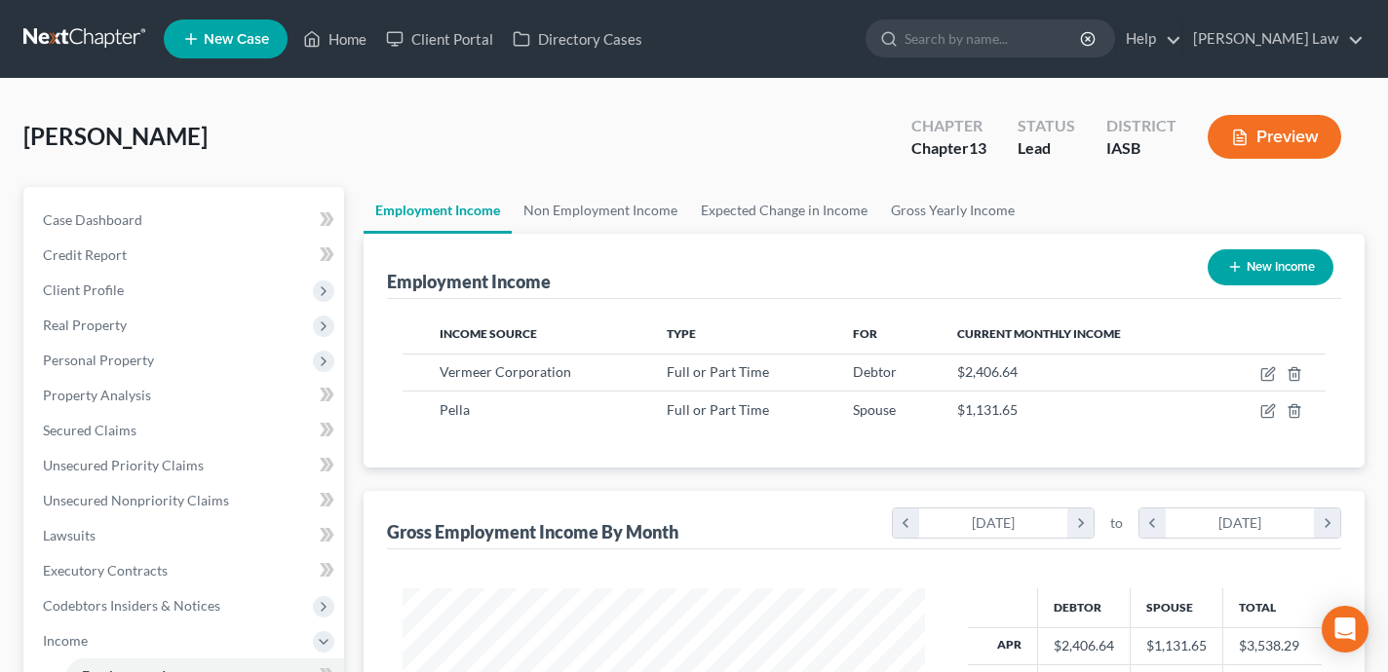
scroll to position [349, 560]
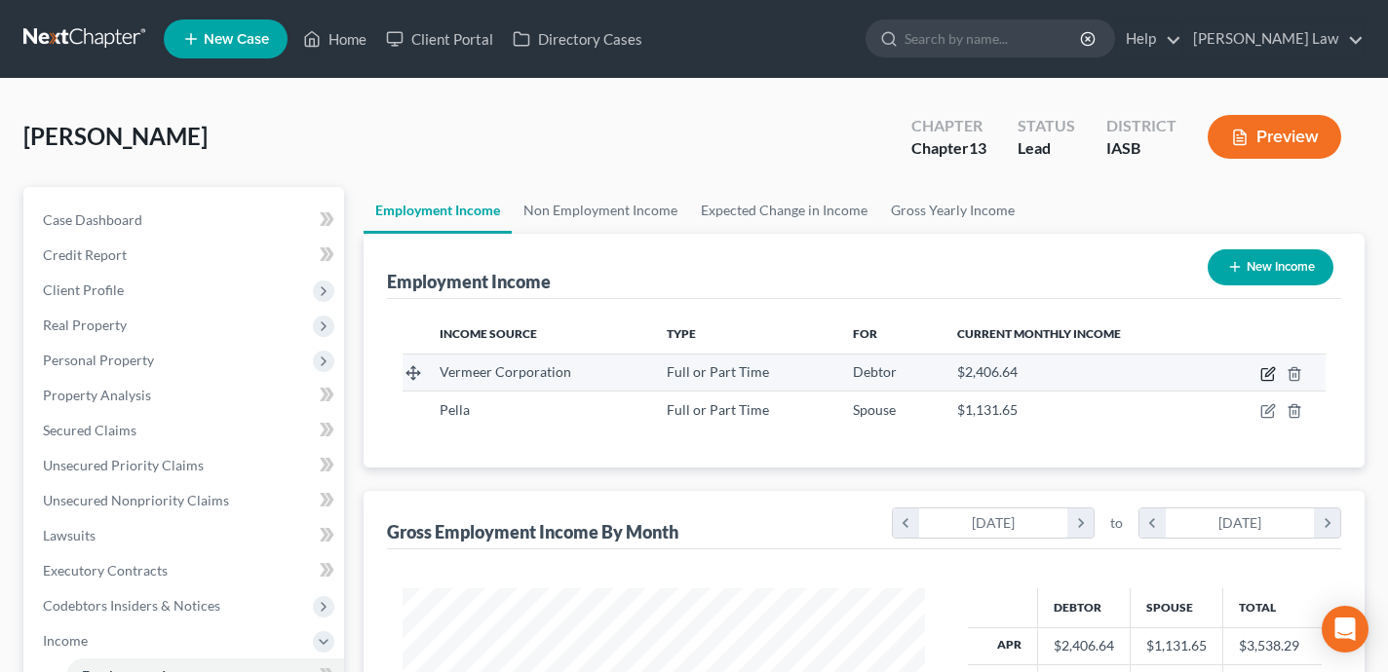
click at [1272, 370] on icon "button" at bounding box center [1268, 374] width 16 height 16
select select "0"
select select "16"
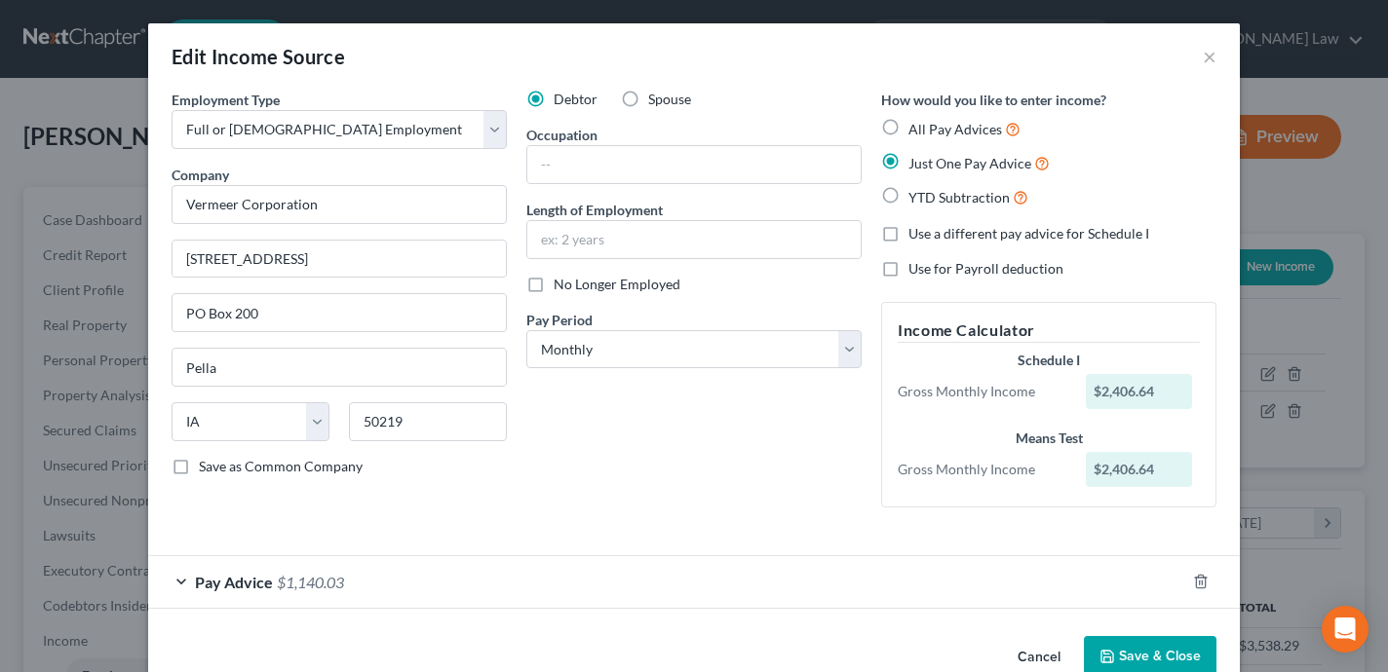
scroll to position [43, 0]
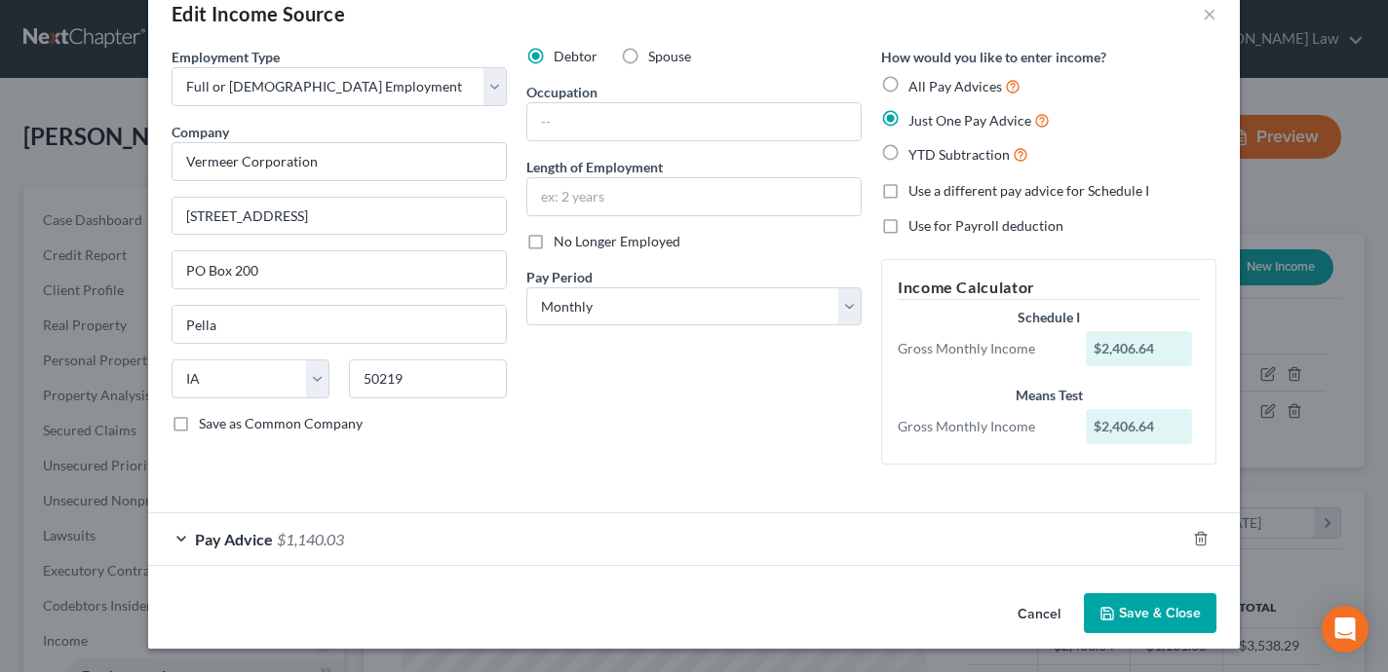
click at [756, 516] on div "Pay Advice $1,140.03" at bounding box center [666, 540] width 1037 height 52
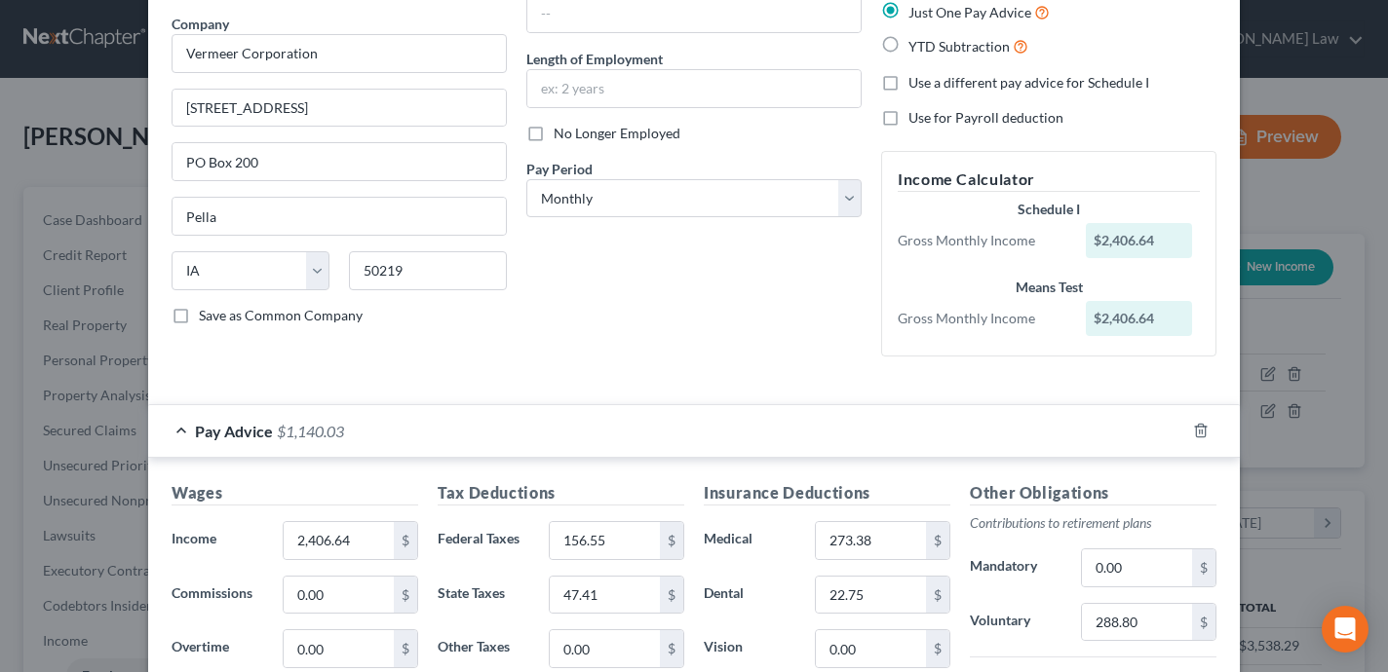
scroll to position [164, 0]
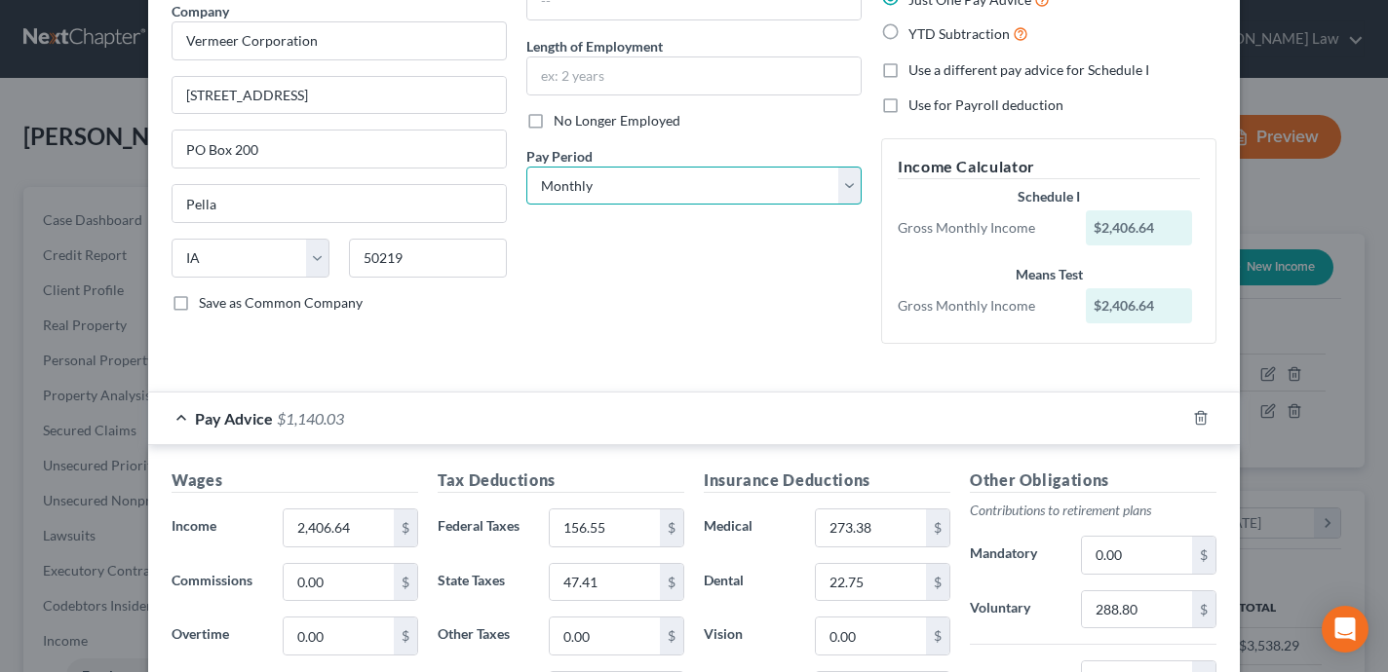
click at [717, 169] on select "Select Monthly Twice Monthly Every Other Week Weekly" at bounding box center [693, 186] width 335 height 39
select select "2"
click at [526, 167] on select "Select Monthly Twice Monthly Every Other Week Weekly" at bounding box center [693, 186] width 335 height 39
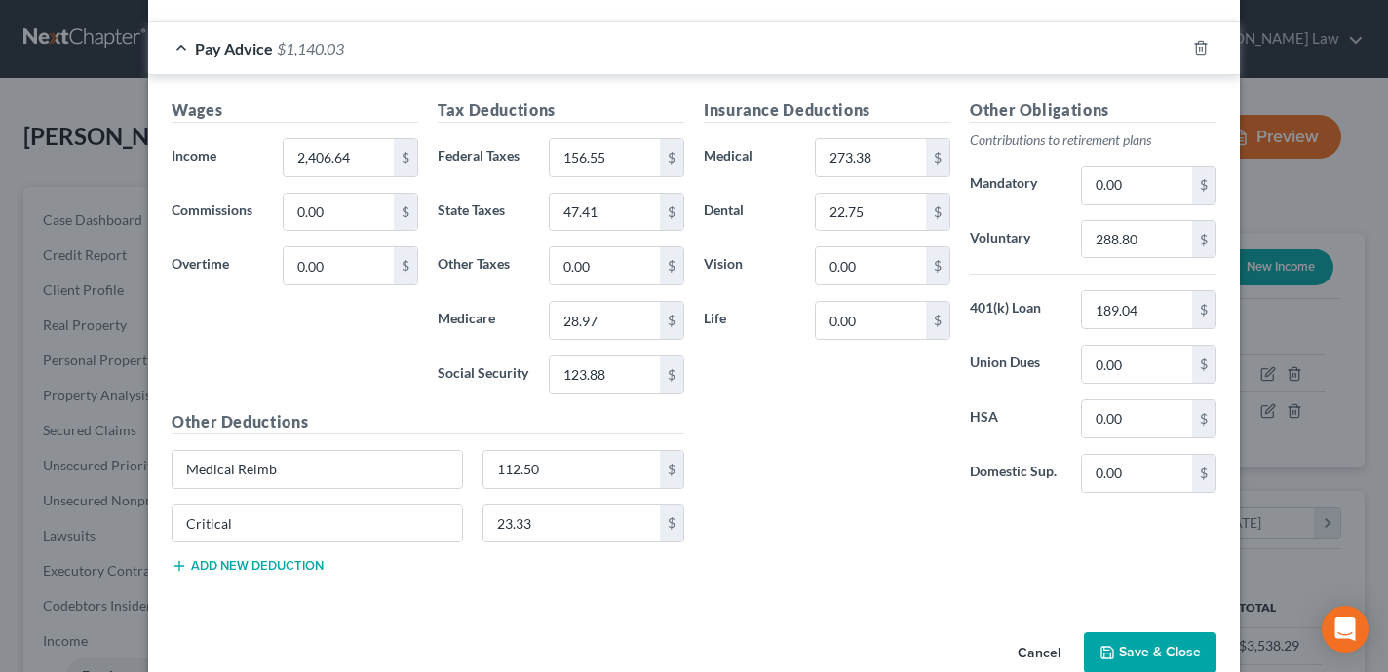
scroll to position [574, 0]
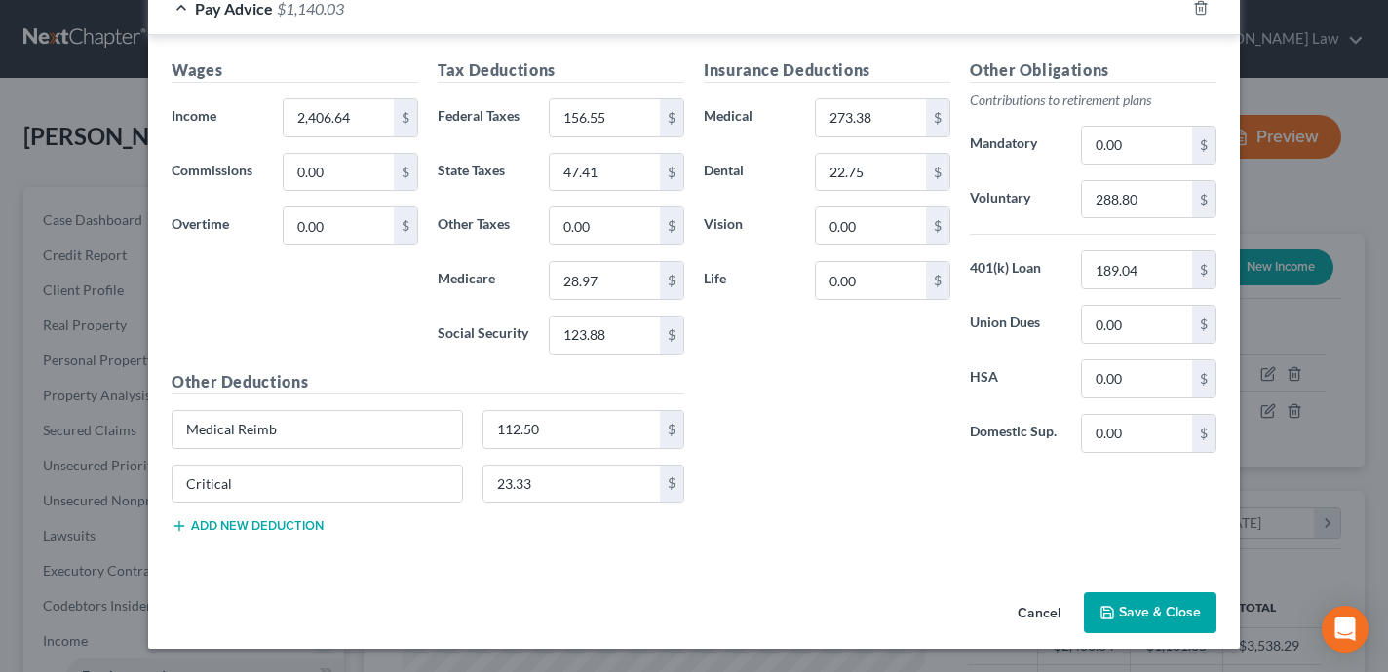
click at [1161, 613] on button "Save & Close" at bounding box center [1150, 613] width 133 height 41
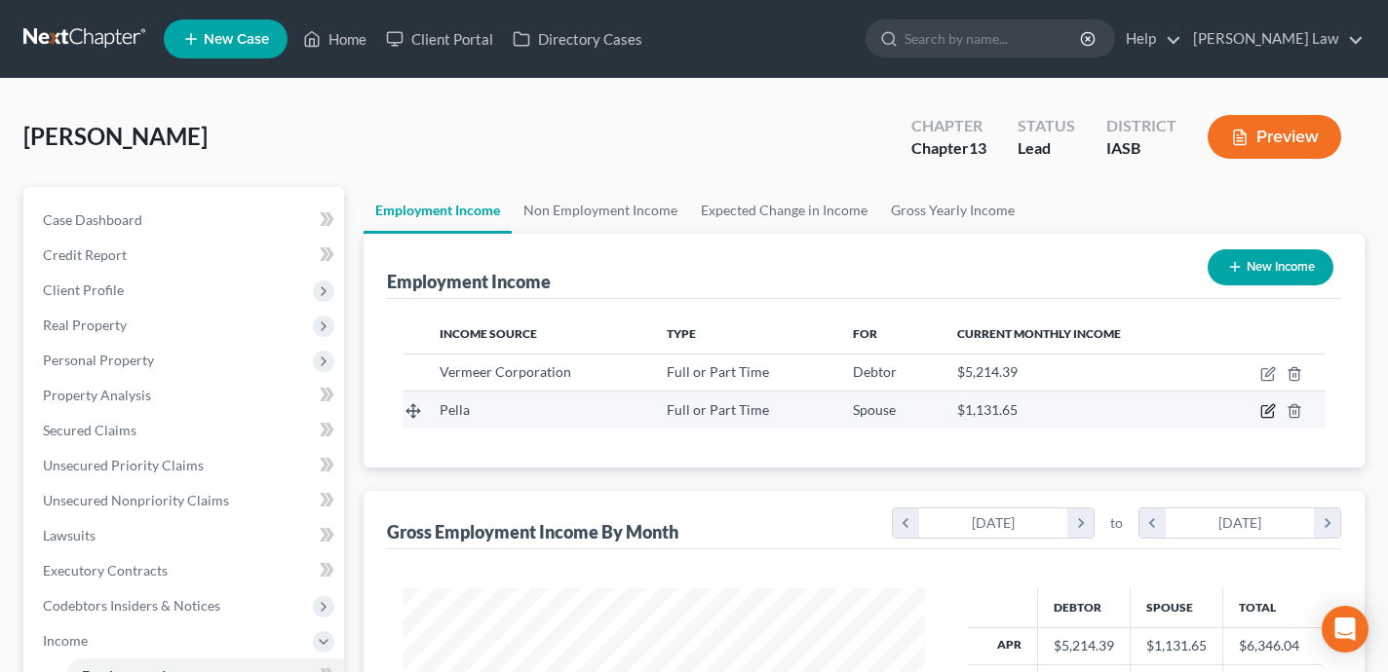
click at [1263, 408] on icon "button" at bounding box center [1268, 411] width 16 height 16
select select "0"
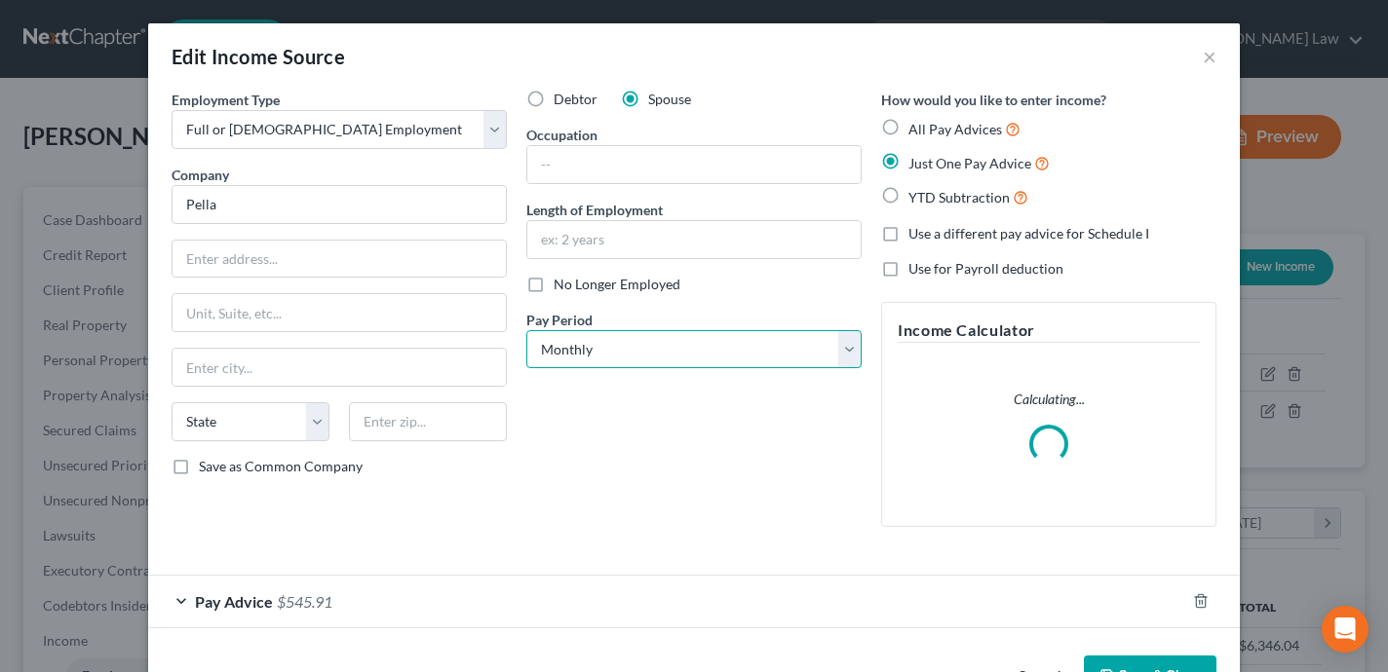
click at [669, 358] on select "Select Monthly Twice Monthly Every Other Week Weekly" at bounding box center [693, 349] width 335 height 39
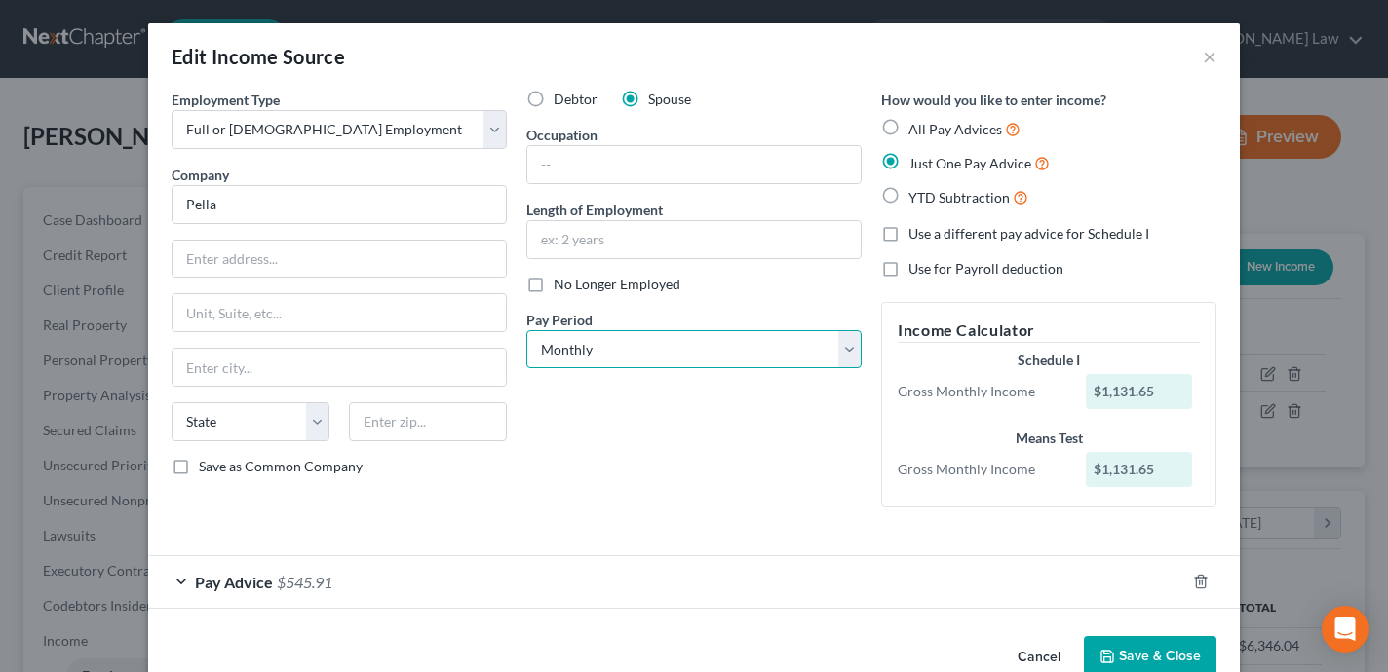
select select "3"
click at [526, 330] on select "Select Monthly Twice Monthly Every Other Week Weekly" at bounding box center [693, 349] width 335 height 39
click at [1127, 653] on button "Save & Close" at bounding box center [1150, 656] width 133 height 41
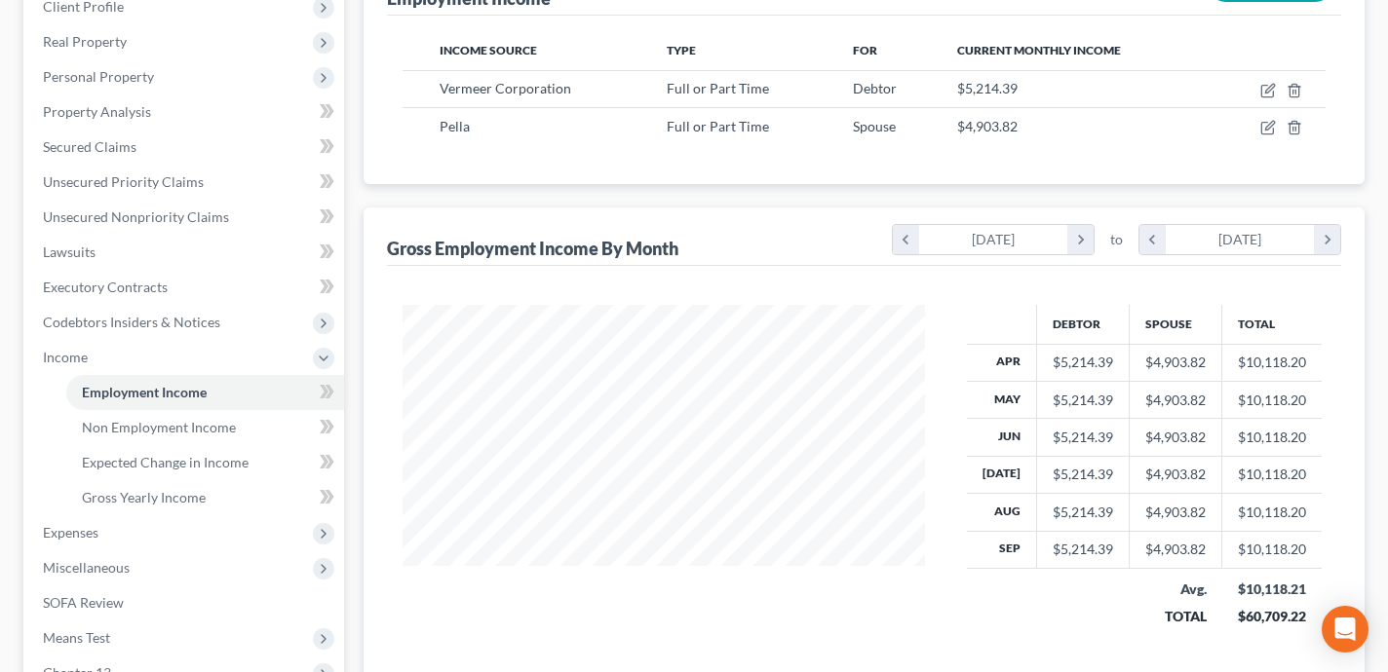
scroll to position [338, 0]
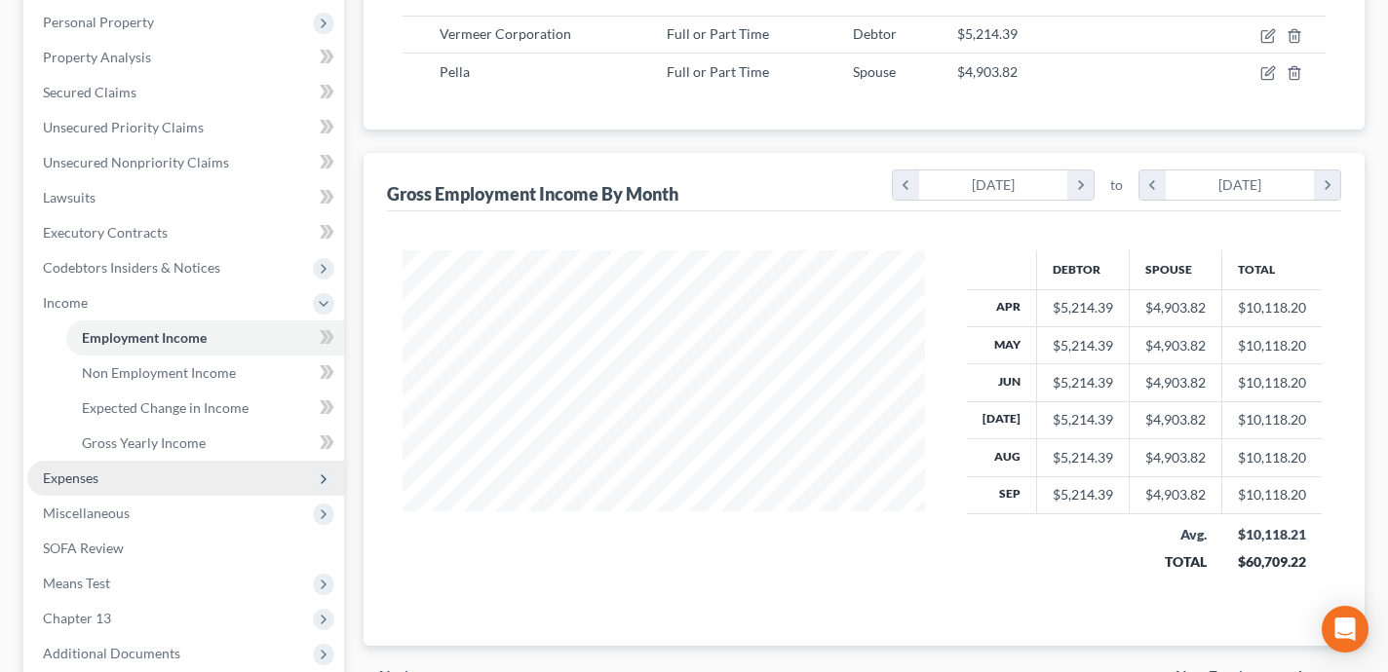
click at [207, 483] on span "Expenses" at bounding box center [185, 478] width 317 height 35
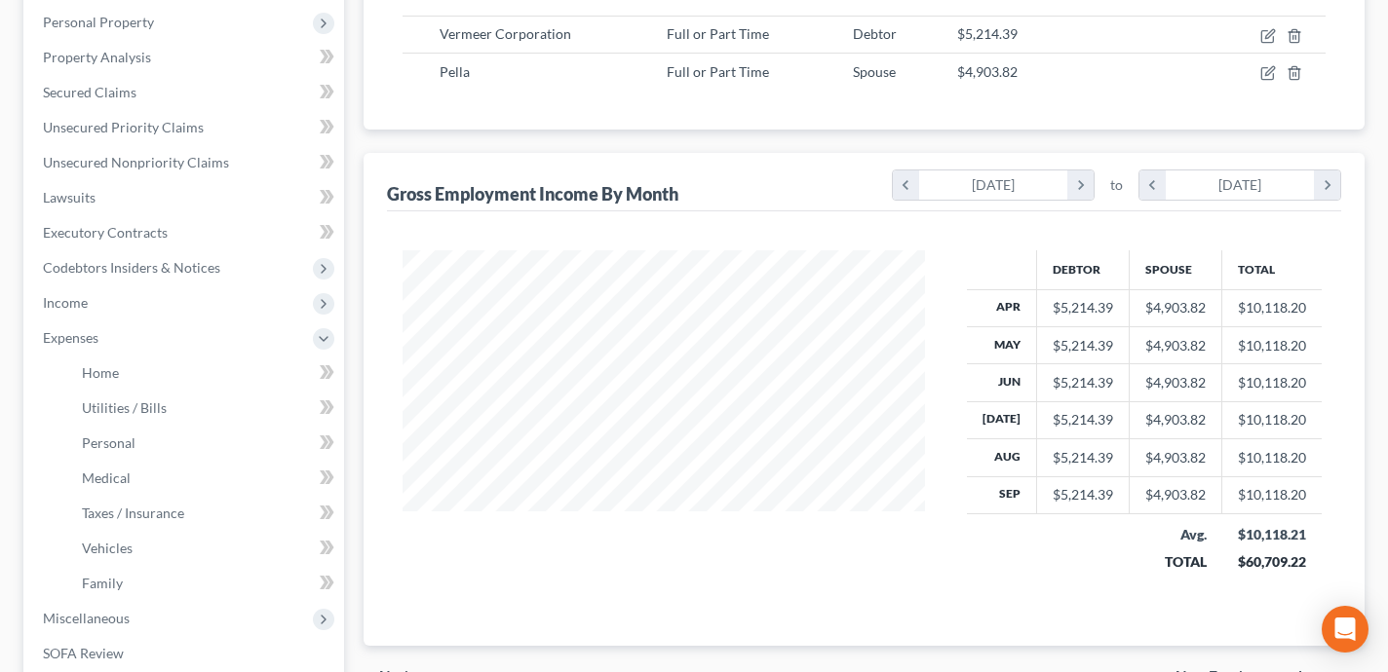
click at [192, 496] on li "Taxes / Insurance" at bounding box center [205, 513] width 278 height 35
click at [184, 482] on link "Medical" at bounding box center [205, 478] width 278 height 35
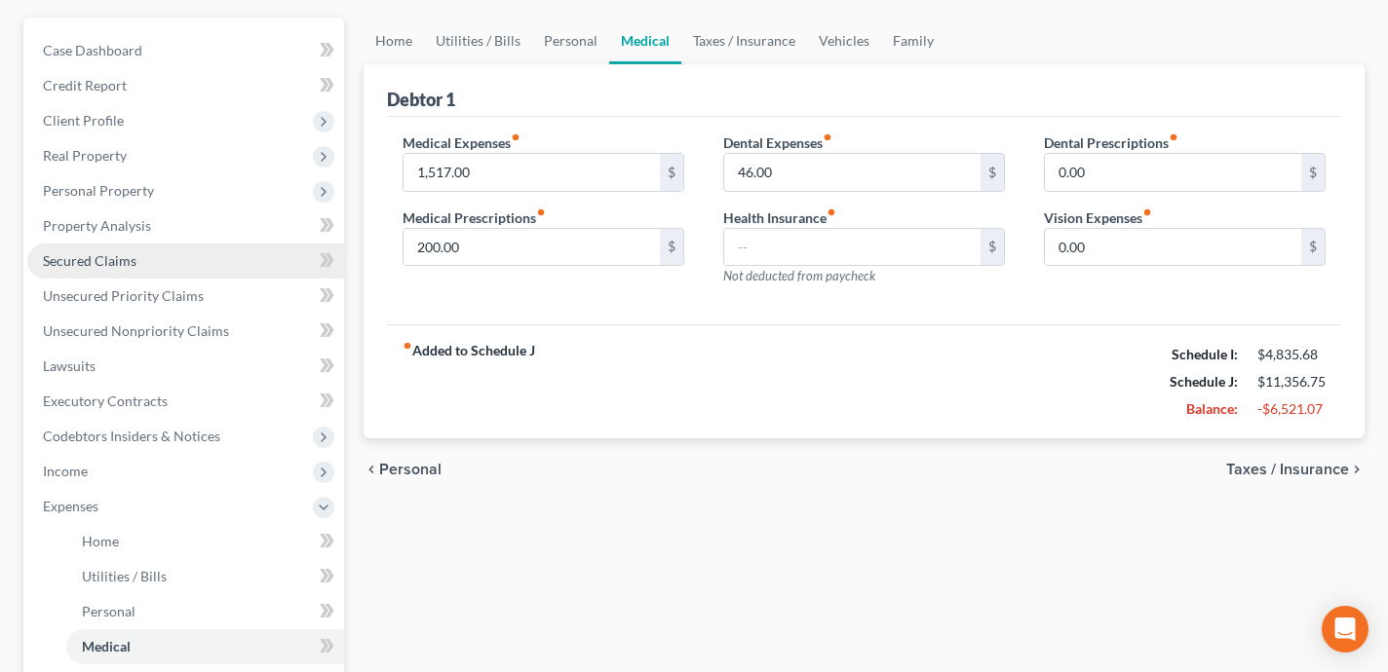
scroll to position [211, 0]
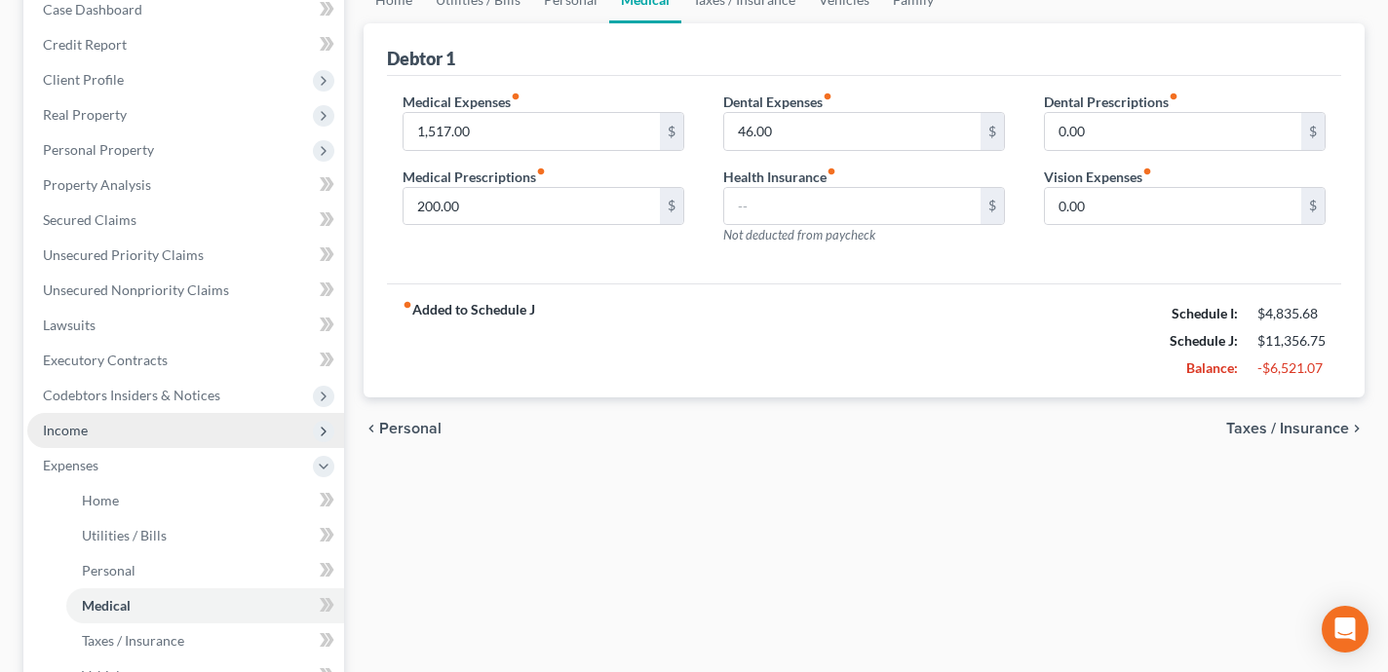
click at [172, 430] on span "Income" at bounding box center [185, 430] width 317 height 35
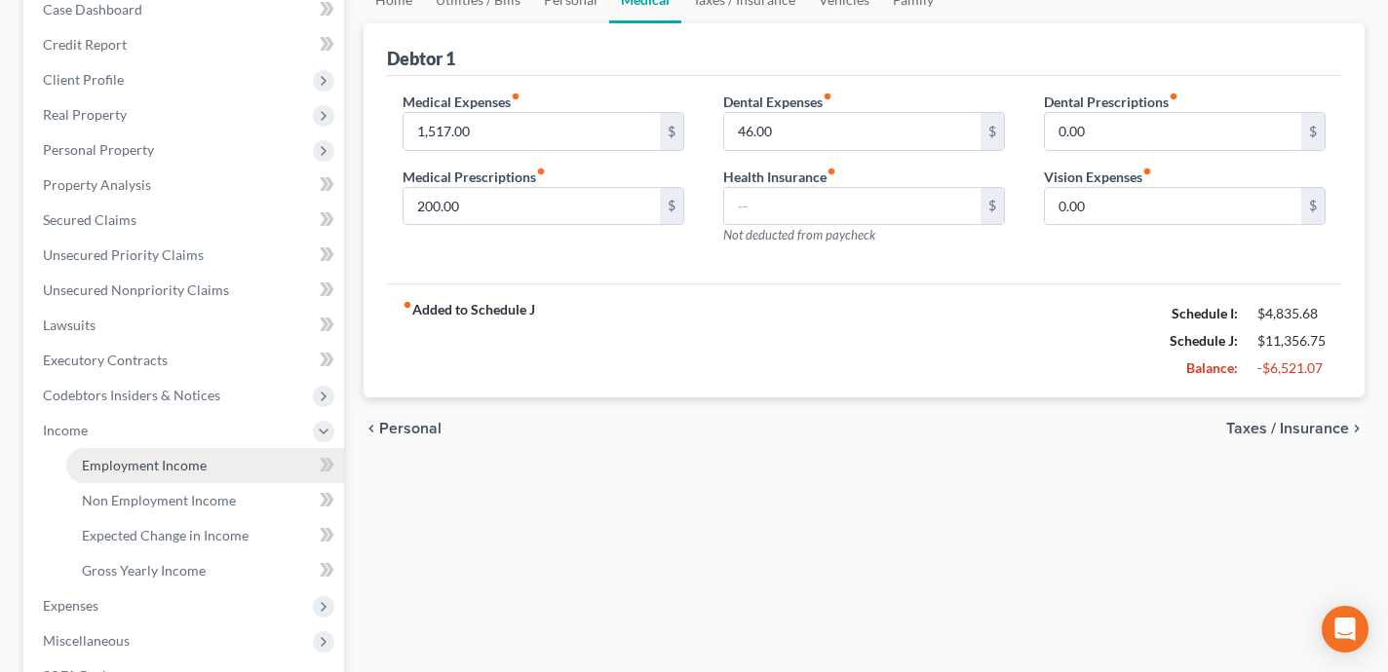
click at [181, 457] on span "Employment Income" at bounding box center [144, 465] width 125 height 17
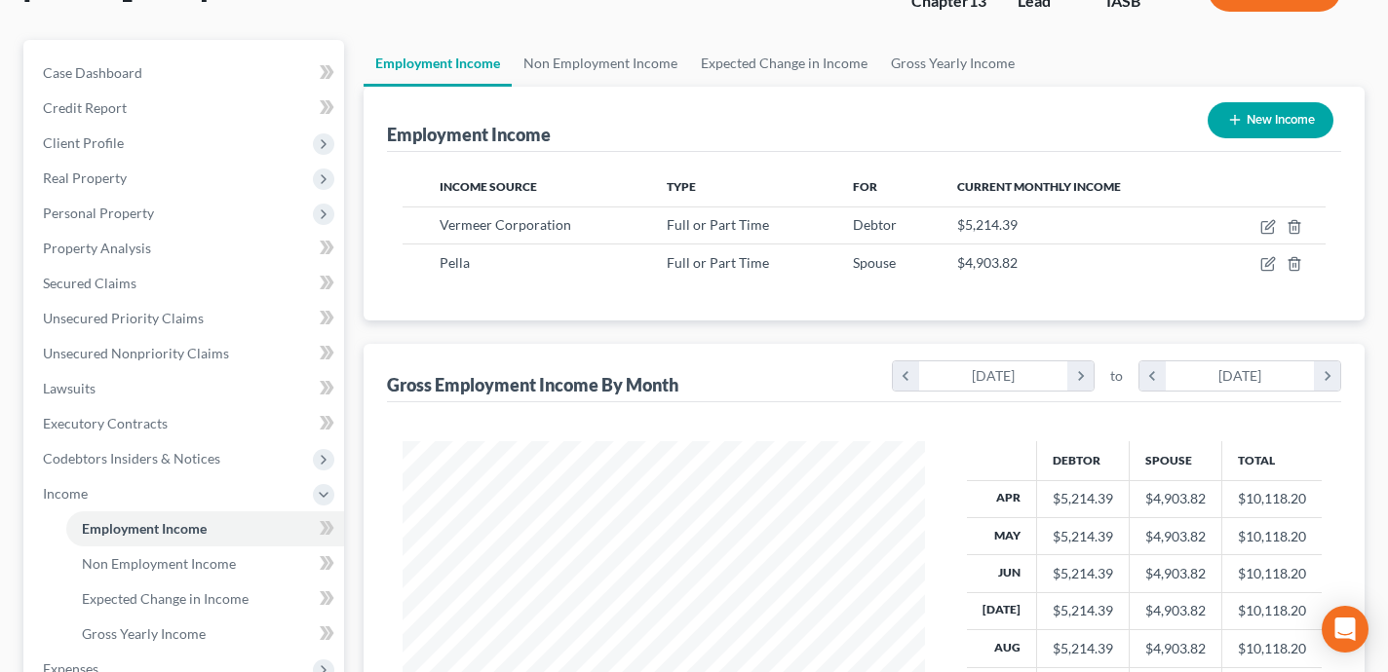
scroll to position [141, 0]
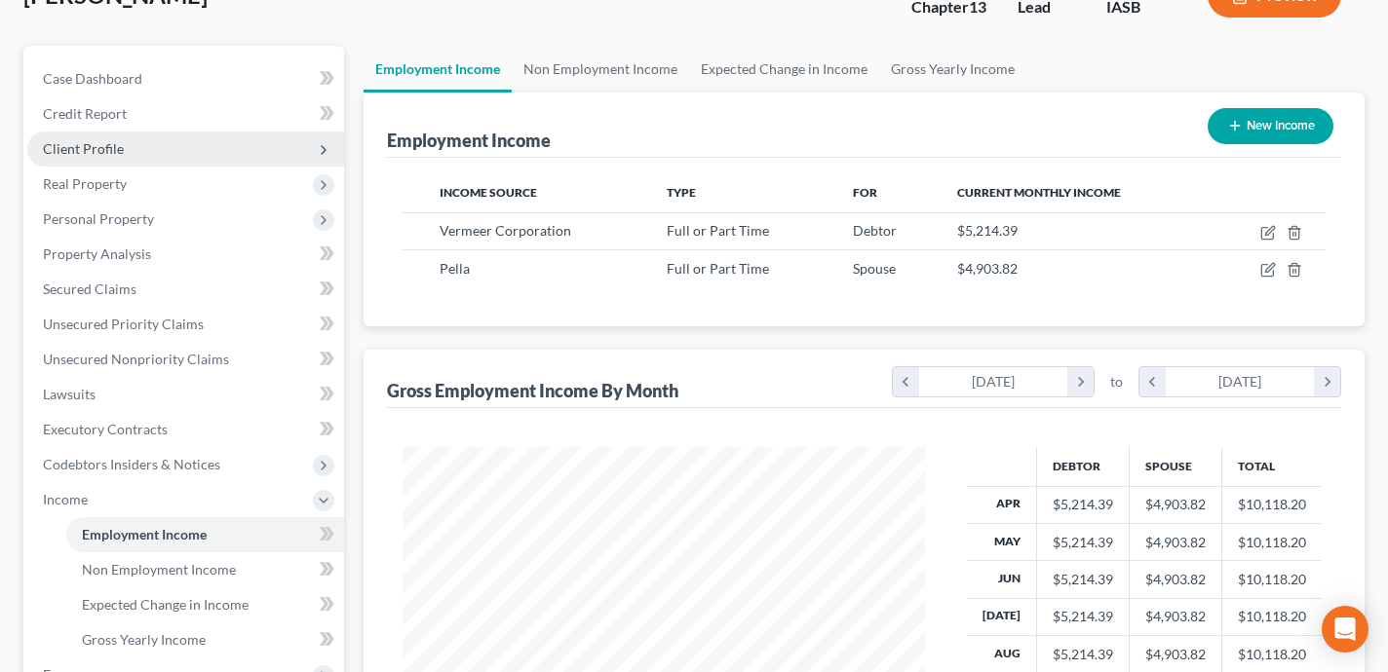
click at [176, 142] on span "Client Profile" at bounding box center [185, 149] width 317 height 35
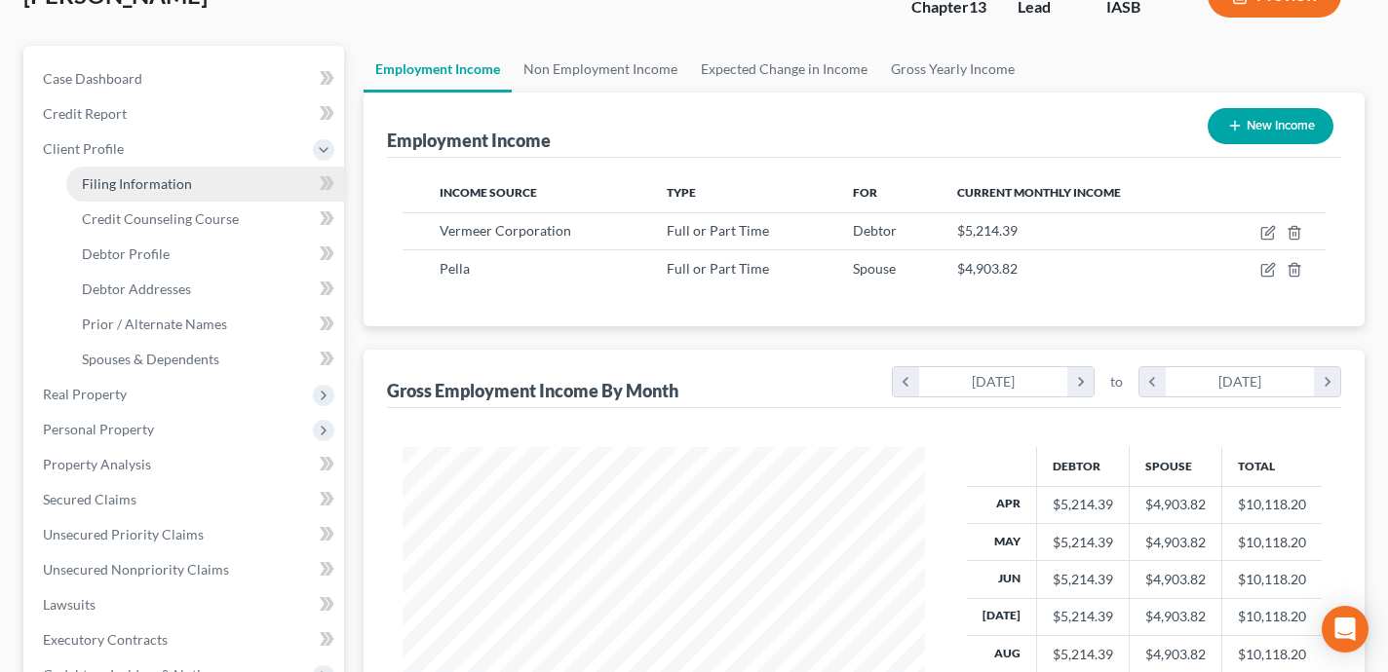
click at [188, 179] on span "Filing Information" at bounding box center [137, 183] width 110 height 17
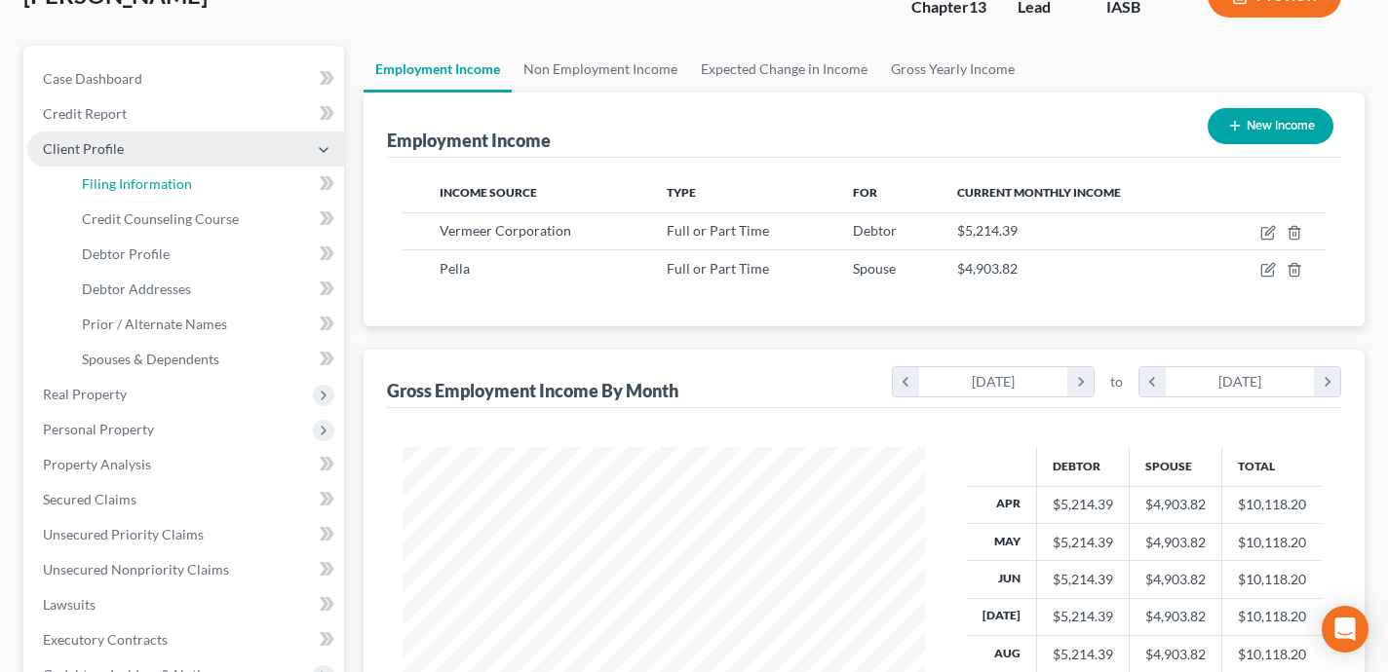
select select "1"
select select "0"
select select "3"
select select "16"
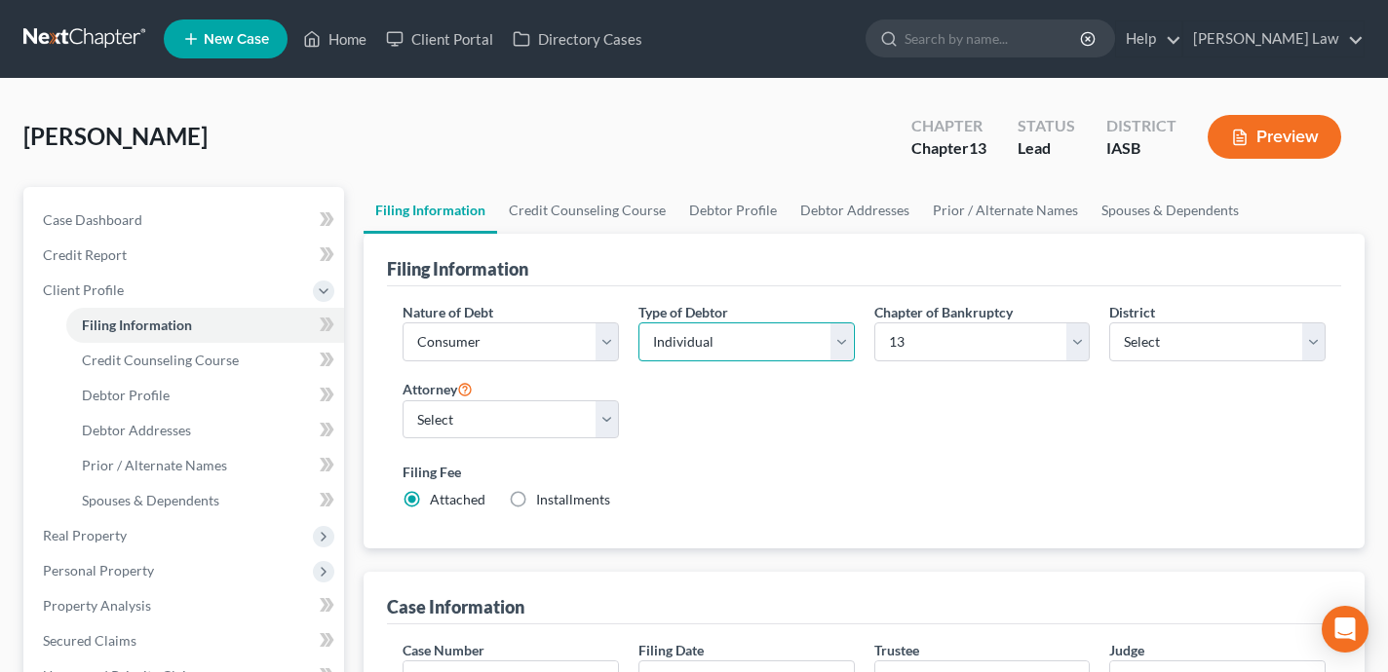
click at [701, 356] on select "Select Individual Joint" at bounding box center [746, 342] width 216 height 39
select select "1"
click at [638, 362] on select "Select Individual Joint" at bounding box center [746, 342] width 216 height 39
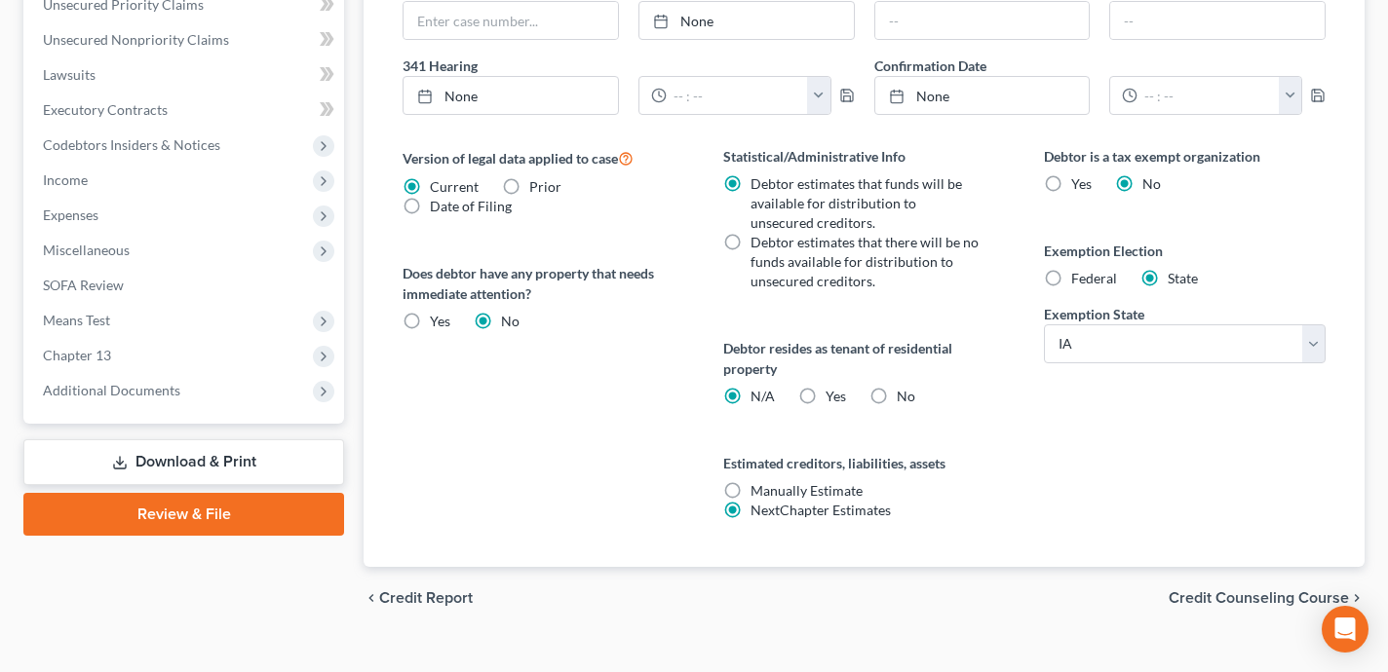
scroll to position [737, 0]
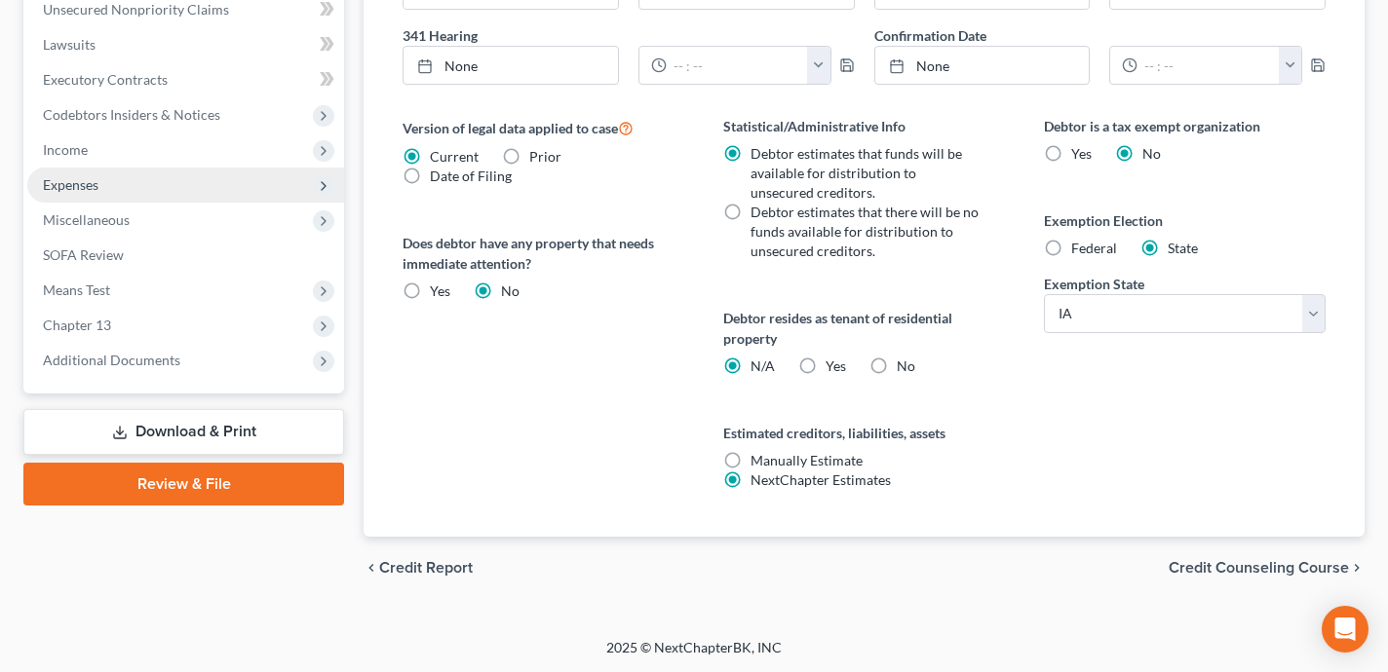
click at [158, 190] on span "Expenses" at bounding box center [185, 185] width 317 height 35
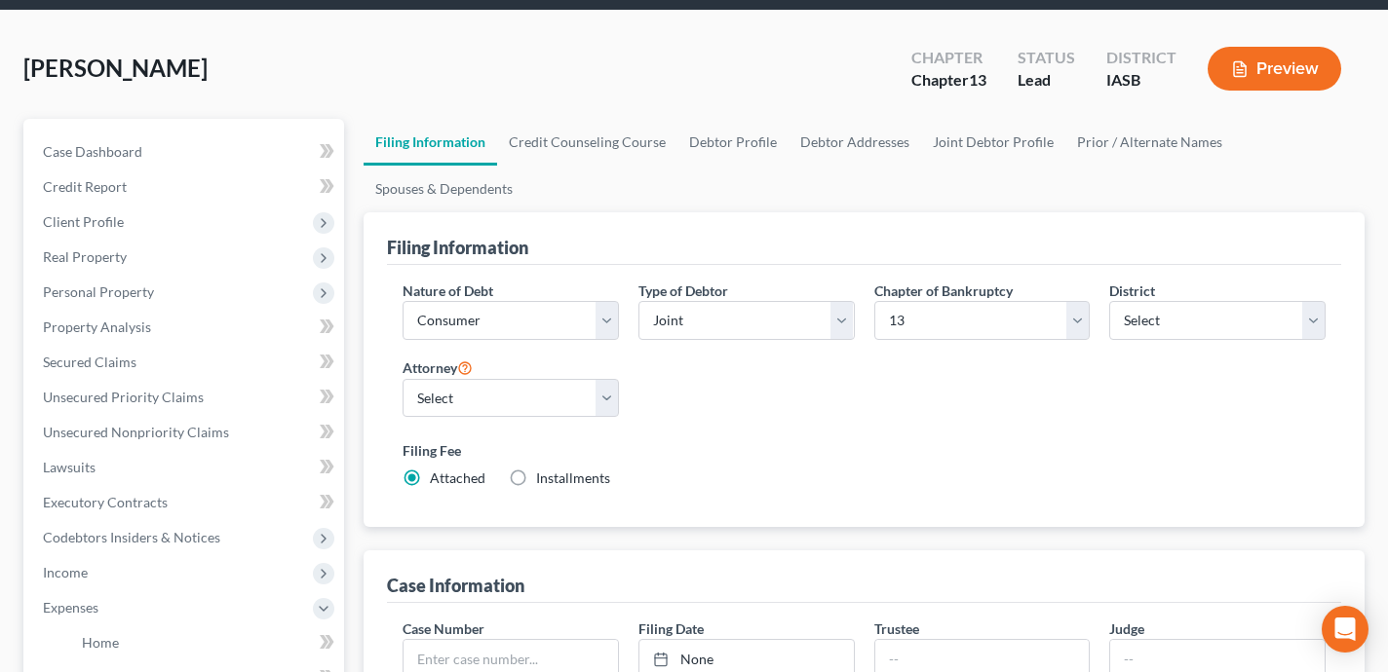
scroll to position [0, 0]
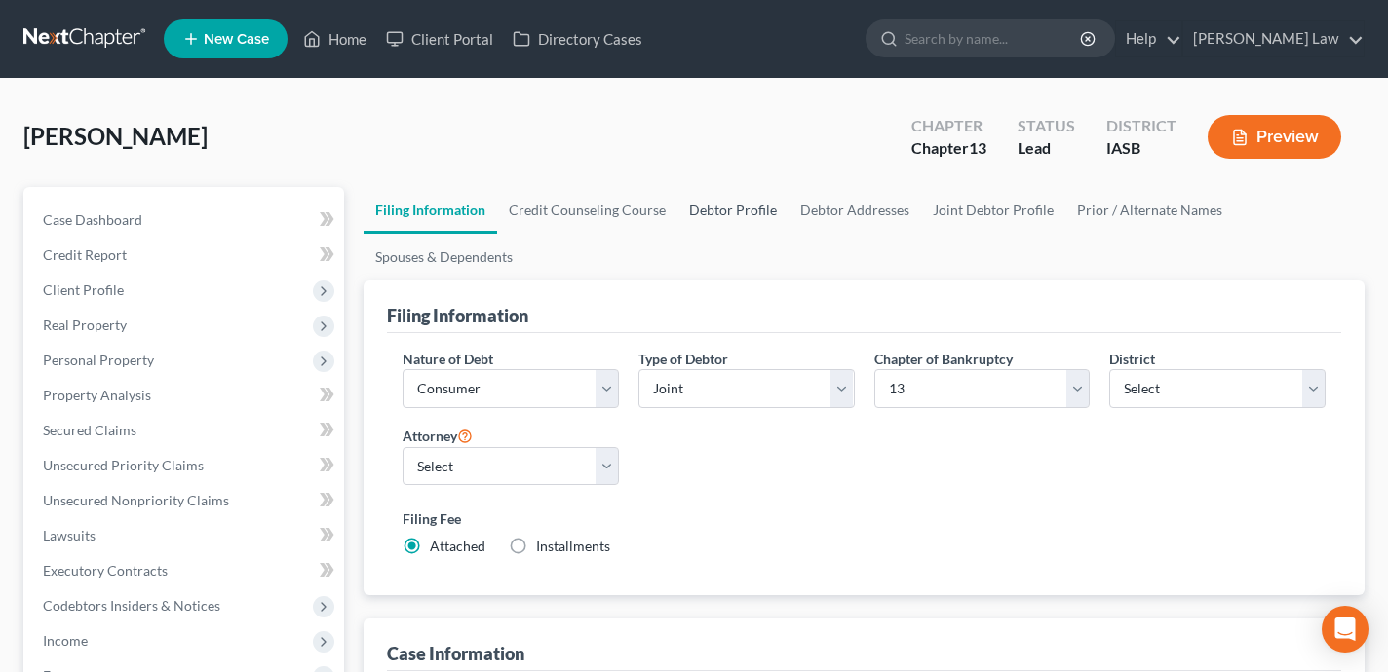
click at [708, 211] on link "Debtor Profile" at bounding box center [732, 210] width 111 height 47
select select "1"
select select "2"
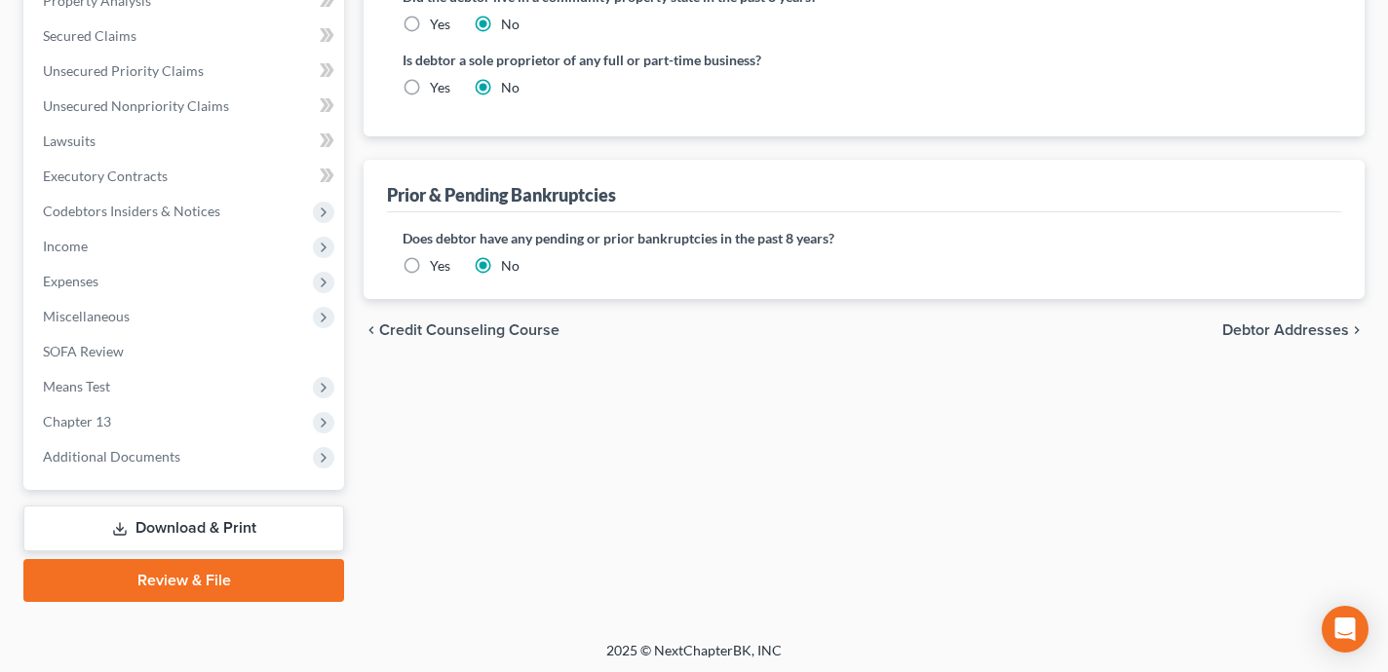
scroll to position [642, 0]
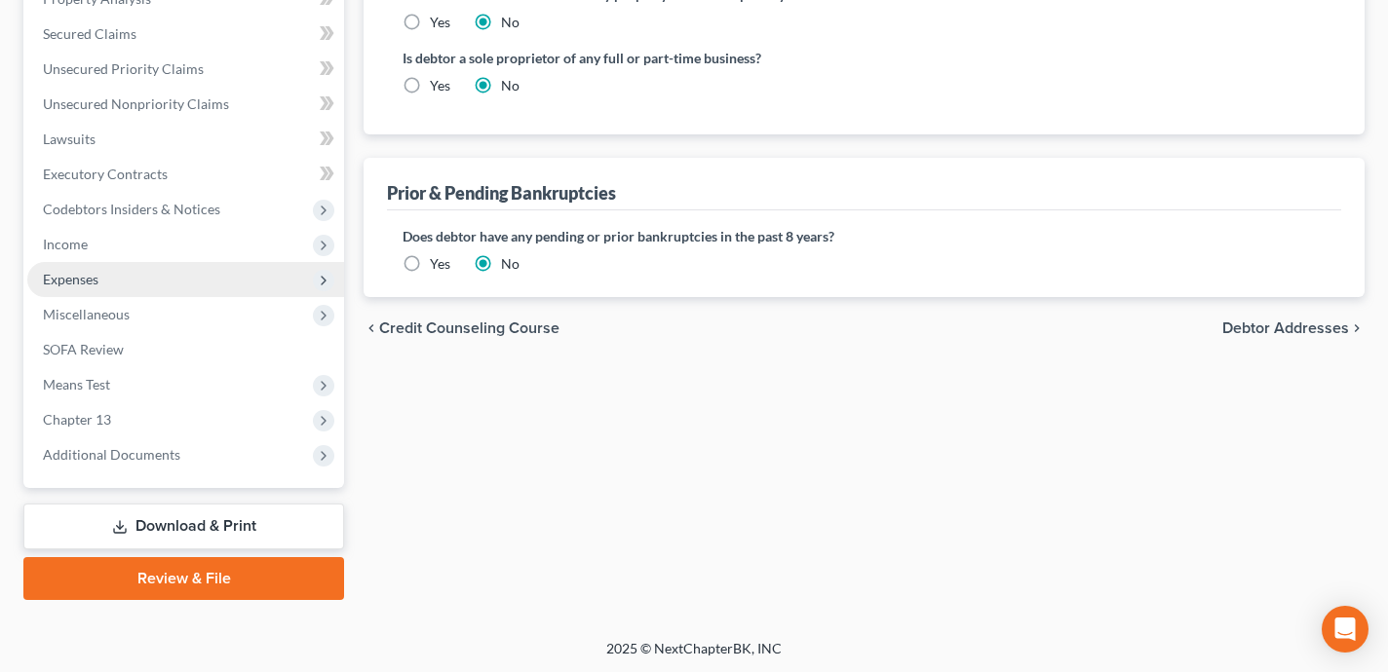
click at [149, 284] on span "Expenses" at bounding box center [185, 279] width 317 height 35
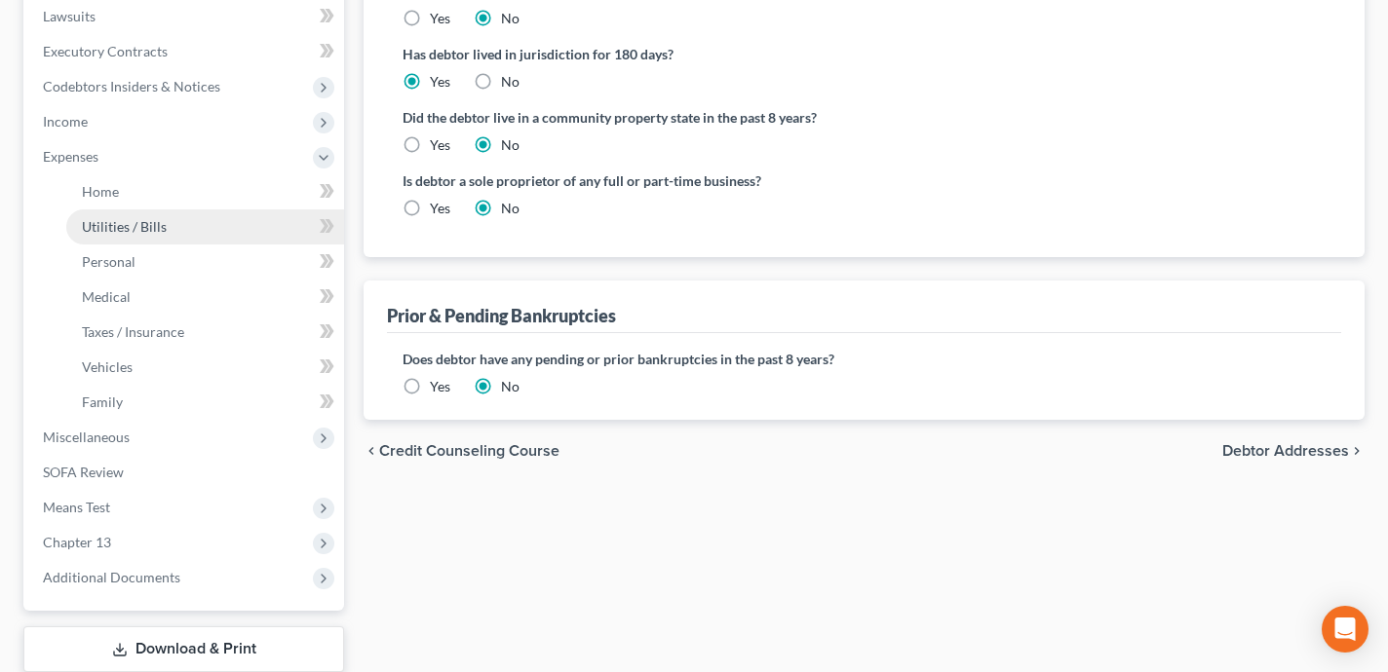
scroll to position [397, 0]
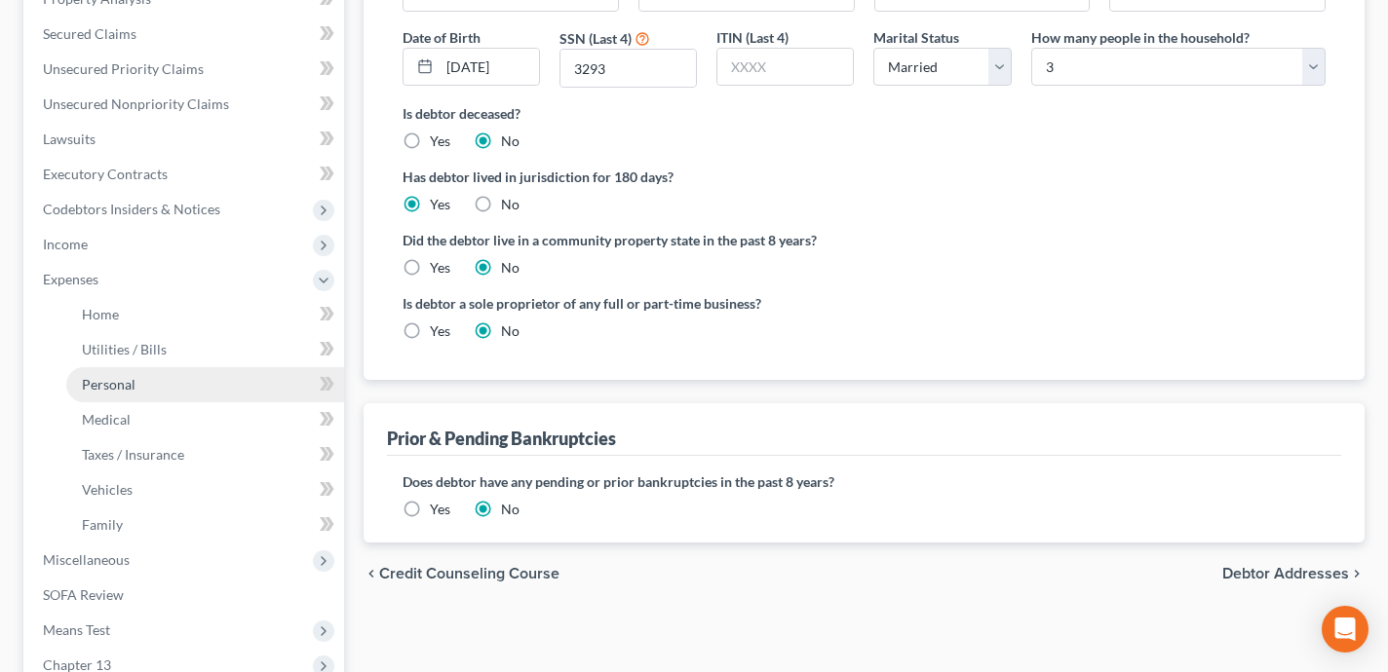
click at [175, 394] on link "Personal" at bounding box center [205, 384] width 278 height 35
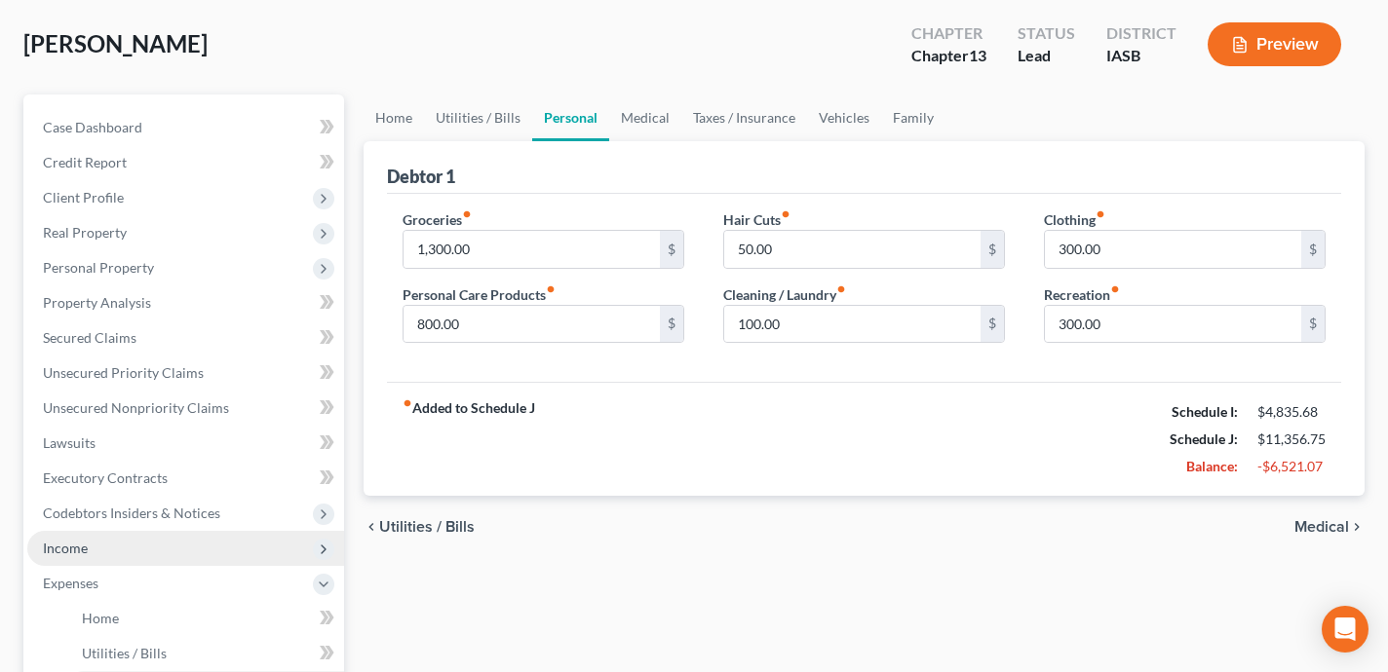
scroll to position [104, 0]
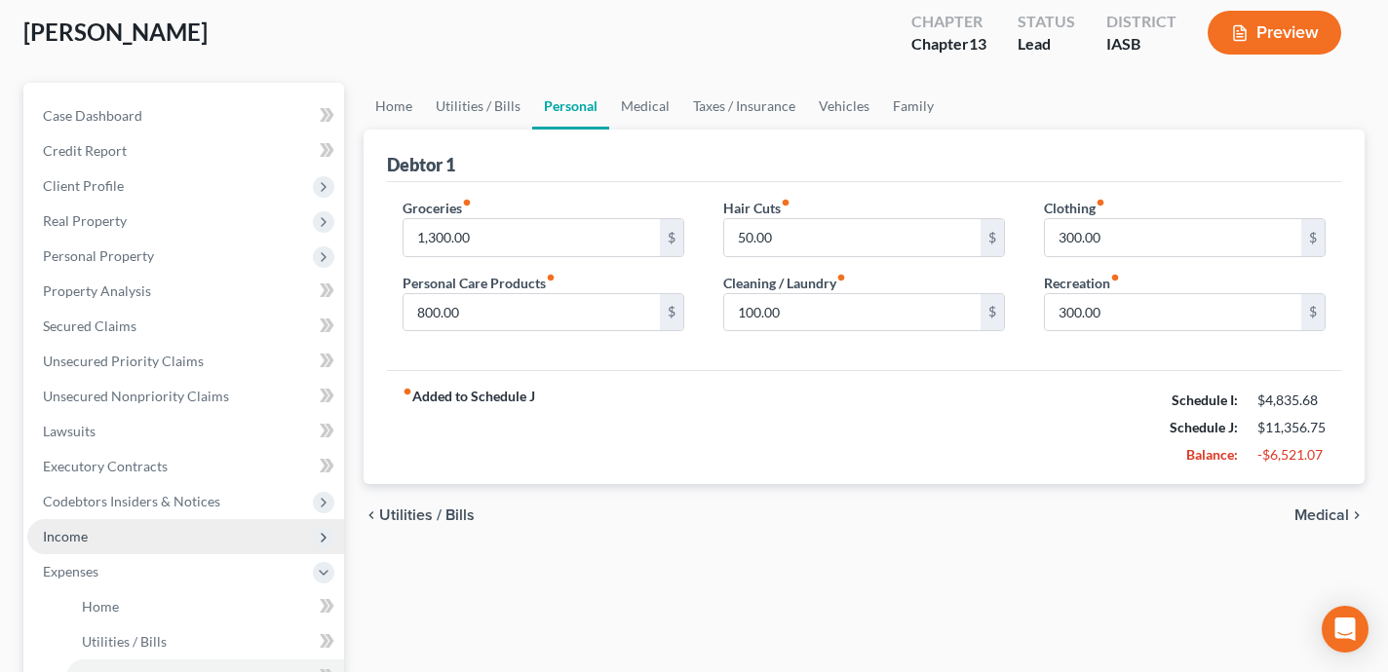
click at [230, 545] on span "Income" at bounding box center [185, 536] width 317 height 35
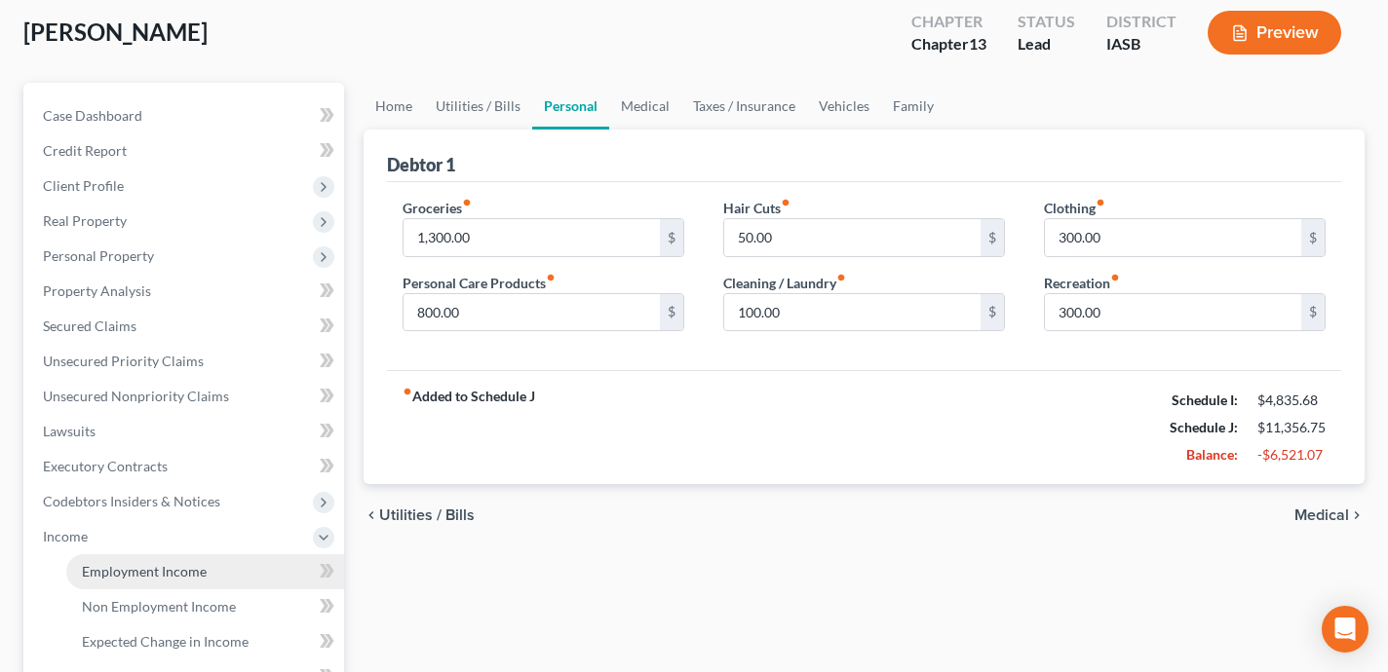
click at [227, 568] on link "Employment Income" at bounding box center [205, 572] width 278 height 35
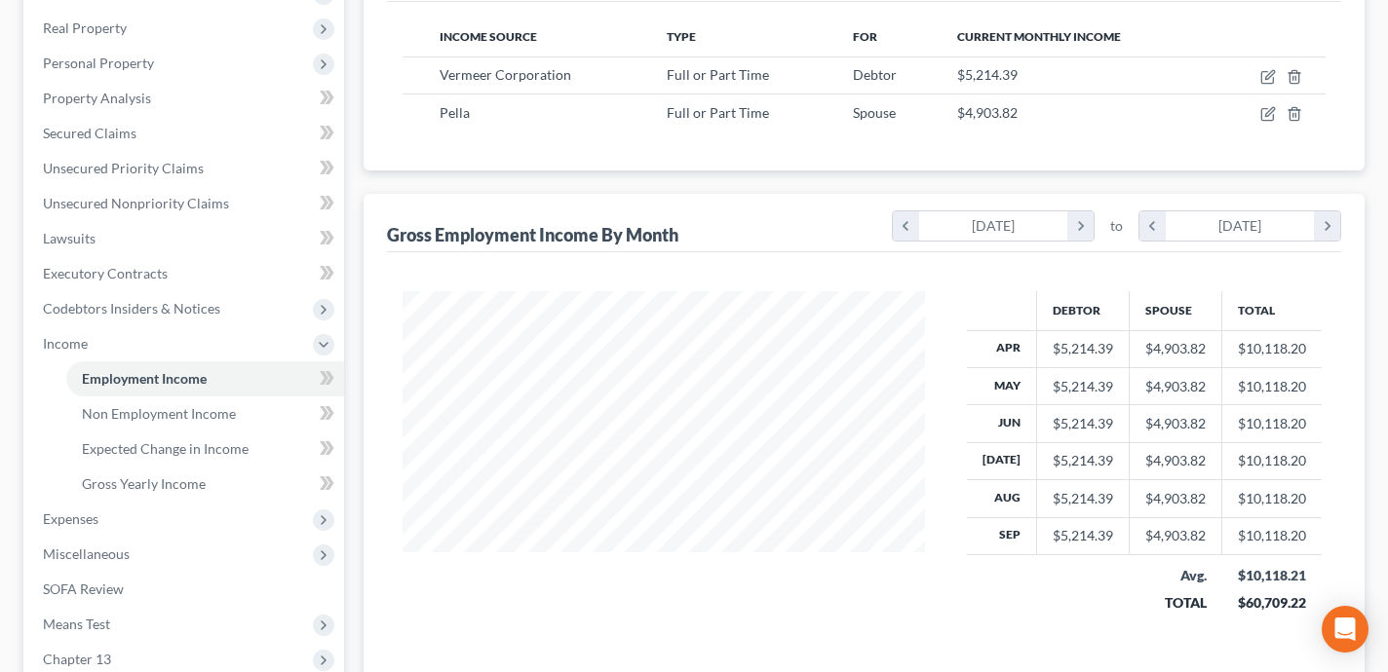
scroll to position [249, 0]
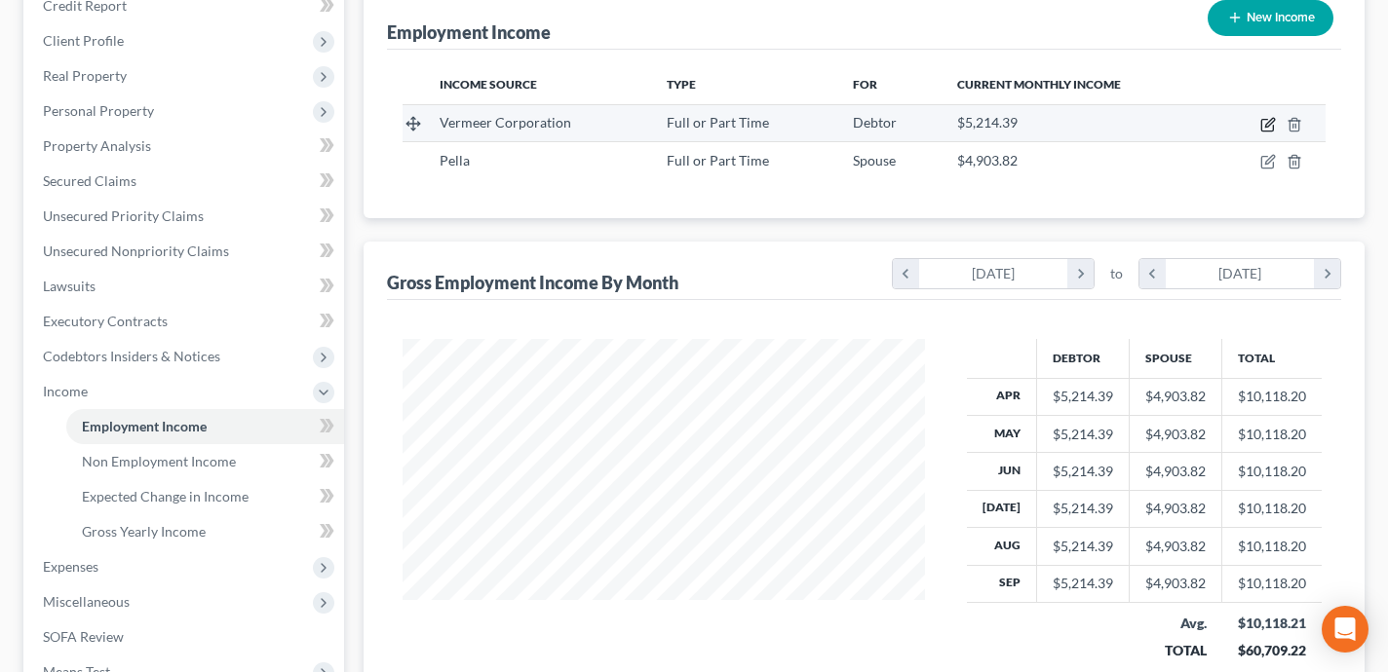
click at [1267, 124] on icon "button" at bounding box center [1269, 122] width 9 height 9
select select "0"
select select "16"
select select "2"
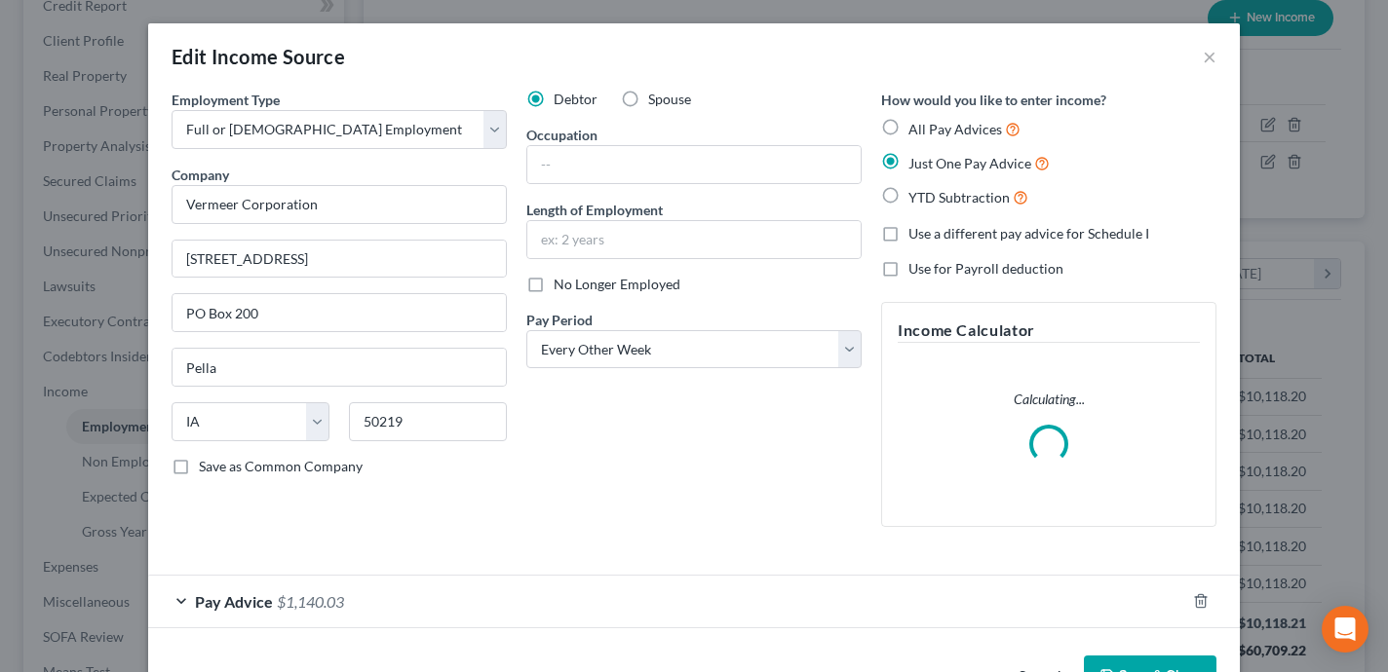
scroll to position [62, 0]
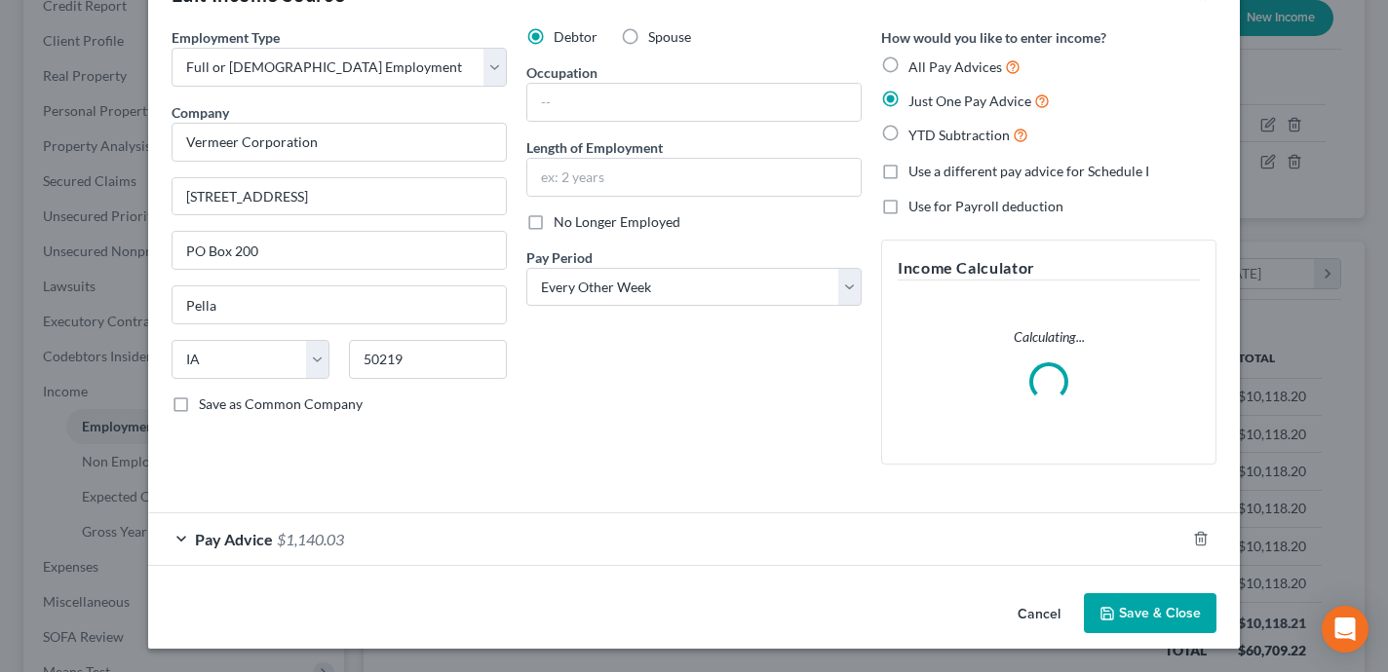
click at [626, 533] on div "Pay Advice $1,140.03" at bounding box center [666, 540] width 1037 height 52
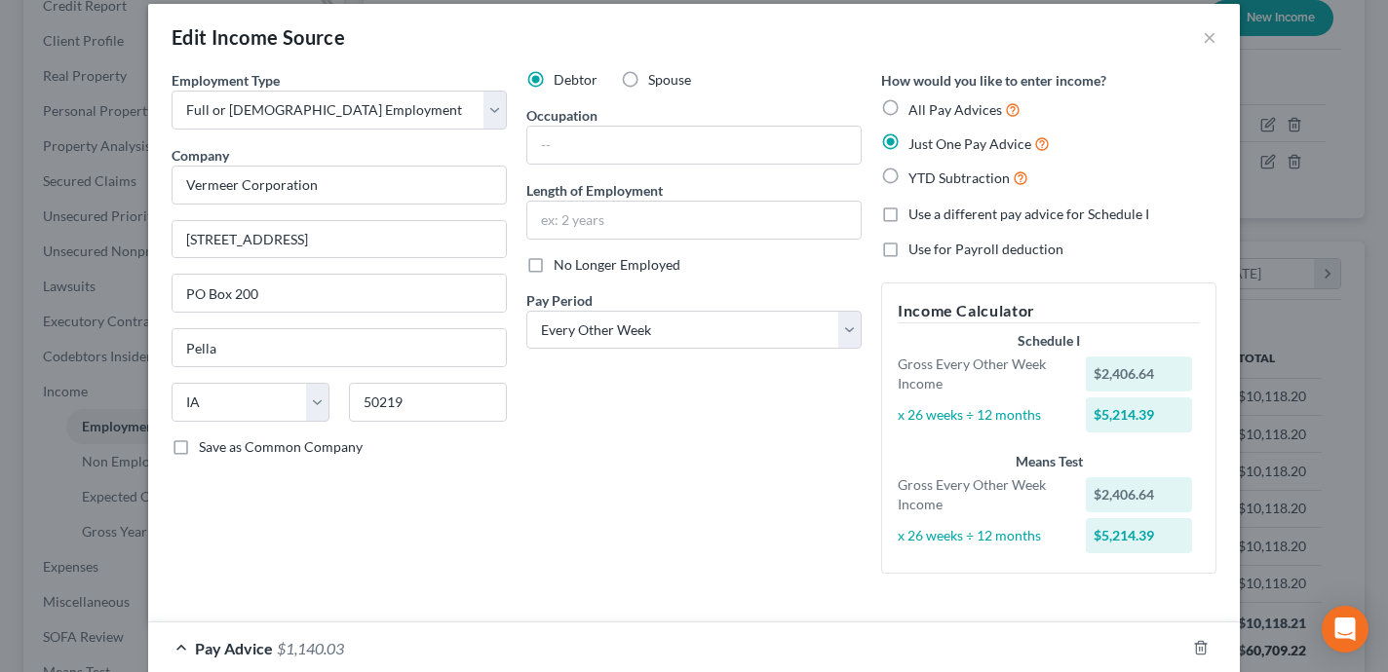
scroll to position [0, 0]
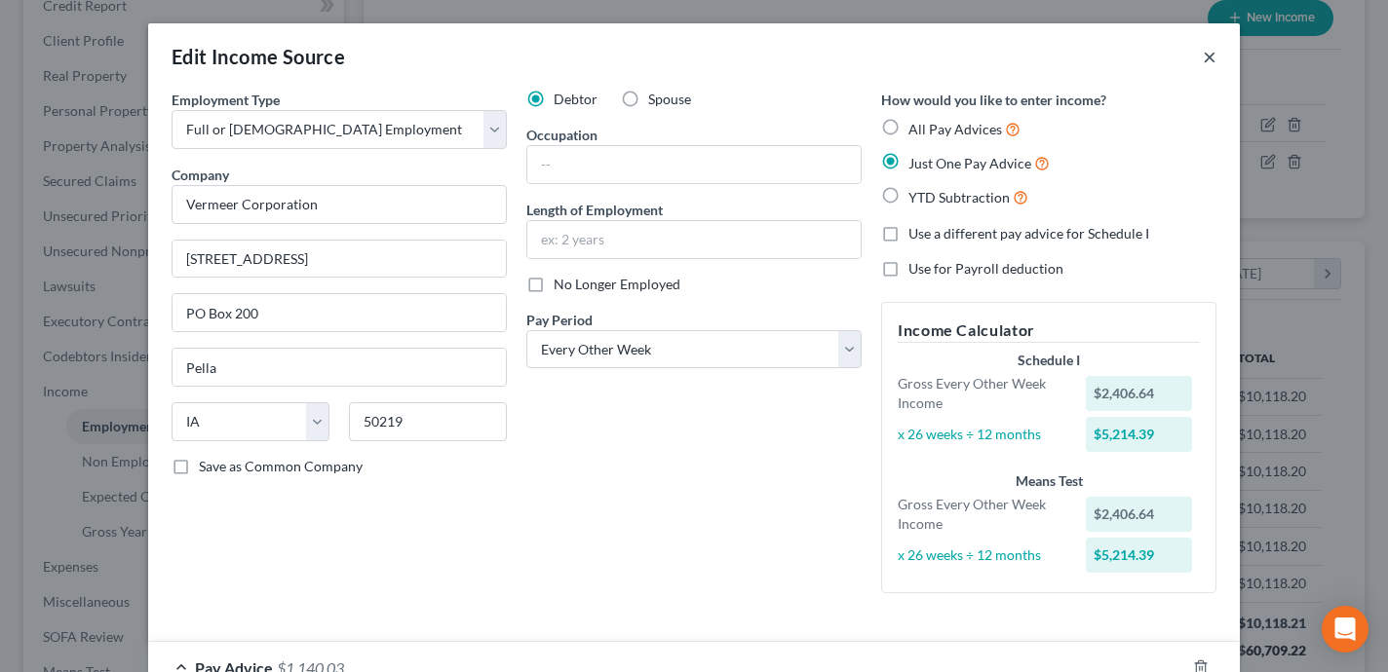
click at [1211, 53] on button "×" at bounding box center [1210, 56] width 14 height 23
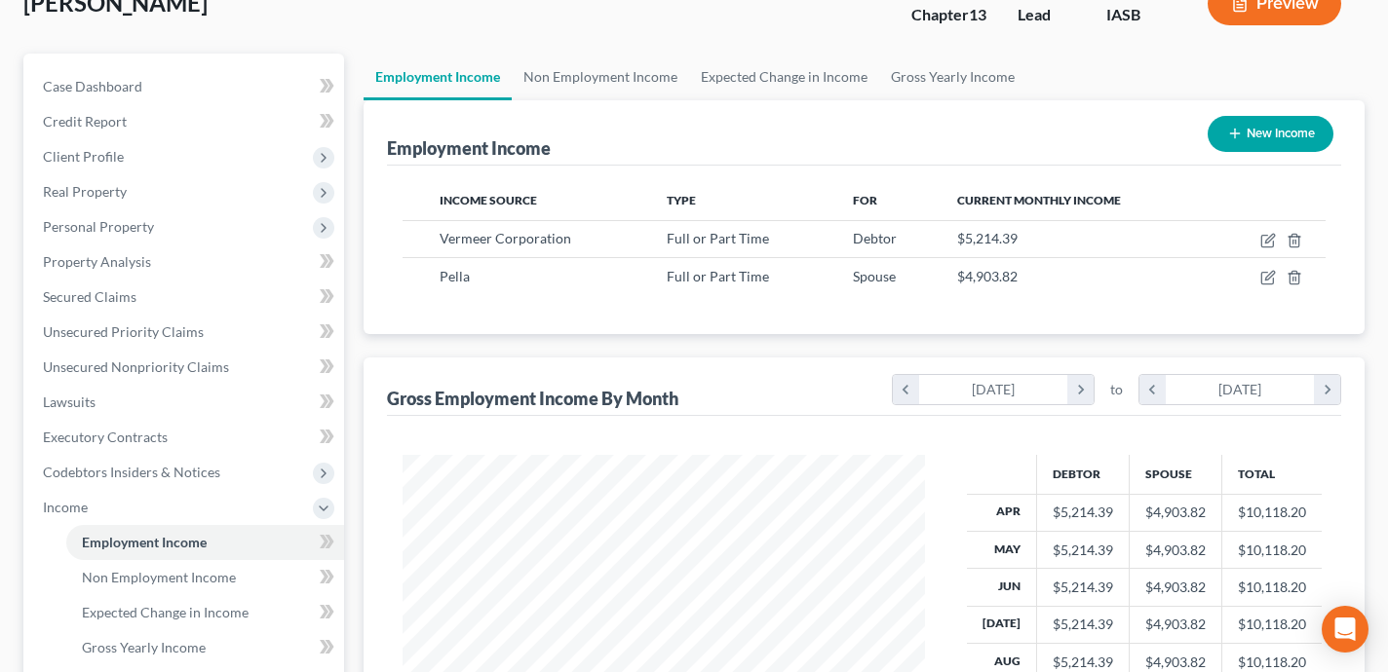
scroll to position [128, 0]
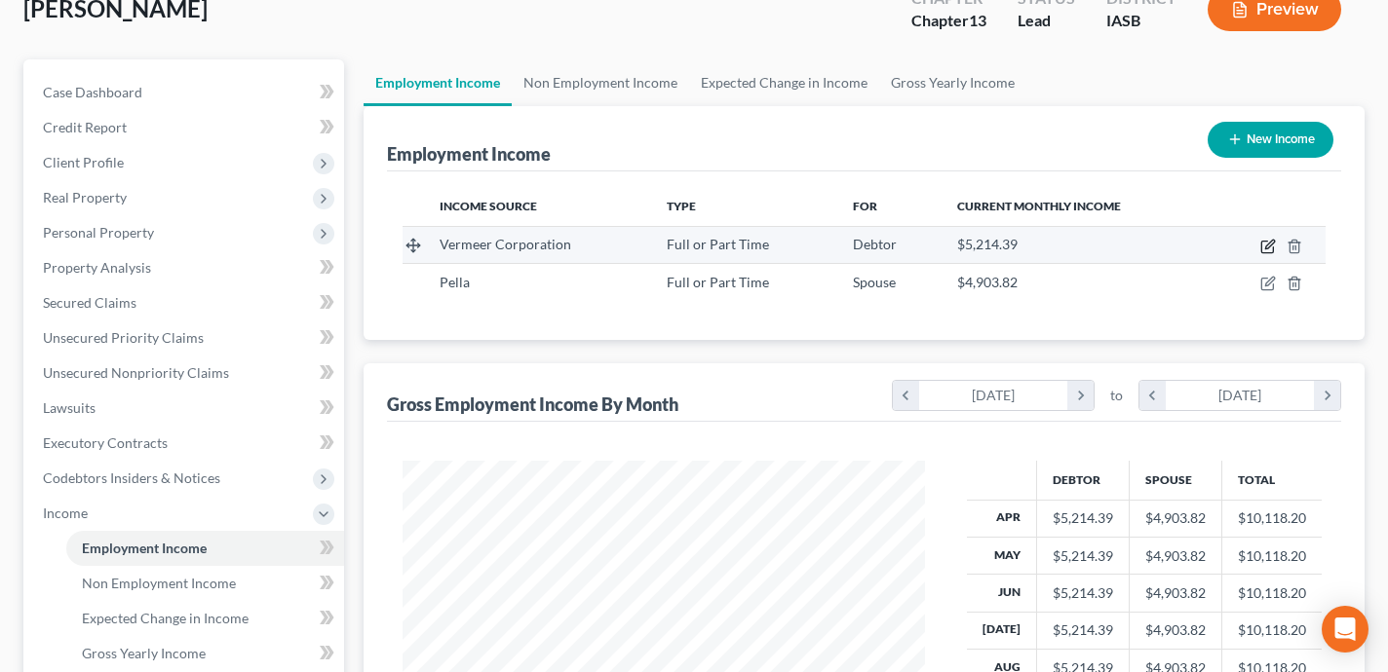
click at [1264, 242] on icon "button" at bounding box center [1268, 247] width 16 height 16
select select "0"
select select "16"
select select "2"
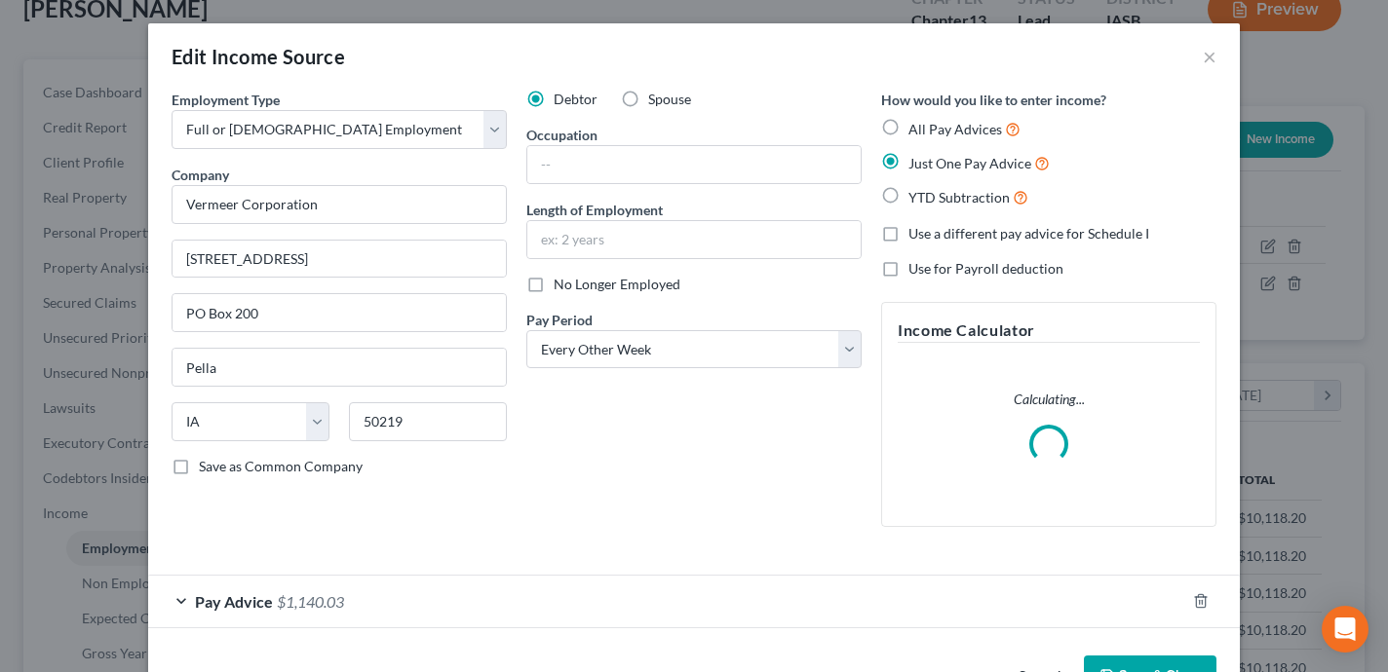
scroll to position [62, 0]
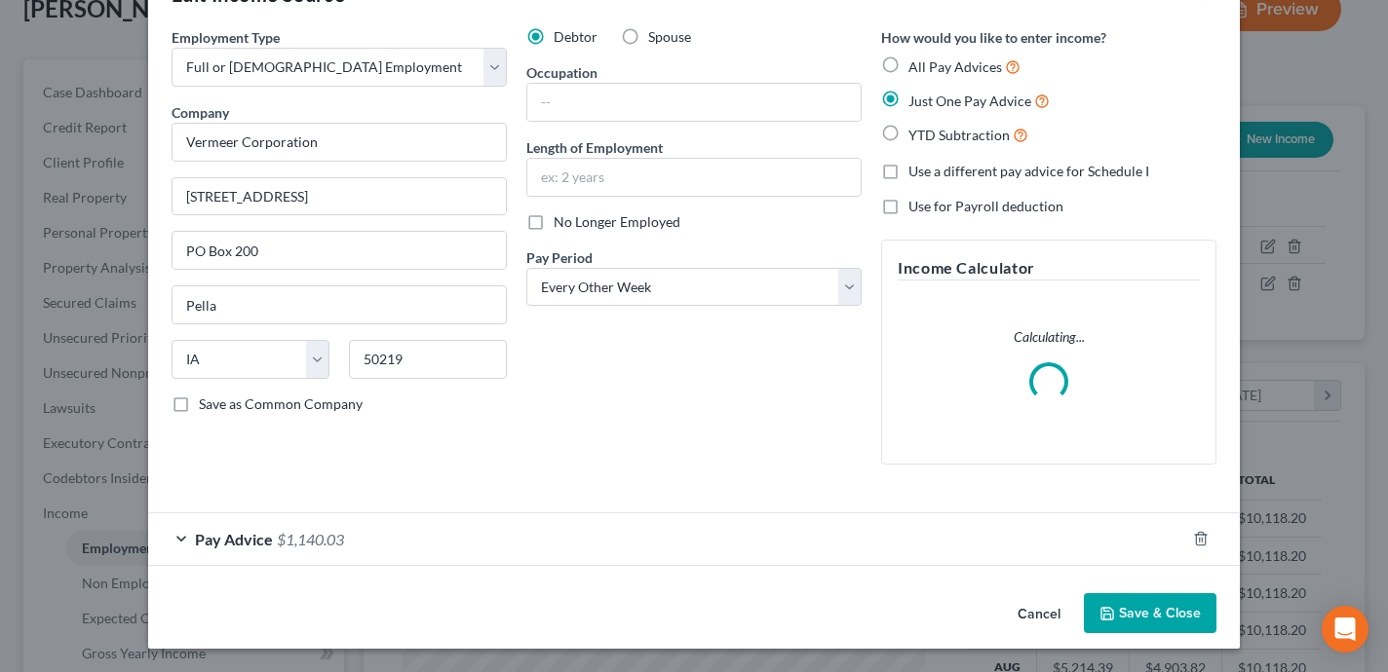
click at [747, 532] on div "Pay Advice $1,140.03" at bounding box center [666, 540] width 1037 height 52
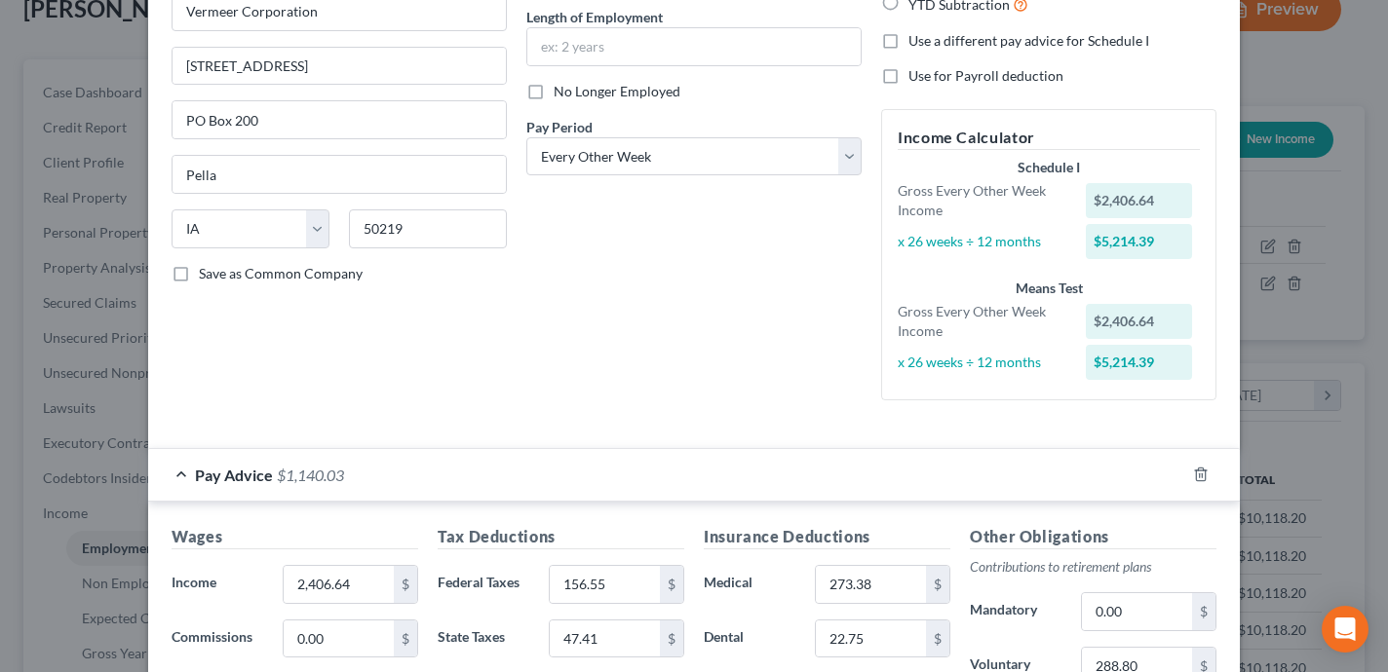
scroll to position [0, 0]
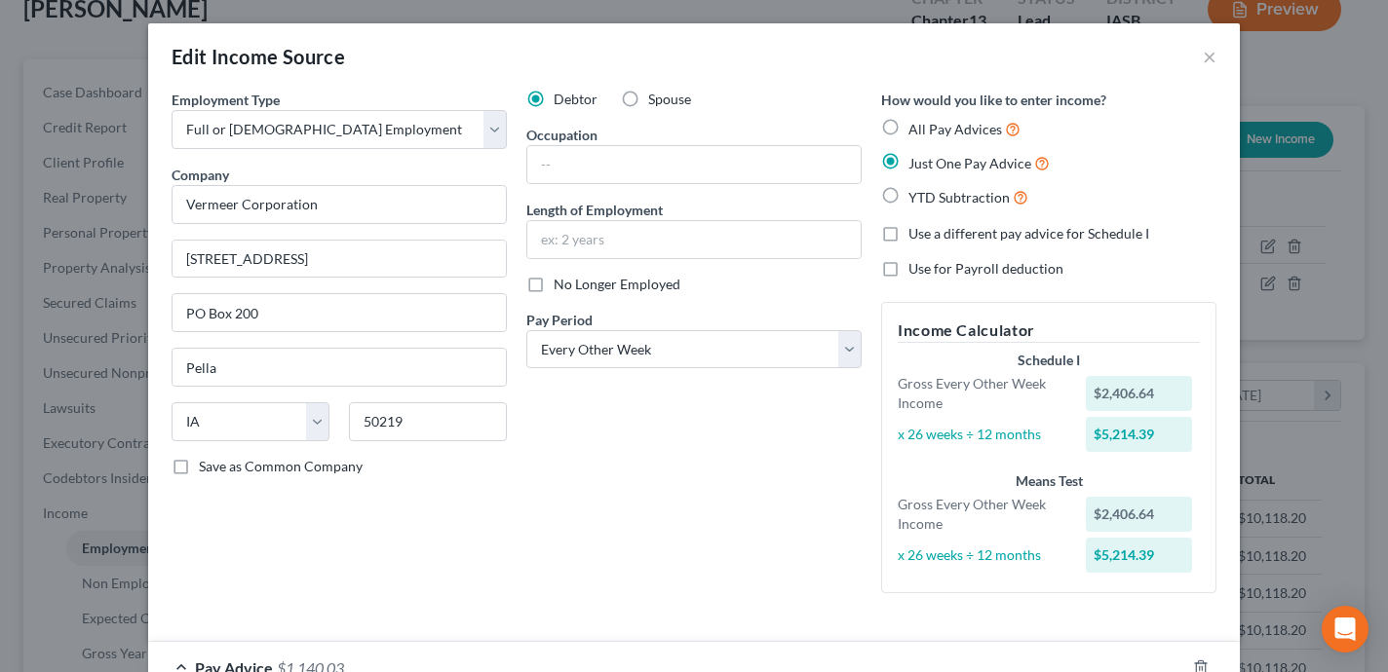
click at [1221, 52] on div "Edit Income Source ×" at bounding box center [693, 56] width 1091 height 66
click at [1209, 45] on button "×" at bounding box center [1210, 56] width 14 height 23
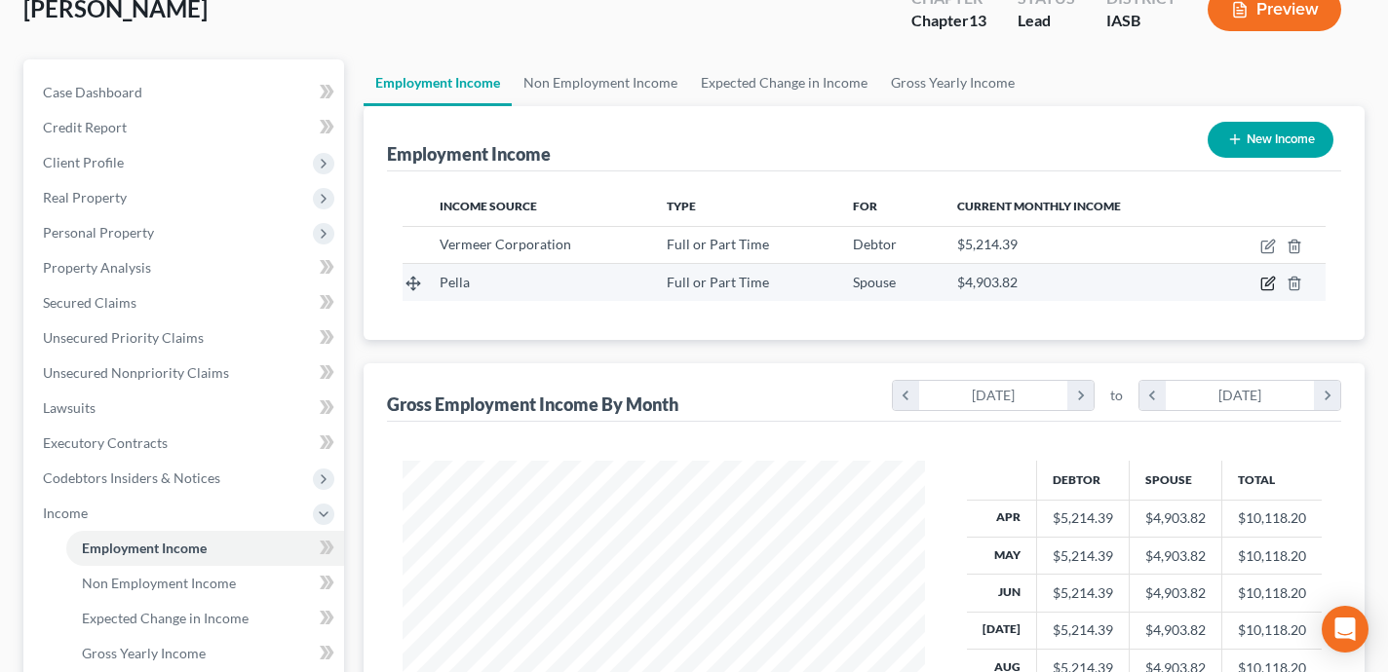
click at [1265, 276] on icon "button" at bounding box center [1268, 284] width 16 height 16
select select "0"
select select "3"
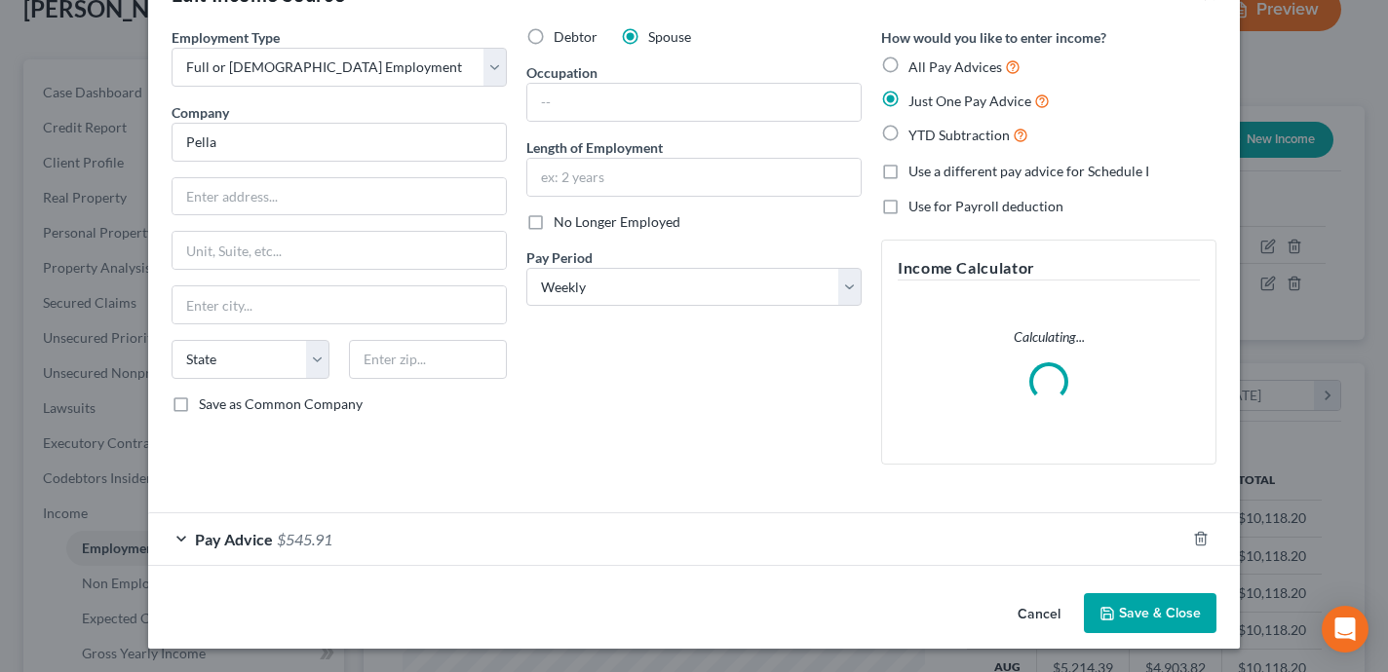
scroll to position [62, 0]
click at [757, 518] on div "Pay Advice $545.91" at bounding box center [666, 540] width 1037 height 52
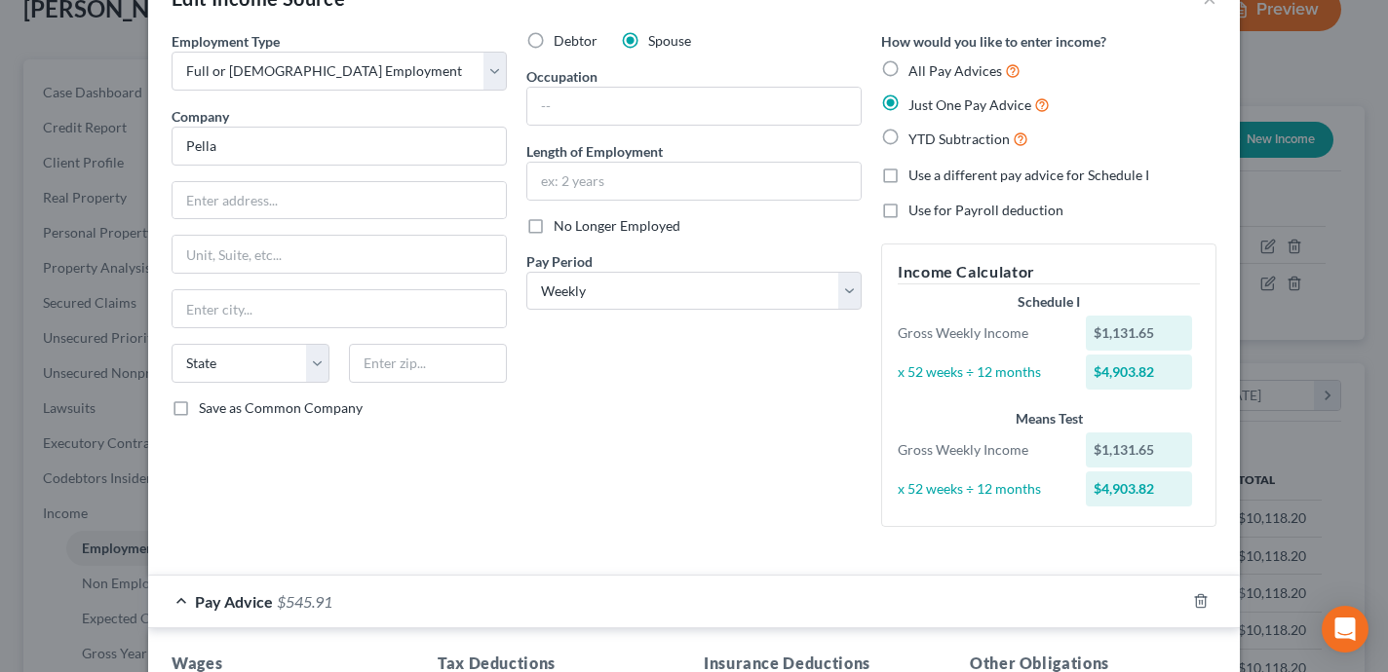
scroll to position [0, 0]
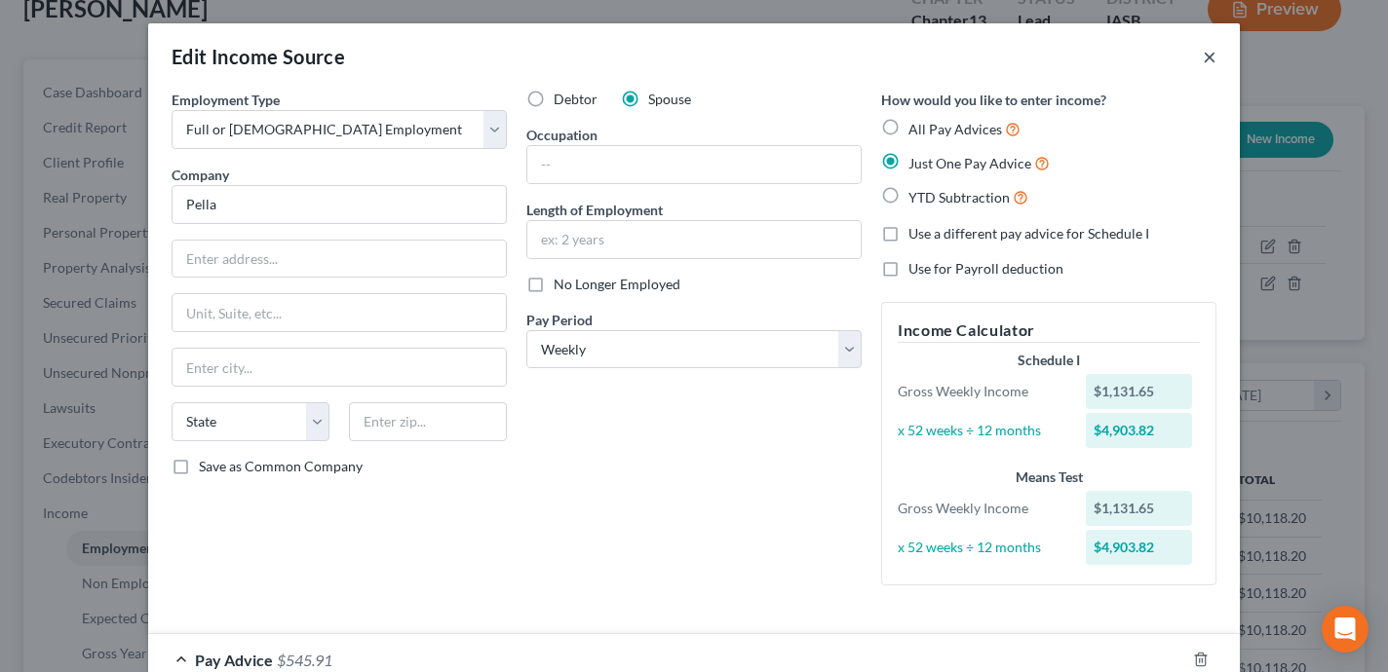
click at [1210, 49] on button "×" at bounding box center [1210, 56] width 14 height 23
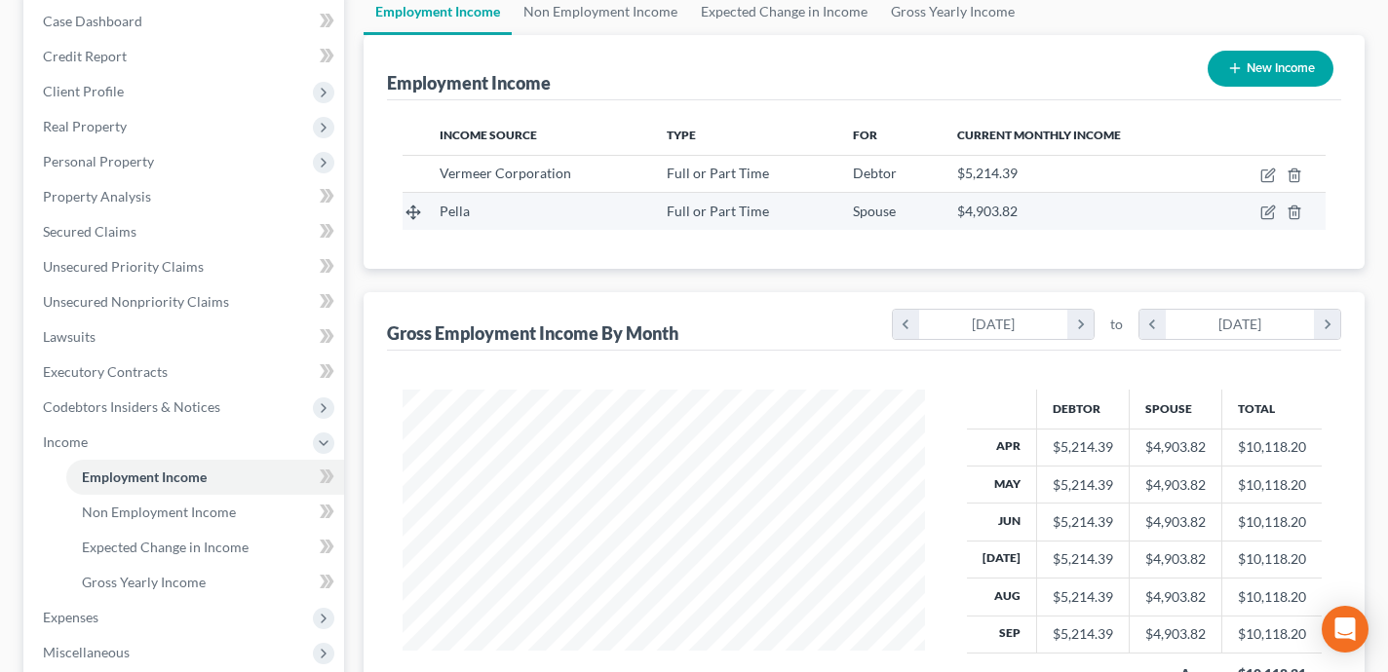
scroll to position [262, 0]
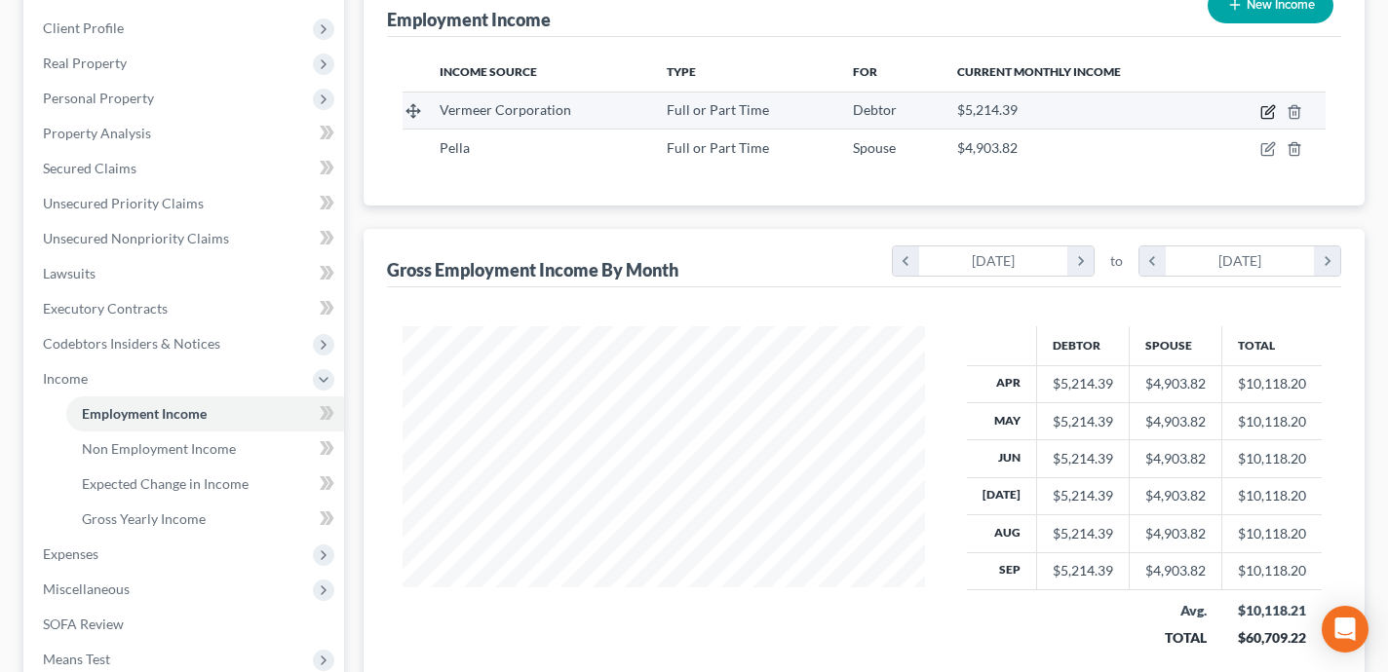
click at [1268, 107] on icon "button" at bounding box center [1268, 112] width 16 height 16
select select "0"
select select "16"
select select "2"
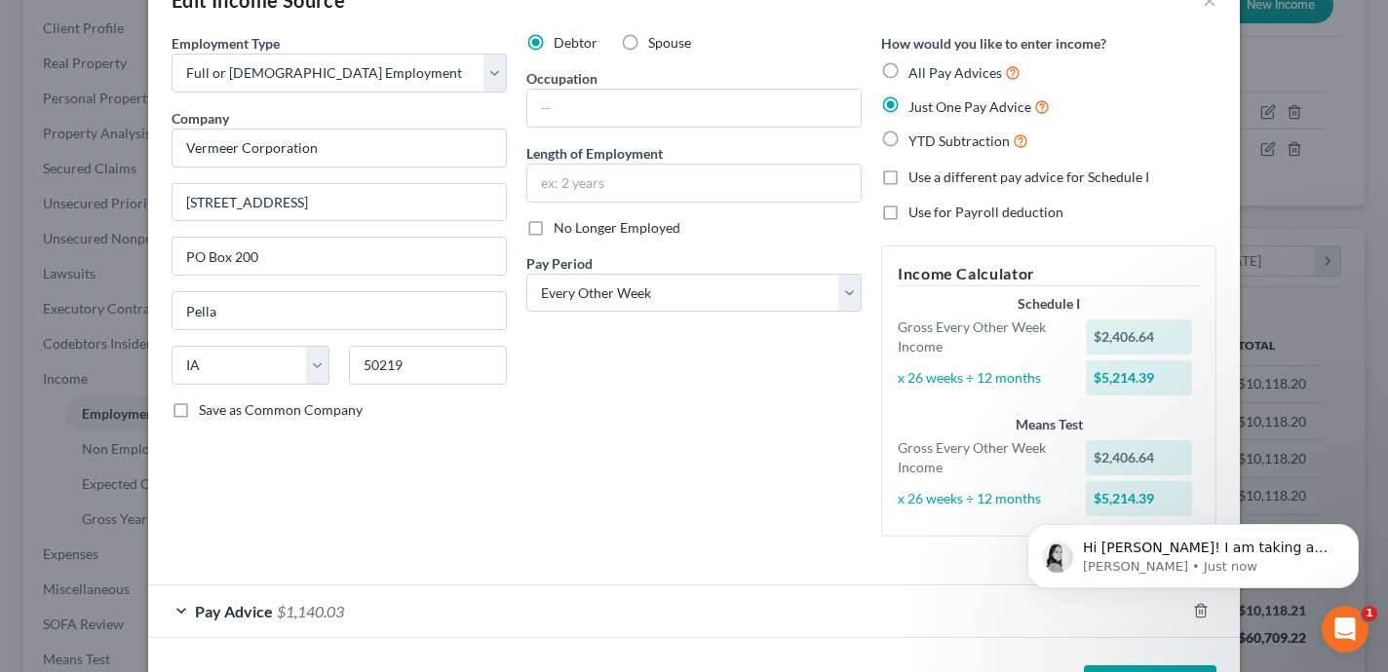
scroll to position [0, 0]
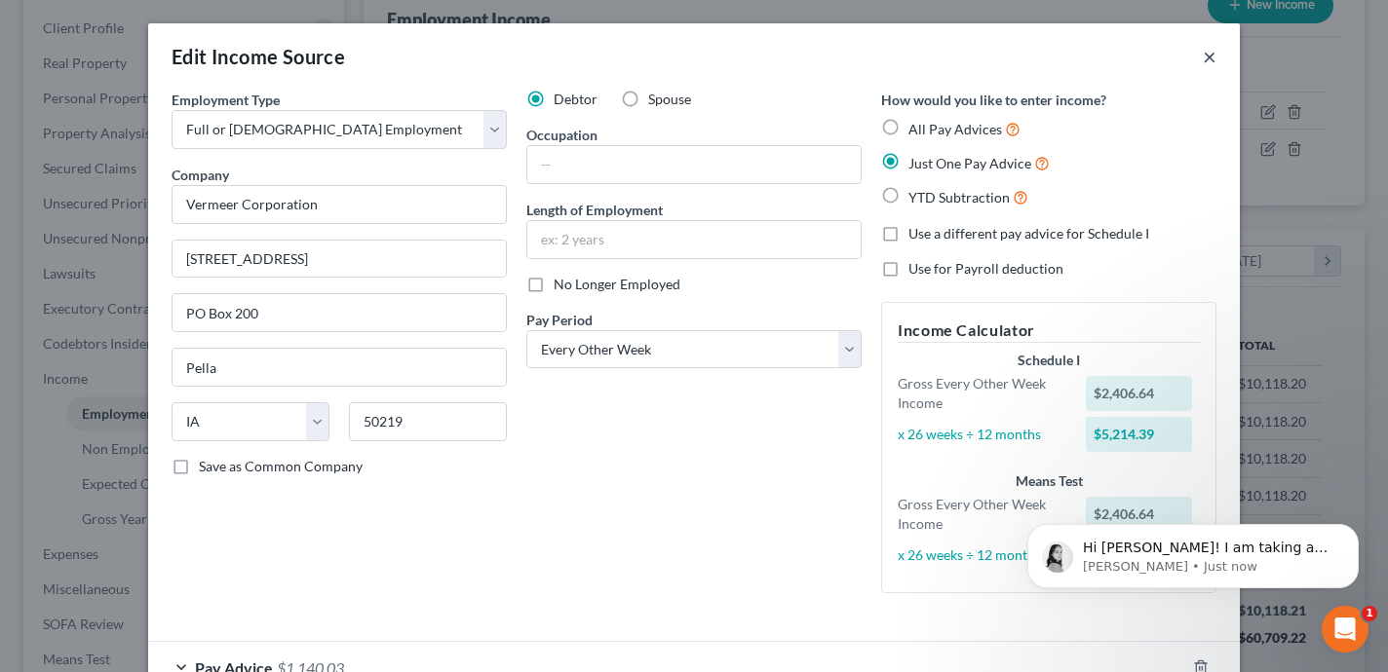
click at [1210, 58] on button "×" at bounding box center [1210, 56] width 14 height 23
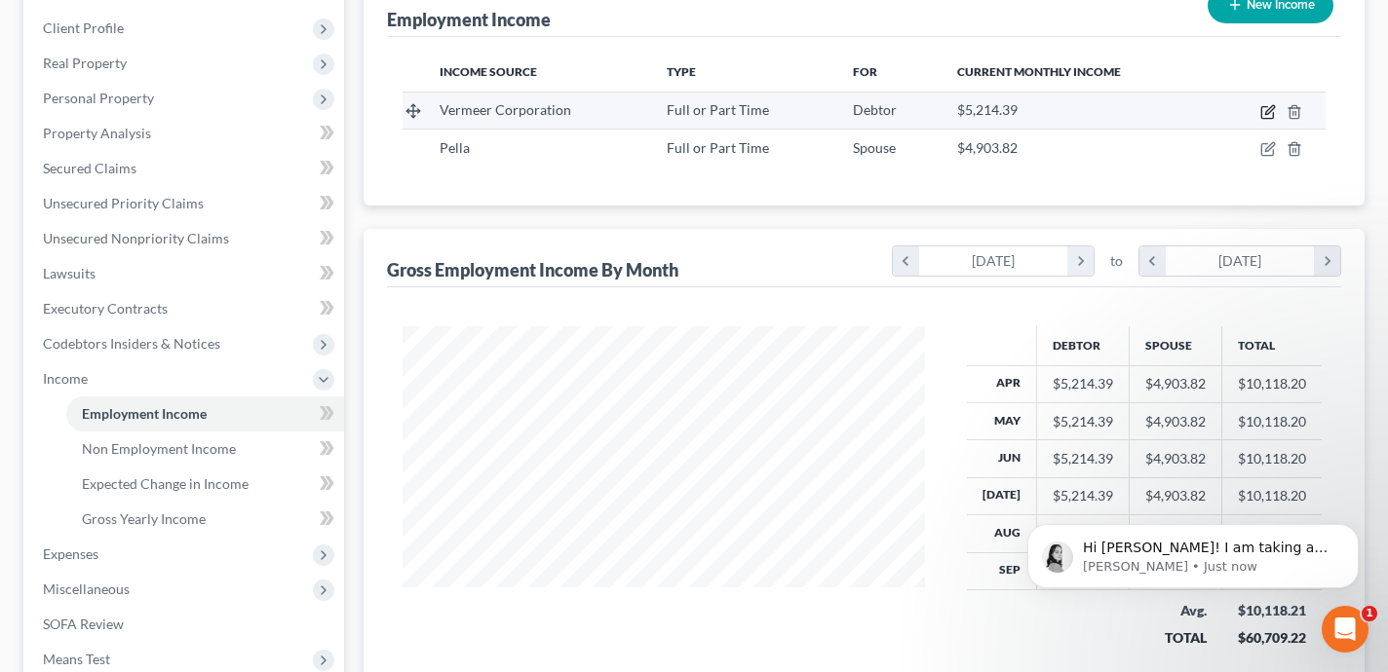
click at [1271, 107] on icon "button" at bounding box center [1268, 112] width 16 height 16
select select "0"
select select "16"
select select "2"
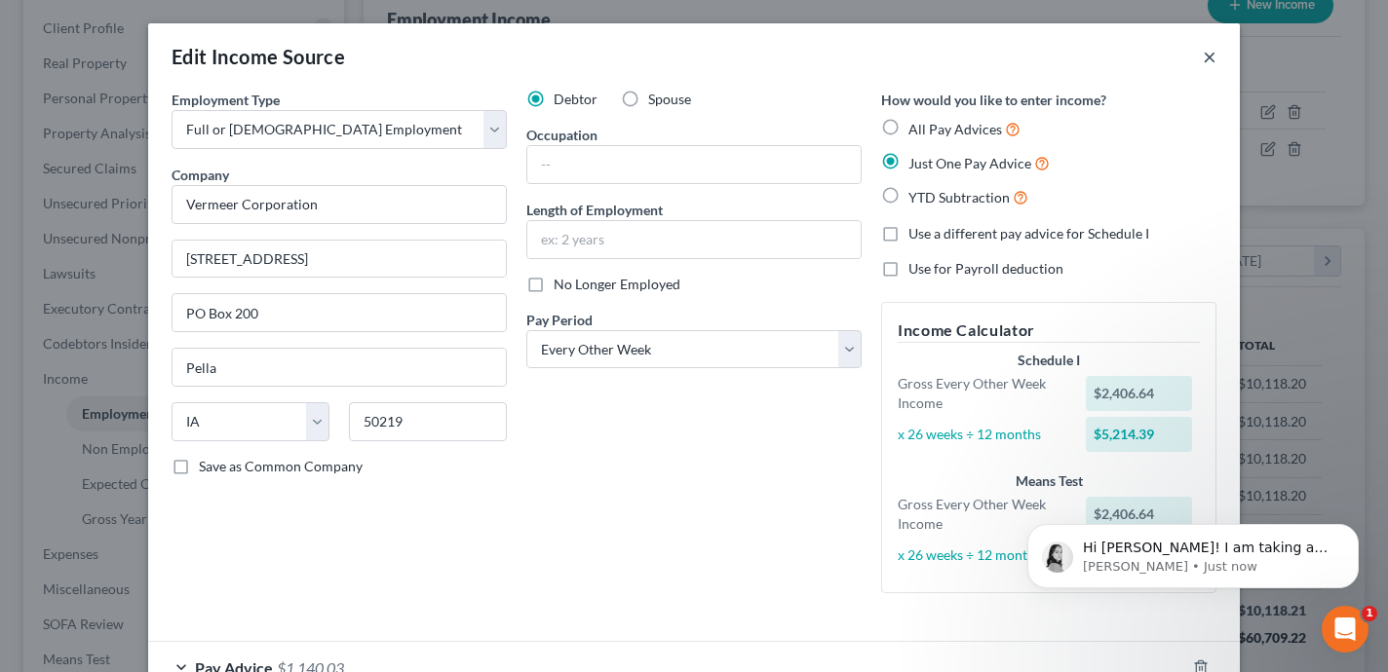
click at [1208, 49] on button "×" at bounding box center [1210, 56] width 14 height 23
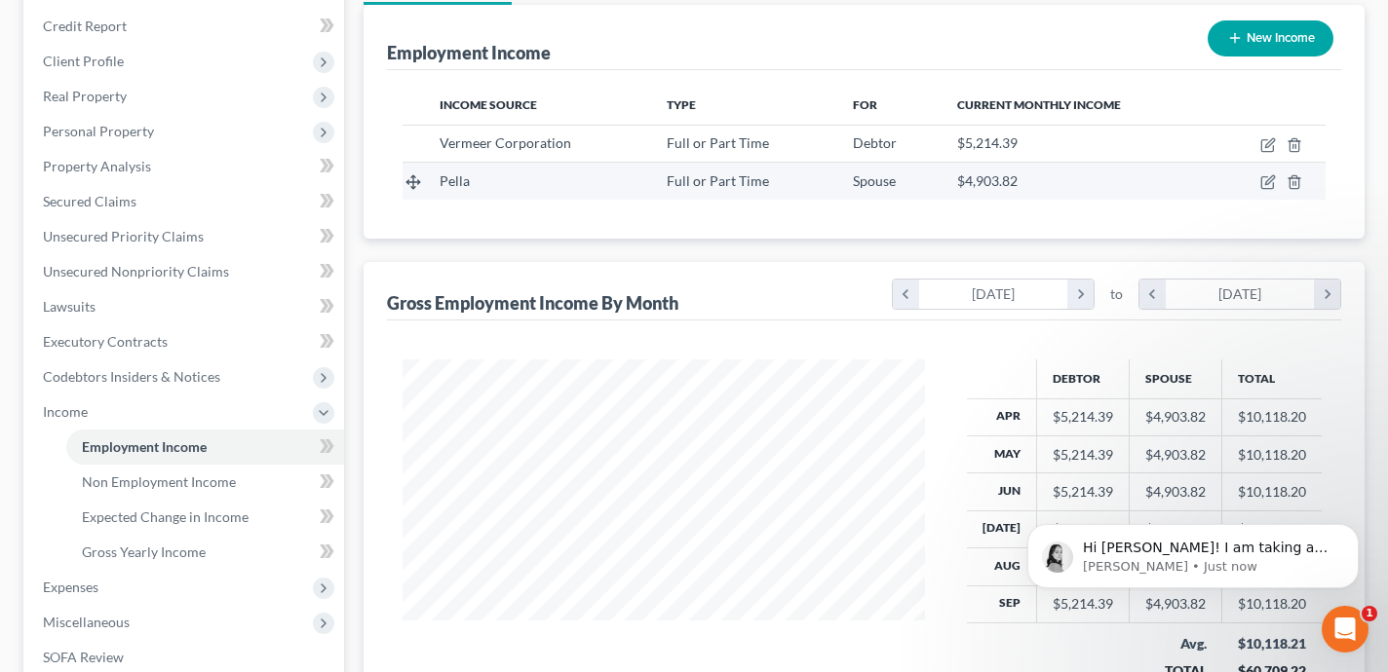
scroll to position [226, 0]
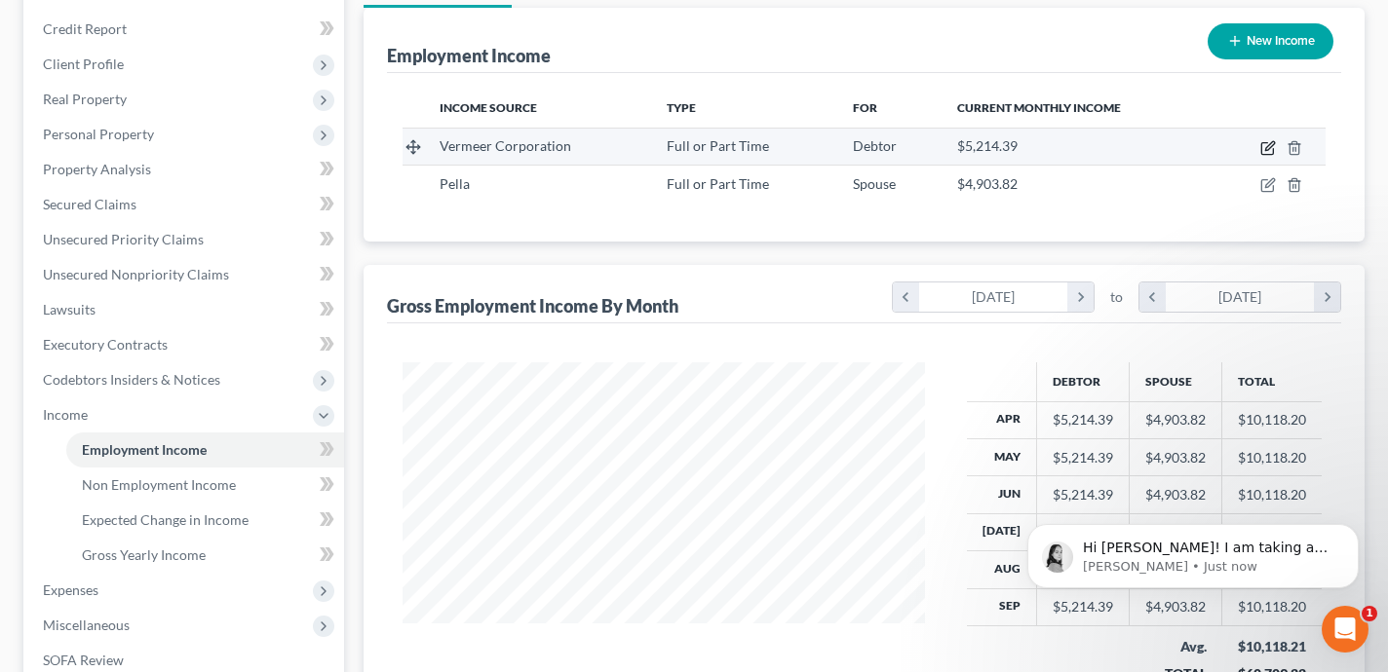
click at [1268, 147] on icon "button" at bounding box center [1268, 148] width 16 height 16
select select "0"
select select "16"
select select "2"
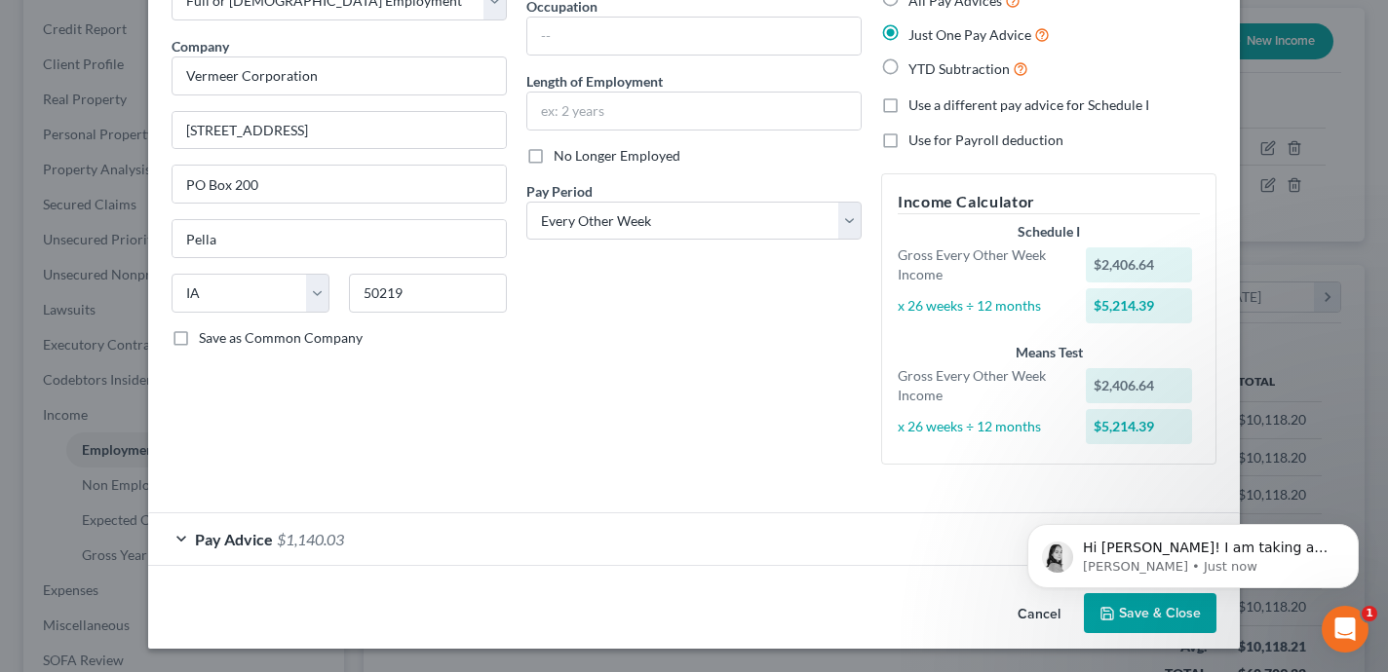
scroll to position [0, 0]
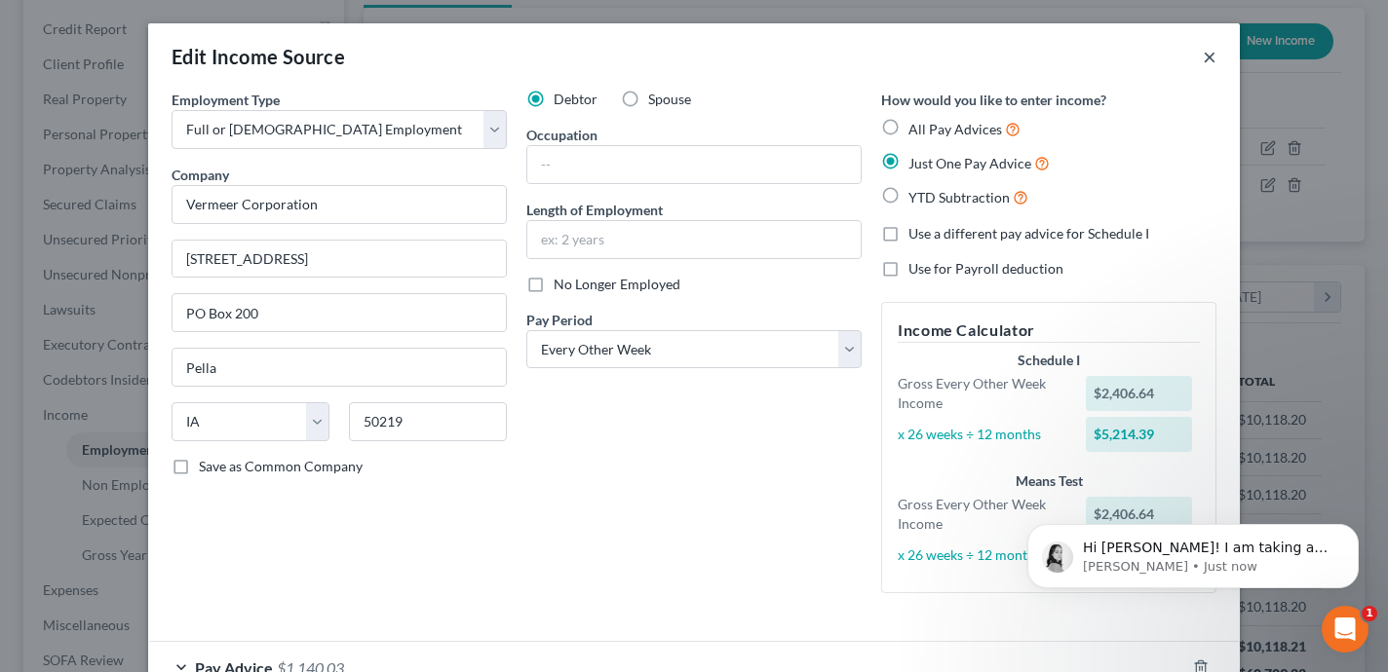
click at [1210, 63] on button "×" at bounding box center [1210, 56] width 14 height 23
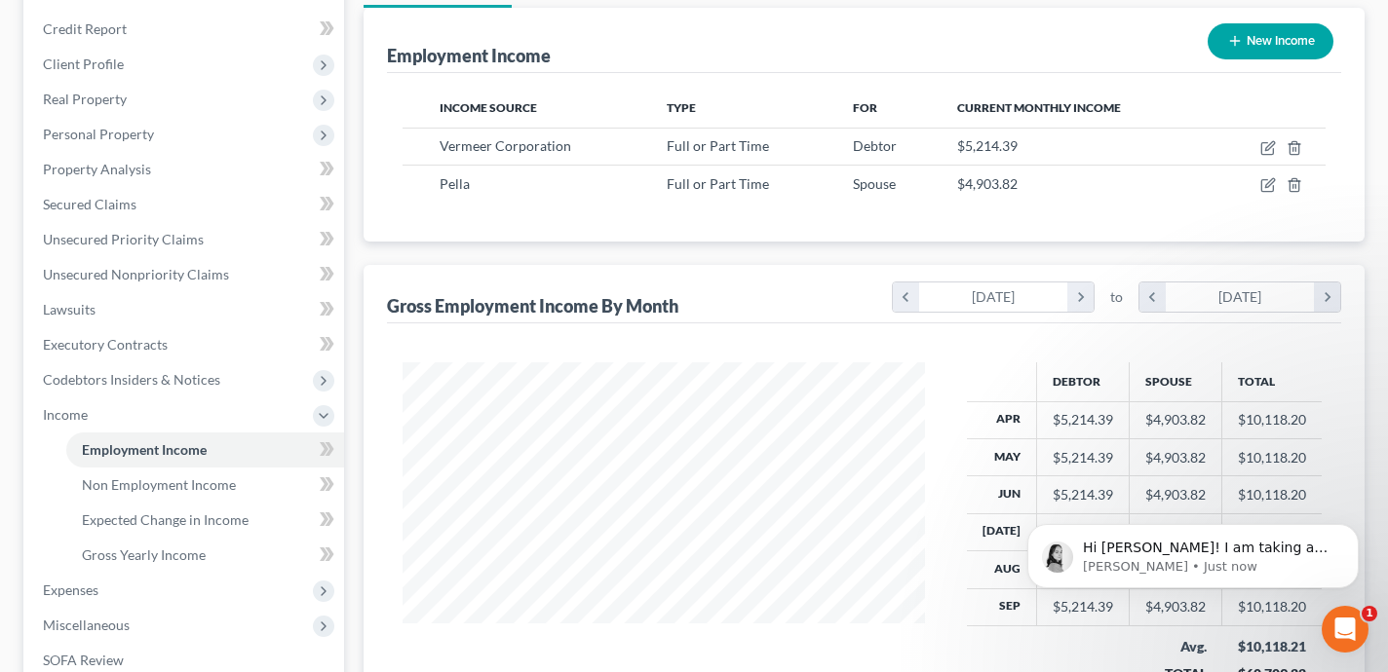
scroll to position [233, 0]
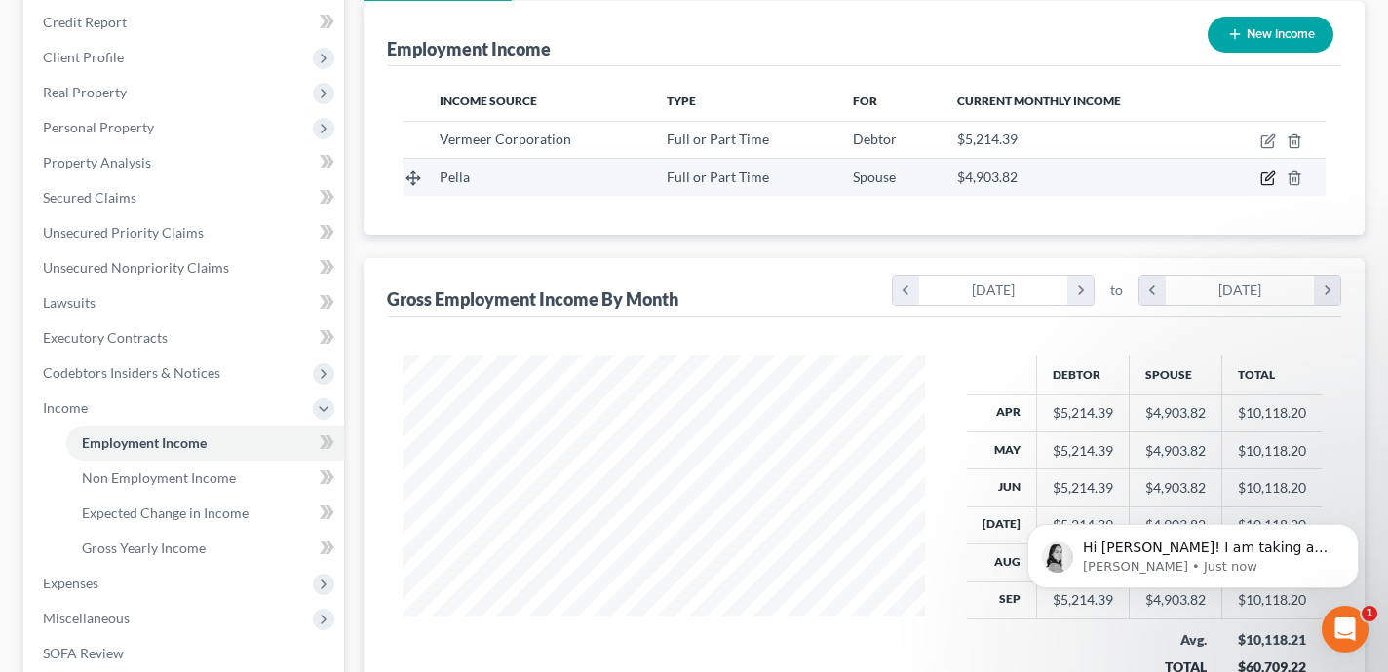
click at [1265, 179] on icon "button" at bounding box center [1269, 176] width 9 height 9
select select "0"
select select "3"
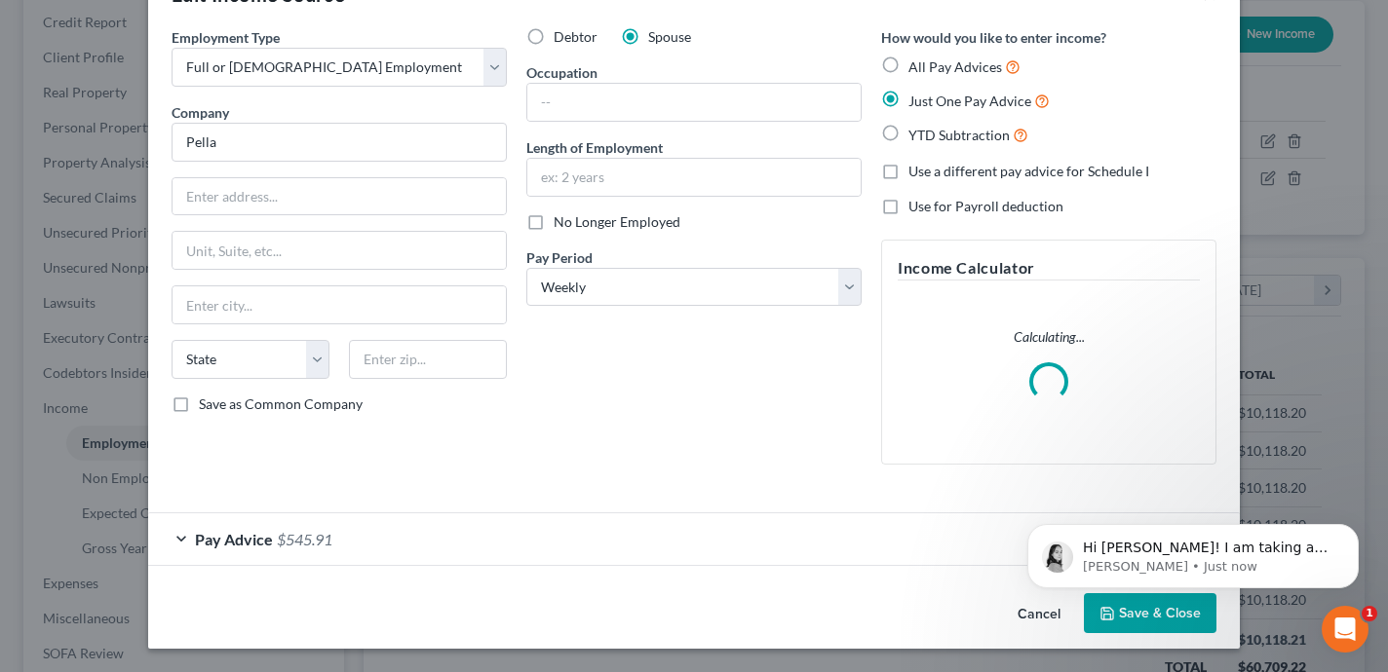
scroll to position [0, 0]
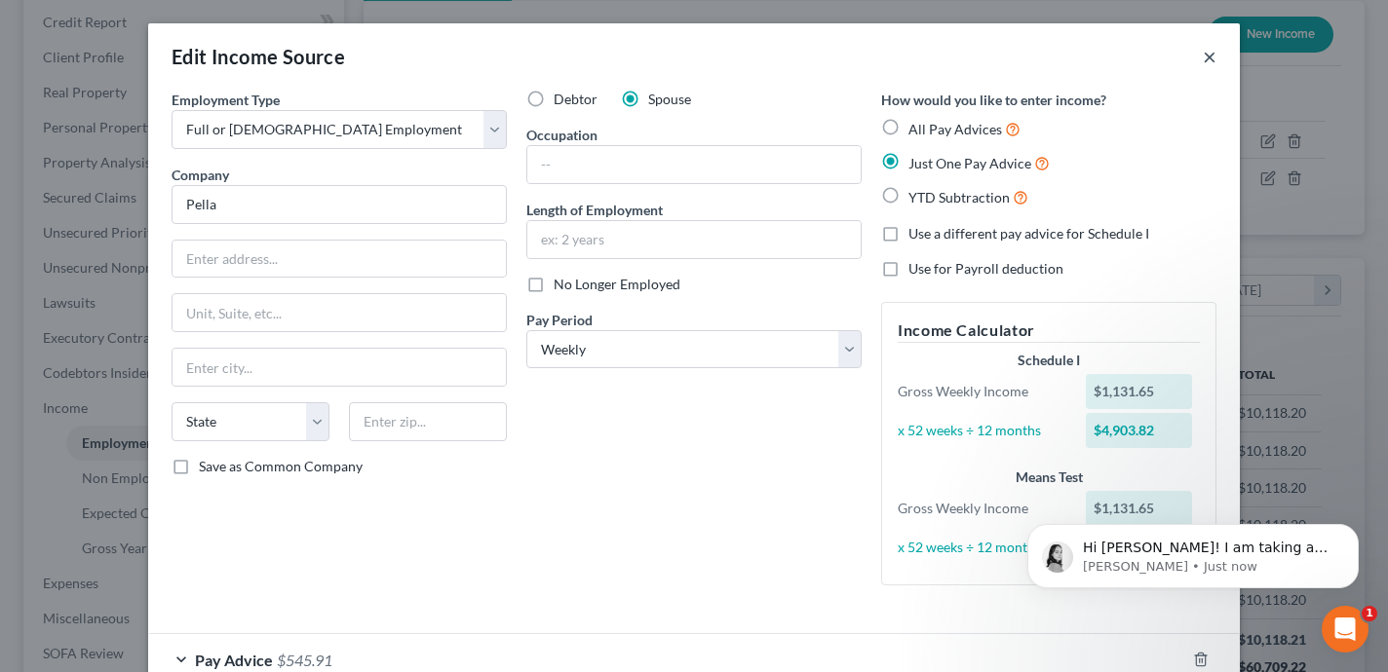
click at [1205, 61] on button "×" at bounding box center [1210, 56] width 14 height 23
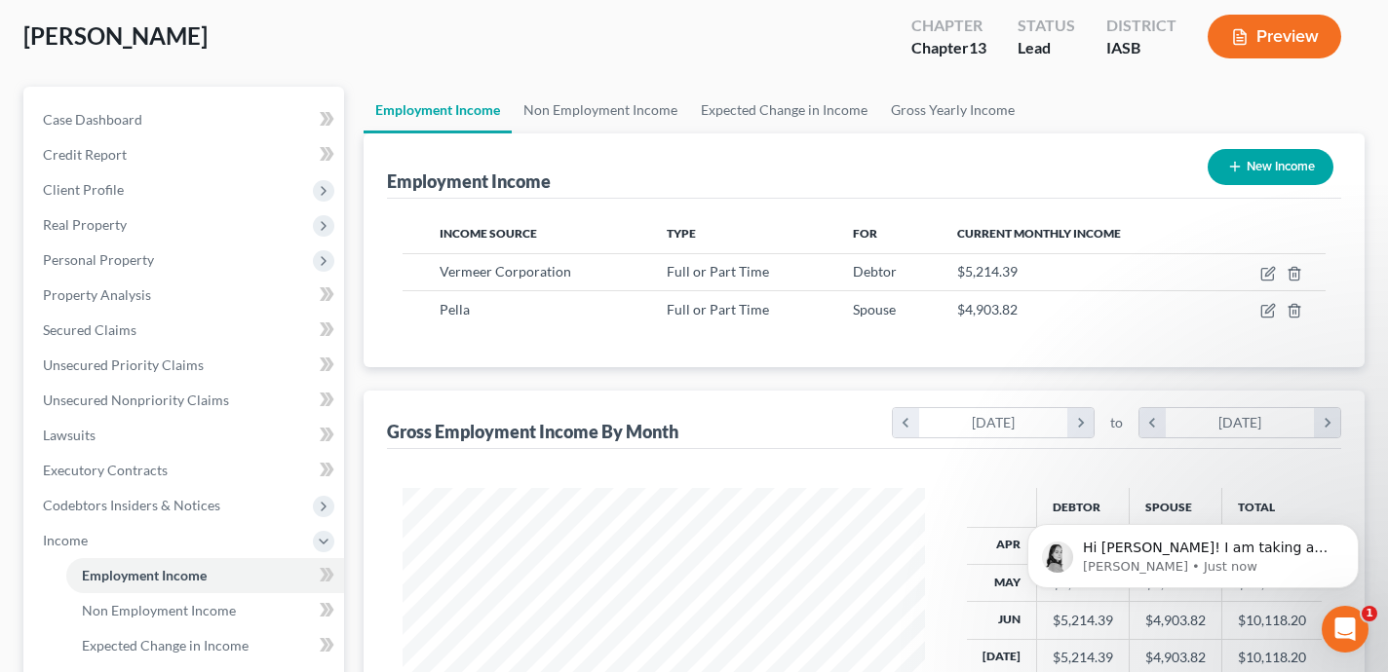
scroll to position [328, 0]
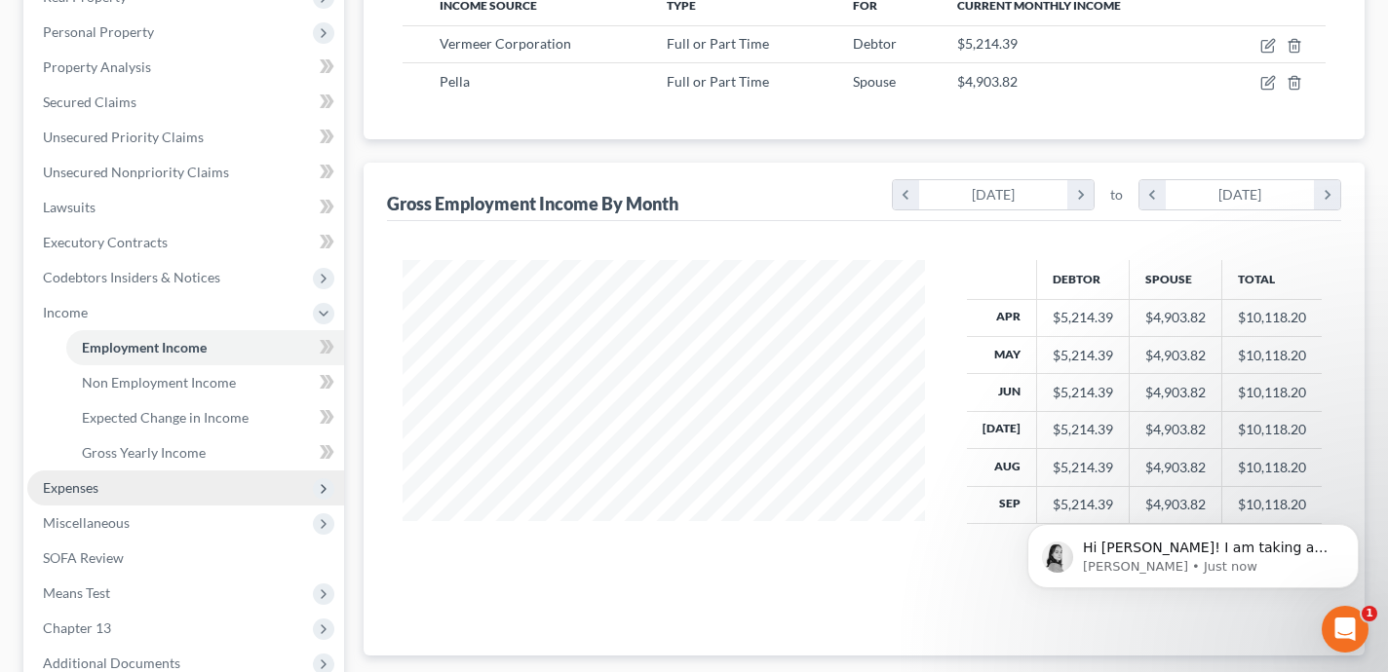
click at [186, 484] on span "Expenses" at bounding box center [185, 488] width 317 height 35
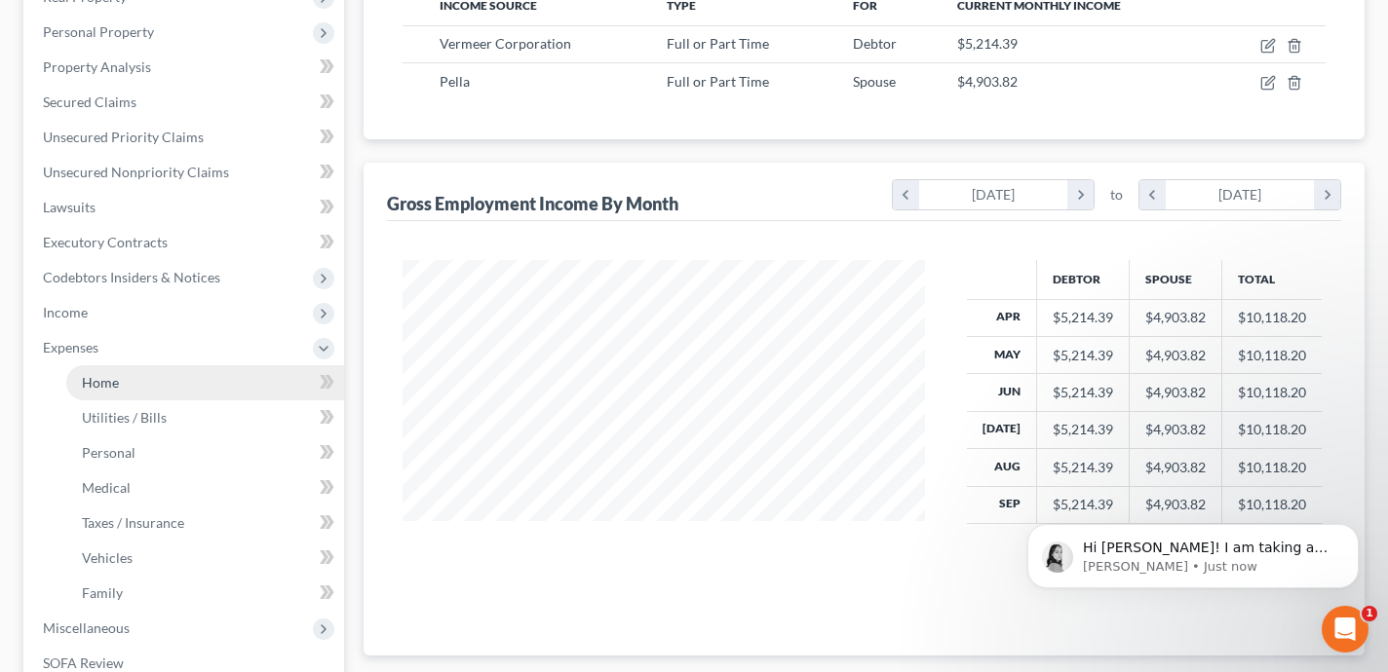
click at [175, 389] on link "Home" at bounding box center [205, 382] width 278 height 35
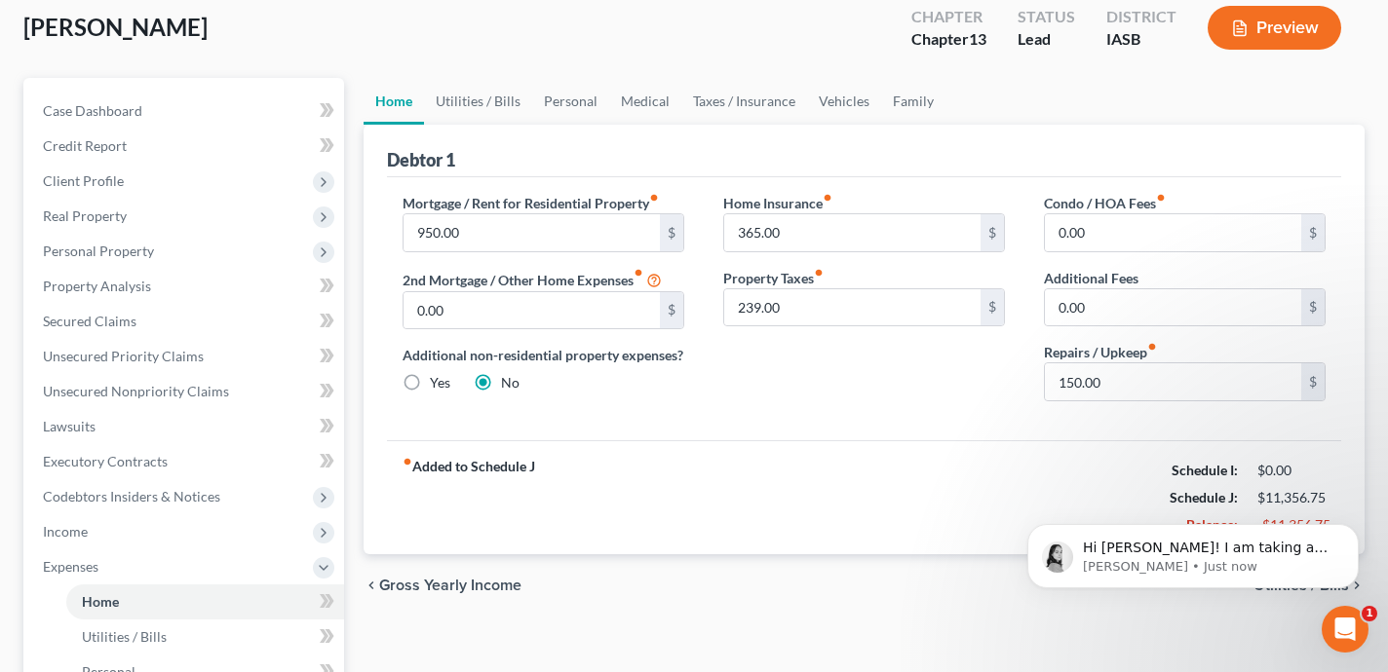
scroll to position [156, 0]
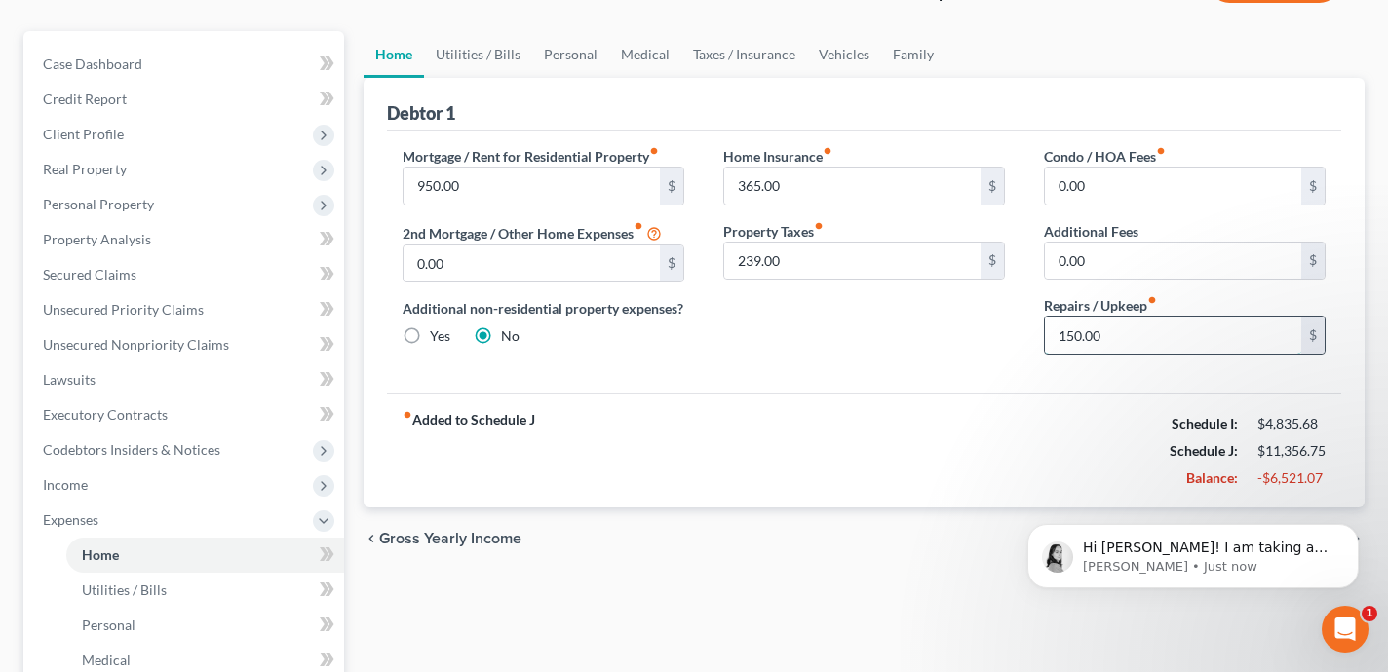
click at [1135, 341] on input "150.00" at bounding box center [1173, 335] width 256 height 37
type input "100"
click at [853, 367] on div "Home Insurance fiber_manual_record 365.00 $ Property Taxes fiber_manual_record …" at bounding box center [864, 258] width 321 height 224
click at [462, 60] on link "Utilities / Bills" at bounding box center [478, 54] width 108 height 47
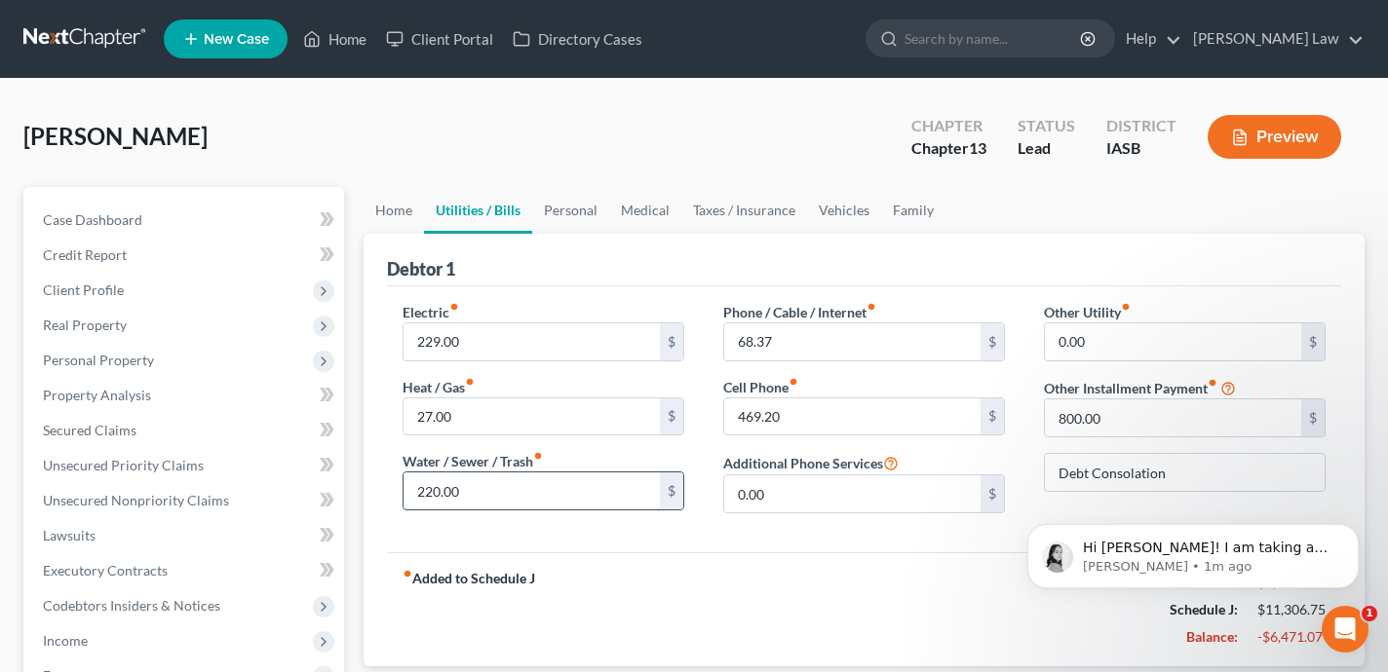
click at [537, 487] on input "220.00" at bounding box center [531, 491] width 256 height 37
type input "70"
click at [678, 573] on div "fiber_manual_record Added to Schedule J Schedule I: $4,835.68 Schedule J: $11,1…" at bounding box center [864, 610] width 954 height 114
click at [842, 429] on input "469.20" at bounding box center [852, 417] width 256 height 37
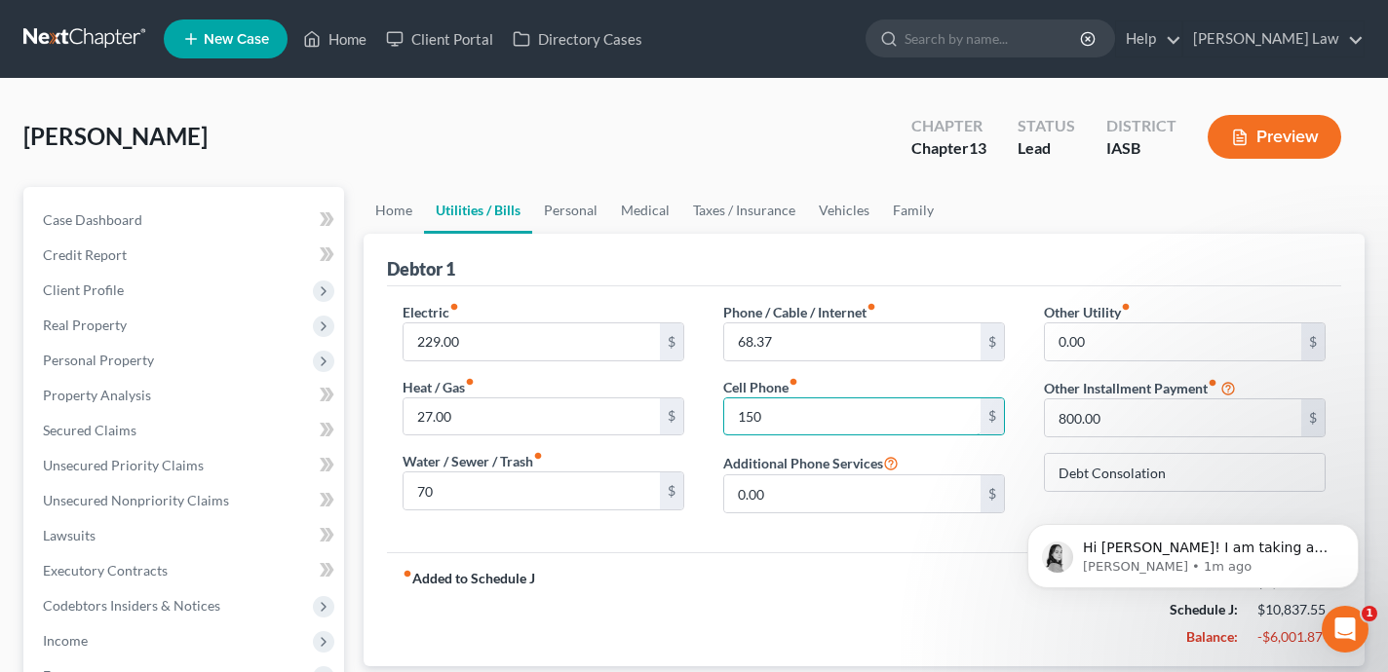
type input "150"
click at [724, 577] on div "fiber_manual_record Added to Schedule J Schedule I: $4,835.68 Schedule J: $10,8…" at bounding box center [864, 610] width 954 height 114
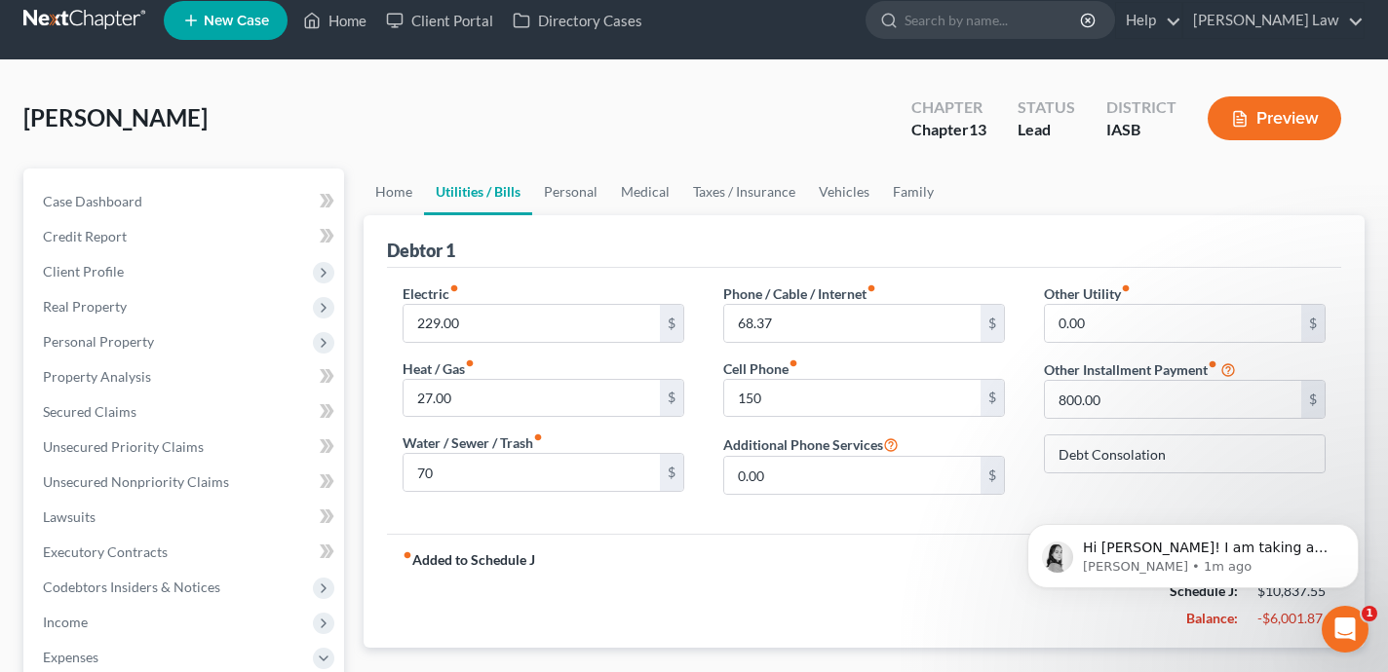
scroll to position [21, 0]
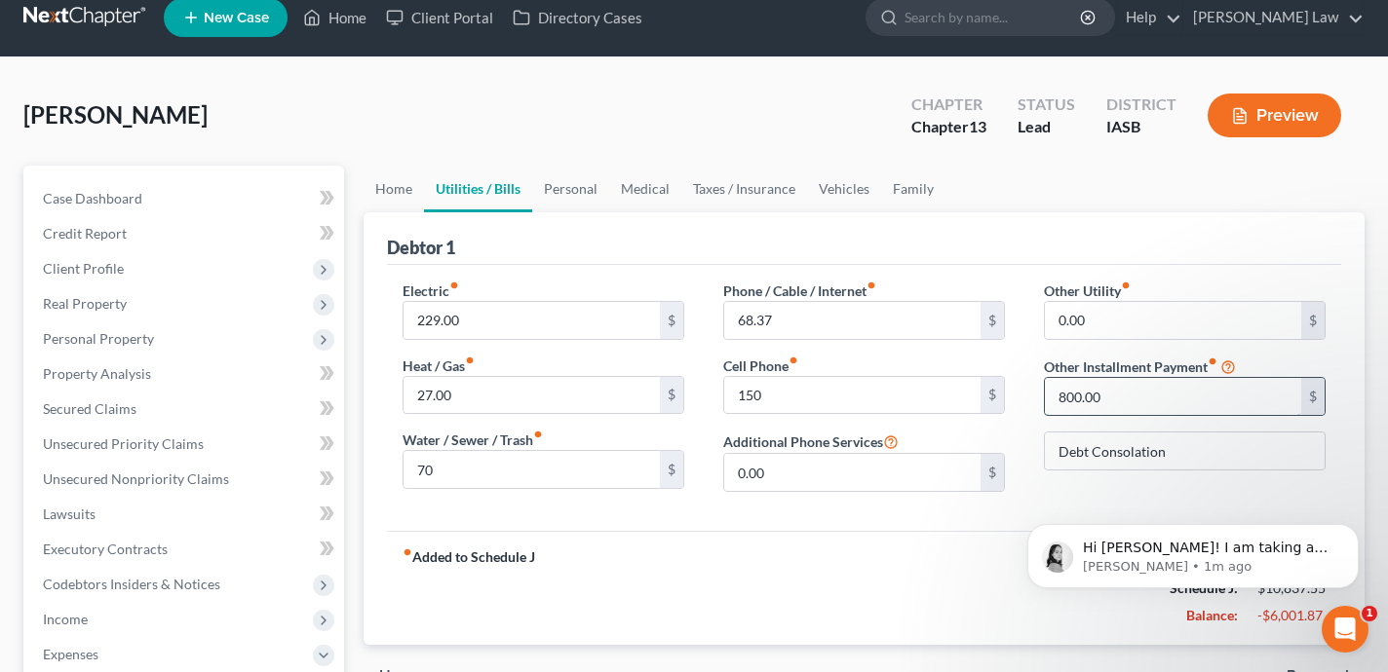
click at [1134, 409] on input "800.00" at bounding box center [1173, 396] width 256 height 37
click at [1108, 472] on div "Other Utility fiber_manual_record 0.00 $ Other Installment Payment fiber_manual…" at bounding box center [1184, 394] width 321 height 227
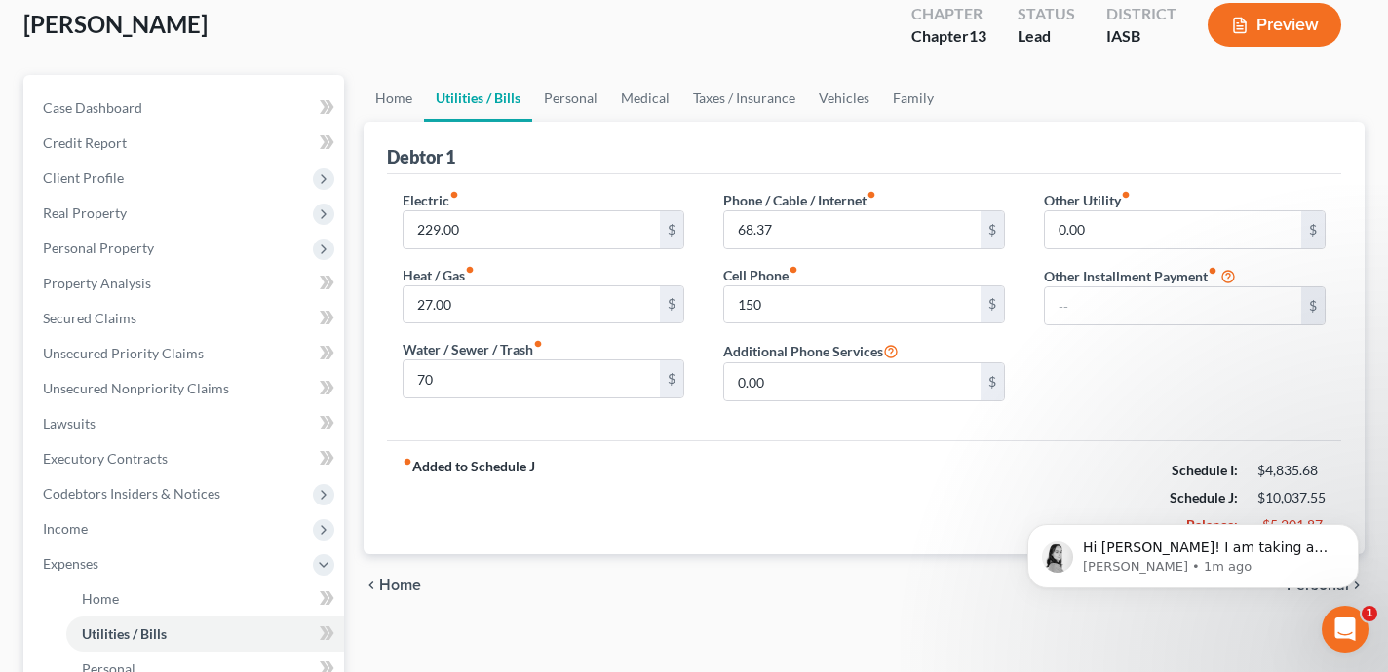
scroll to position [45, 0]
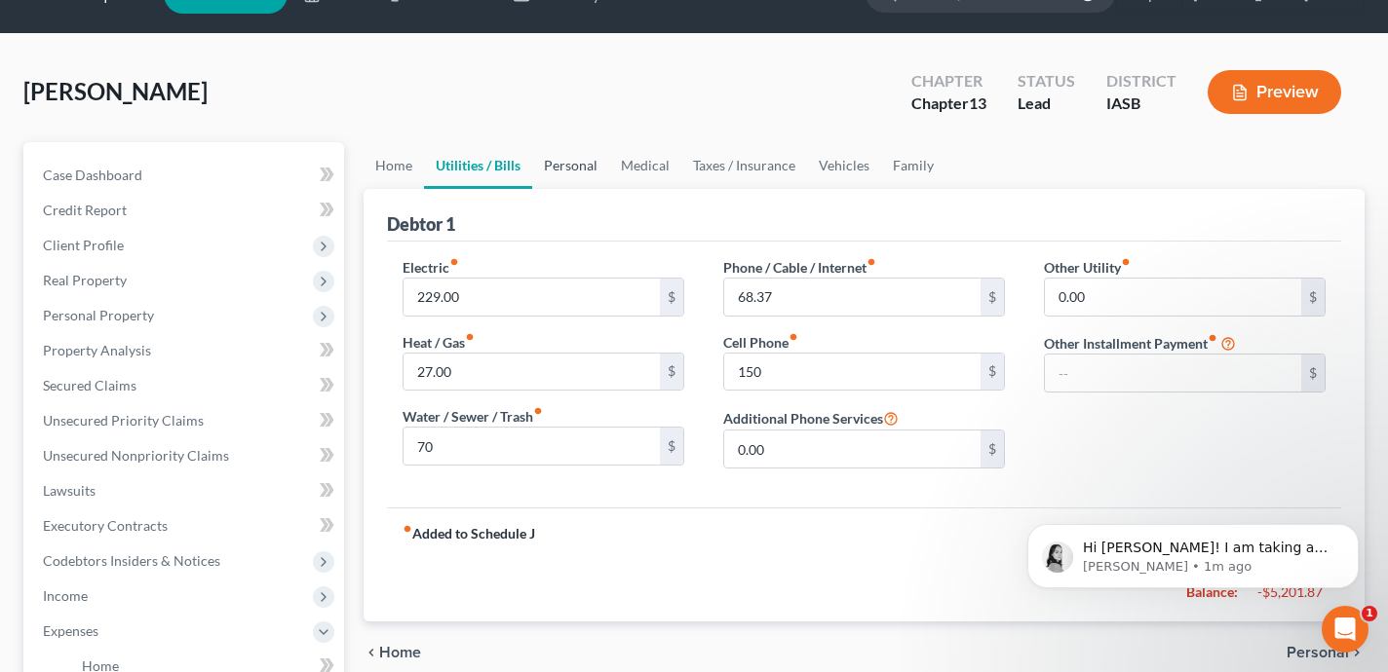
click at [592, 171] on link "Personal" at bounding box center [570, 165] width 77 height 47
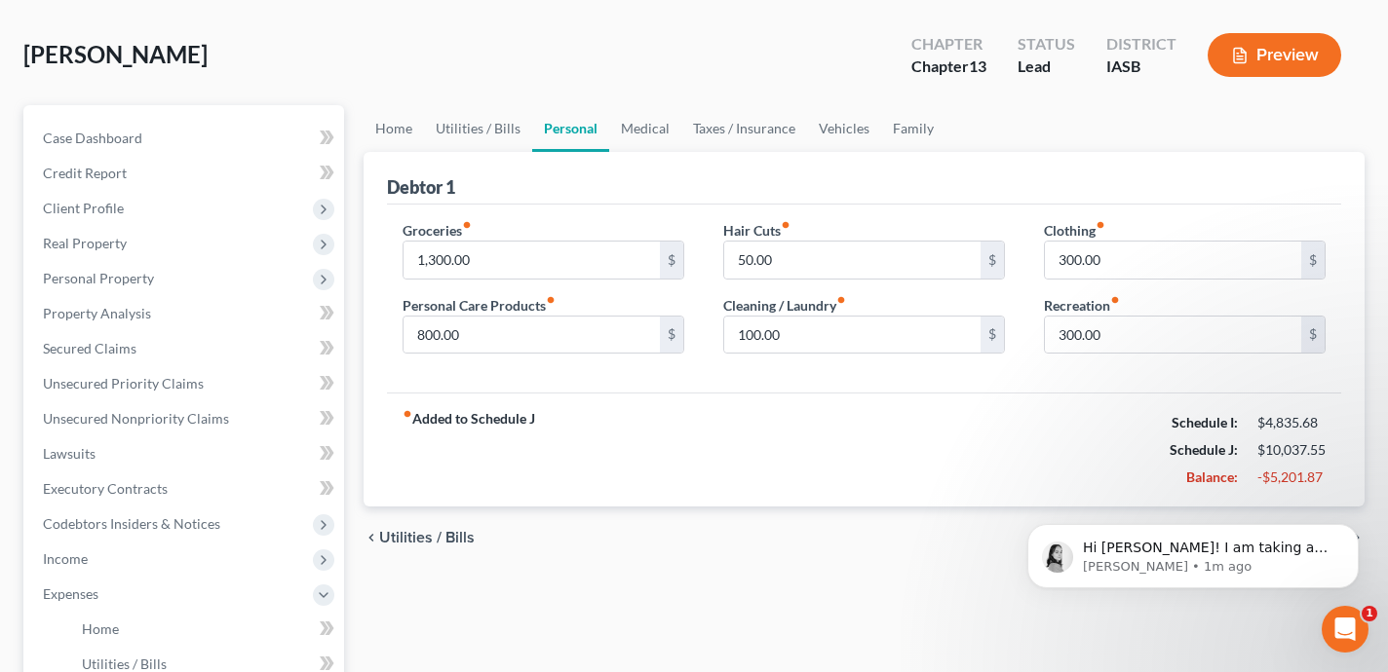
scroll to position [86, 0]
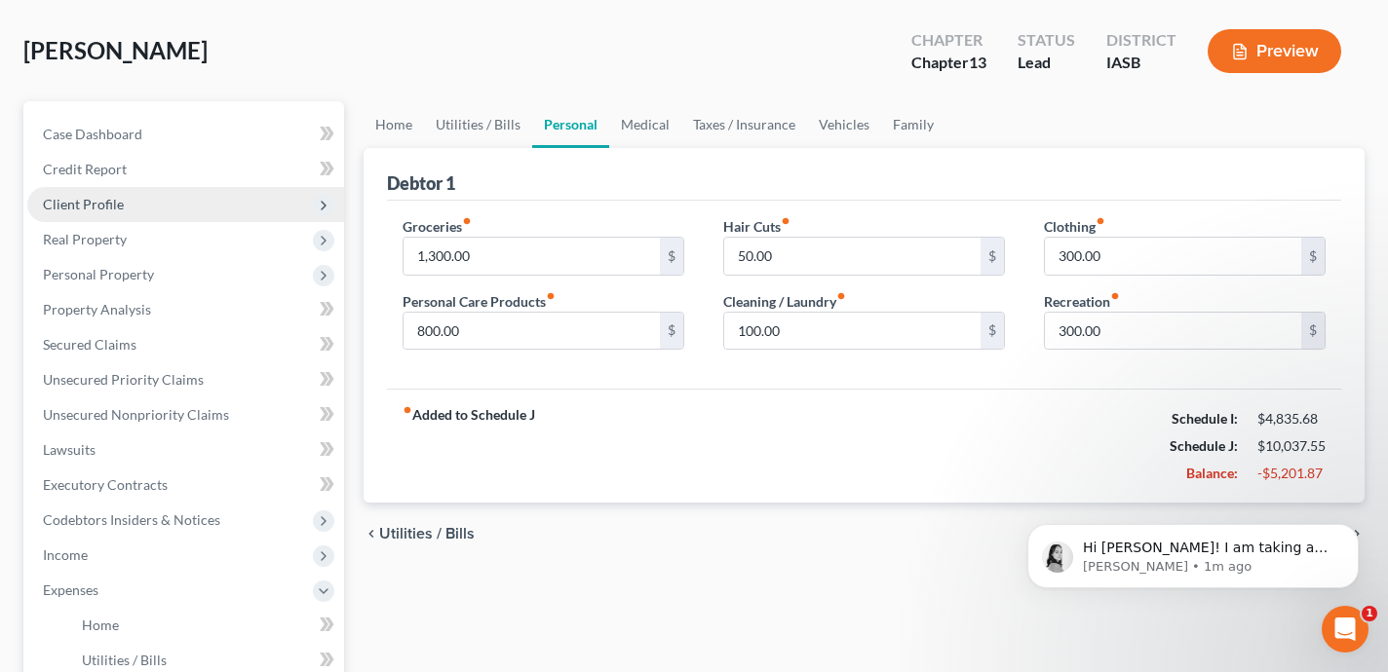
click at [134, 210] on span "Client Profile" at bounding box center [185, 204] width 317 height 35
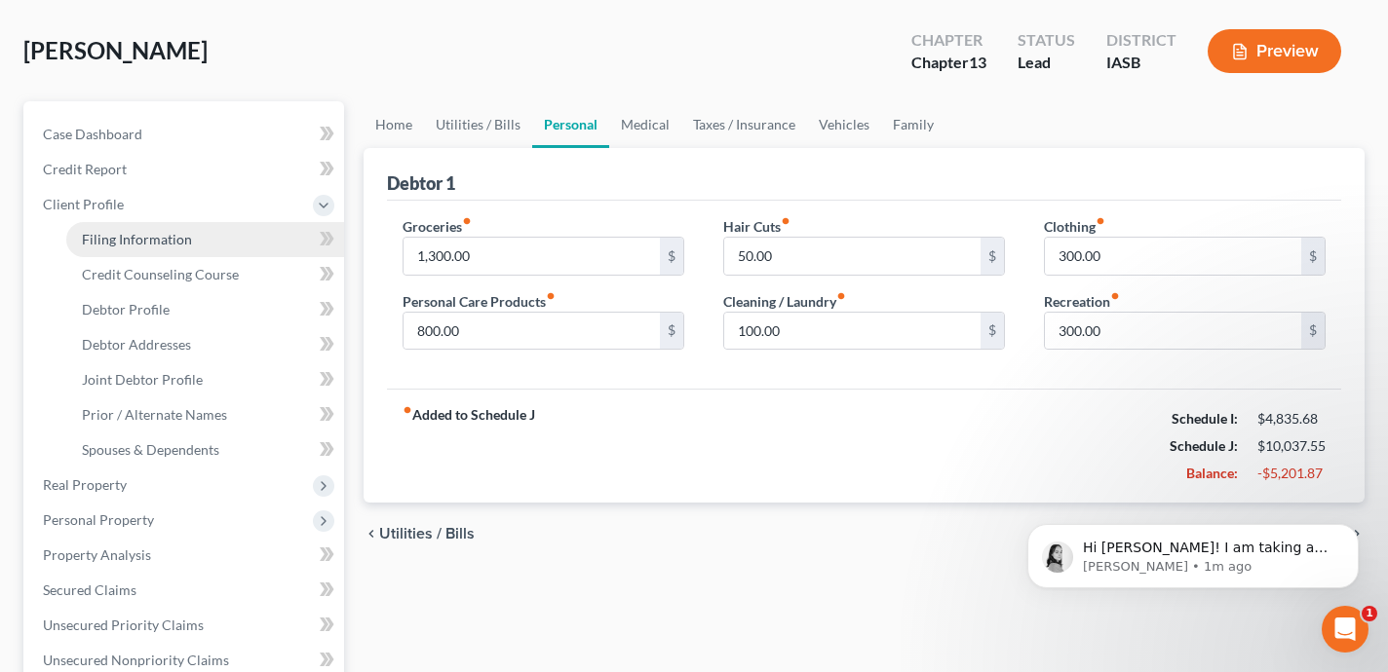
click at [160, 238] on span "Filing Information" at bounding box center [137, 239] width 110 height 17
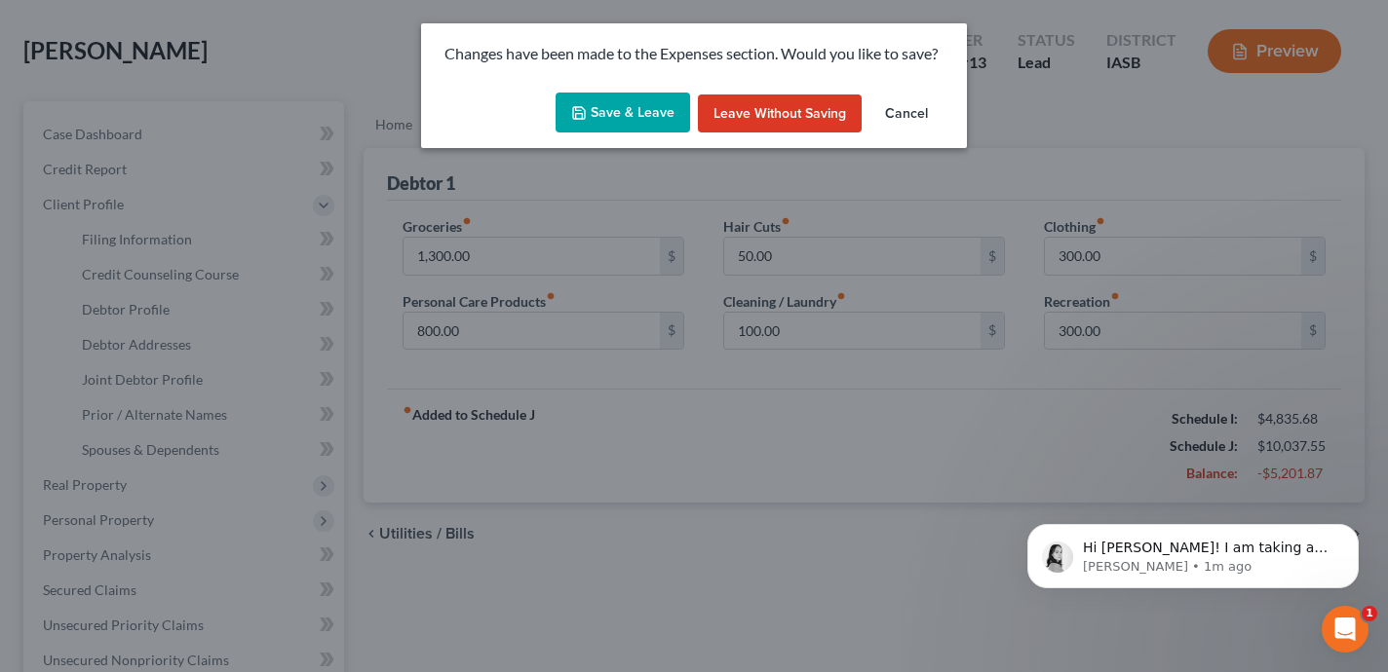
click at [637, 110] on button "Save & Leave" at bounding box center [622, 113] width 134 height 41
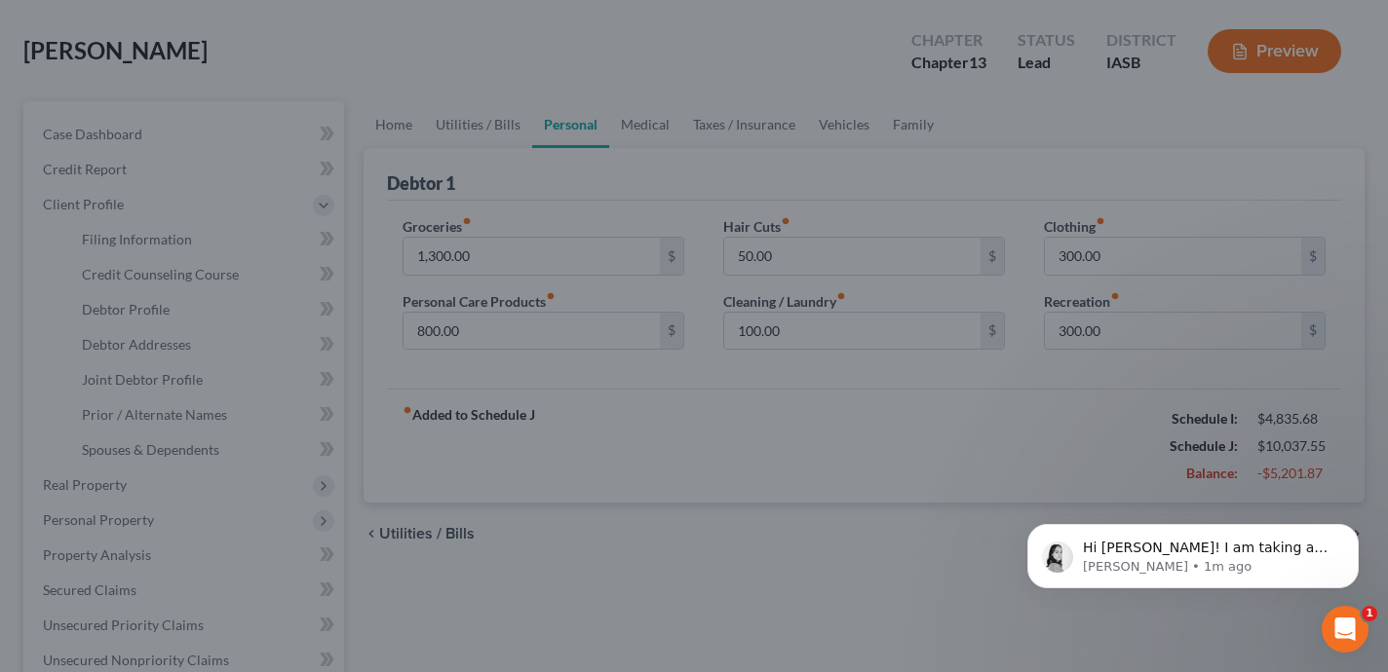
select select "1"
select select "3"
select select "30"
select select "0"
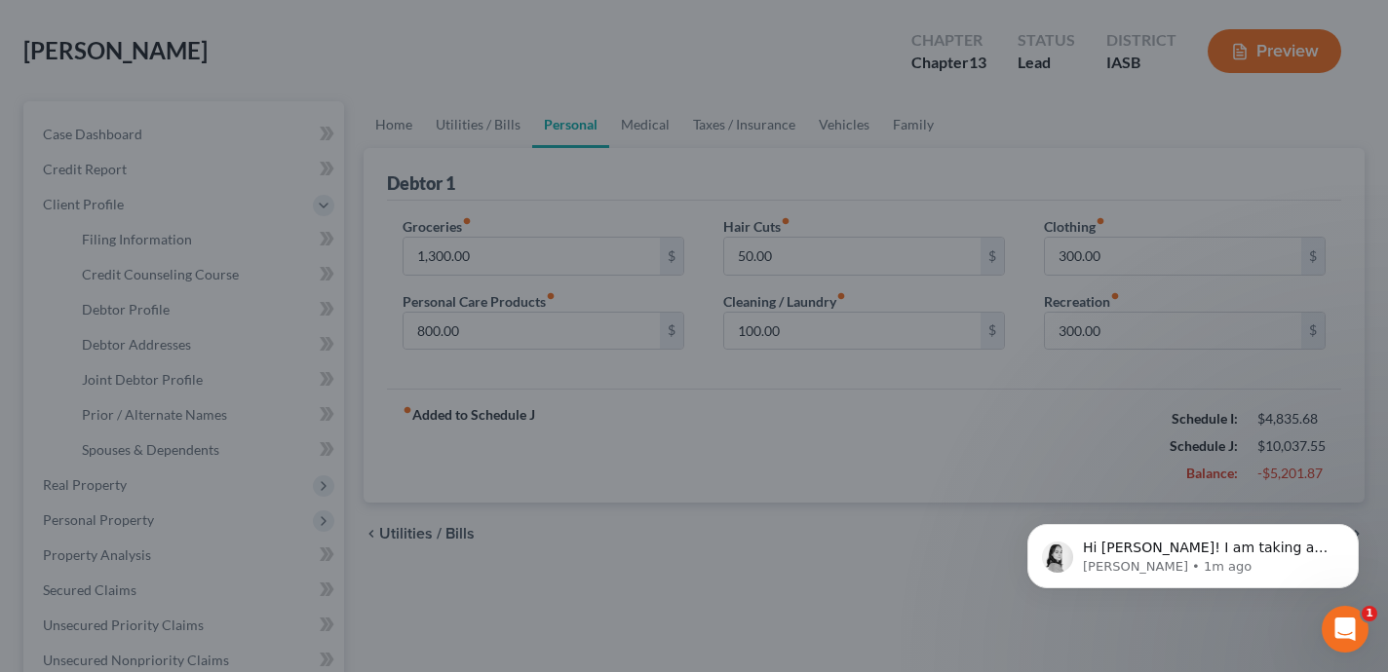
select select "16"
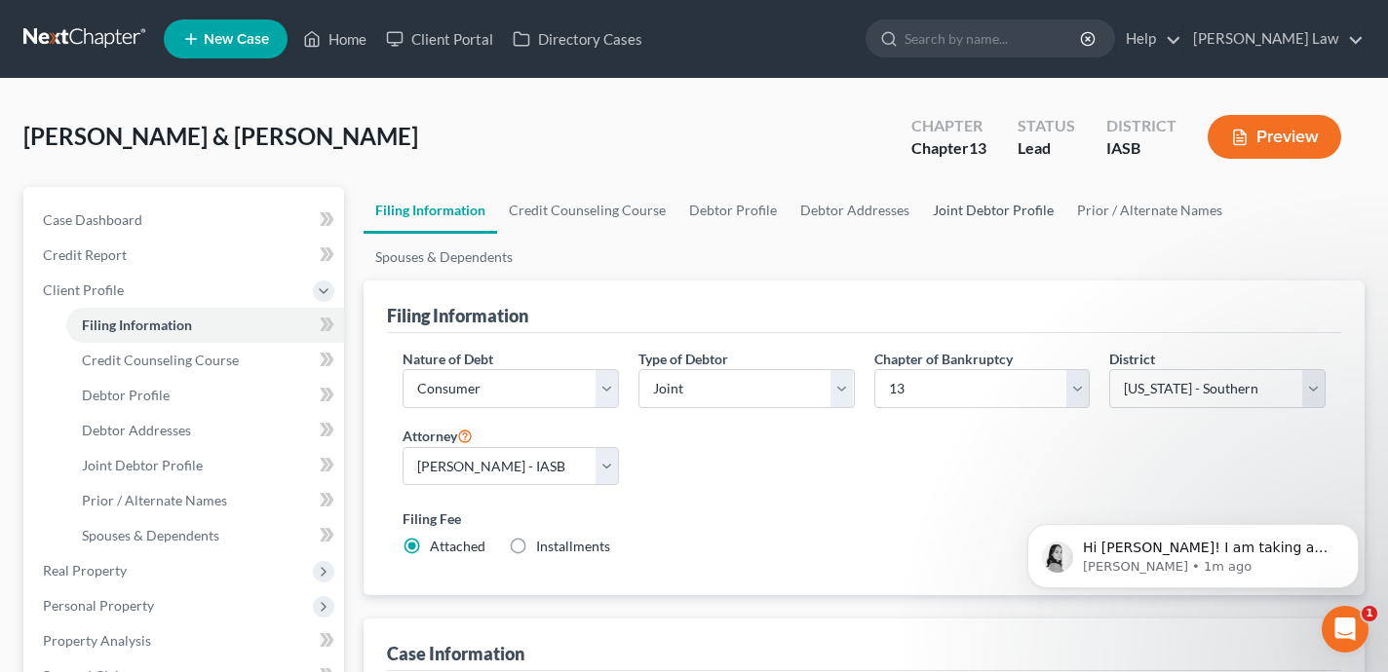
click at [1022, 209] on link "Joint Debtor Profile" at bounding box center [993, 210] width 144 height 47
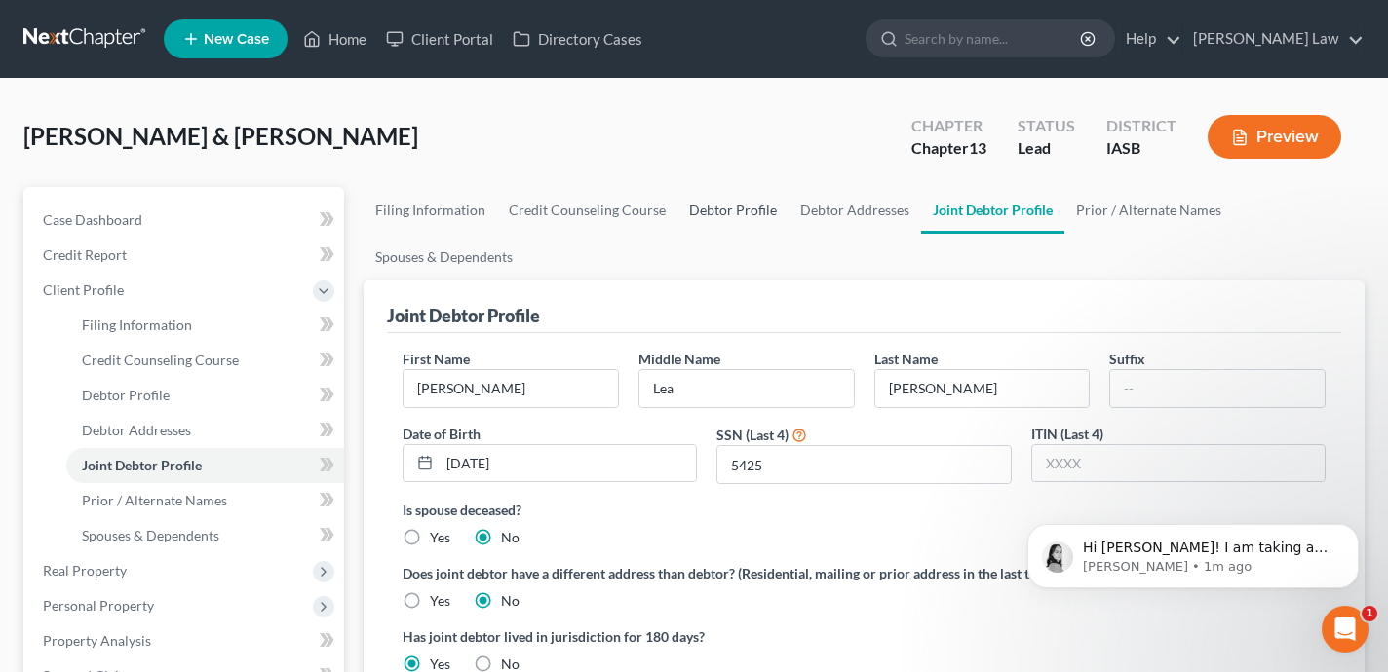
click at [702, 215] on link "Debtor Profile" at bounding box center [732, 210] width 111 height 47
select select "1"
select select "2"
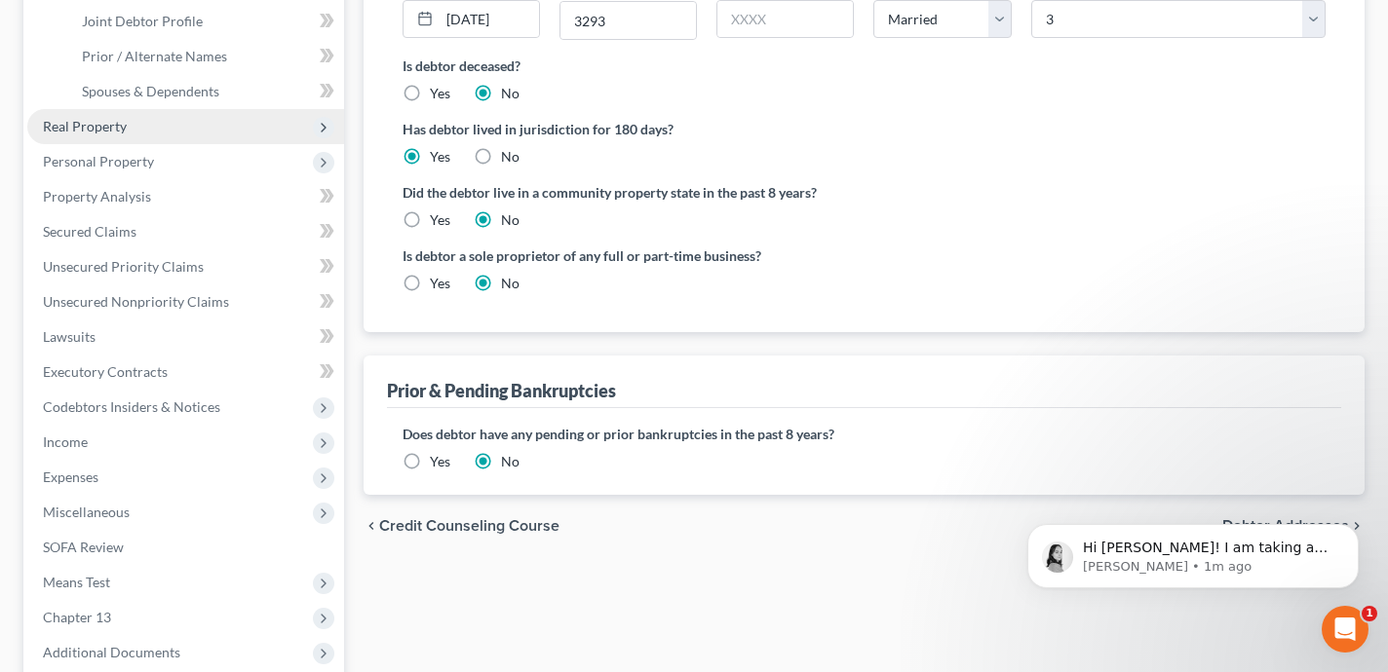
scroll to position [535, 0]
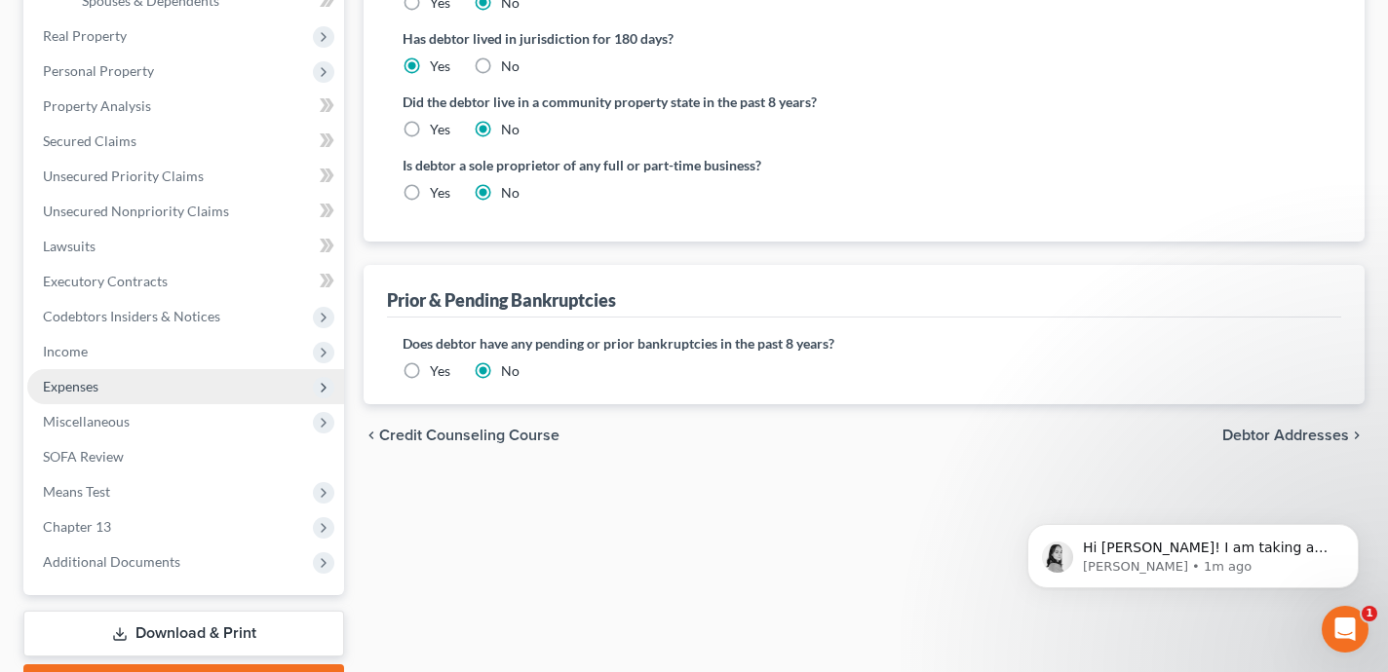
click at [186, 393] on span "Expenses" at bounding box center [185, 386] width 317 height 35
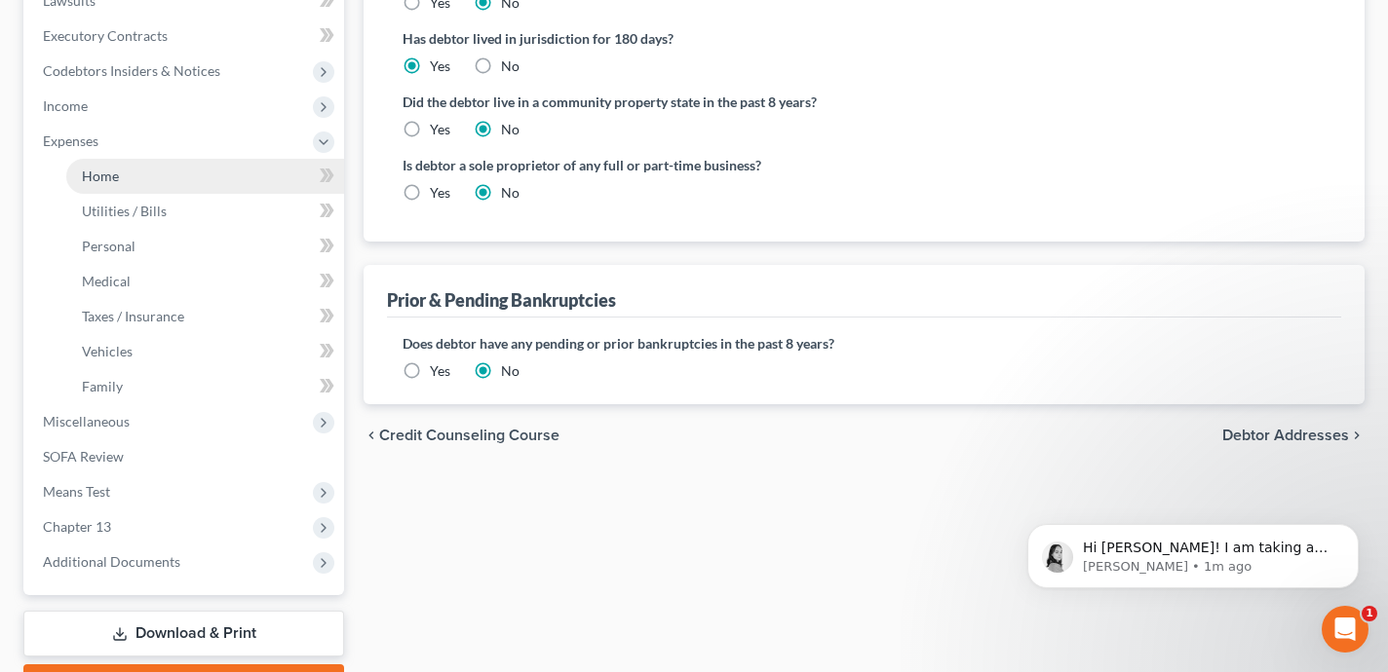
click at [141, 176] on link "Home" at bounding box center [205, 176] width 278 height 35
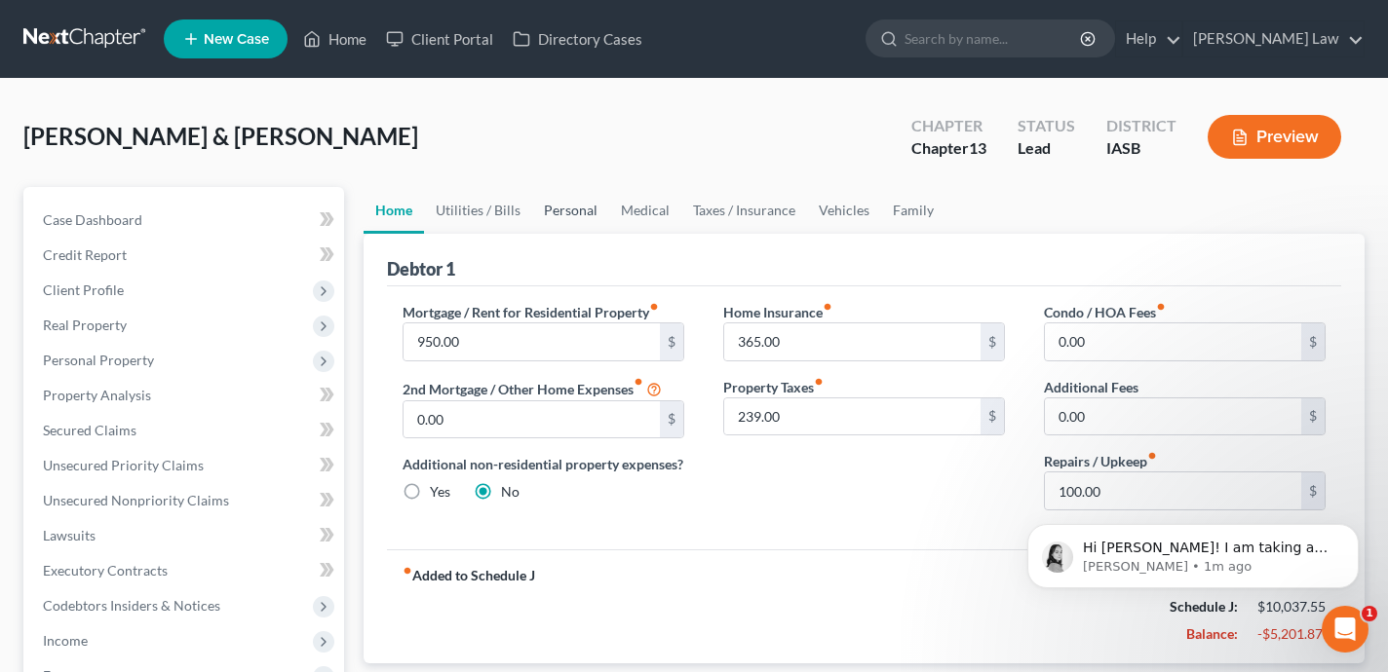
click at [581, 208] on link "Personal" at bounding box center [570, 210] width 77 height 47
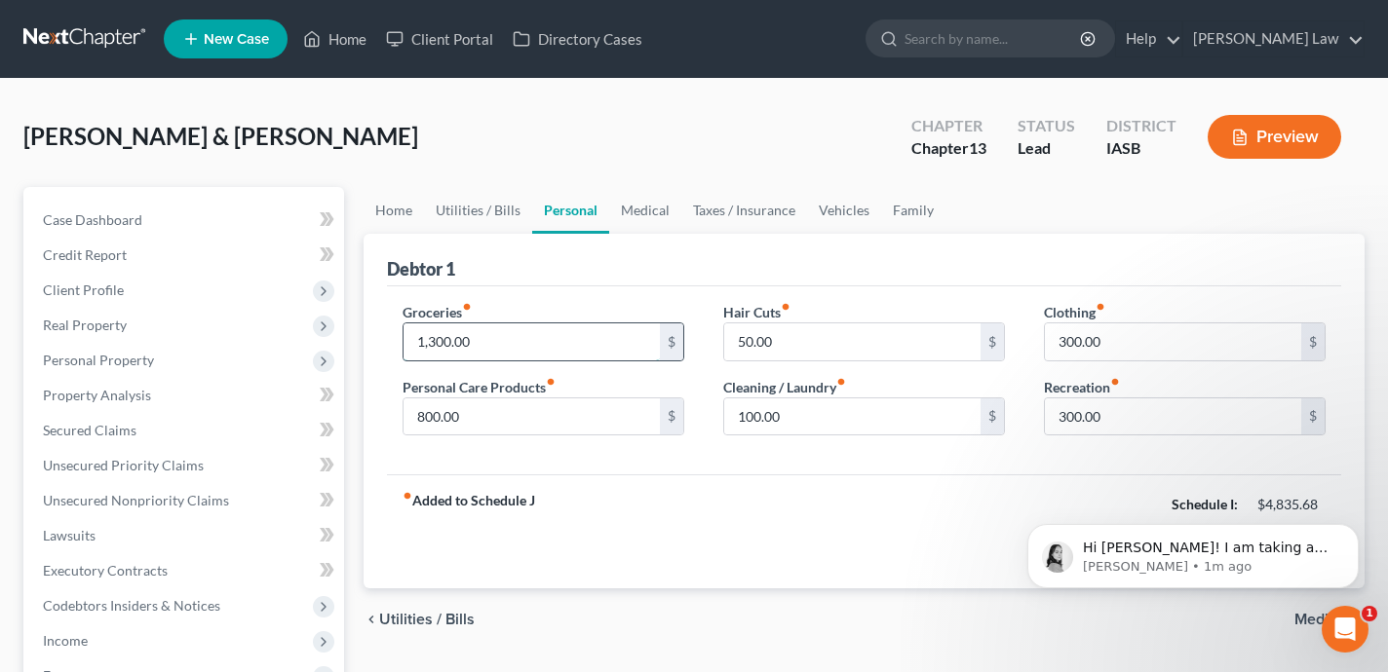
click at [613, 344] on input "1,300.00" at bounding box center [531, 342] width 256 height 37
type input "1,100"
click at [595, 423] on input "800.00" at bounding box center [531, 417] width 256 height 37
type input "80"
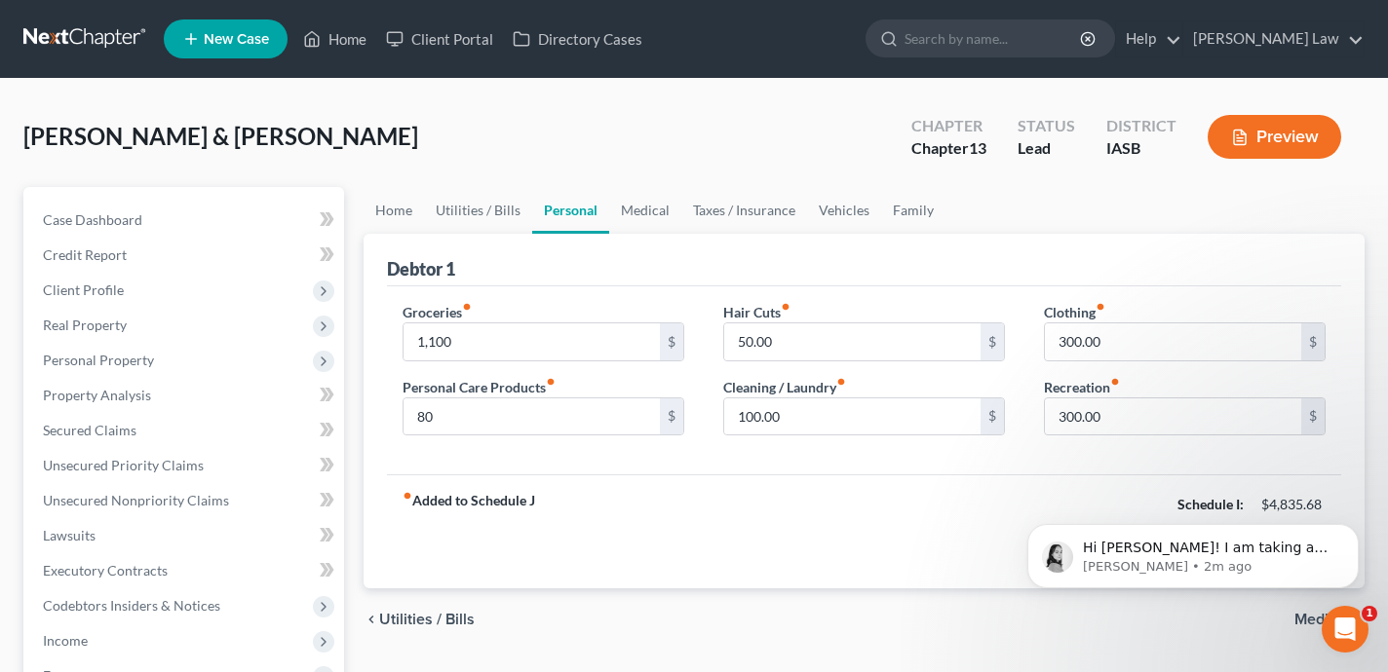
click at [787, 505] on div "fiber_manual_record Added to Schedule J Schedule I: $4,835.68 Schedule J: $9,11…" at bounding box center [864, 532] width 954 height 114
click at [803, 420] on input "100.00" at bounding box center [852, 417] width 256 height 37
type input "25"
click at [719, 507] on div "fiber_manual_record Added to Schedule J Schedule I: $4,835.68 Schedule J: $9,04…" at bounding box center [864, 532] width 954 height 114
click at [1112, 407] on div "Hi [PERSON_NAME]! I am taking a look at this for you now! [PERSON_NAME] • 2m ago" at bounding box center [1193, 467] width 359 height 244
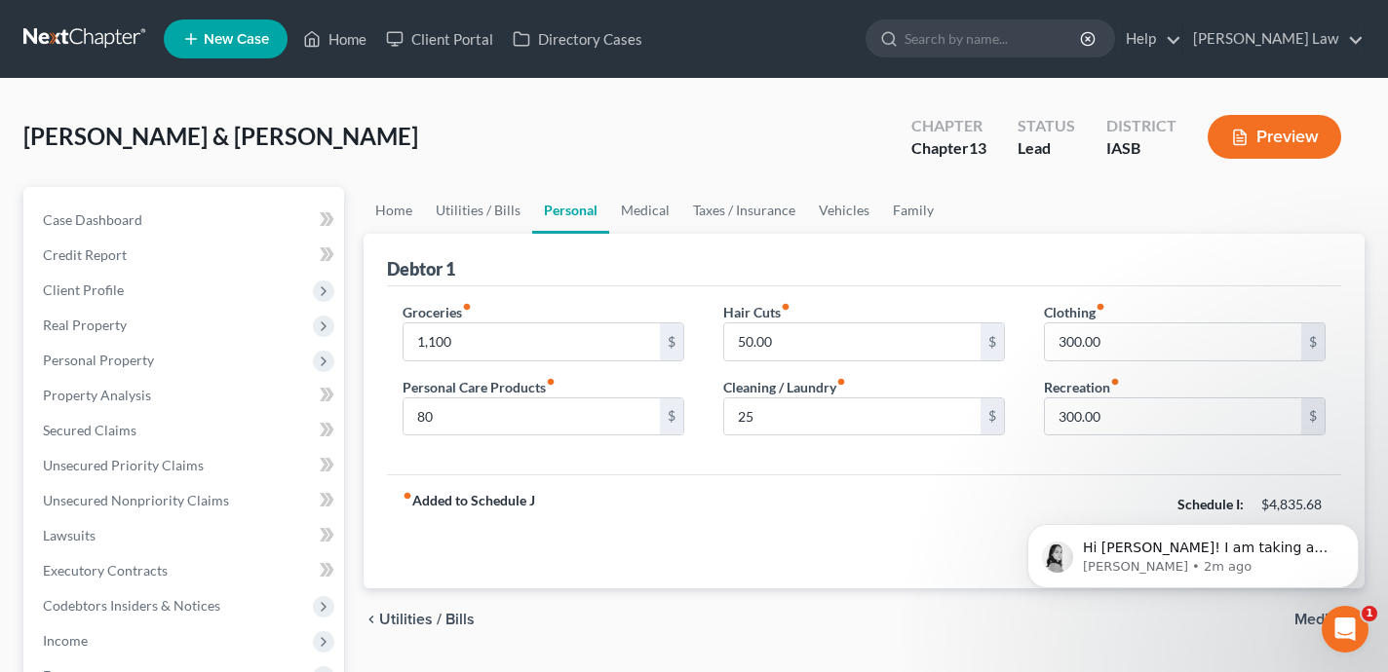
click at [1112, 418] on div "Hi [PERSON_NAME]! I am taking a look at this for you now! [PERSON_NAME] • 2m ago" at bounding box center [1193, 467] width 359 height 244
click at [1100, 415] on div "Hi [PERSON_NAME]! I am taking a look at this for you now! [PERSON_NAME] • 2m ago" at bounding box center [1193, 467] width 359 height 244
click at [952, 501] on div "fiber_manual_record Added to Schedule J Schedule I: $4,835.68 Schedule J: $9,04…" at bounding box center [864, 532] width 954 height 114
click at [1109, 349] on input "300.00" at bounding box center [1173, 342] width 256 height 37
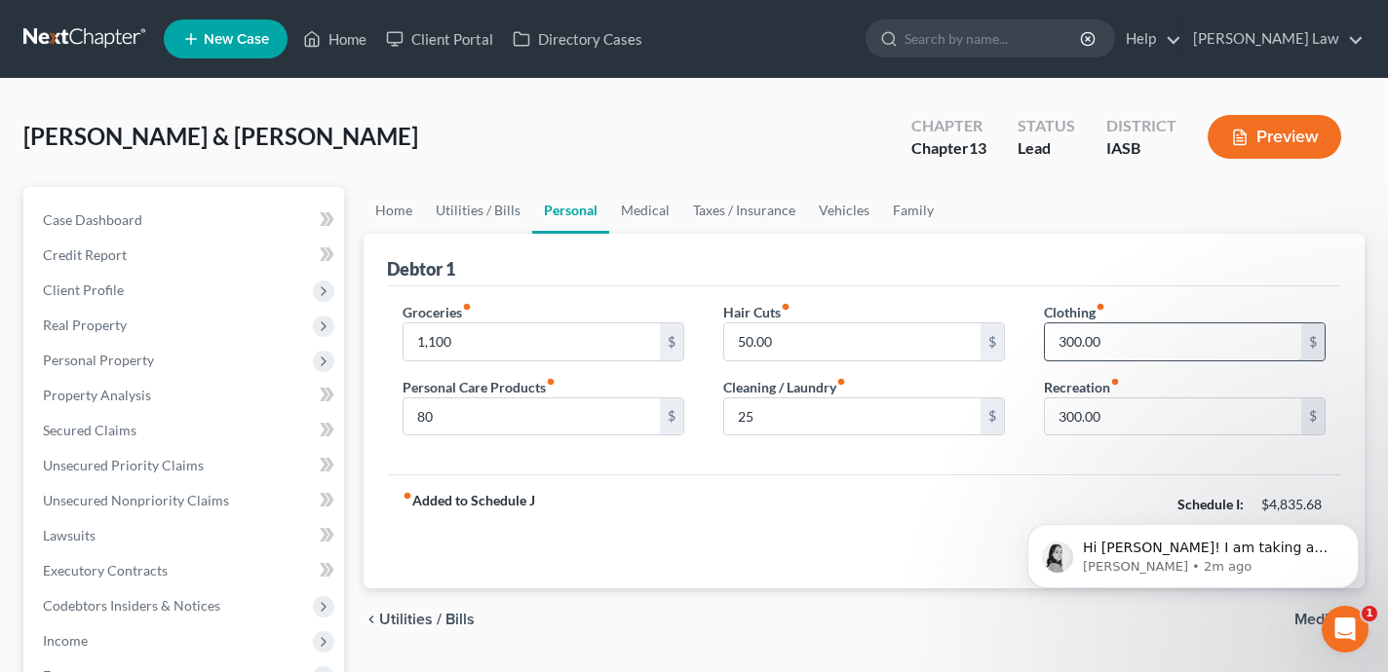
click at [1109, 349] on input "300.00" at bounding box center [1173, 342] width 256 height 37
type input "75"
click at [997, 431] on div "$" at bounding box center [991, 417] width 23 height 37
click at [1150, 411] on input "300.00" at bounding box center [1173, 417] width 256 height 37
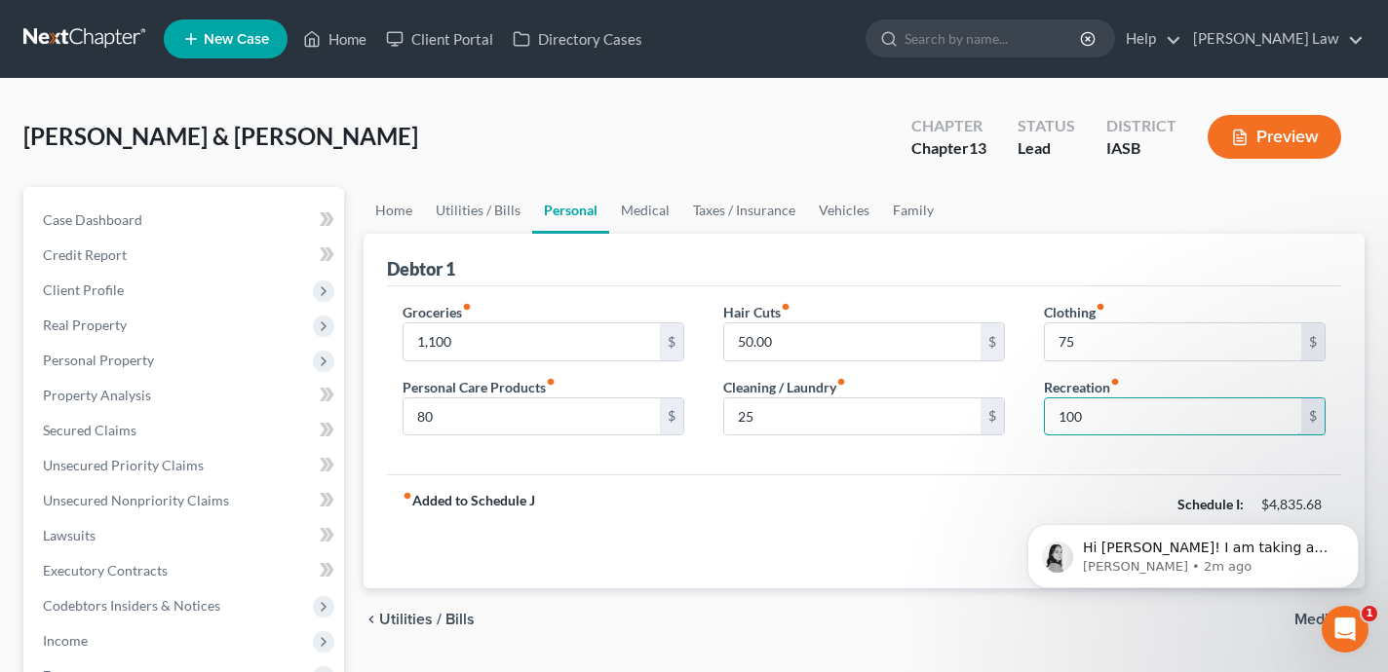
type input "100"
click at [923, 555] on div "fiber_manual_record Added to Schedule J Schedule I: $4,835.68 Schedule J: $8,61…" at bounding box center [864, 532] width 954 height 114
click at [1341, 633] on icon "Open Intercom Messenger" at bounding box center [1342, 627] width 32 height 32
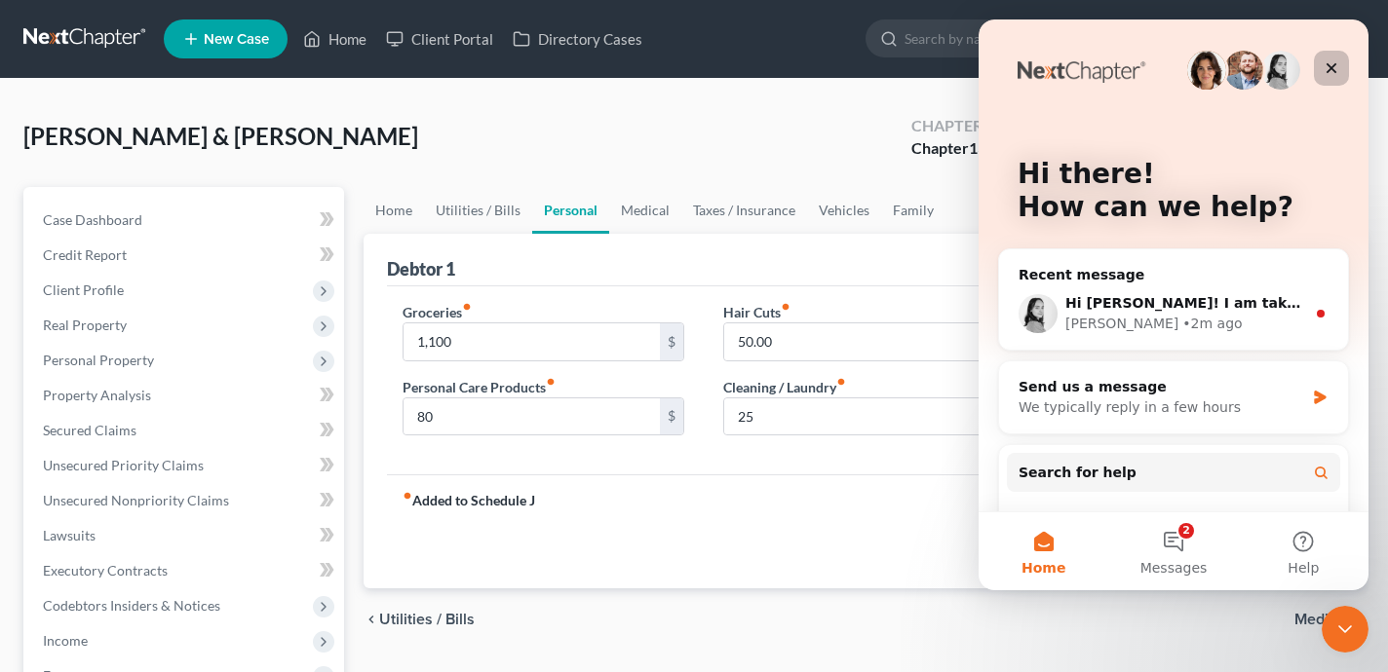
click at [1331, 73] on icon "Close" at bounding box center [1331, 68] width 16 height 16
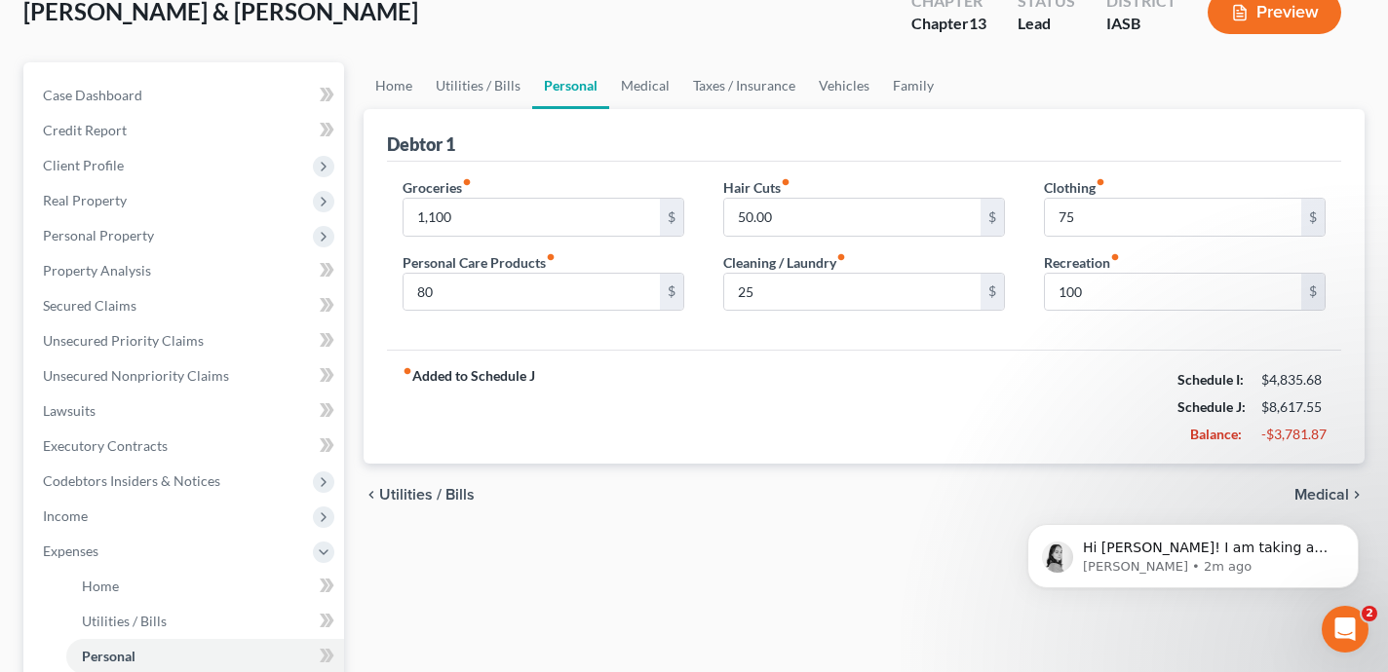
scroll to position [96, 0]
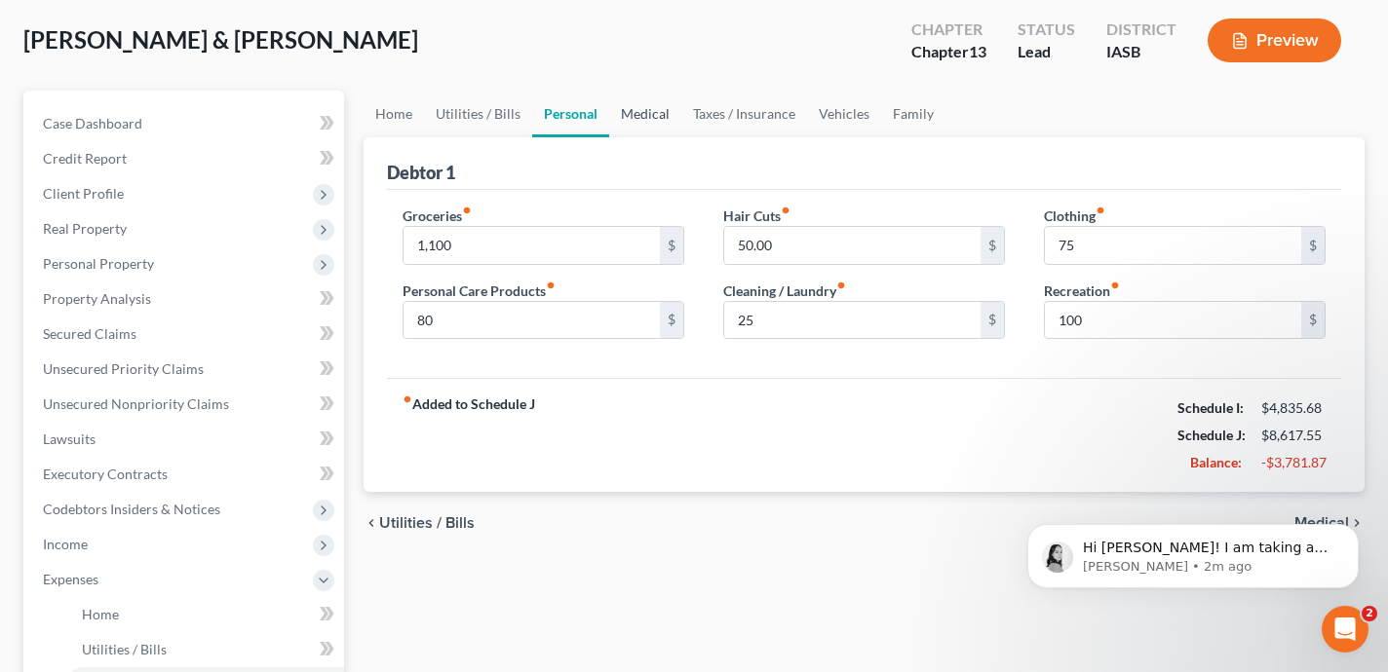
click at [651, 110] on link "Medical" at bounding box center [645, 114] width 72 height 47
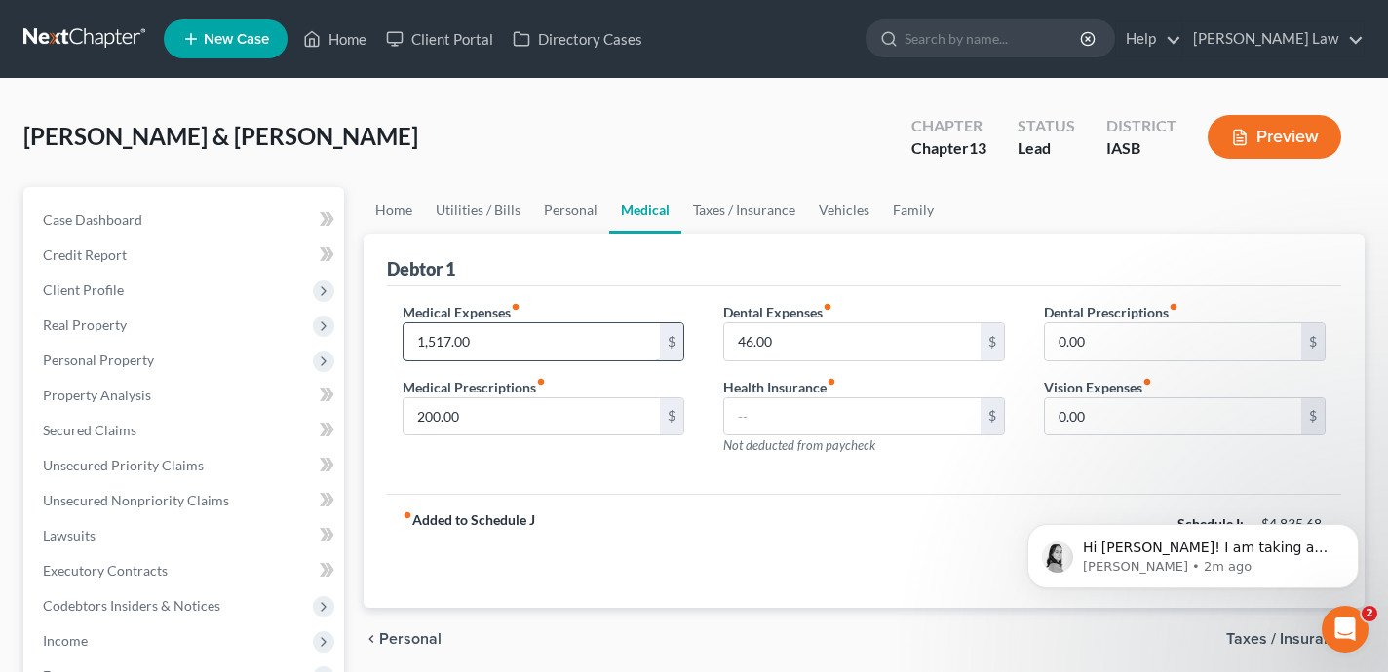
click at [524, 339] on input "1,517.00" at bounding box center [531, 342] width 256 height 37
click at [560, 492] on div "Medical Expenses fiber_manual_record $ Medical Prescriptions fiber_manual_recor…" at bounding box center [864, 391] width 954 height 209
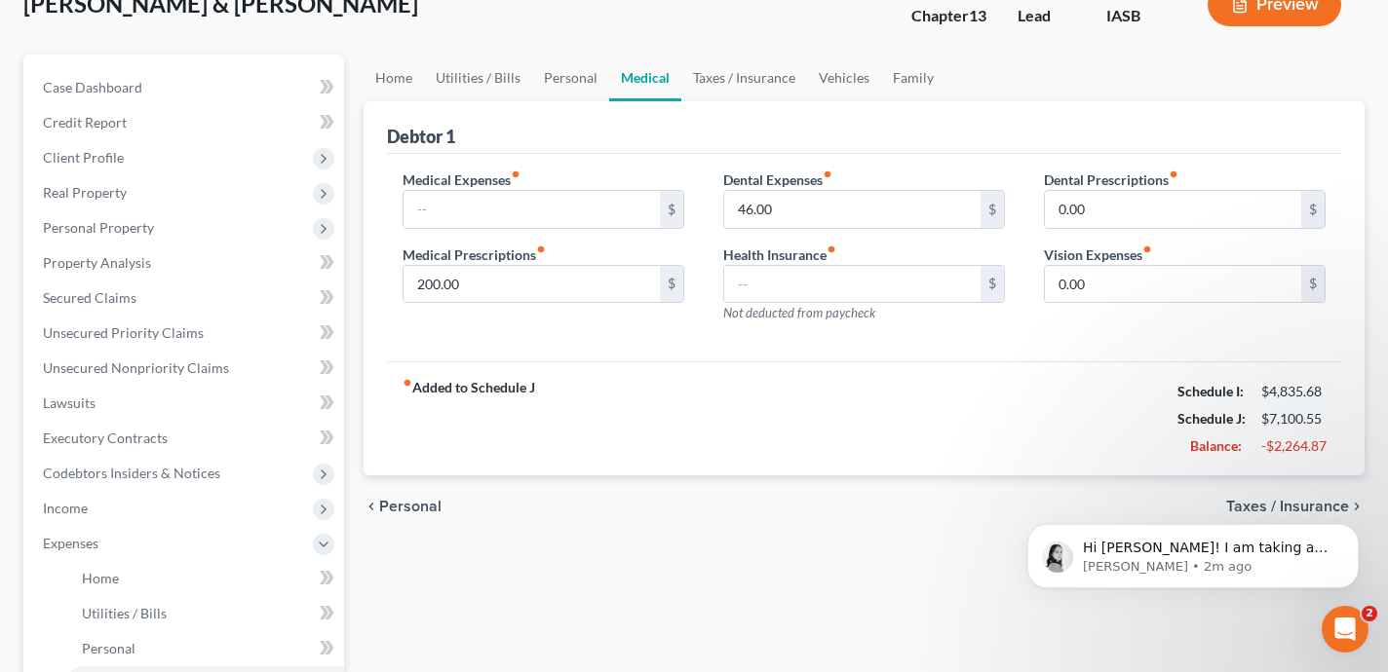
scroll to position [115, 0]
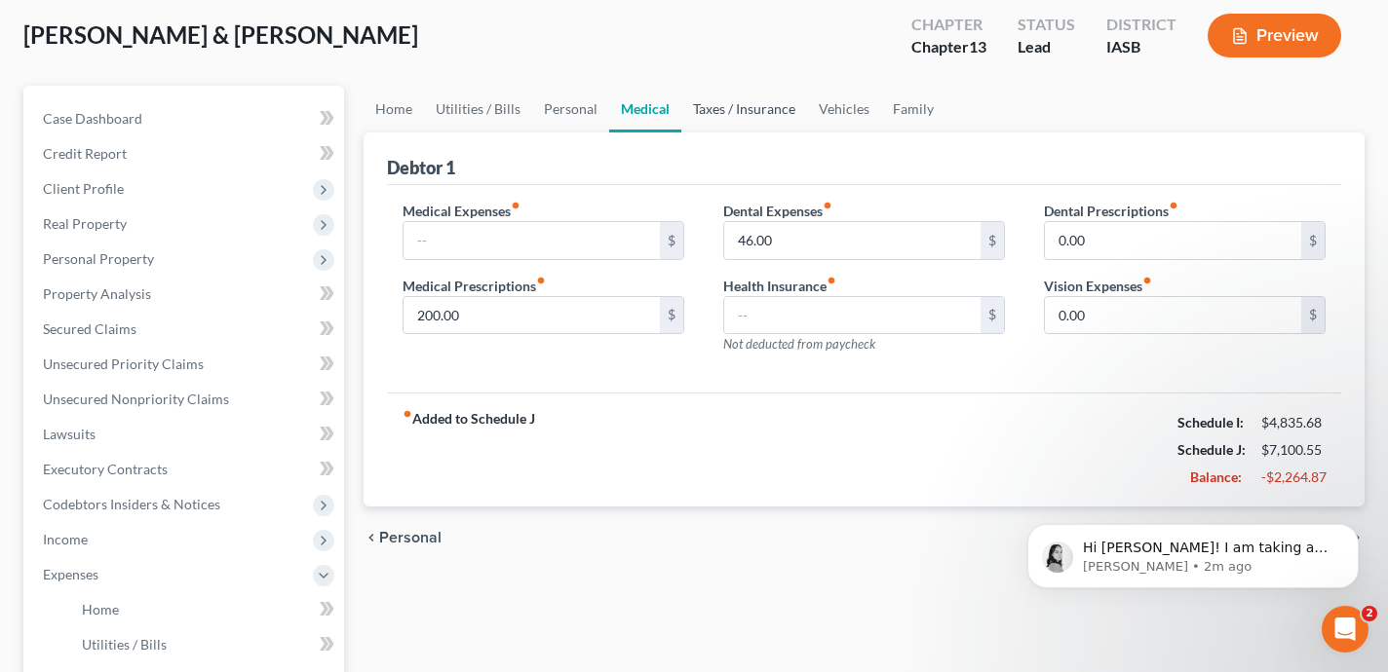
click at [741, 106] on link "Taxes / Insurance" at bounding box center [744, 109] width 126 height 47
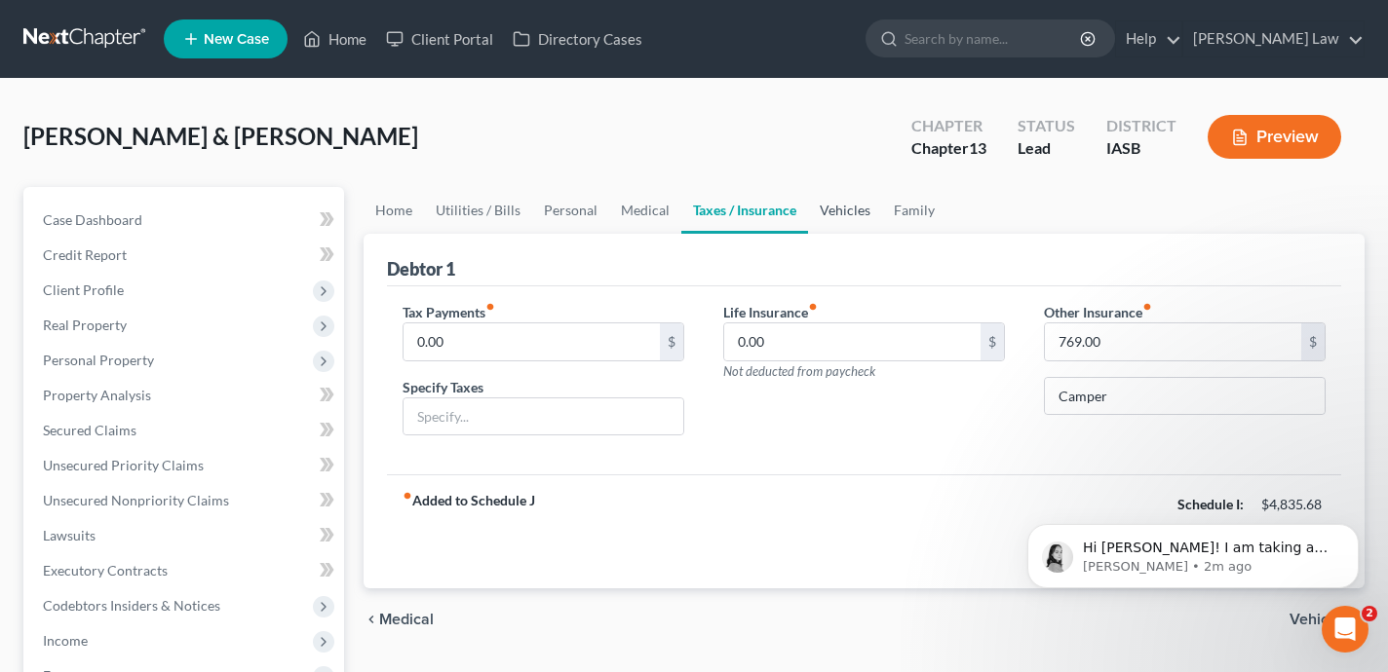
click at [836, 225] on link "Vehicles" at bounding box center [845, 210] width 74 height 47
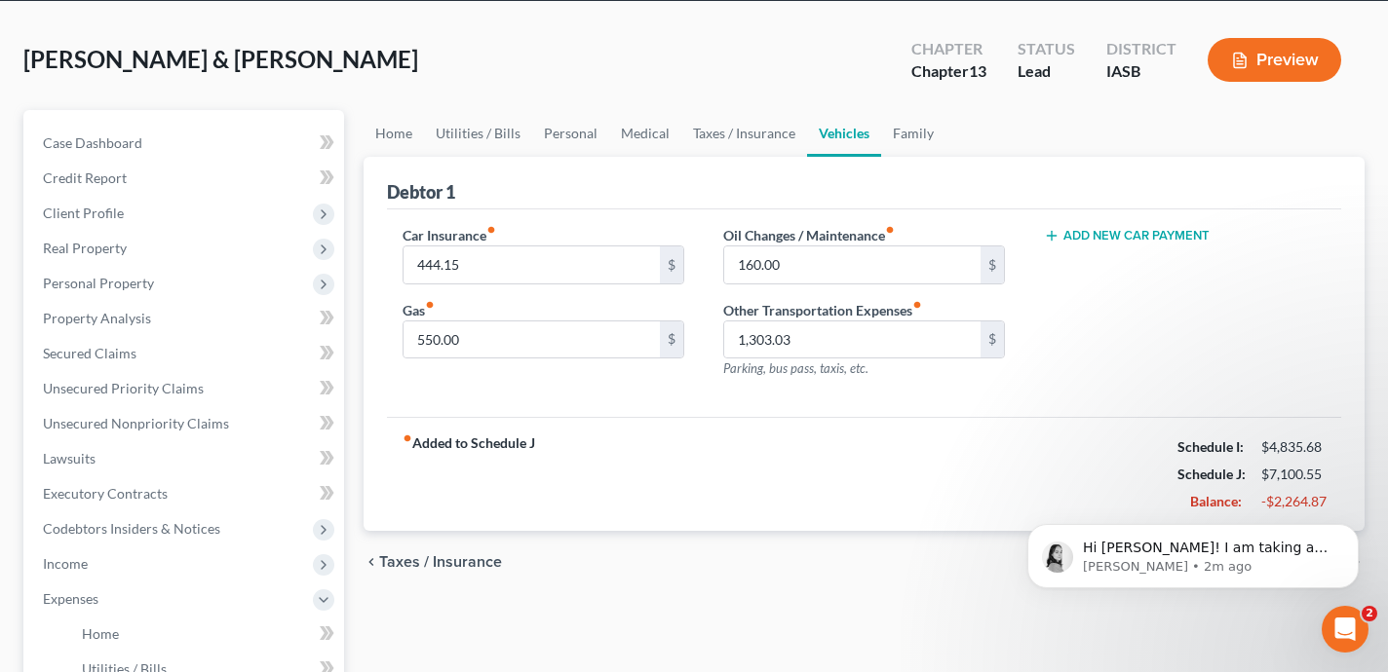
scroll to position [96, 0]
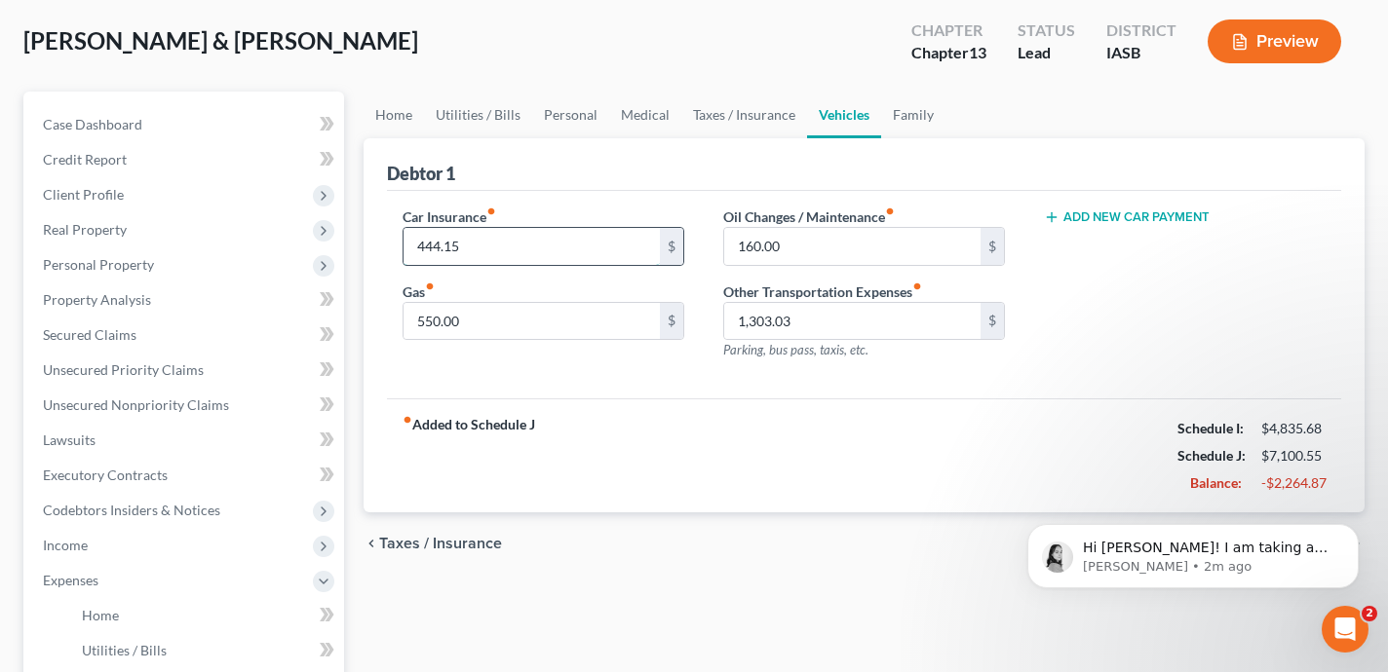
click at [524, 248] on input "444.15" at bounding box center [531, 246] width 256 height 37
click at [818, 314] on input "1,303.03" at bounding box center [852, 321] width 256 height 37
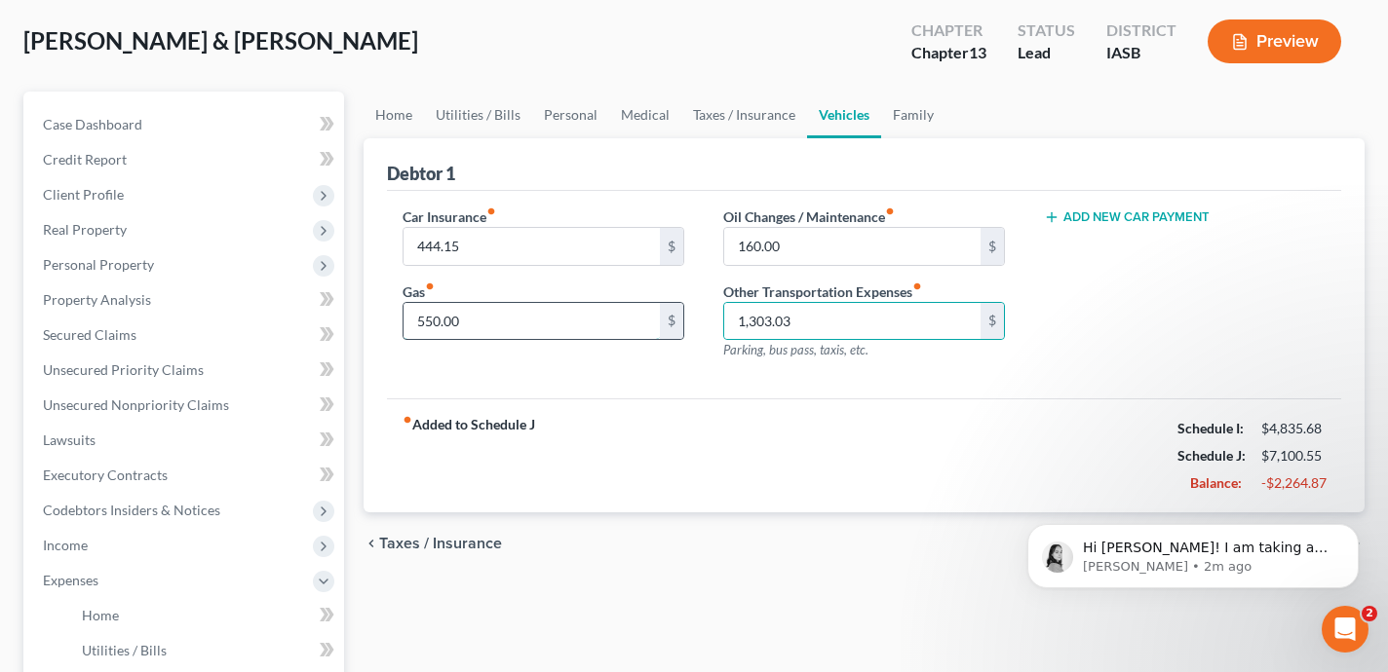
click at [513, 325] on input "550.00" at bounding box center [531, 321] width 256 height 37
type input "200"
click at [512, 254] on input "444.15" at bounding box center [531, 246] width 256 height 37
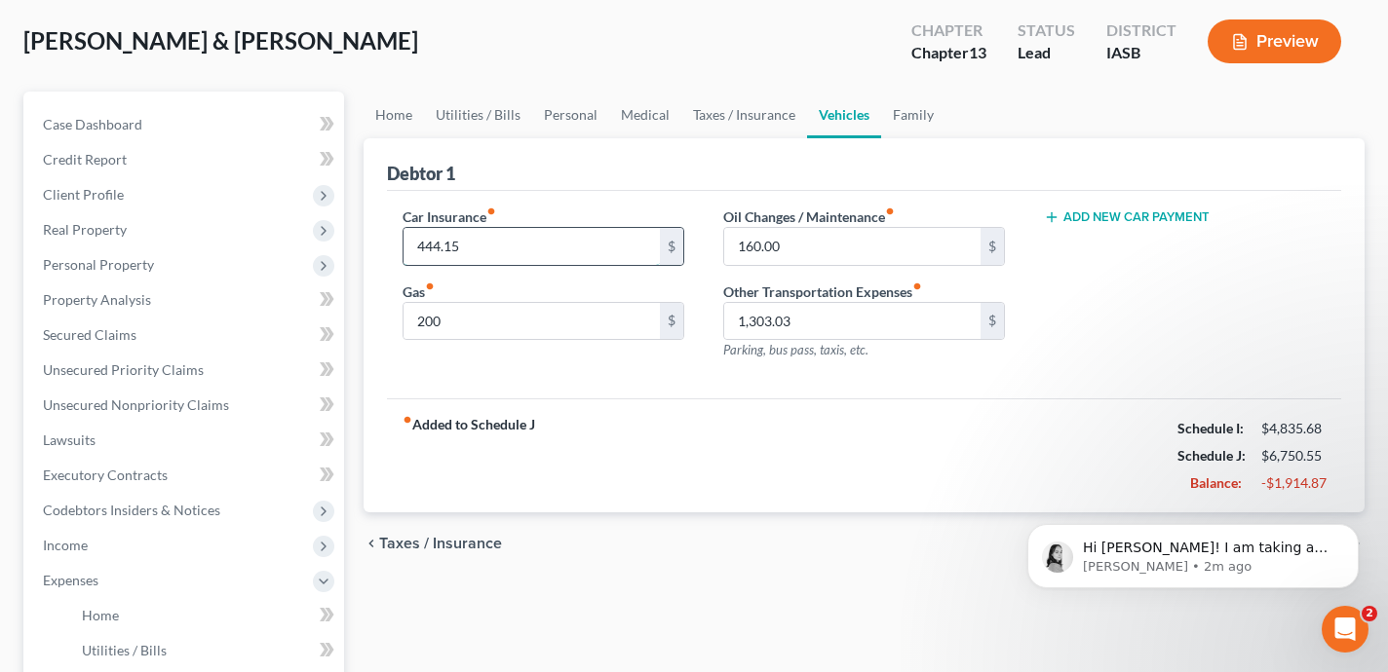
click at [512, 254] on input "444.15" at bounding box center [531, 246] width 256 height 37
type input "80"
click at [625, 391] on div "Car Insurance fiber_manual_record 80 $ Gas fiber_manual_record 200 $ Oil Change…" at bounding box center [864, 295] width 954 height 209
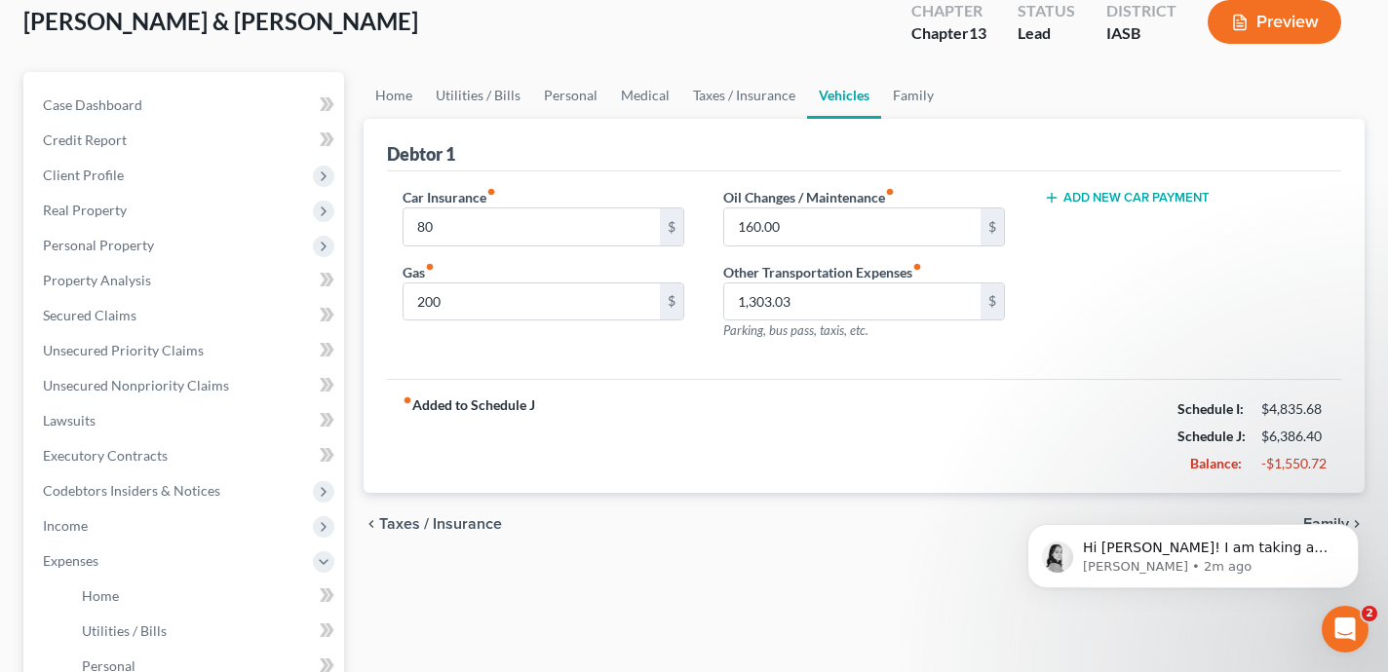
scroll to position [124, 0]
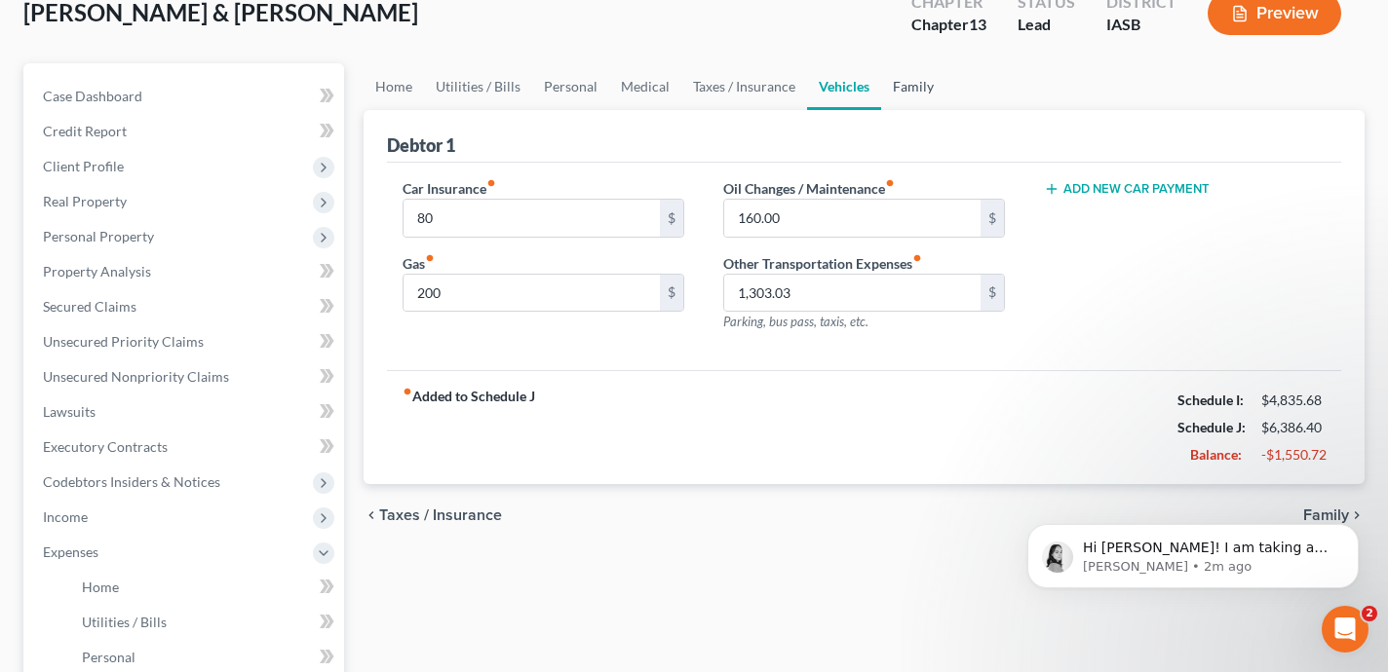
click at [903, 90] on link "Family" at bounding box center [913, 86] width 64 height 47
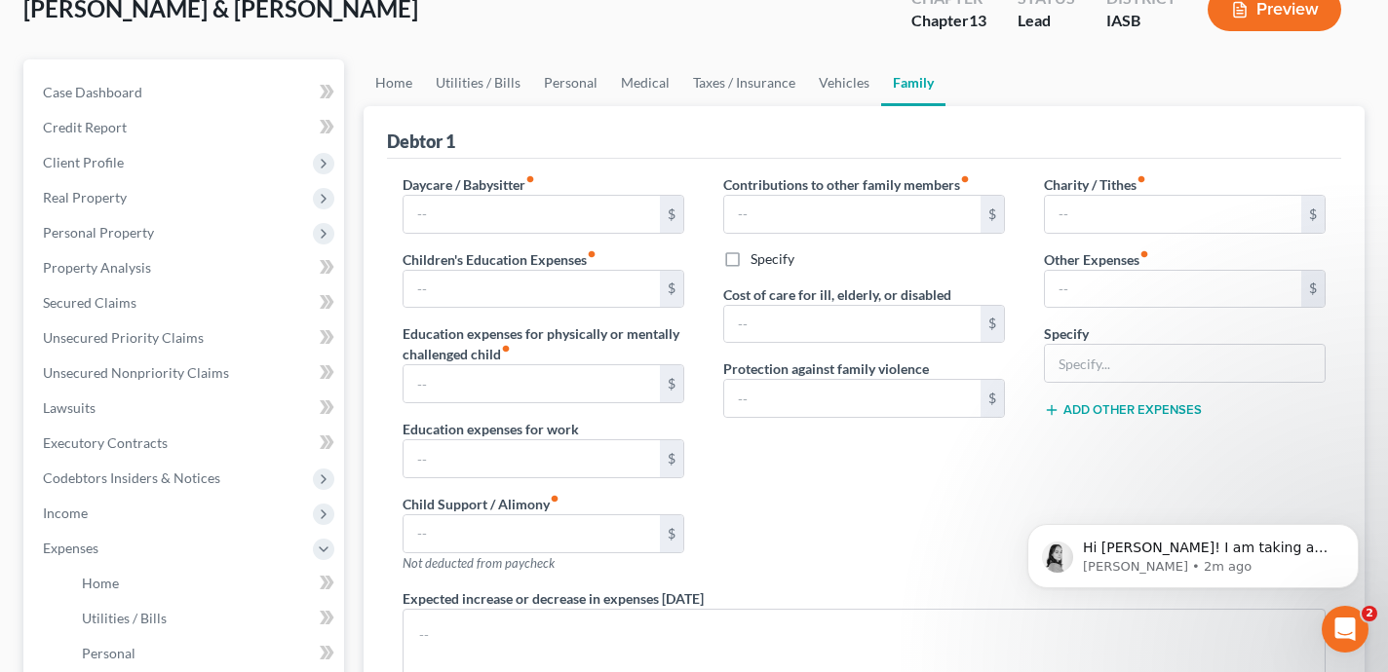
scroll to position [99, 0]
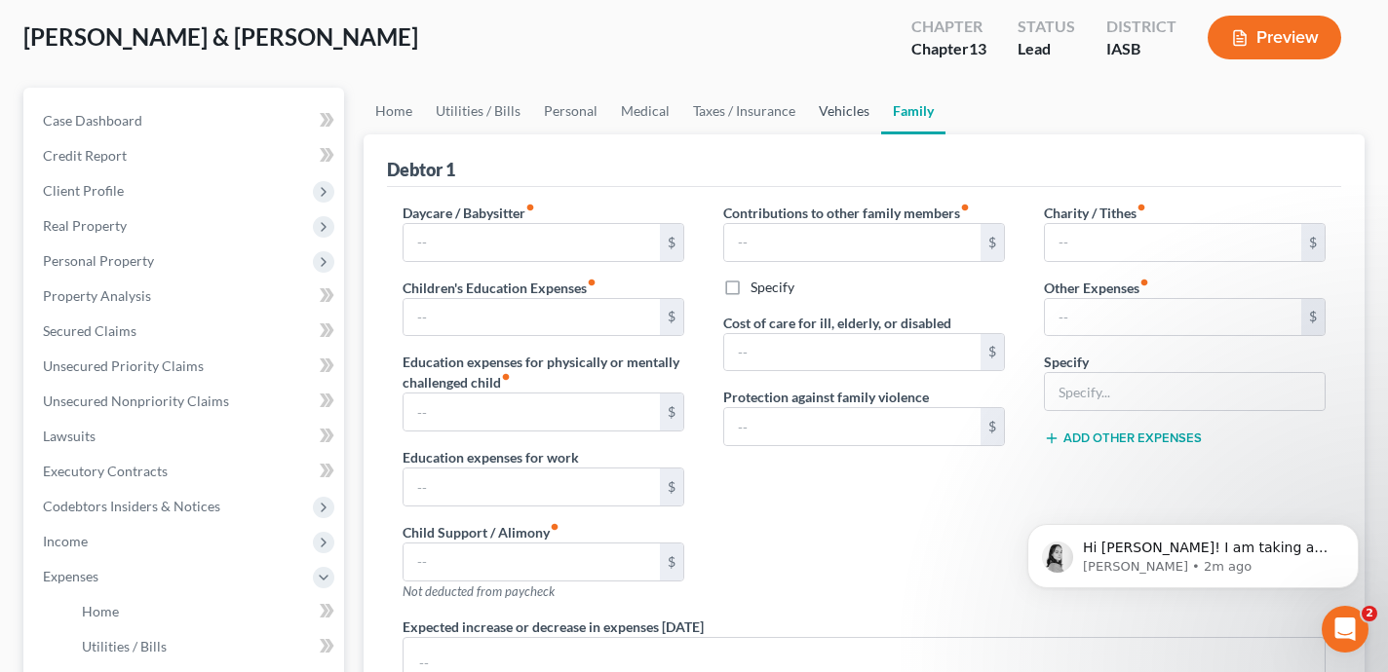
click at [843, 106] on link "Vehicles" at bounding box center [844, 111] width 74 height 47
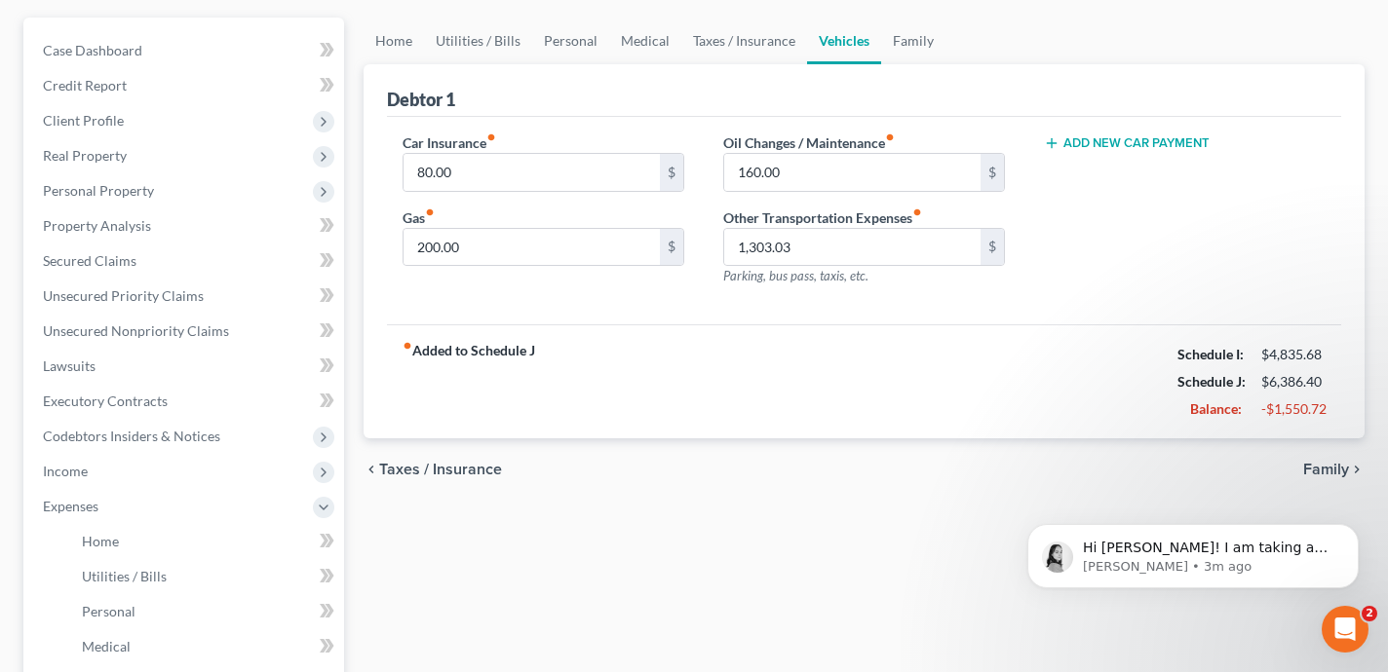
scroll to position [97, 0]
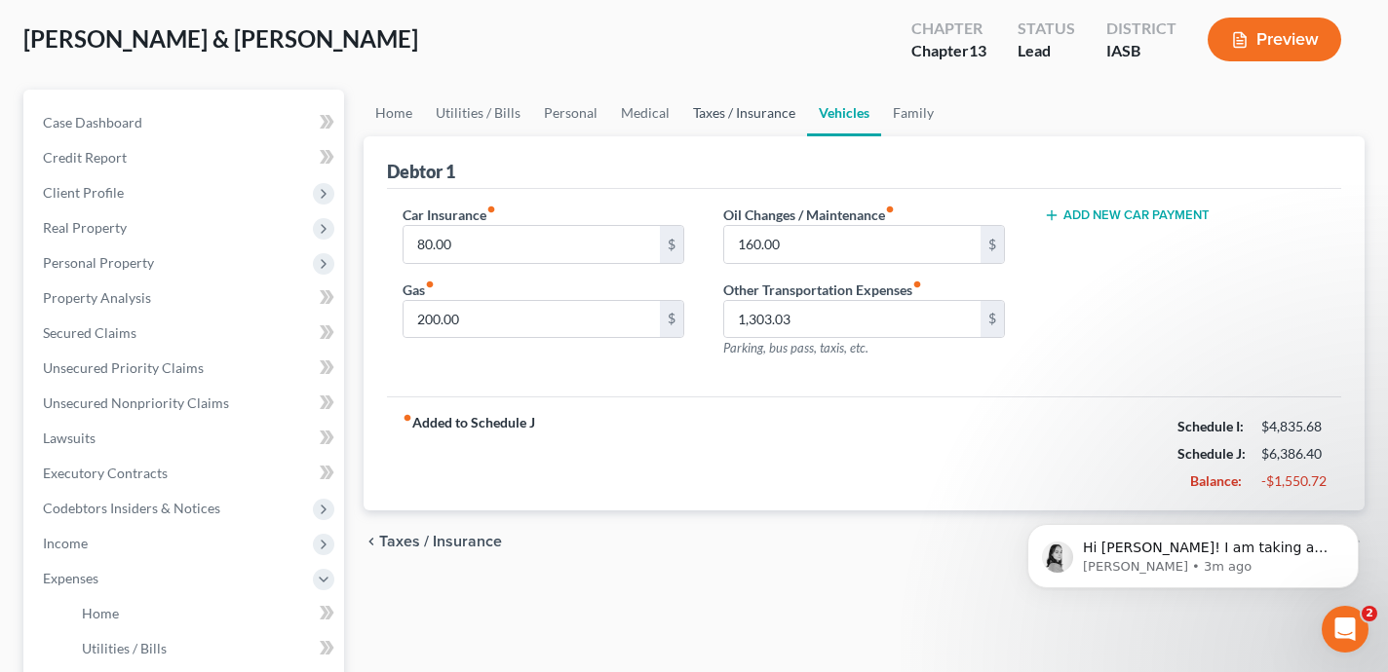
click at [737, 114] on link "Taxes / Insurance" at bounding box center [744, 113] width 126 height 47
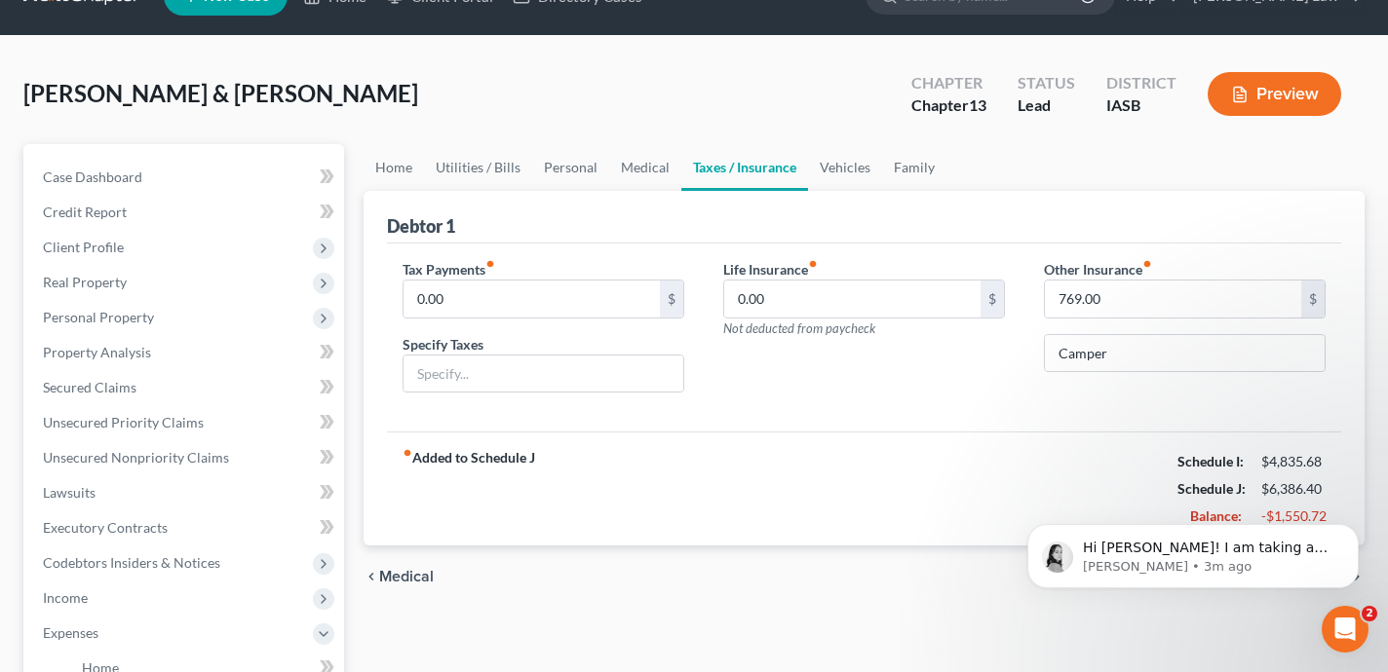
scroll to position [26, 0]
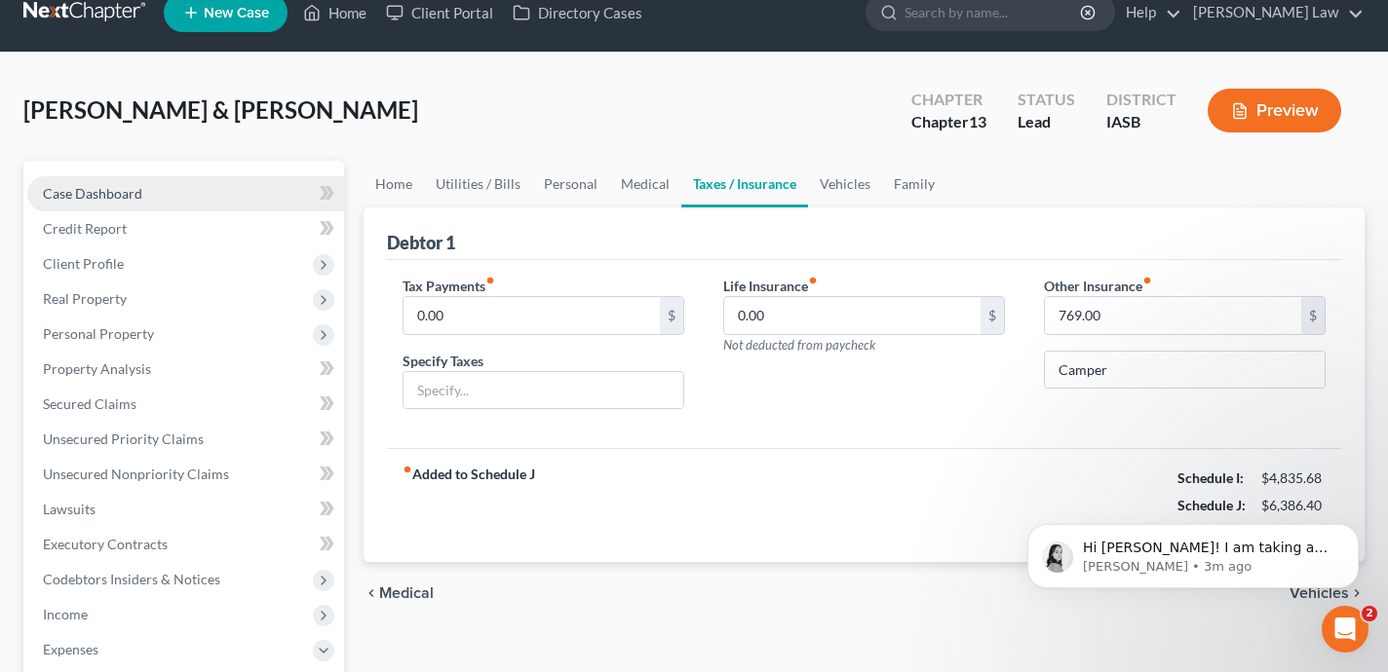
click at [251, 190] on link "Case Dashboard" at bounding box center [185, 193] width 317 height 35
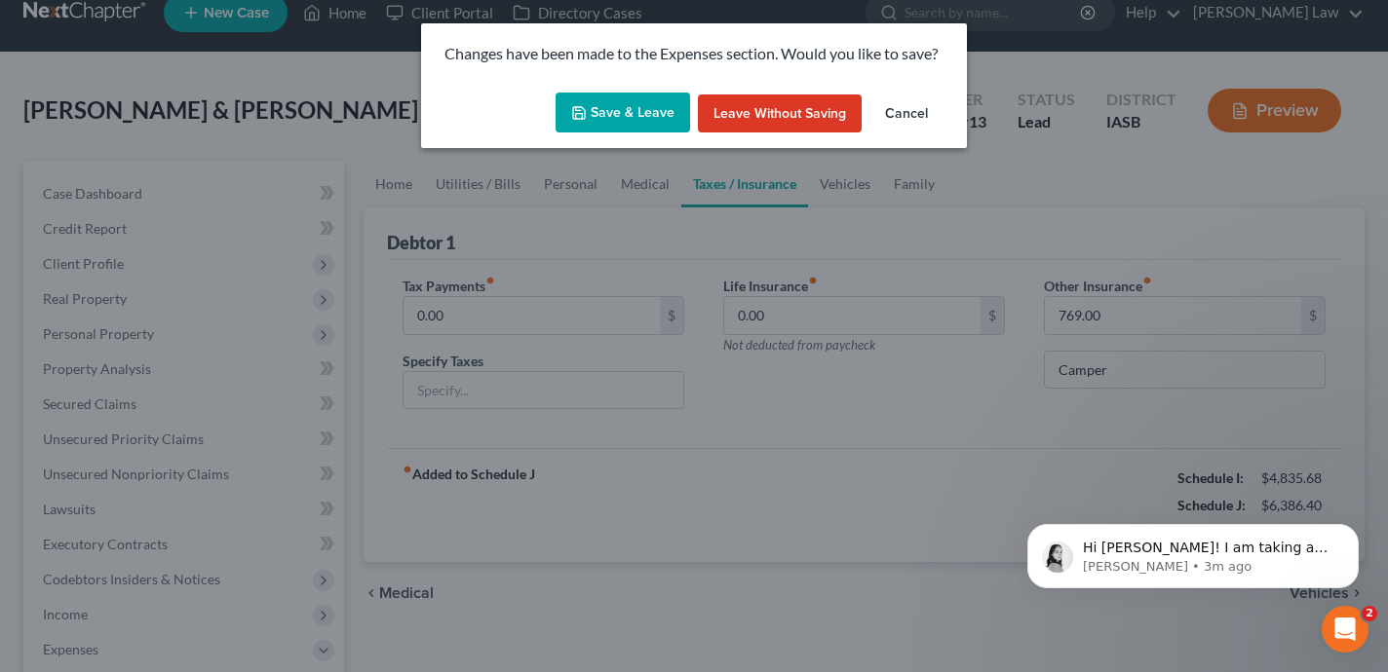
click at [608, 114] on button "Save & Leave" at bounding box center [622, 113] width 134 height 41
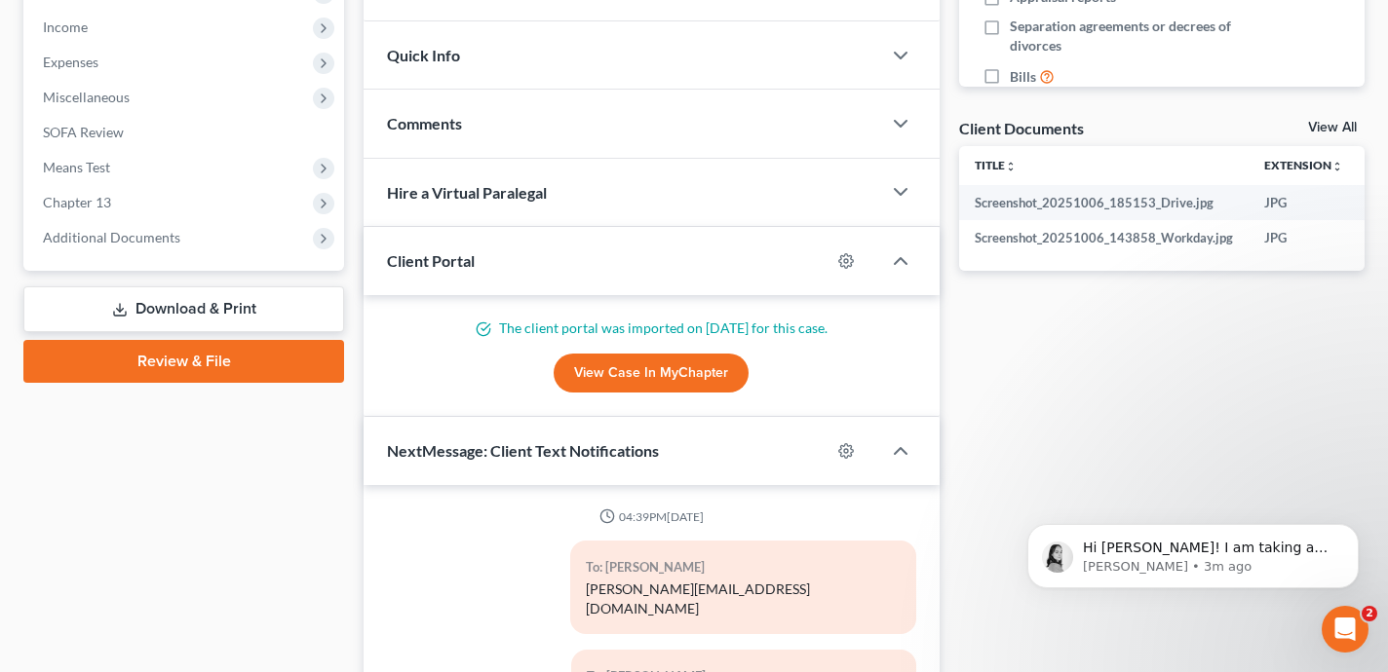
scroll to position [804, 0]
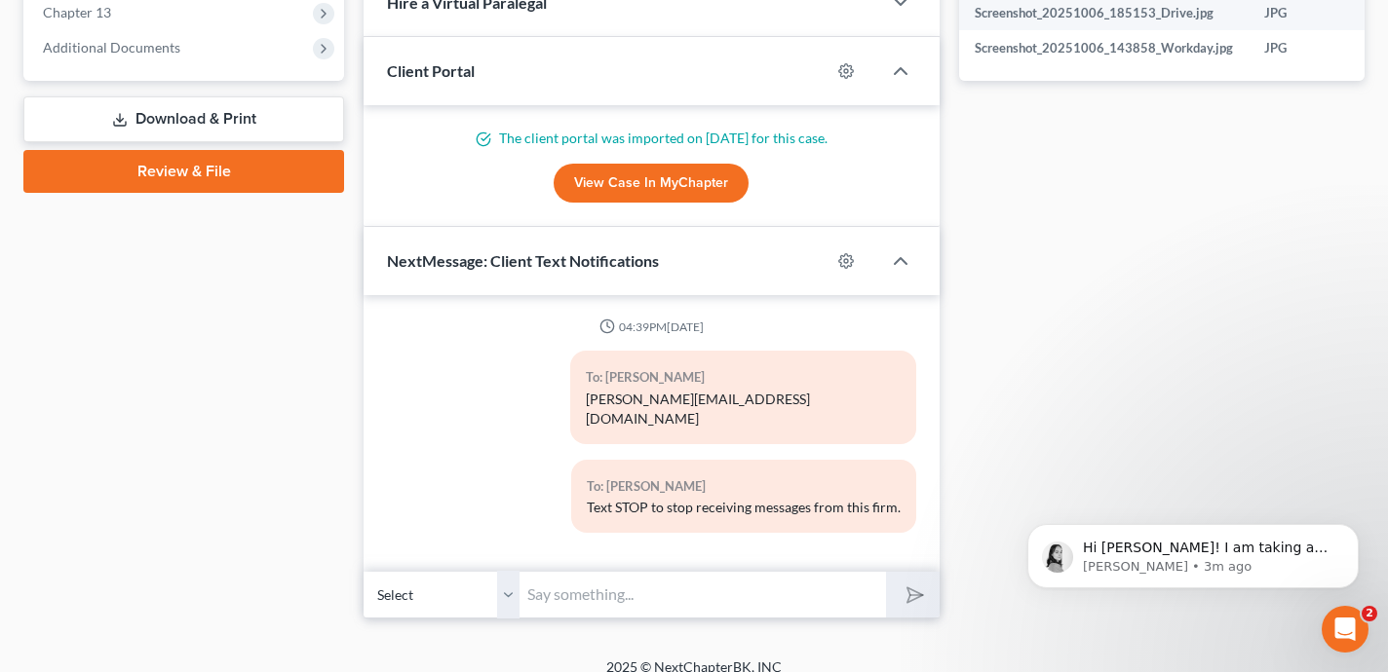
click at [650, 571] on input "text" at bounding box center [702, 595] width 366 height 48
paste input "[URL][DOMAIN_NAME]"
type input "[URL][DOMAIN_NAME]"
click at [886, 572] on button "submit" at bounding box center [913, 595] width 54 height 46
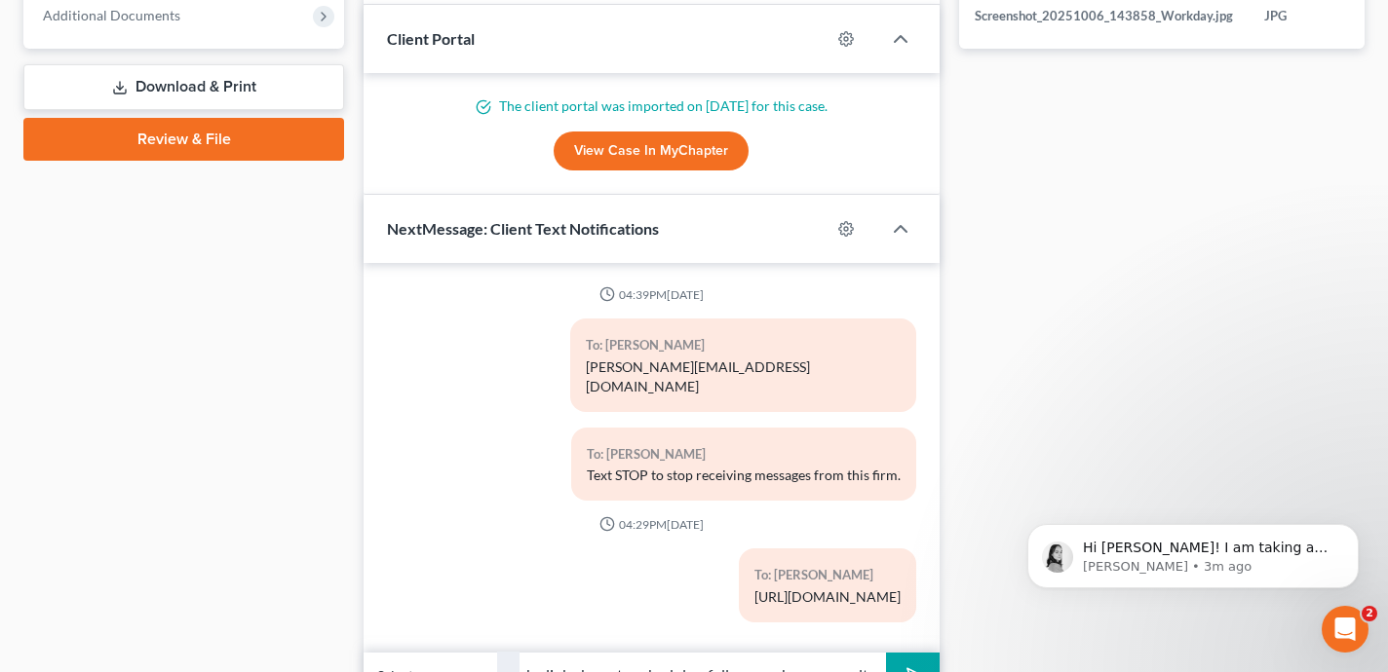
scroll to position [0, 408]
type input "Hi [PERSON_NAME] - this is [PERSON_NAME]. Please use the link above to schedule…"
click at [886, 653] on button "submit" at bounding box center [913, 676] width 54 height 46
